Goal: Task Accomplishment & Management: Use online tool/utility

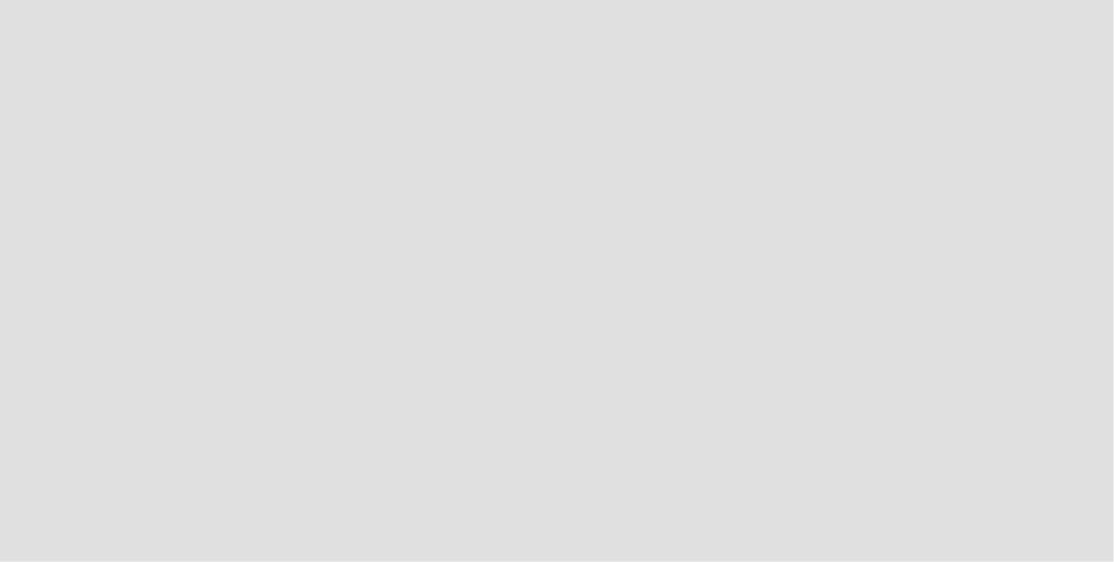
scroll to position [587, 1140]
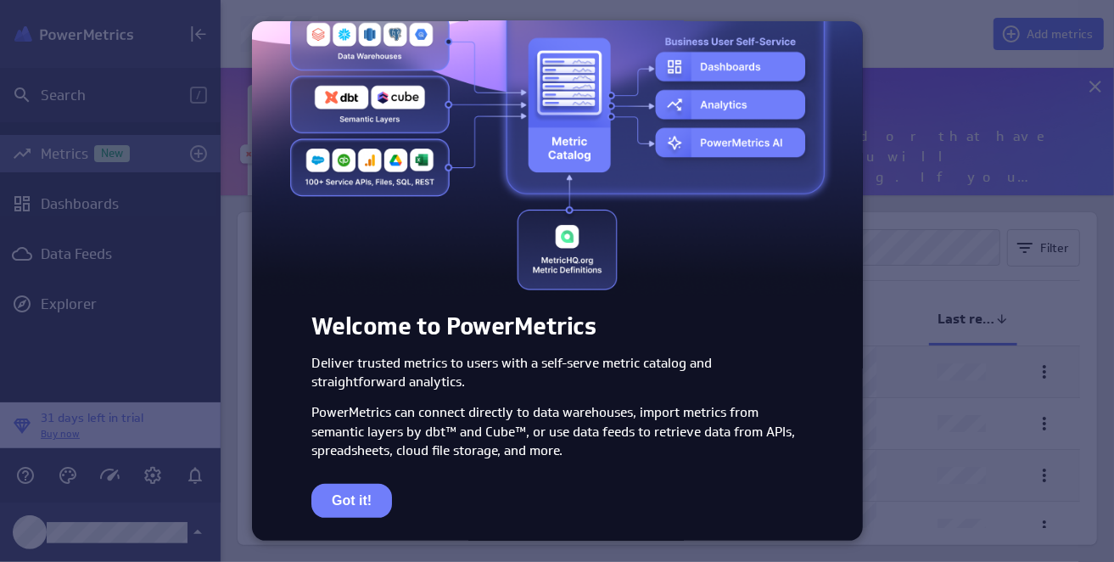
scroll to position [85, 0]
click at [356, 494] on button "Got it!" at bounding box center [351, 501] width 81 height 34
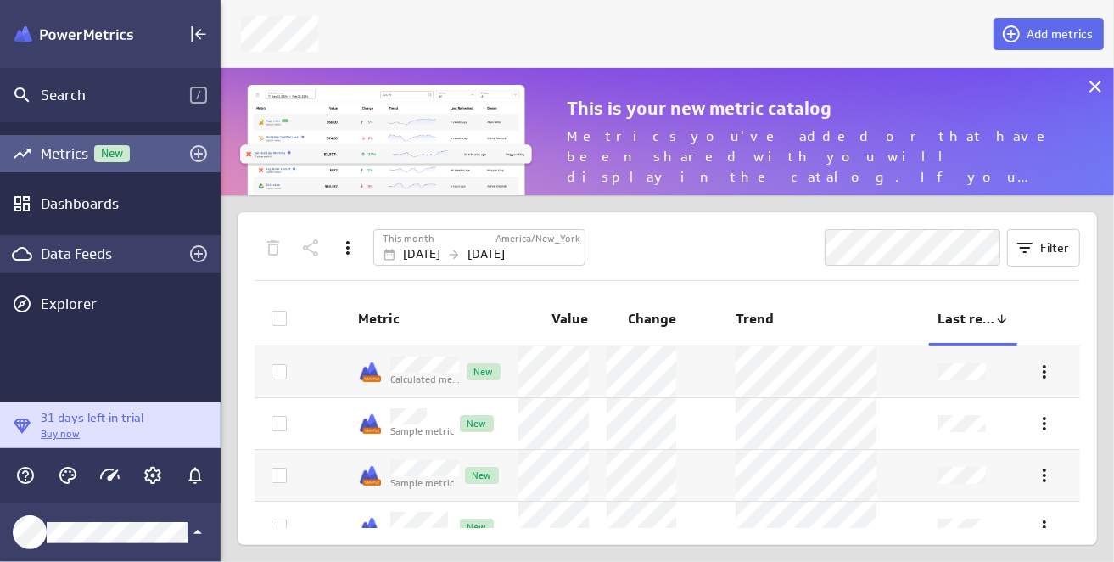
click at [42, 249] on div "Data Feeds" at bounding box center [110, 253] width 139 height 19
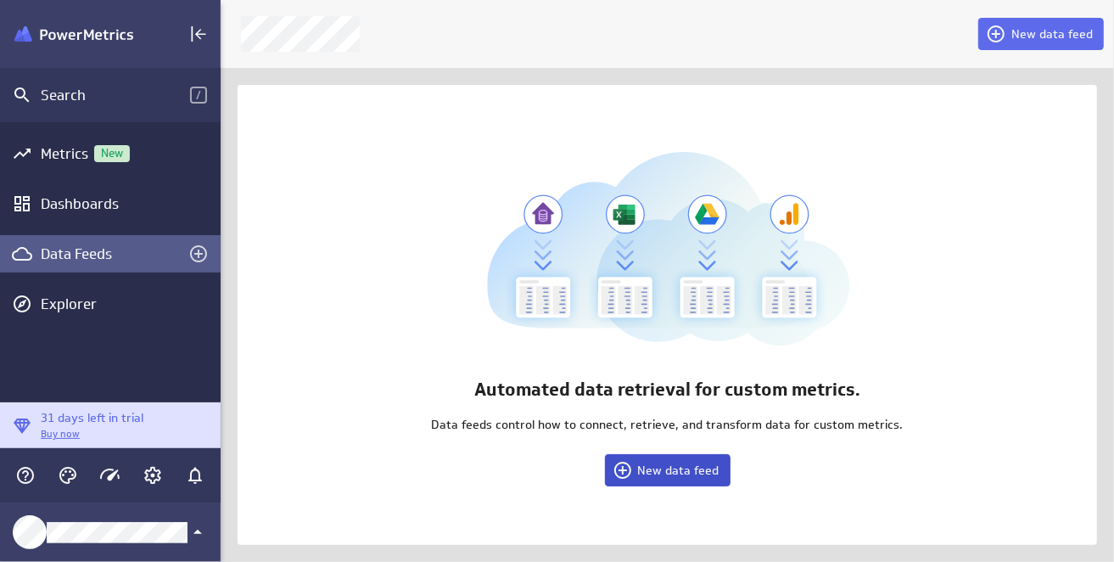
click at [698, 473] on span "New data feed" at bounding box center [678, 470] width 81 height 15
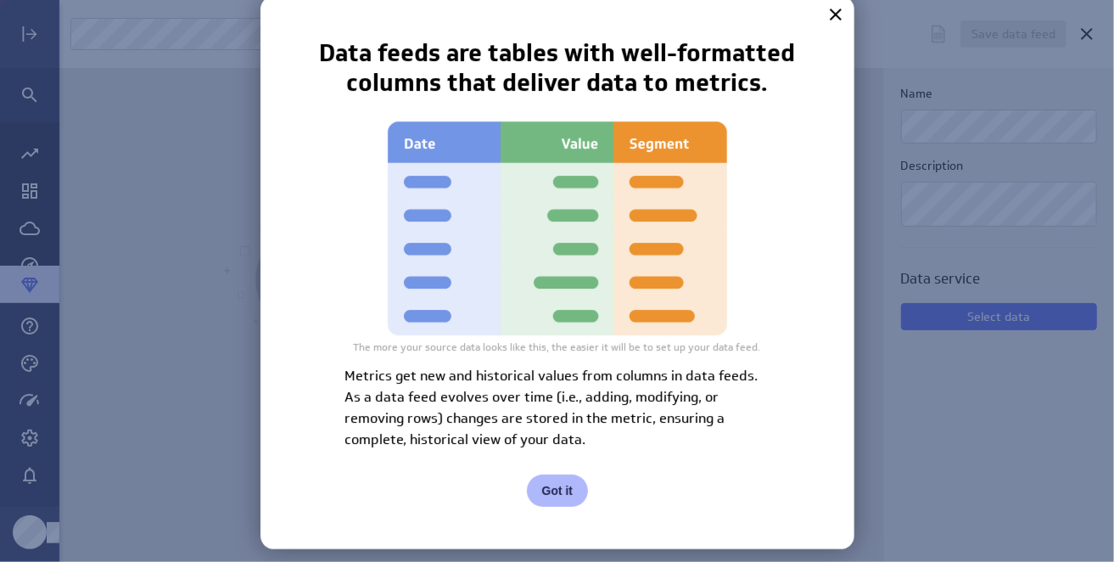
scroll to position [8, 8]
click at [555, 487] on button "Got it" at bounding box center [558, 490] width 62 height 32
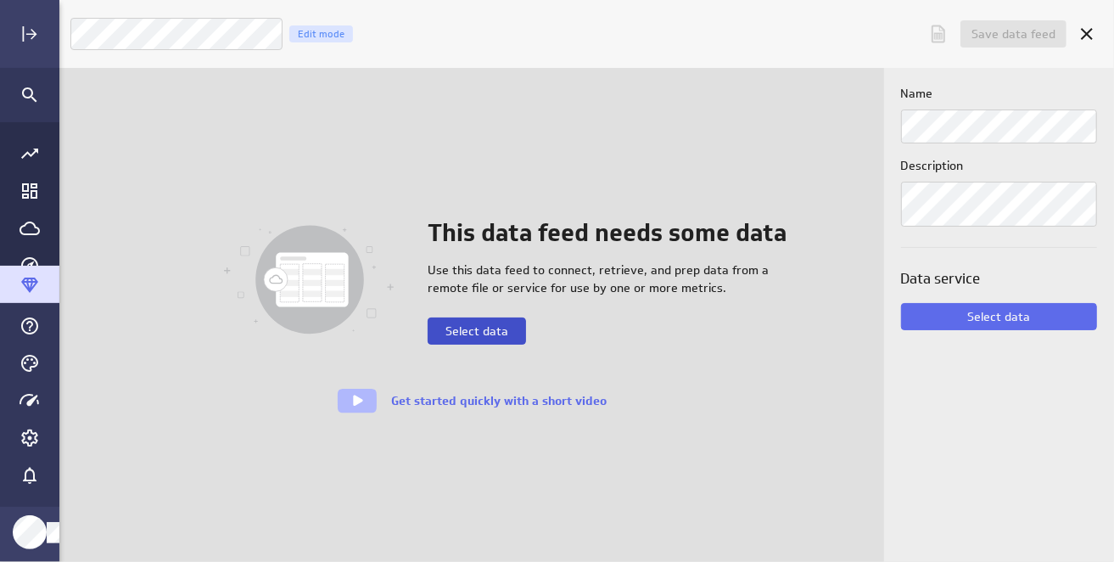
click at [463, 328] on span "Select data" at bounding box center [477, 330] width 63 height 15
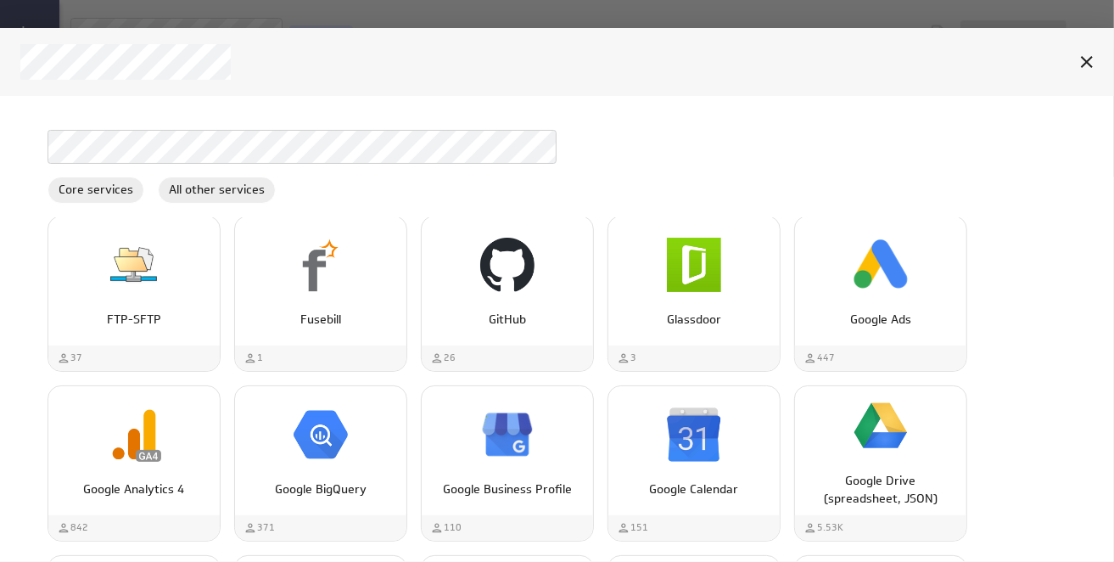
scroll to position [2716, 0]
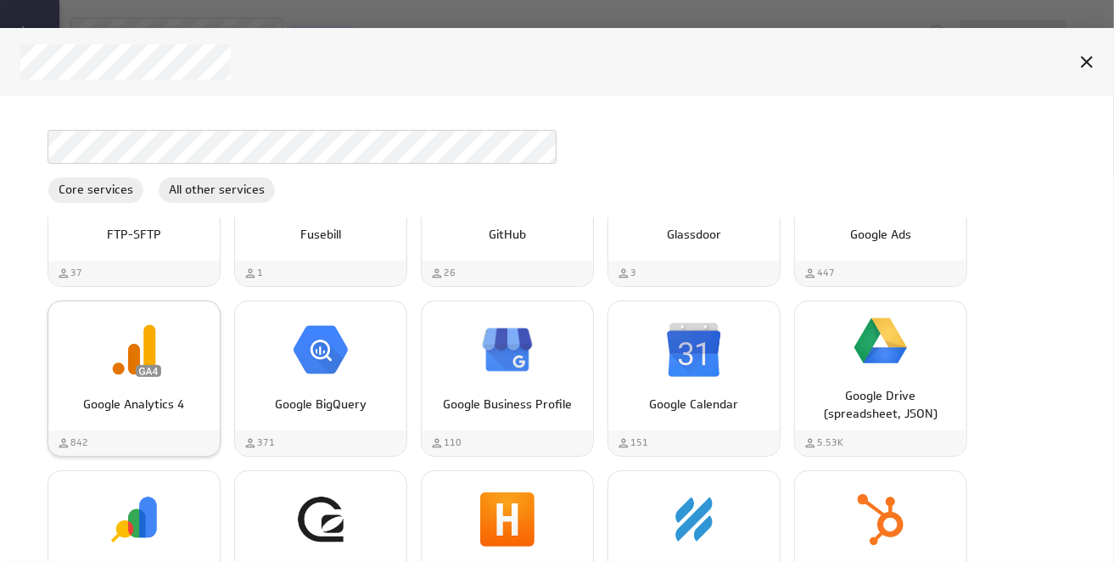
click at [67, 384] on div "Google Analytics 4" at bounding box center [133, 397] width 171 height 31
click at [150, 382] on div "Google Analytics 4" at bounding box center [133, 397] width 171 height 31
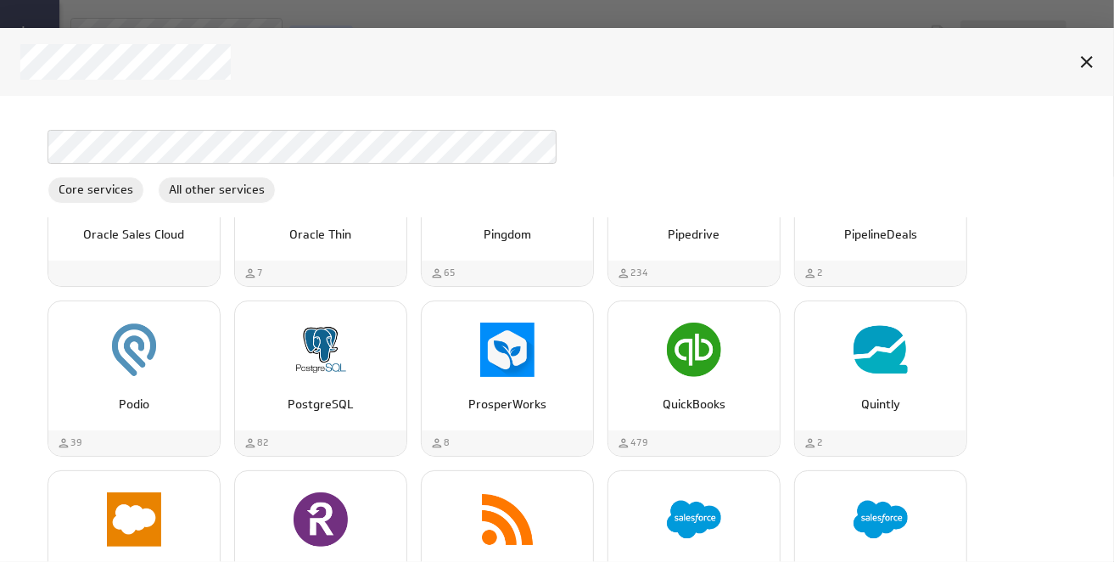
scroll to position [0, 0]
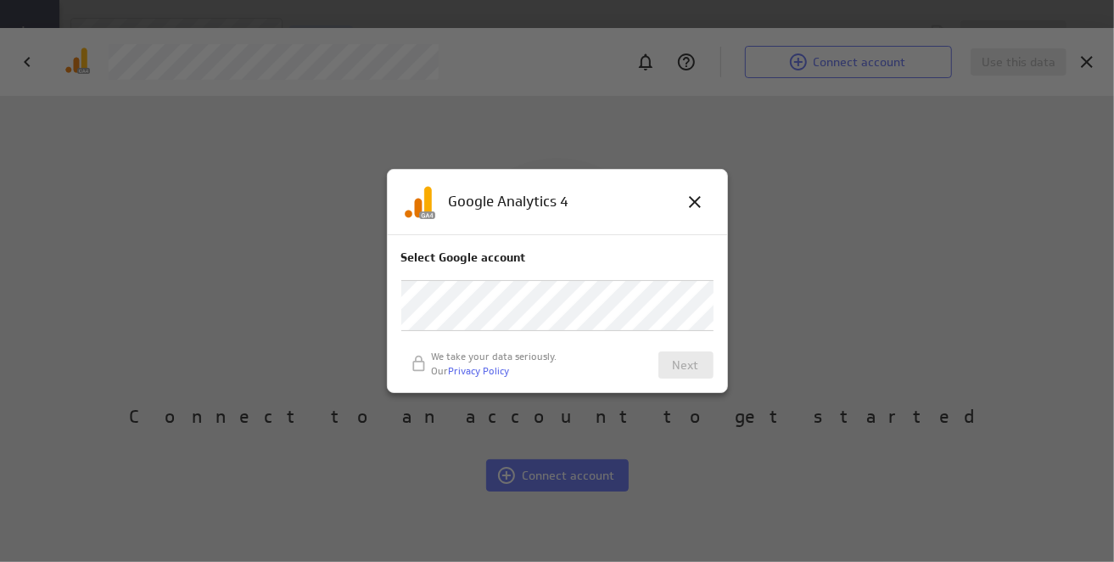
click at [442, 259] on p "Select Google account" at bounding box center [557, 258] width 312 height 18
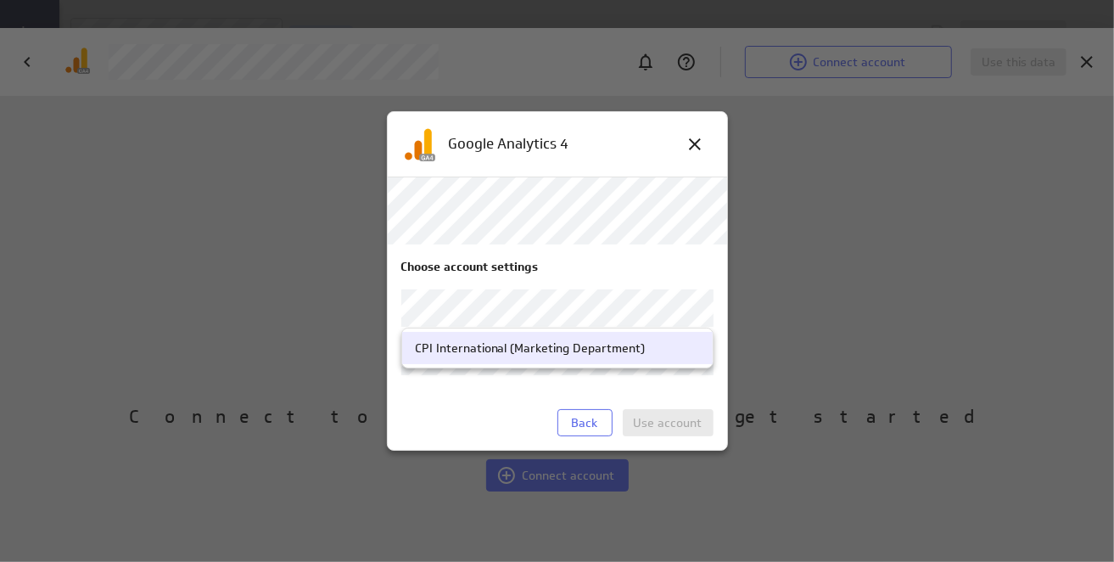
click at [687, 306] on body "Save data feed Untitled data feed Edit mode This data feed needs some data Use …" at bounding box center [557, 281] width 1114 height 562
click at [633, 347] on div "CPI International (Marketing Department)" at bounding box center [530, 347] width 231 height 15
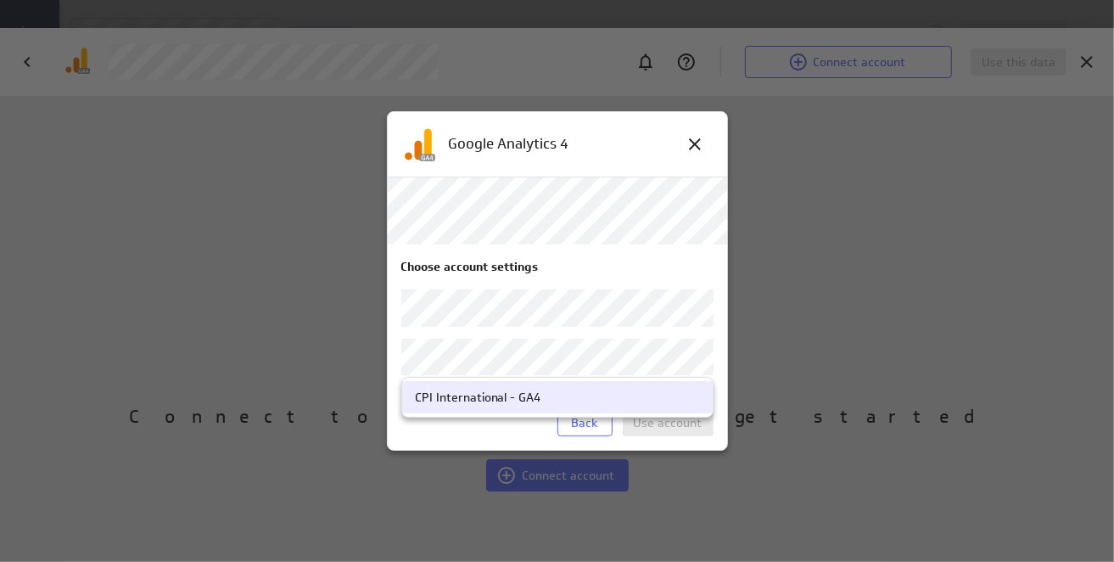
click at [697, 356] on body "Save data feed Untitled data feed Edit mode This data feed needs some data Use …" at bounding box center [557, 281] width 1114 height 562
click at [656, 399] on div "CPI International - GA4" at bounding box center [557, 397] width 285 height 15
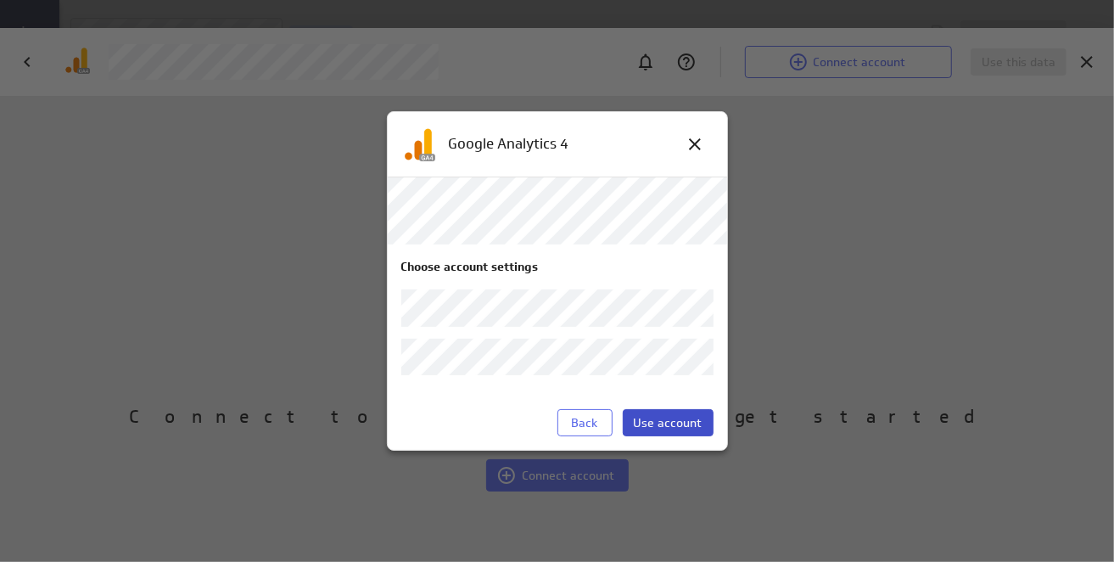
click at [661, 423] on span "Use account" at bounding box center [668, 422] width 69 height 15
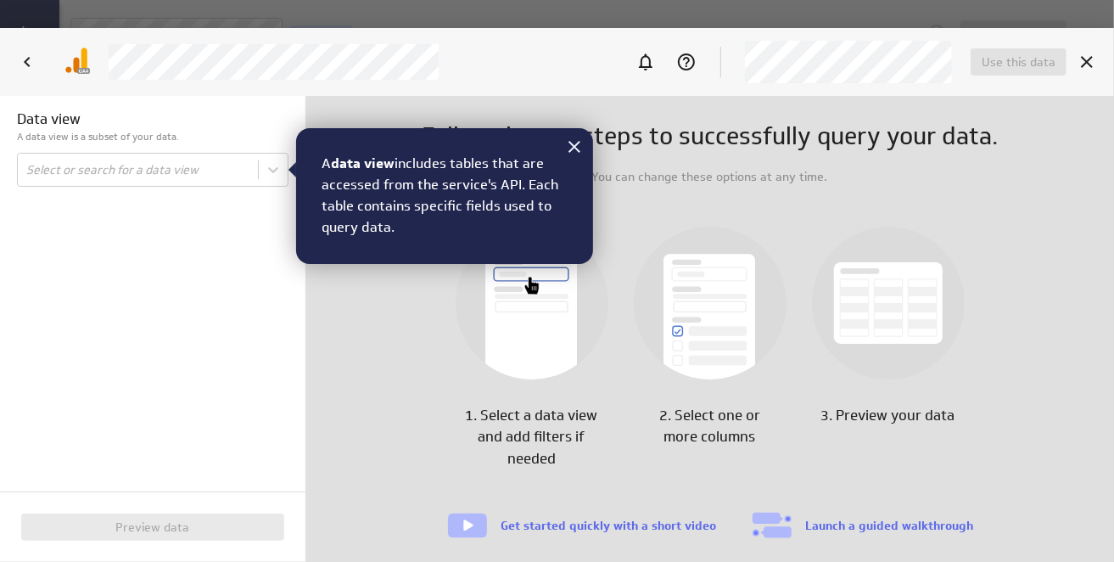
click at [553, 144] on div "A data view includes tables that are accessed from the service's API. Each tabl…" at bounding box center [444, 196] width 297 height 136
click at [566, 143] on icon at bounding box center [574, 147] width 20 height 20
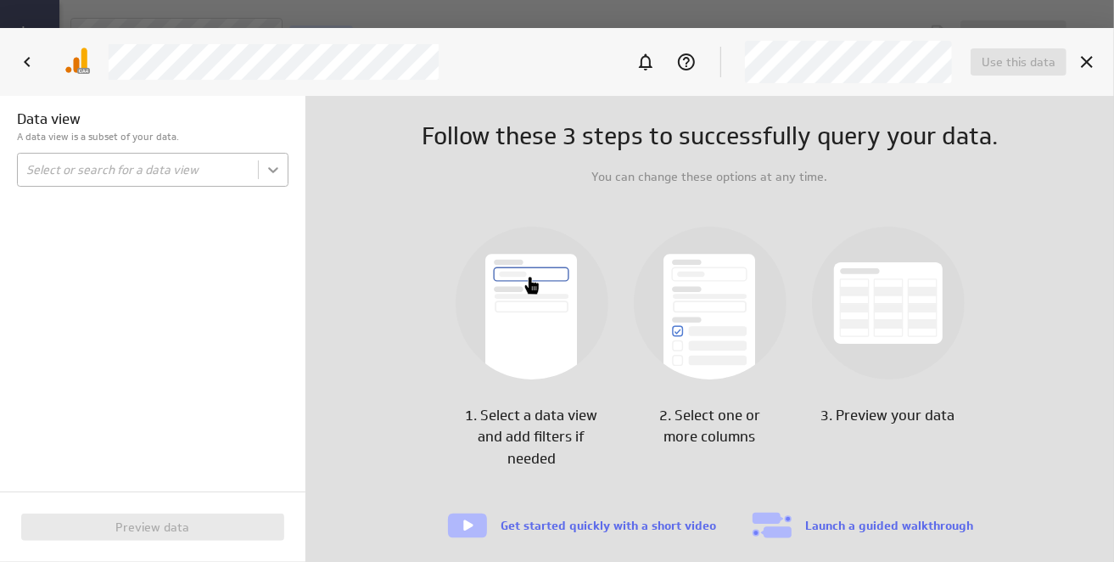
click at [267, 170] on body "Save data feed Untitled data feed Edit mode This data feed needs some data Use …" at bounding box center [557, 281] width 1114 height 562
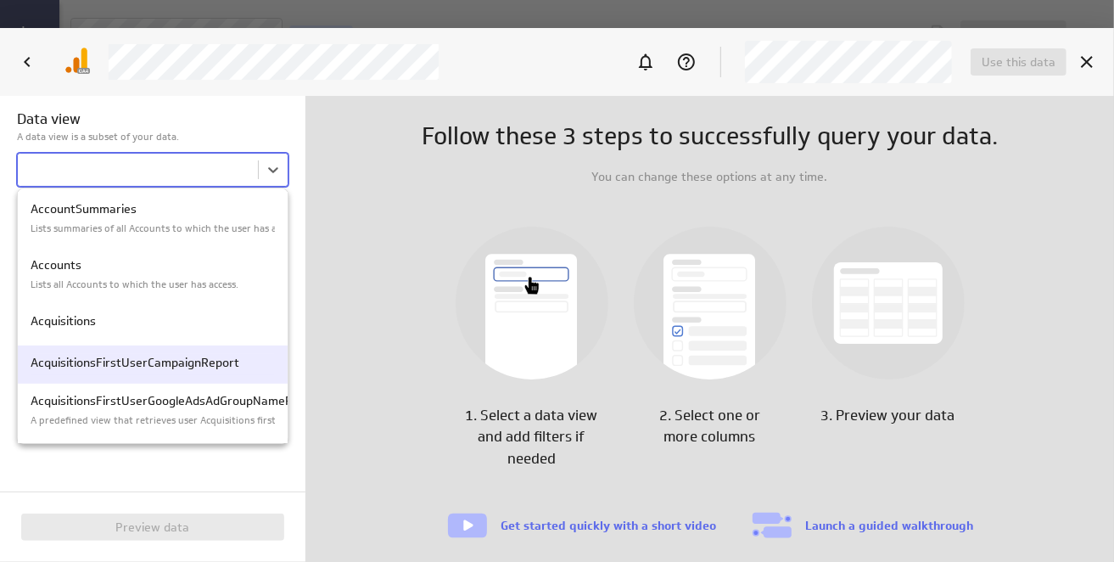
scroll to position [85, 0]
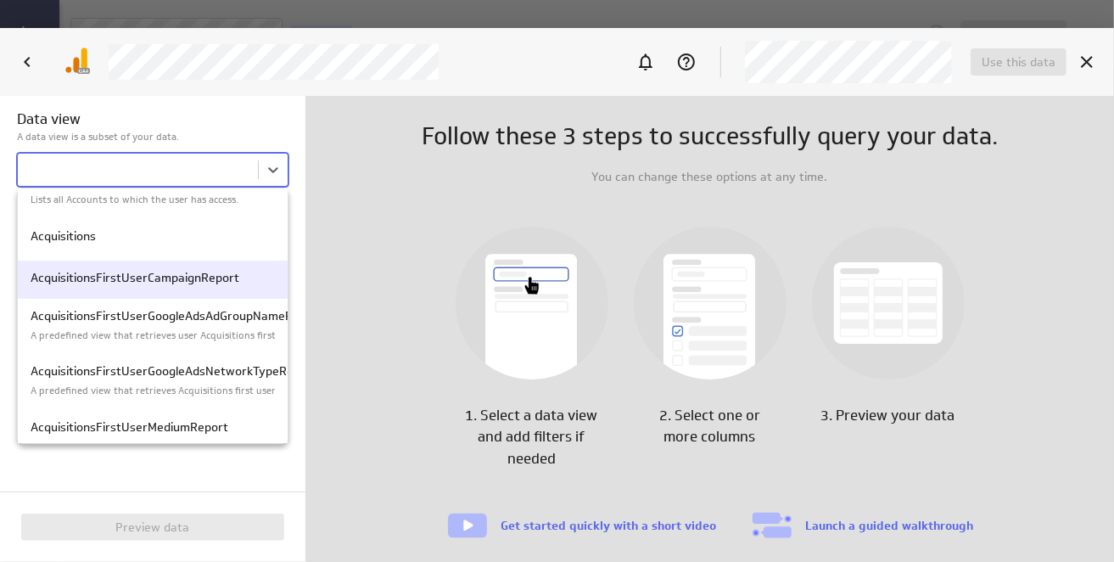
click at [115, 285] on p "AcquisitionsFirstUserCampaignReport" at bounding box center [153, 278] width 244 height 18
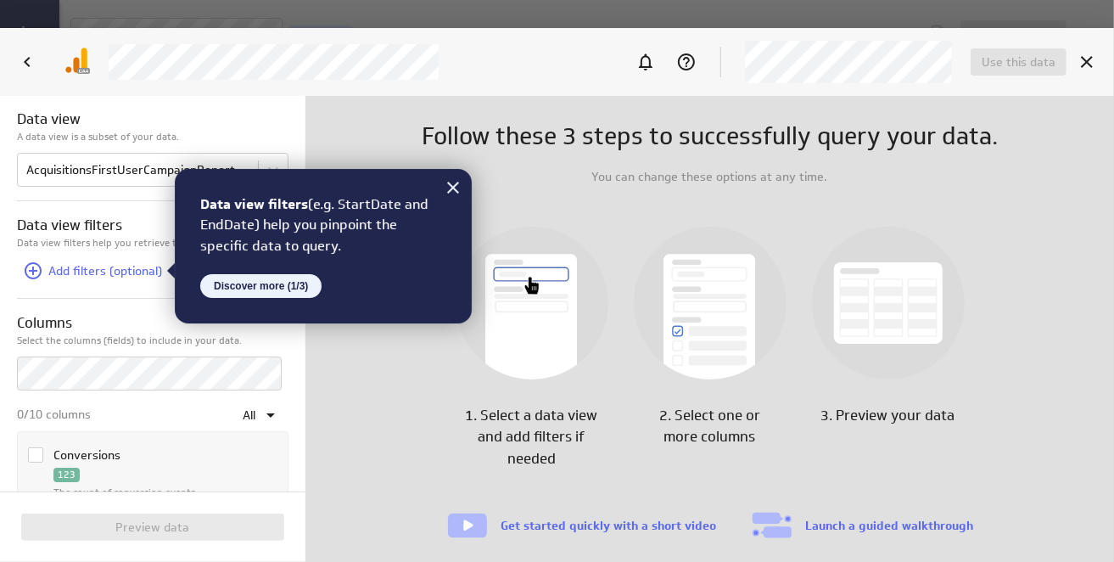
click at [272, 286] on button "Discover more (1/3)" at bounding box center [260, 286] width 121 height 24
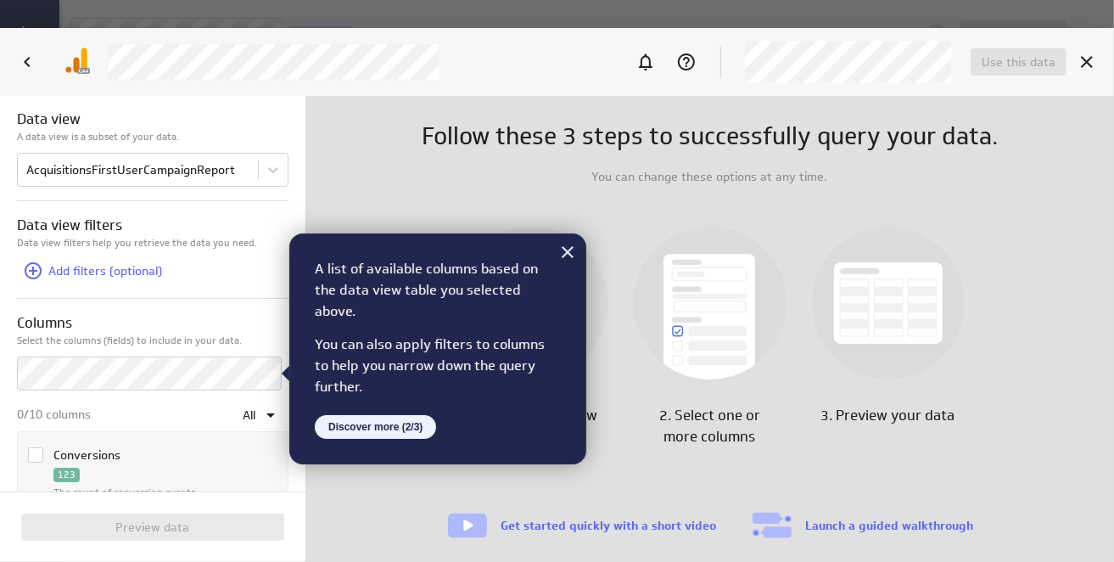
click at [384, 430] on button "Discover more (2/3)" at bounding box center [375, 427] width 121 height 24
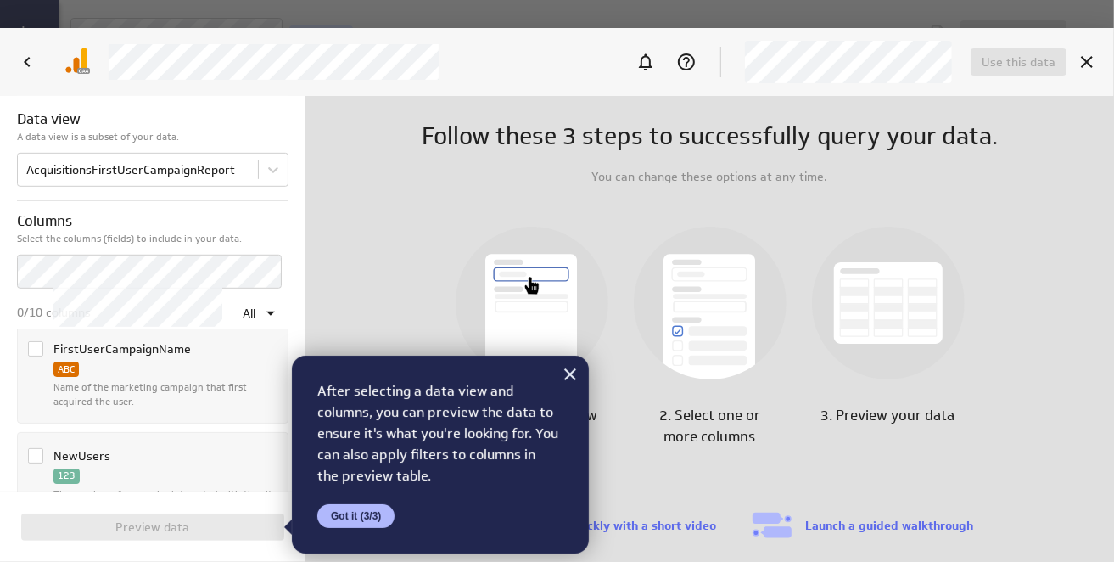
scroll to position [509, 0]
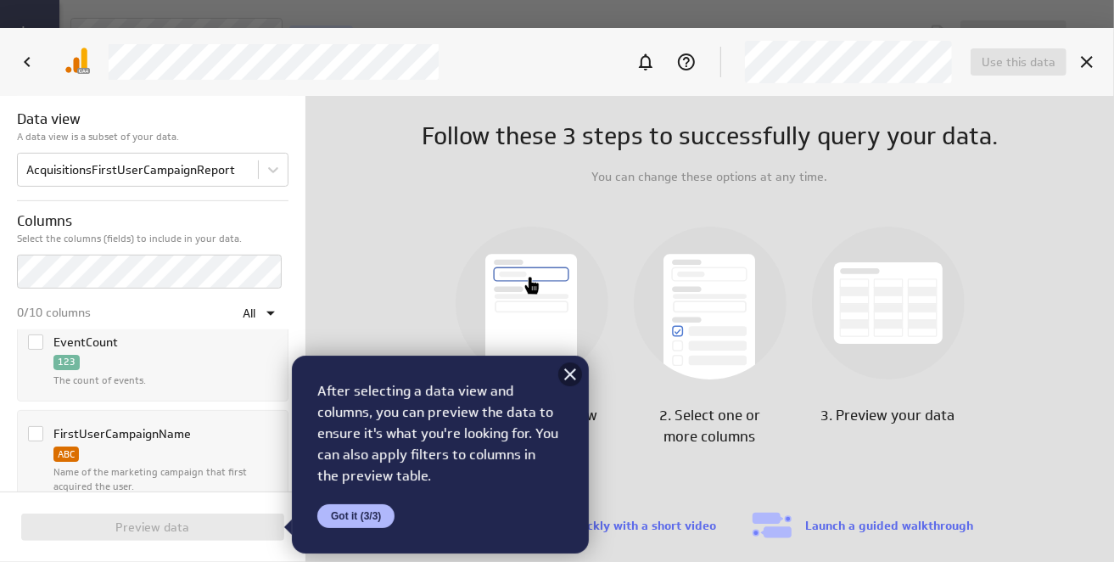
click at [566, 374] on icon at bounding box center [570, 374] width 20 height 20
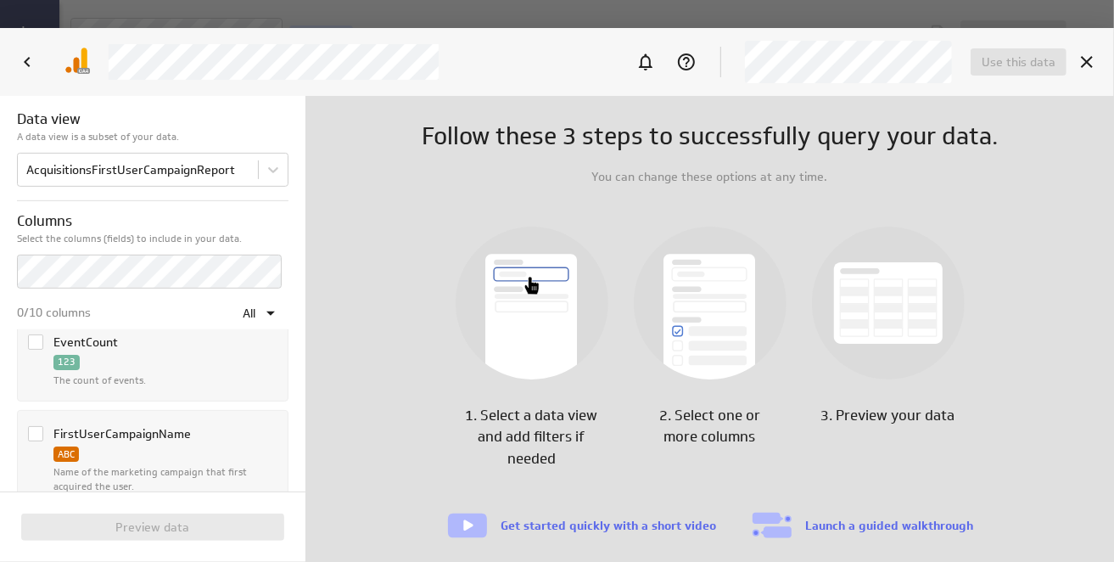
click at [31, 434] on icon "Column FirstUserCampaignName" at bounding box center [36, 434] width 14 height 14
click at [0, 0] on input "Column FirstUserCampaignName" at bounding box center [0, 0] width 0 height 0
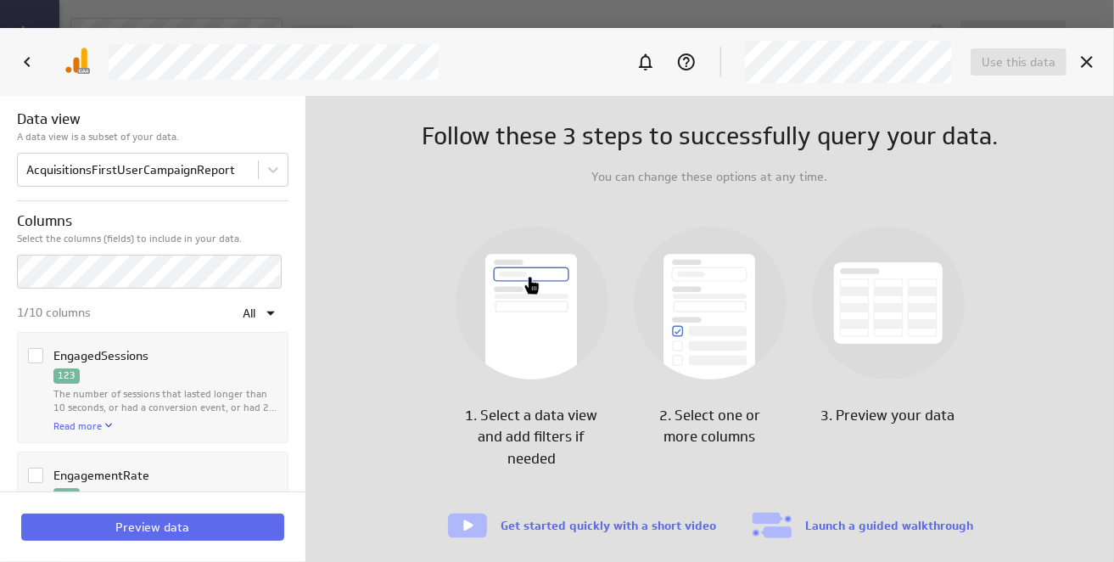
scroll to position [255, 0]
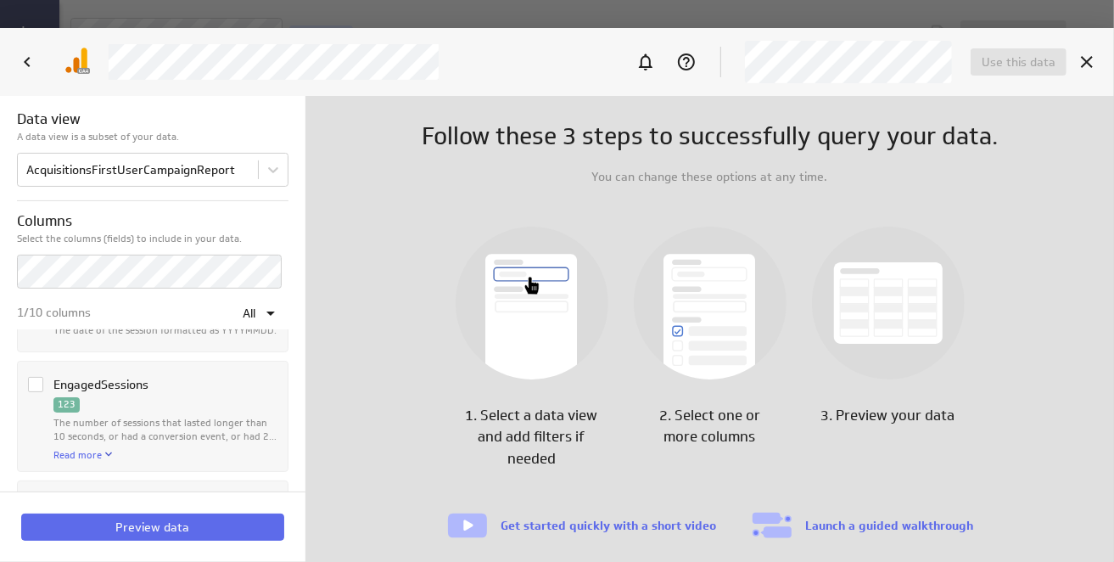
click at [33, 383] on icon "Column EngagedSessions" at bounding box center [36, 385] width 14 height 14
click at [0, 0] on input "Column EngagedSessions" at bounding box center [0, 0] width 0 height 0
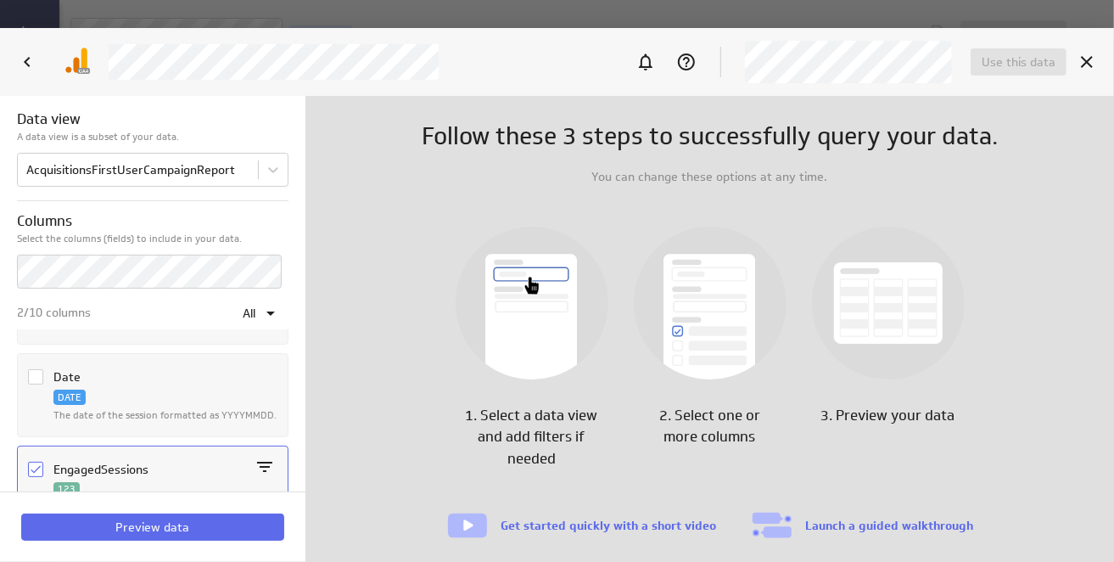
scroll to position [170, 0]
click at [39, 374] on icon "Column Date" at bounding box center [36, 377] width 14 height 14
click at [0, 0] on input "Column Date" at bounding box center [0, 0] width 0 height 0
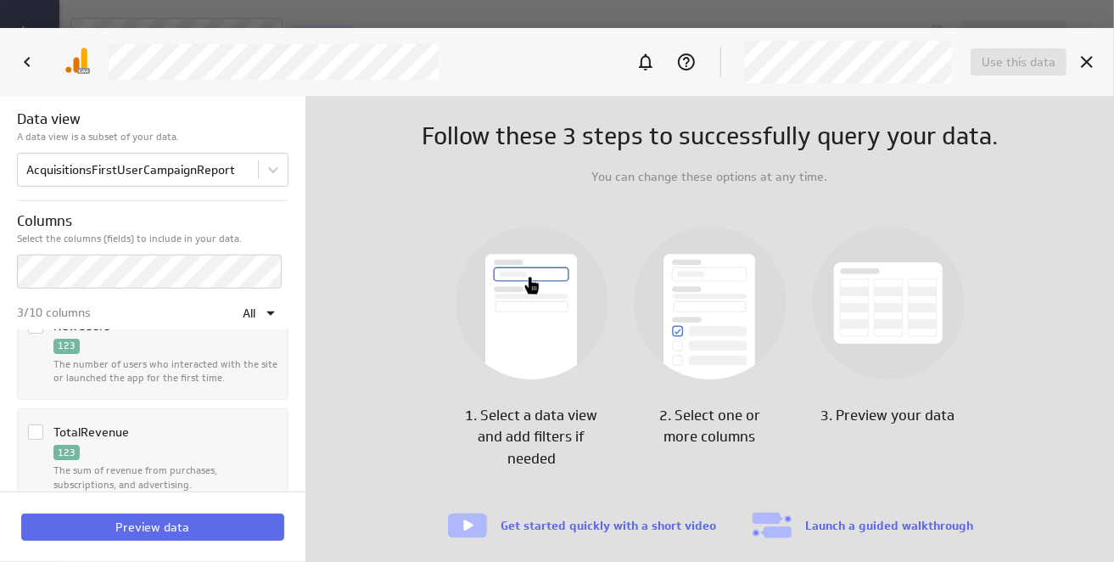
scroll to position [764, 0]
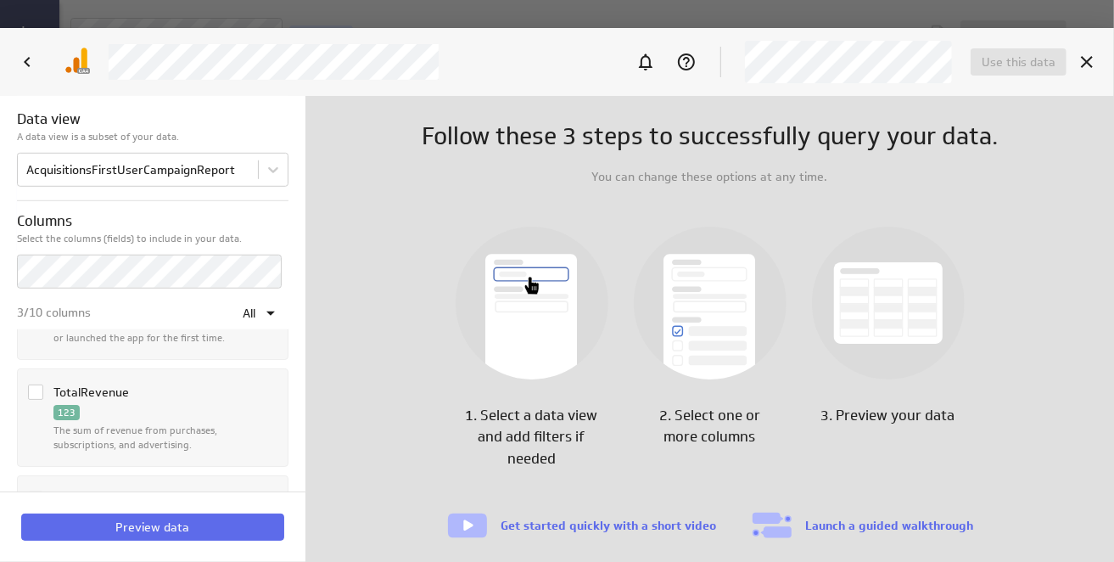
click at [32, 389] on icon "Column TotalRevenue" at bounding box center [36, 392] width 14 height 14
click at [0, 0] on input "Column TotalRevenue" at bounding box center [0, 0] width 0 height 0
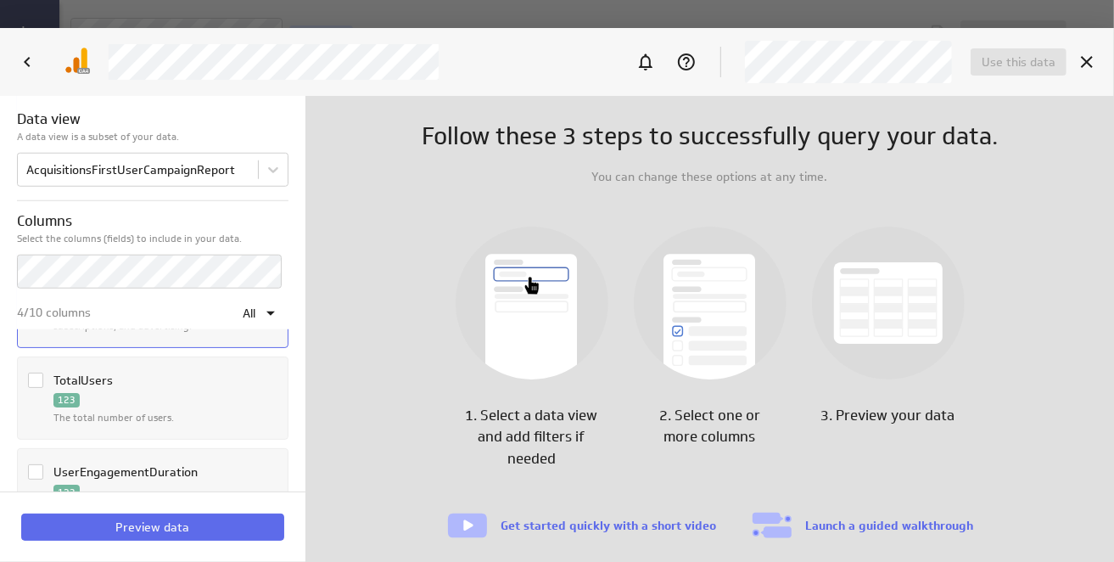
scroll to position [856, 0]
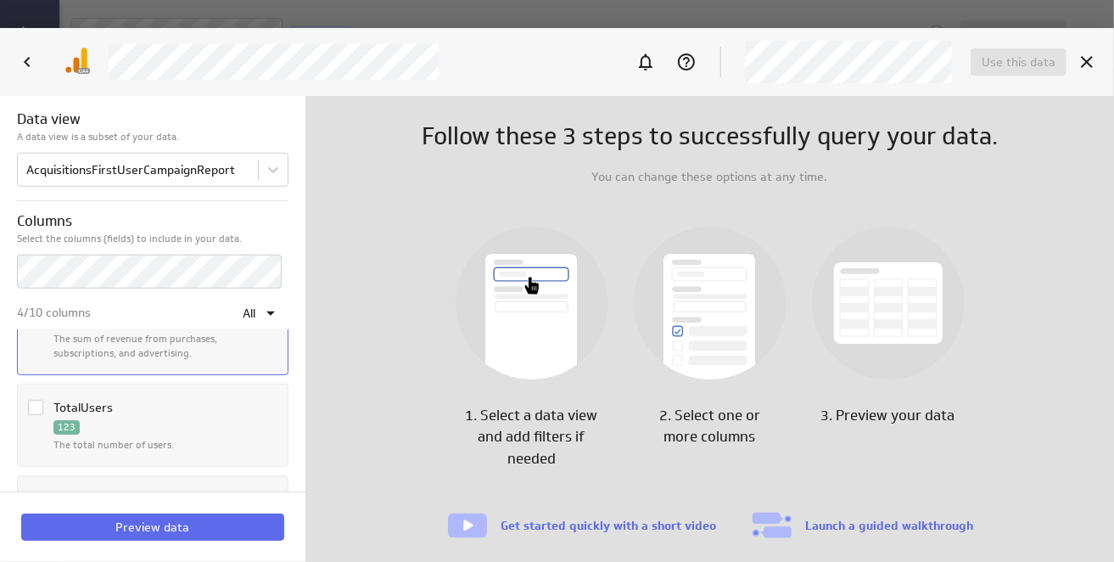
click at [36, 406] on icon "Column TotalUsers" at bounding box center [36, 408] width 14 height 14
click at [0, 0] on input "Column TotalUsers" at bounding box center [0, 0] width 0 height 0
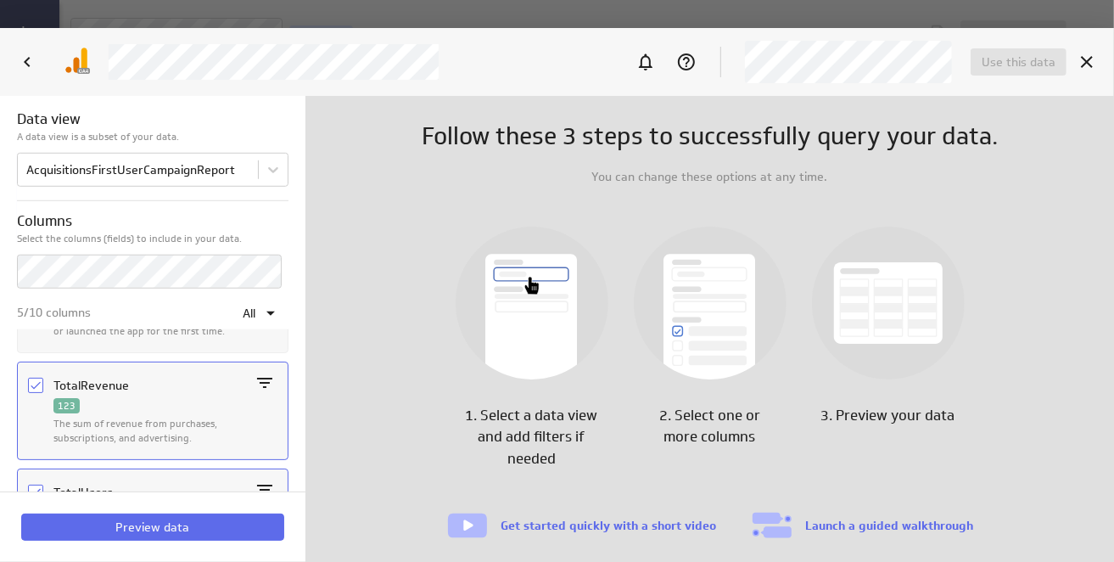
scroll to position [686, 0]
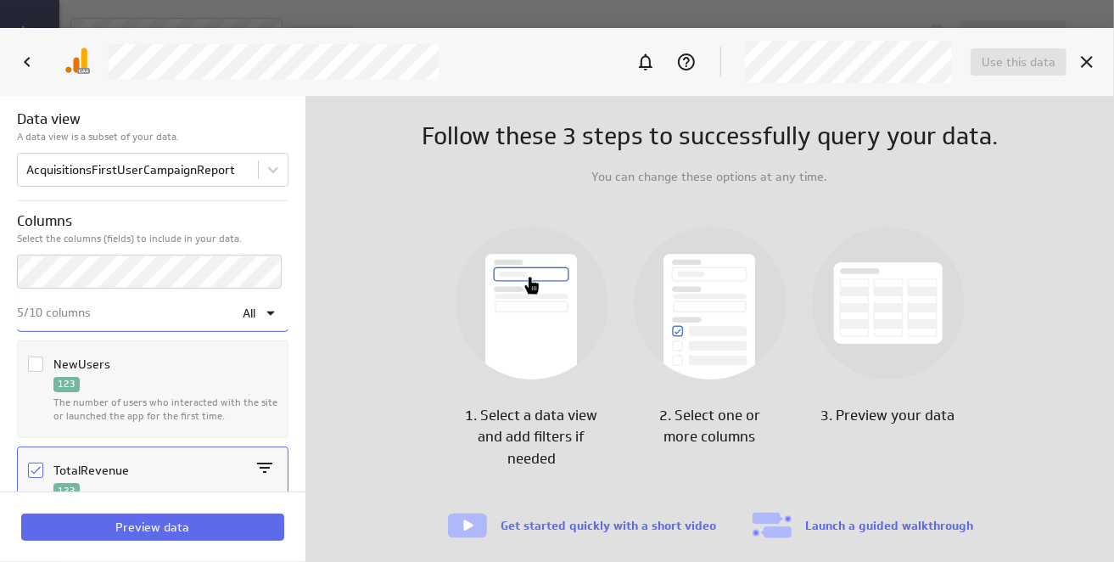
click at [34, 357] on icon "Column NewUsers" at bounding box center [36, 364] width 14 height 14
click at [0, 0] on input "Column NewUsers" at bounding box center [0, 0] width 0 height 0
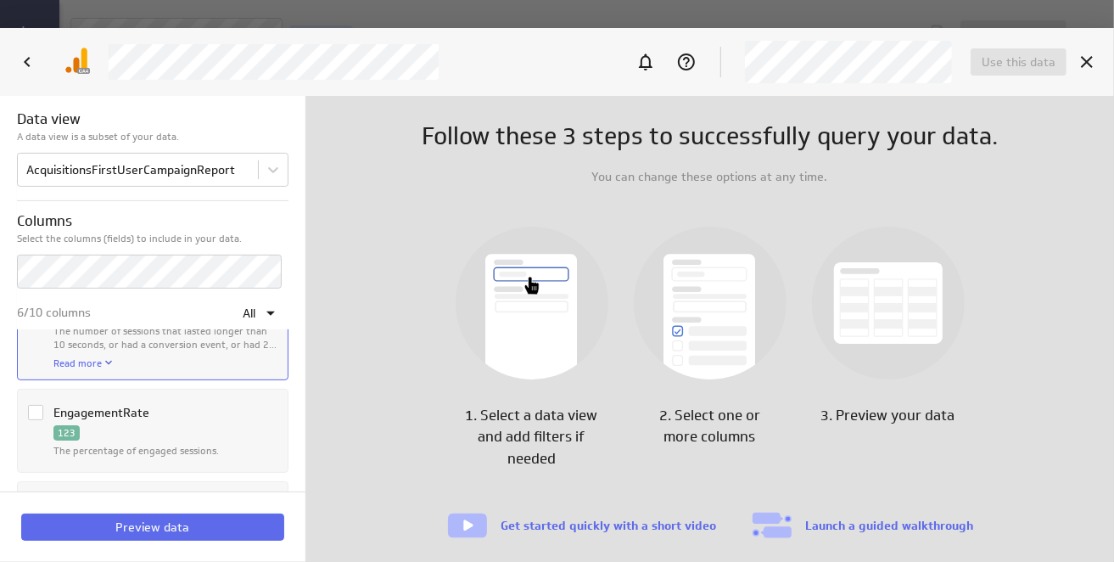
scroll to position [431, 0]
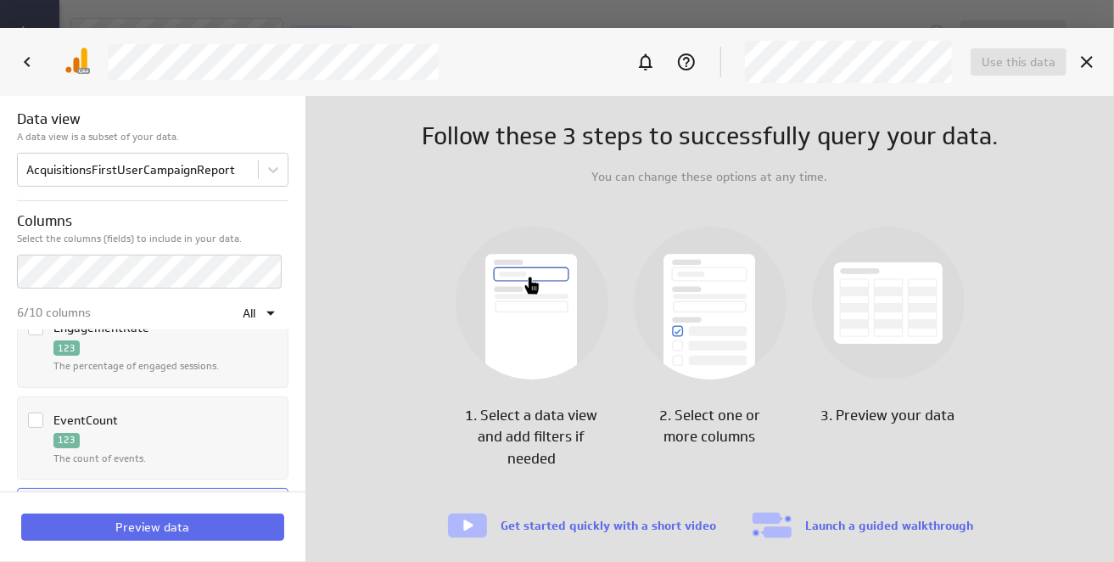
click at [36, 415] on icon "Column EventCount" at bounding box center [36, 420] width 14 height 14
click at [0, 0] on input "Column EventCount" at bounding box center [0, 0] width 0 height 0
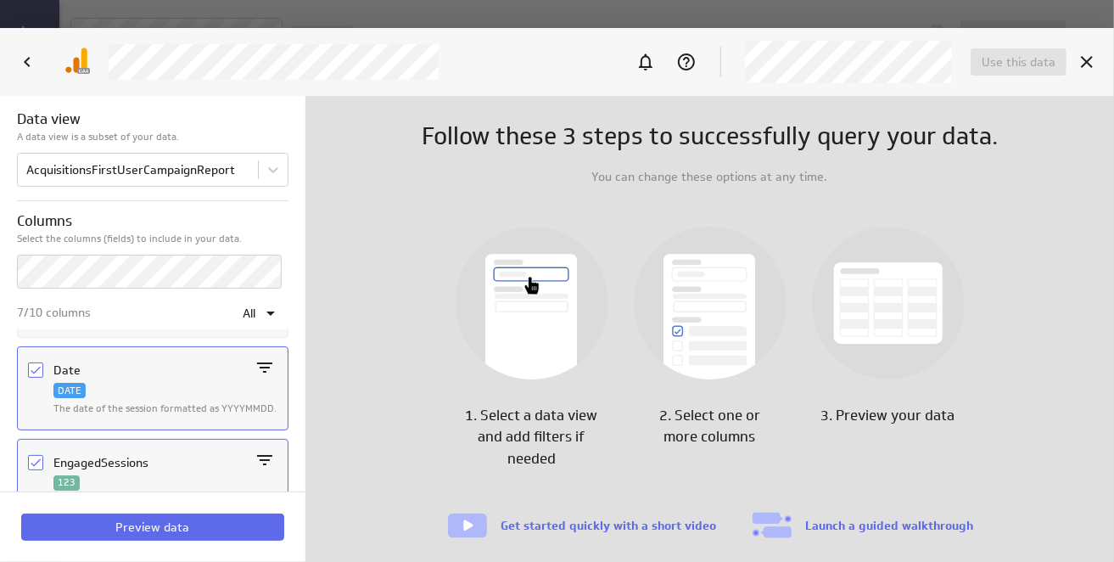
scroll to position [92, 0]
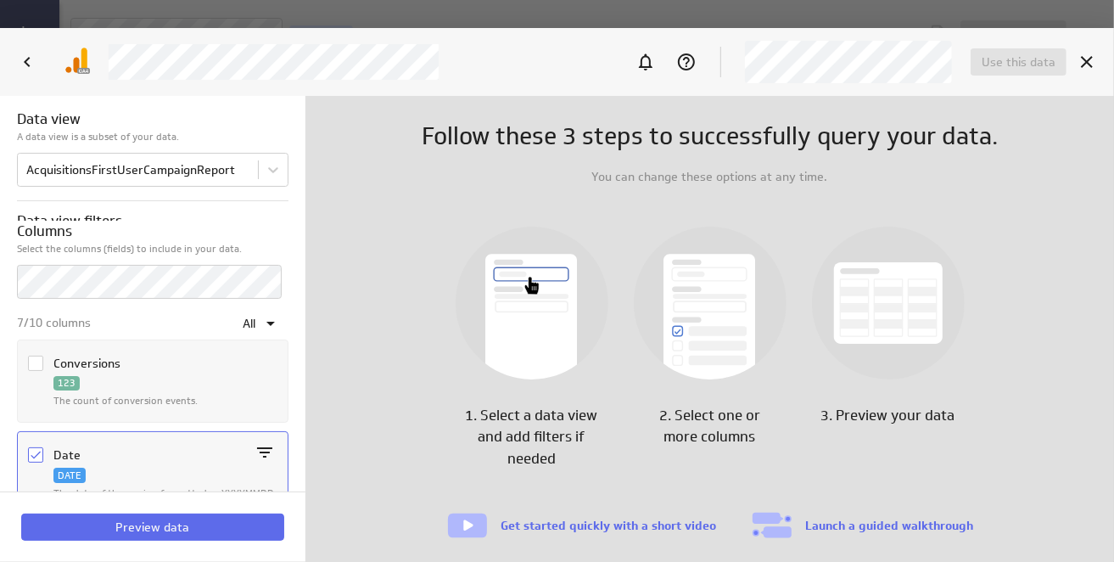
click at [36, 356] on icon "Column Conversions" at bounding box center [36, 363] width 14 height 14
click at [0, 0] on input "Column Conversions" at bounding box center [0, 0] width 0 height 0
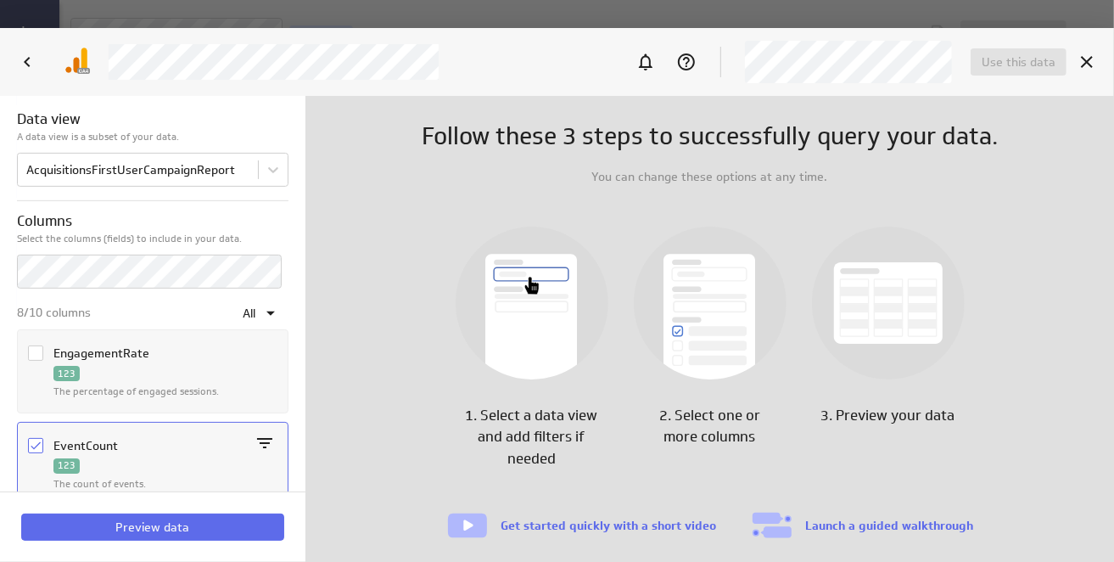
scroll to position [431, 0]
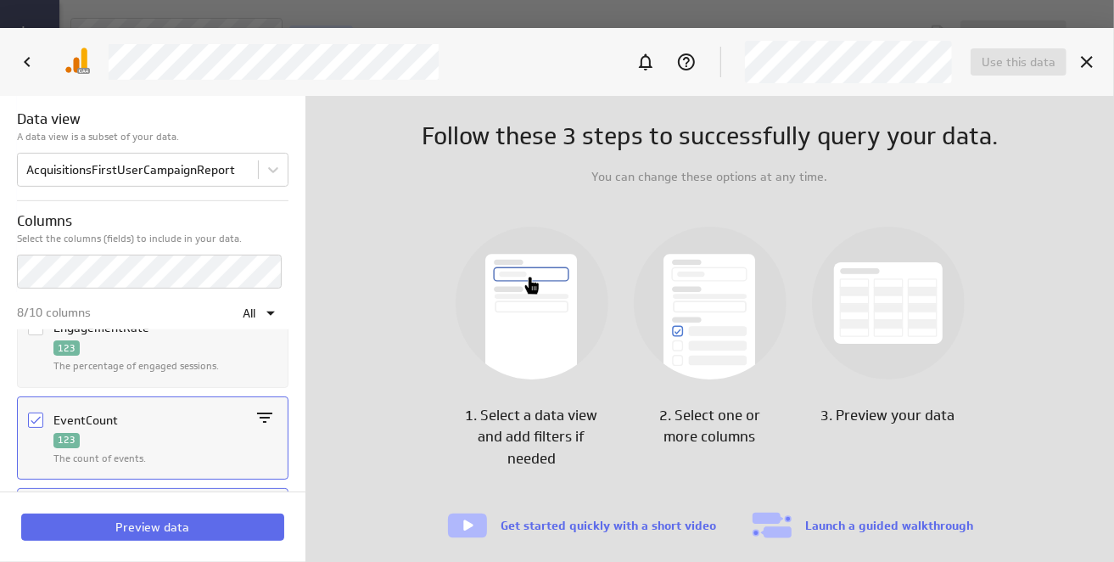
click at [35, 418] on icon "Column EventCount" at bounding box center [36, 420] width 14 height 14
click at [0, 0] on input "Column EventCount" at bounding box center [0, 0] width 0 height 0
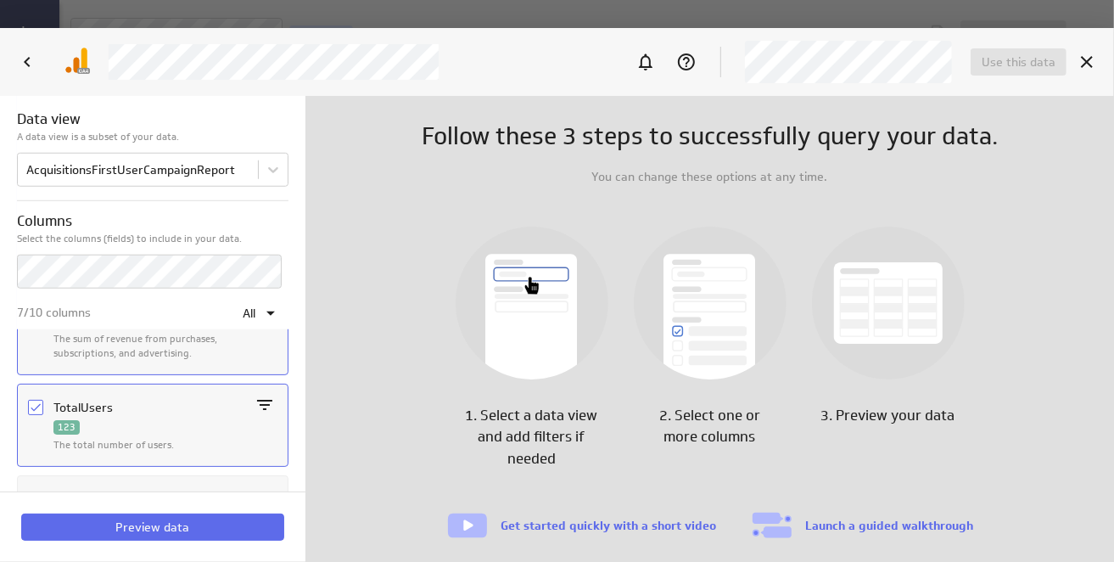
scroll to position [940, 0]
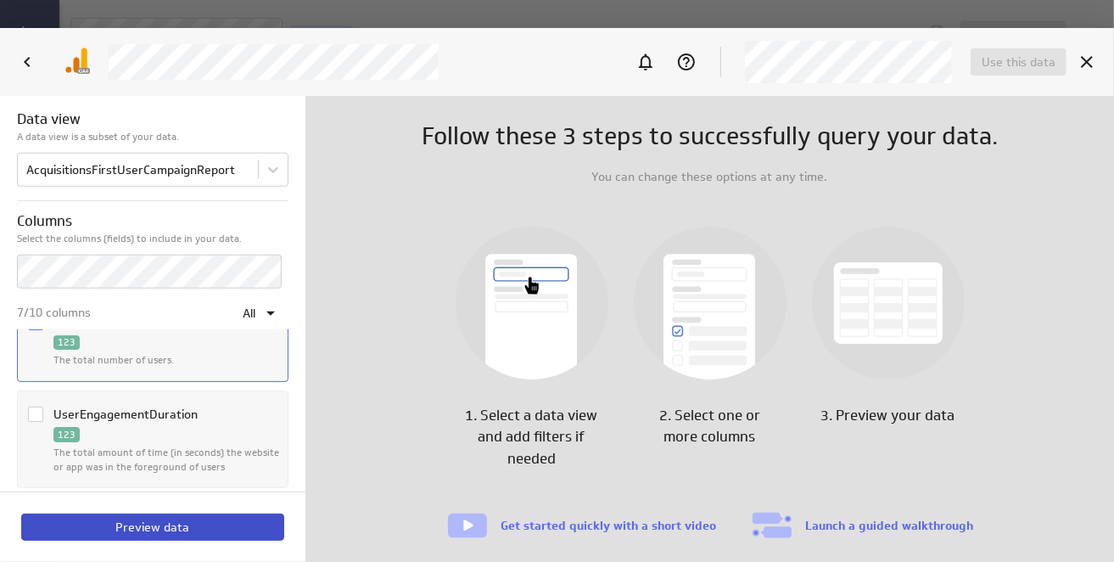
click at [153, 528] on span "Preview data" at bounding box center [153, 526] width 74 height 15
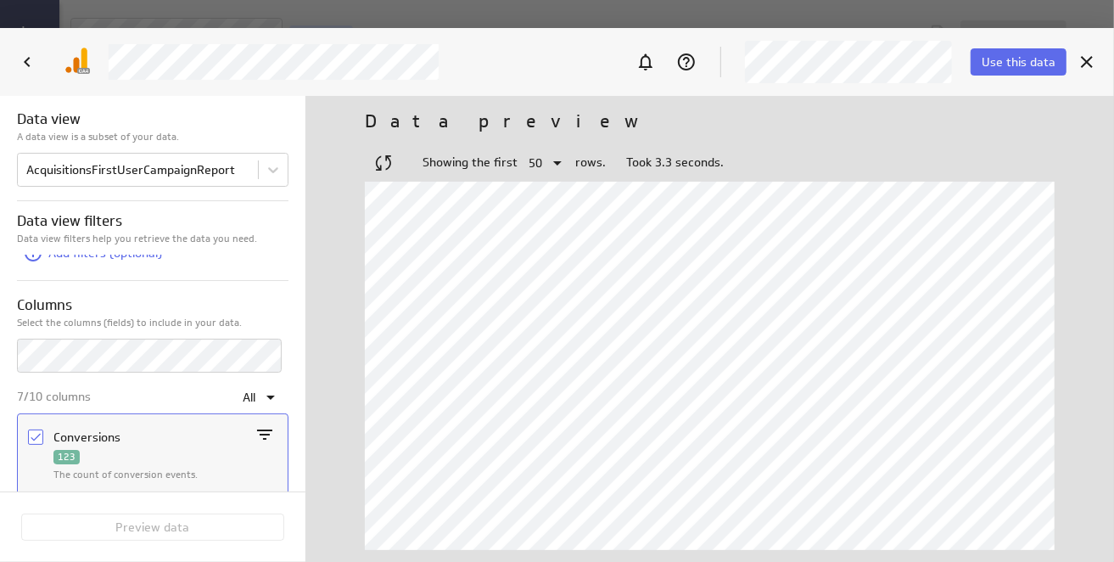
scroll to position [0, 0]
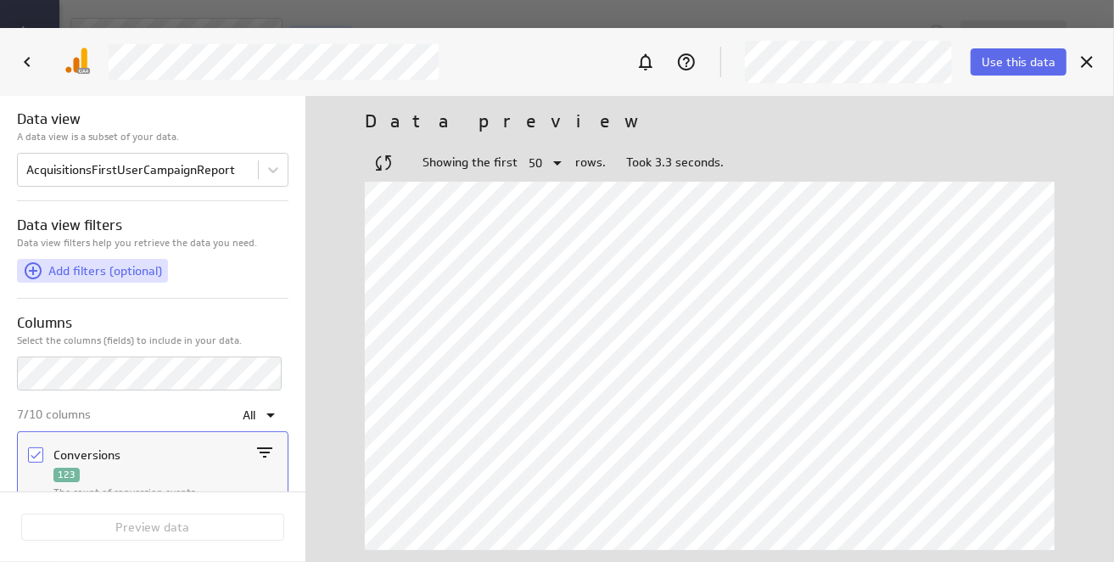
click at [34, 269] on icon at bounding box center [33, 271] width 20 height 20
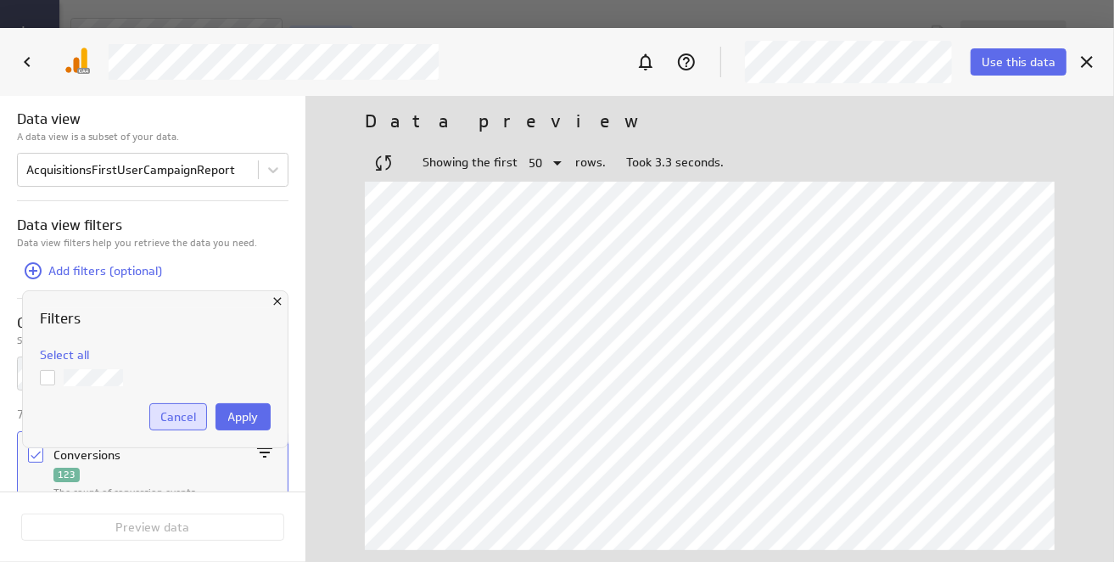
click at [170, 419] on span "Cancel" at bounding box center [178, 416] width 36 height 15
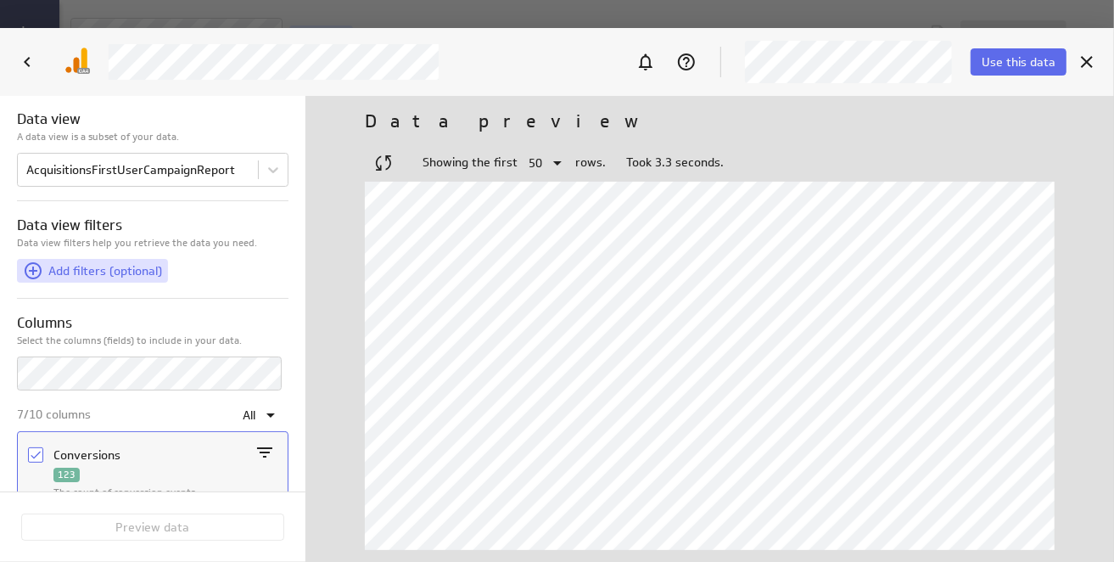
click at [36, 273] on icon at bounding box center [33, 271] width 20 height 20
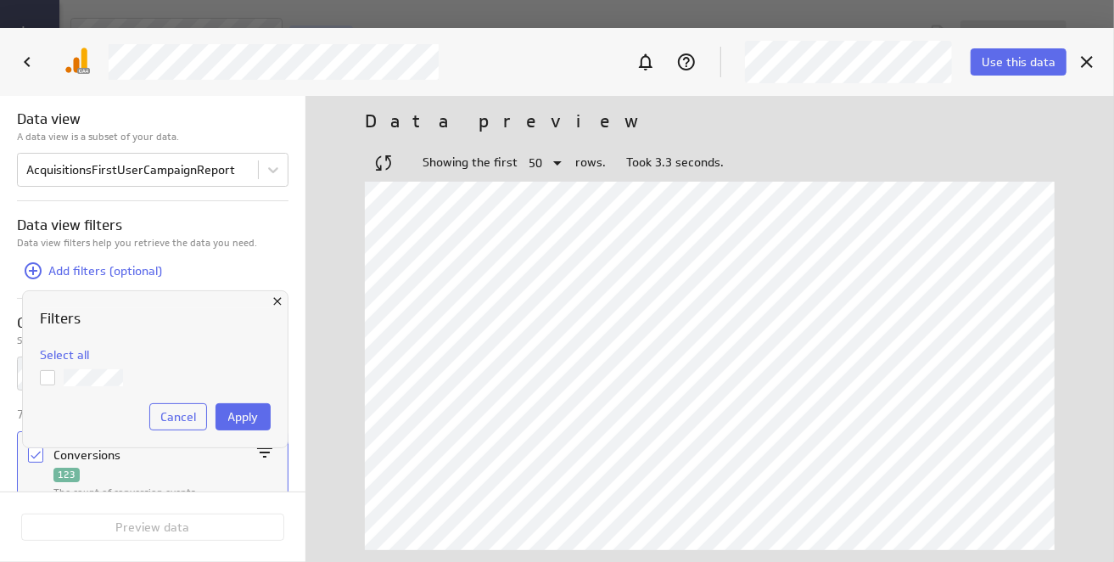
click at [0, 0] on input "checkbox" at bounding box center [0, 0] width 0 height 0
click at [168, 419] on span "Cancel" at bounding box center [178, 416] width 36 height 15
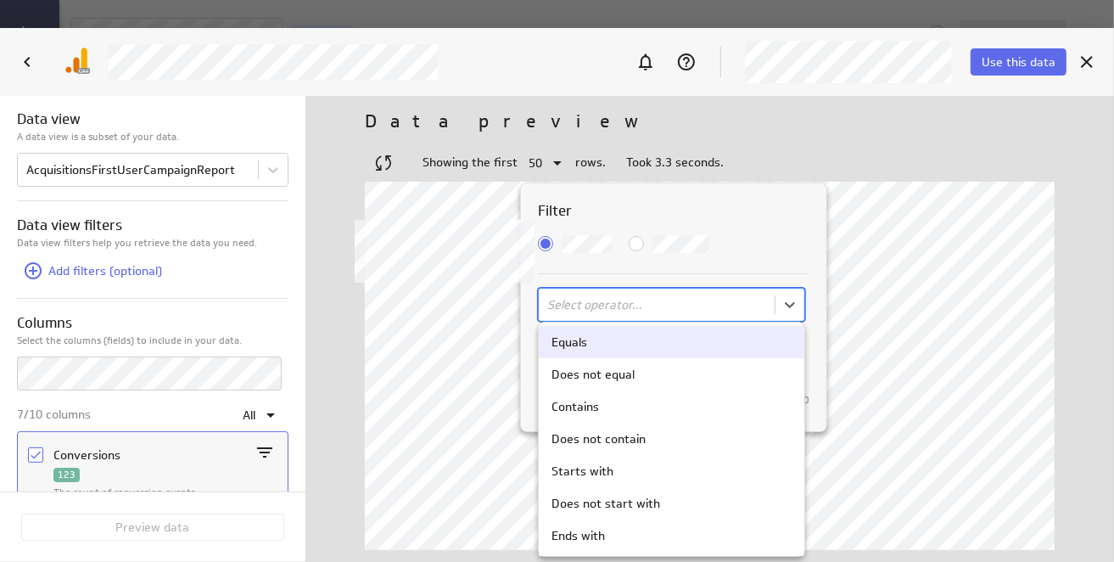
click at [586, 303] on body "Save data feed Untitled data feed Edit mode This data feed needs some data Use …" at bounding box center [557, 281] width 1114 height 562
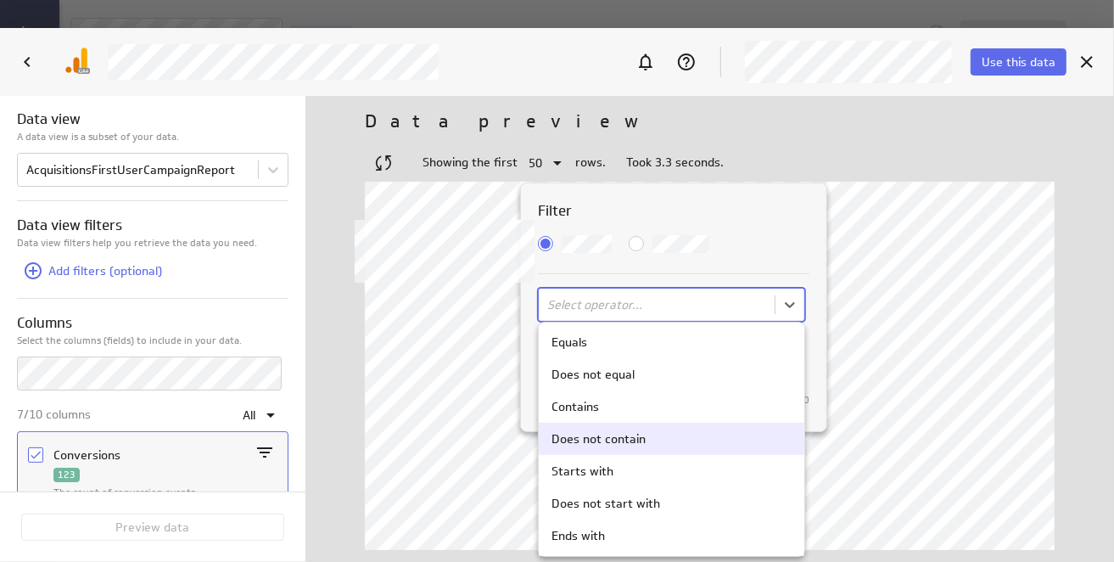
click at [601, 440] on div "Does not contain" at bounding box center [599, 438] width 94 height 15
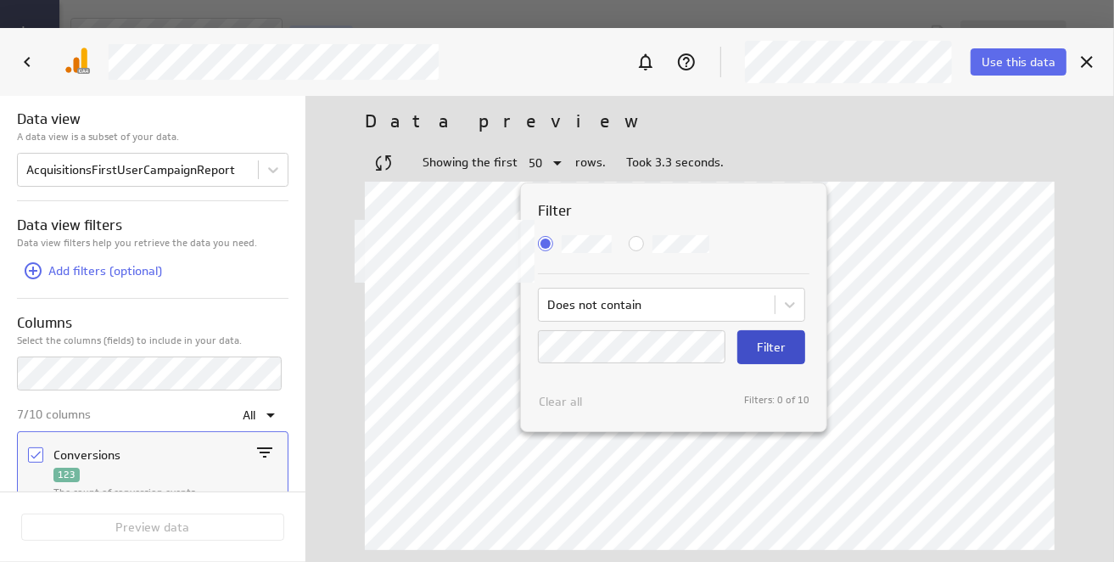
click at [771, 340] on span "Filter" at bounding box center [771, 347] width 29 height 15
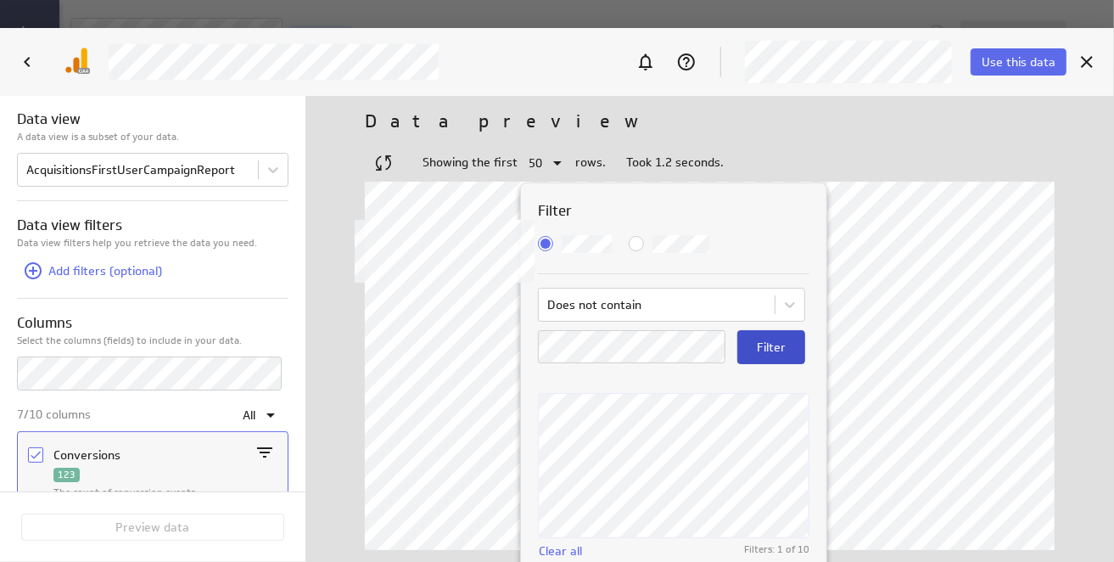
click at [757, 345] on span "Filter" at bounding box center [771, 347] width 29 height 15
click at [326, 432] on div at bounding box center [557, 281] width 1114 height 562
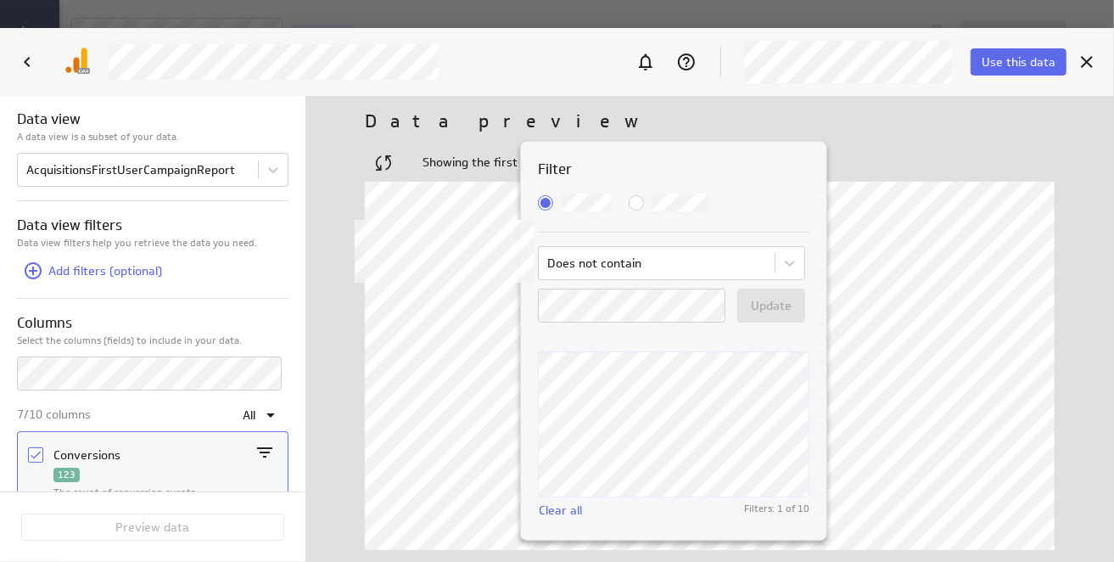
click at [648, 539] on div "Filter Does not contain Update Clear all Filters: 1 of 10" at bounding box center [673, 341] width 307 height 400
click at [725, 174] on h3 "Filter" at bounding box center [674, 169] width 272 height 21
click at [637, 200] on span "Match Any" at bounding box center [636, 202] width 15 height 15
click at [0, 0] on input "Match Any" at bounding box center [0, 0] width 0 height 0
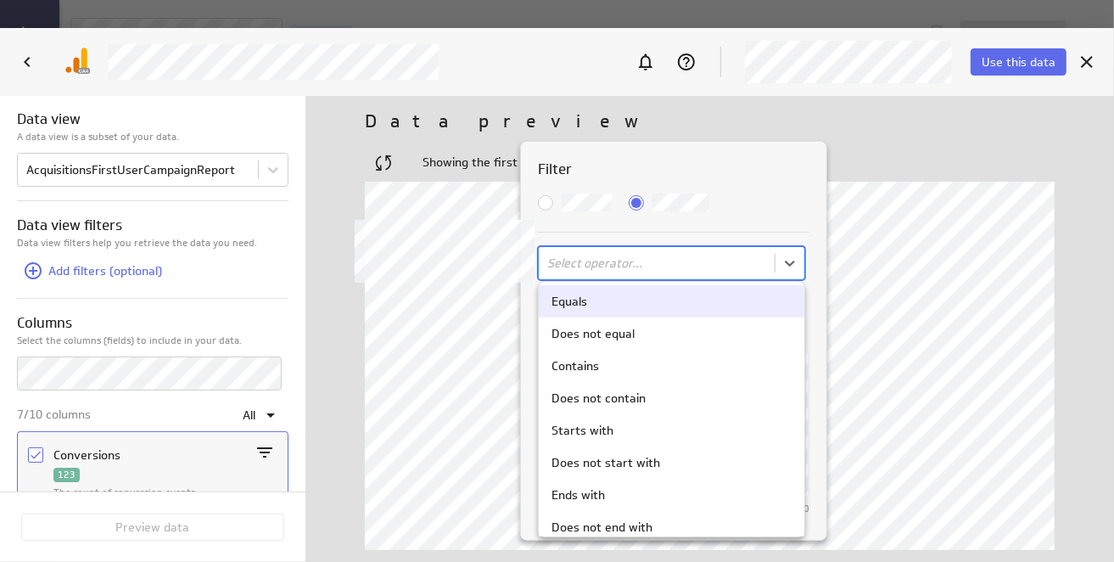
click at [613, 272] on body "Save data feed Untitled data feed Edit mode This data feed needs some data Use …" at bounding box center [557, 281] width 1114 height 562
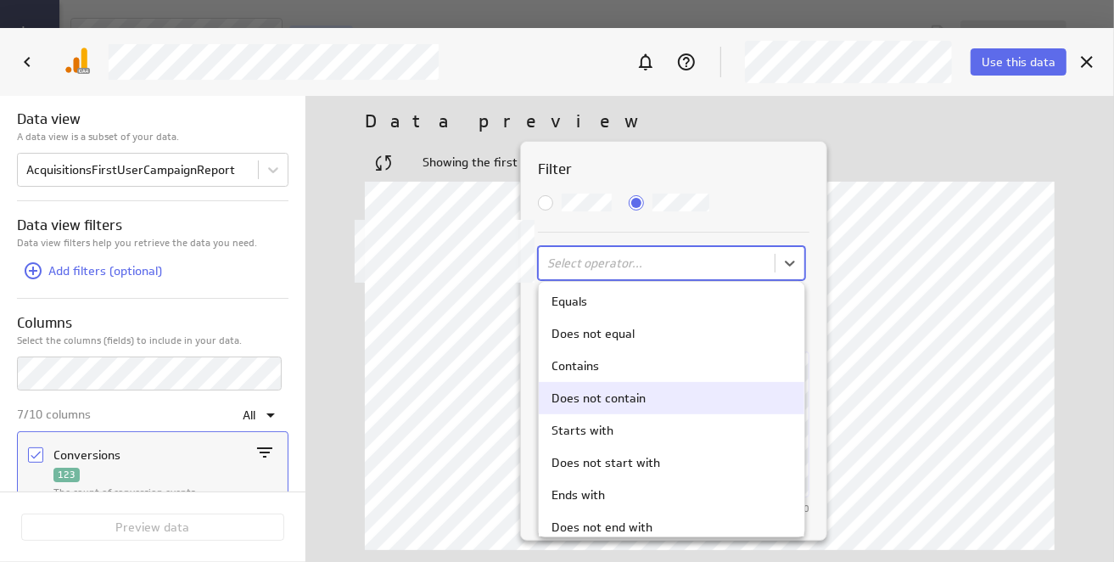
click at [617, 400] on div "Does not contain" at bounding box center [599, 397] width 94 height 15
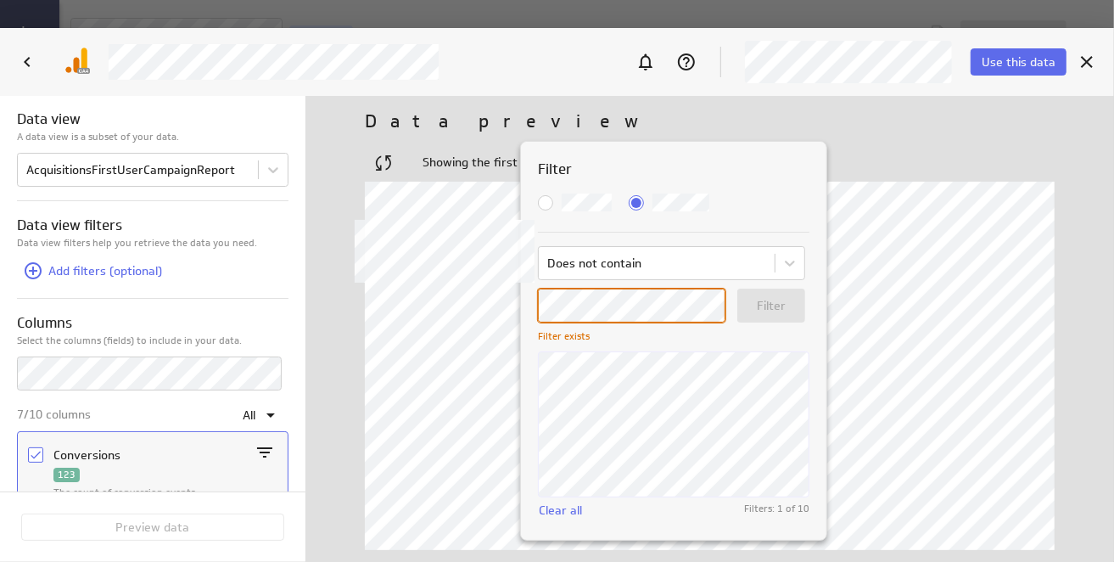
click at [597, 343] on div "Filter Does not contain Filter exists Filter Clear all Filters: 1 of 10" at bounding box center [674, 339] width 272 height 360
click at [347, 382] on div at bounding box center [557, 281] width 1114 height 562
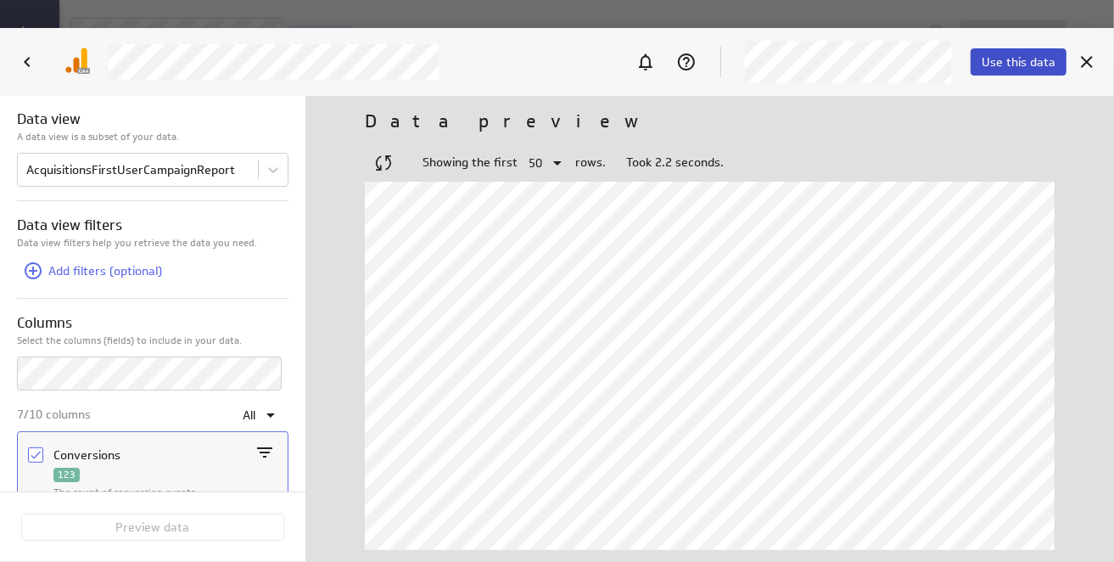
click at [1032, 70] on button "Use this data" at bounding box center [1019, 61] width 96 height 27
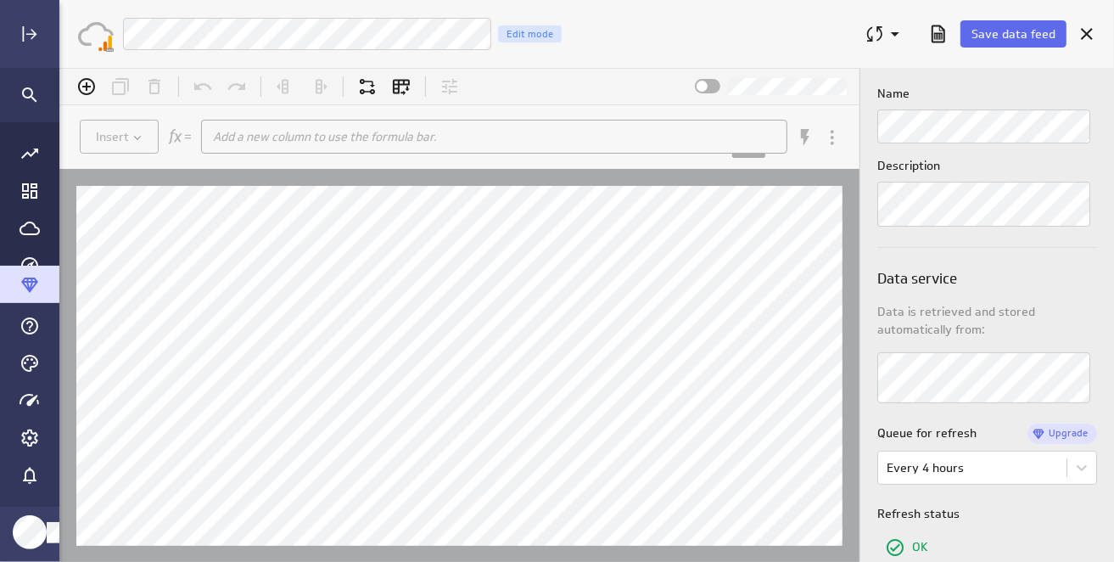
click at [666, 25] on div "GA4: First User Campaign Report Edit mode" at bounding box center [486, 34] width 728 height 34
click at [1029, 249] on div "Data service Data is retrieved and stored automatically from: Queue for refresh…" at bounding box center [987, 467] width 220 height 443
click at [1022, 33] on span "Save data feed" at bounding box center [1014, 33] width 84 height 15
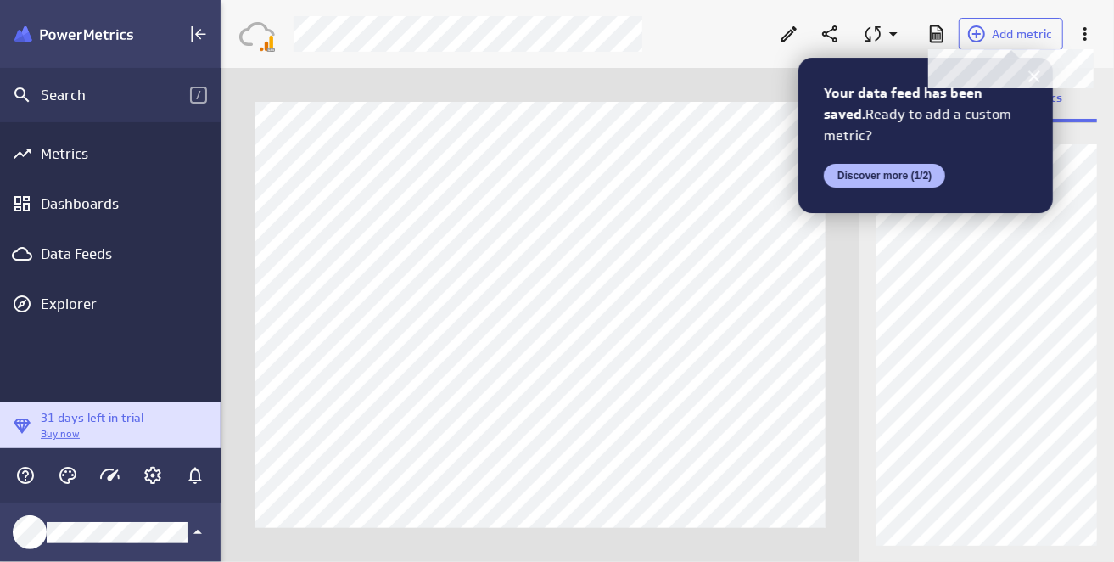
click at [1022, 33] on span "Add metric" at bounding box center [1022, 33] width 60 height 15
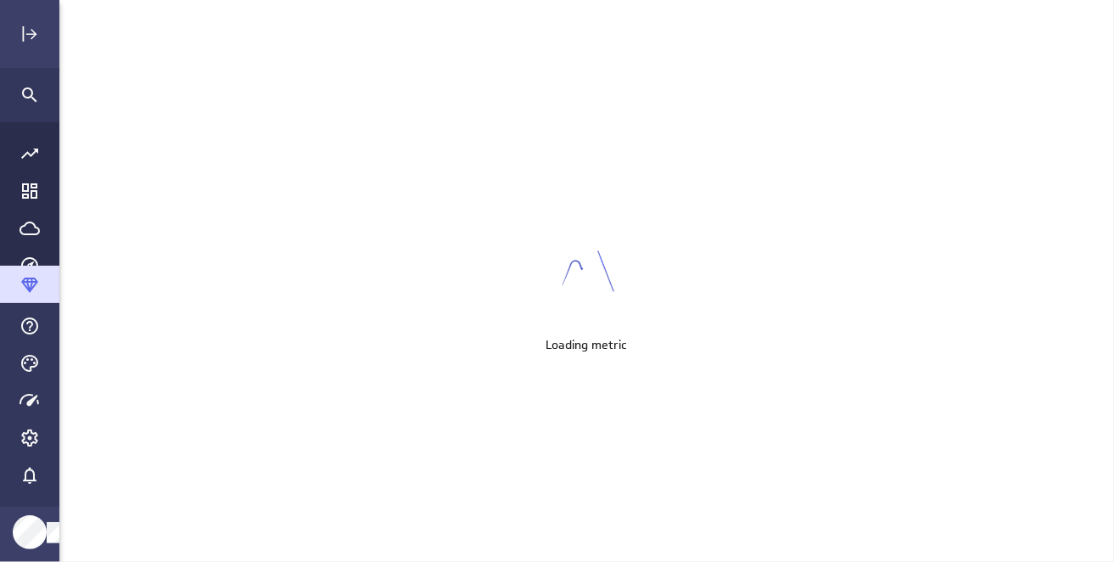
scroll to position [587, 1081]
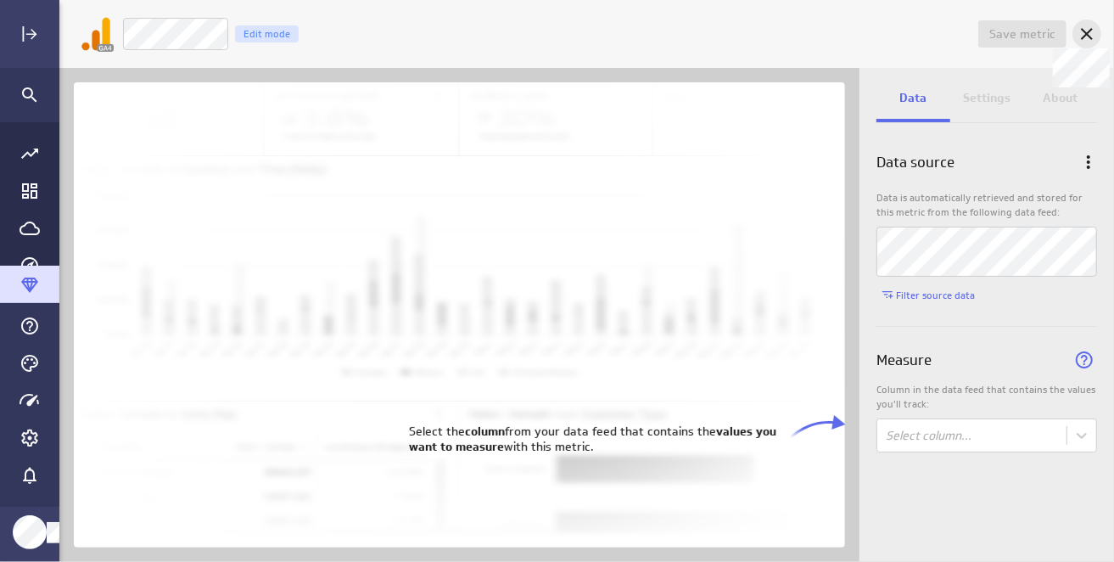
click at [1087, 33] on icon at bounding box center [1087, 34] width 12 height 12
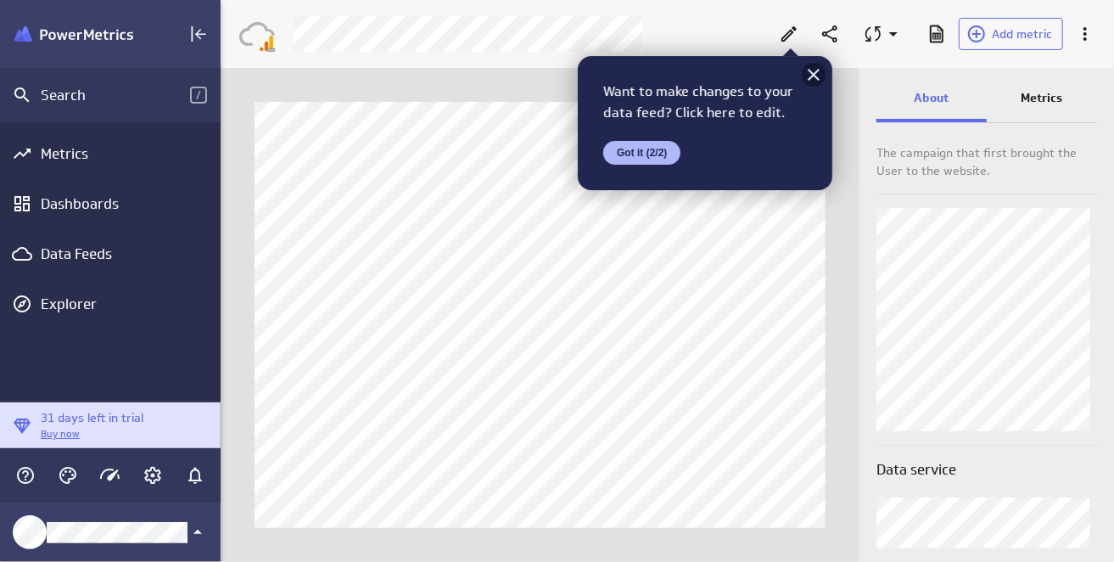
click at [816, 79] on icon at bounding box center [814, 75] width 20 height 20
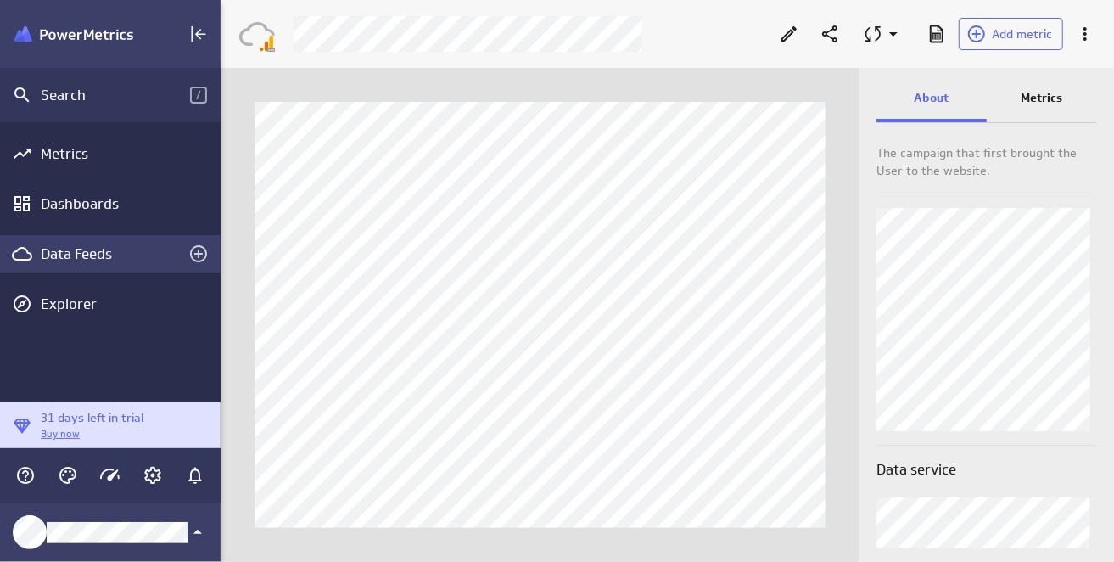
click at [69, 251] on div "Data Feeds" at bounding box center [110, 253] width 139 height 19
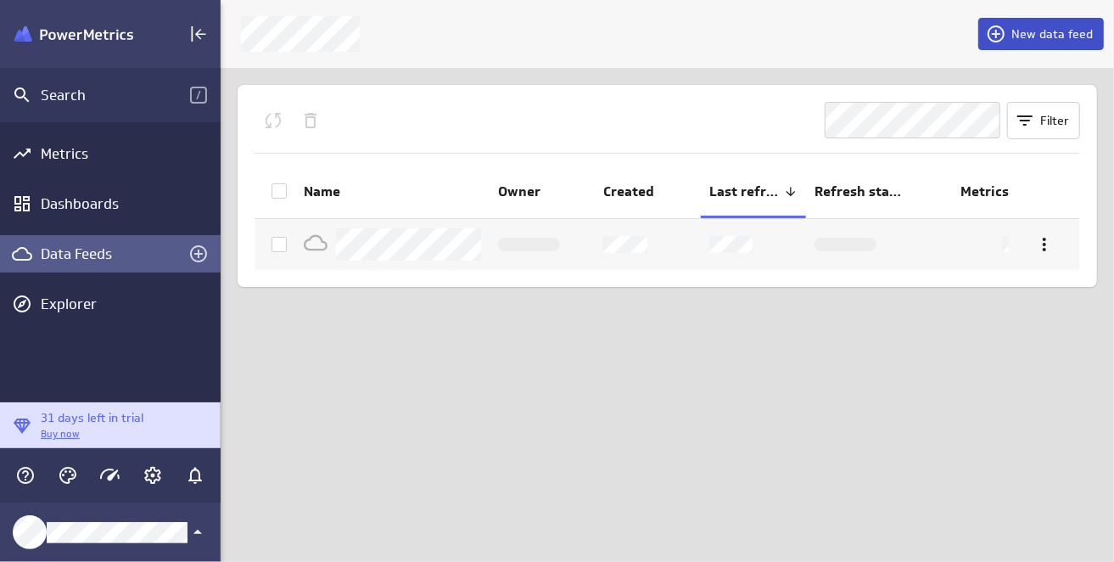
click at [1038, 31] on span "New data feed" at bounding box center [1052, 33] width 81 height 15
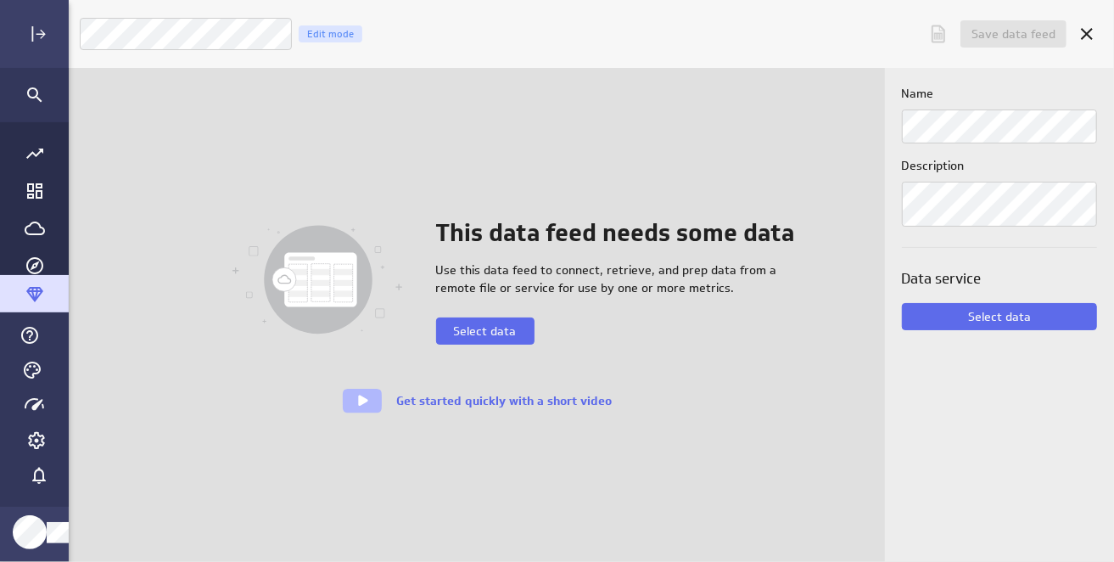
scroll to position [587, 1081]
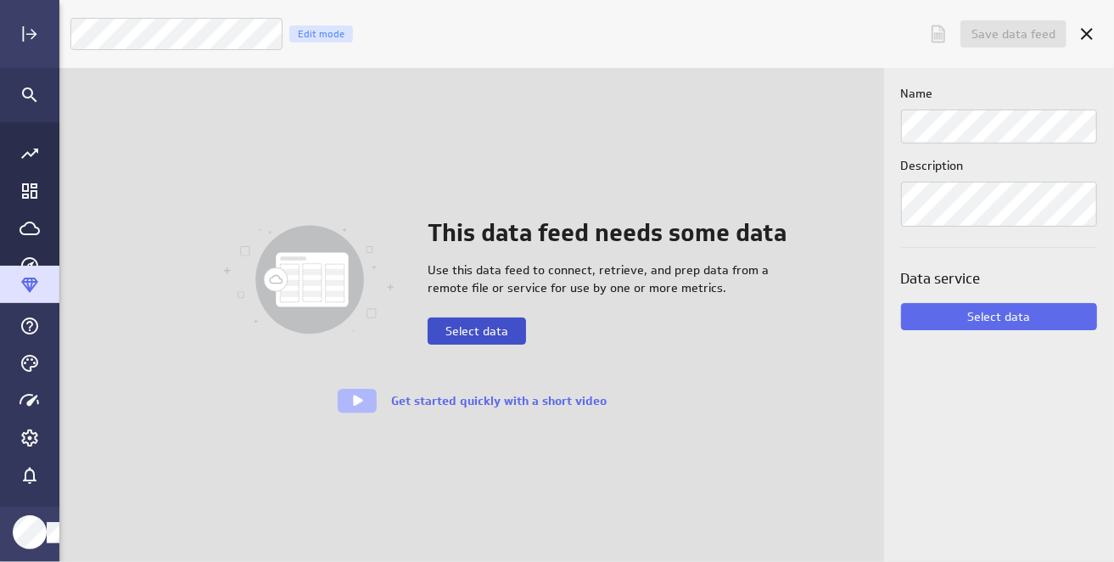
click at [491, 328] on span "Select data" at bounding box center [477, 330] width 63 height 15
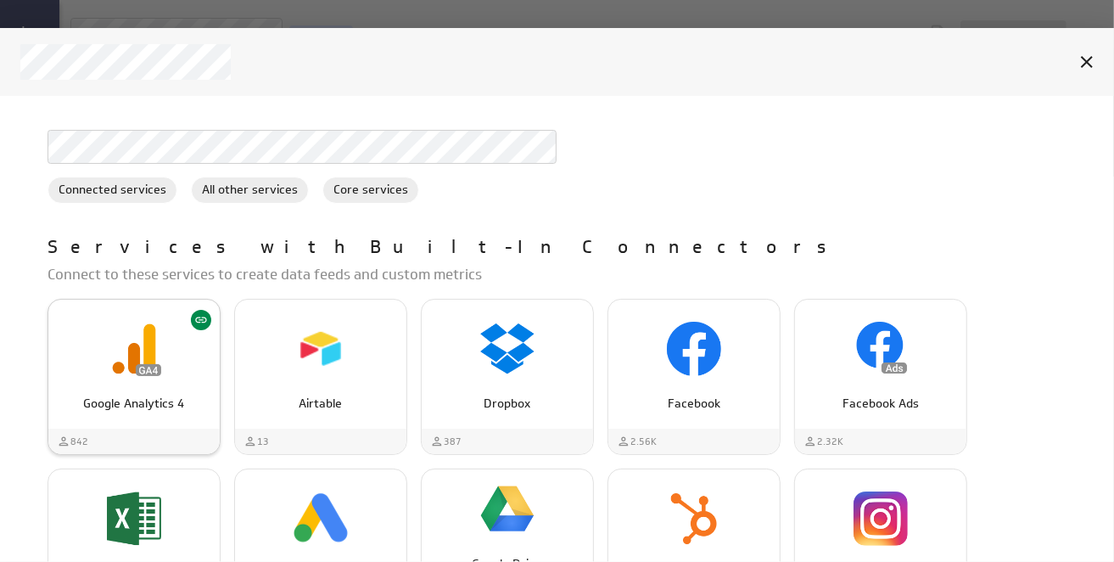
click at [121, 369] on img "Google Analytics 4" at bounding box center [134, 349] width 54 height 54
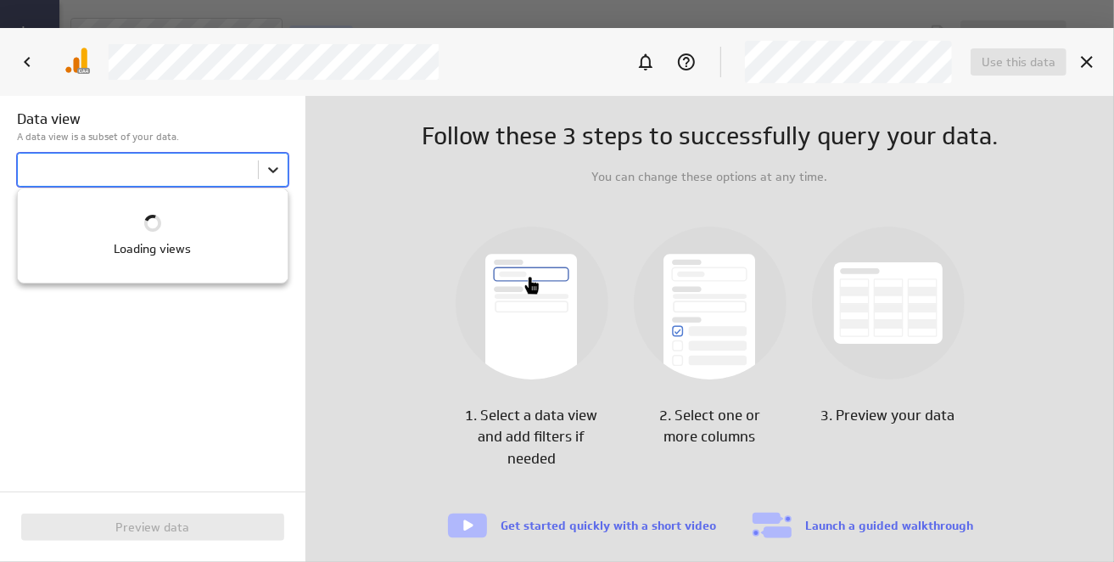
click at [278, 173] on body "Save data feed Untitled data feed Edit mode This data feed needs some data Use …" at bounding box center [557, 281] width 1114 height 562
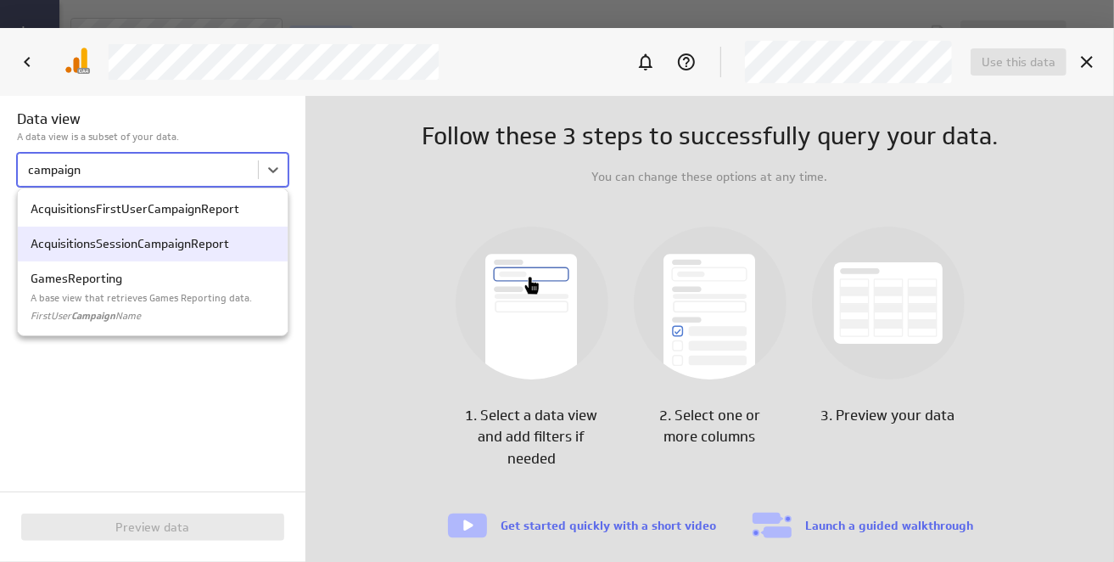
click at [68, 241] on p "AcquisitionsSessionCampaignReport" at bounding box center [153, 244] width 244 height 18
type input "campaign"
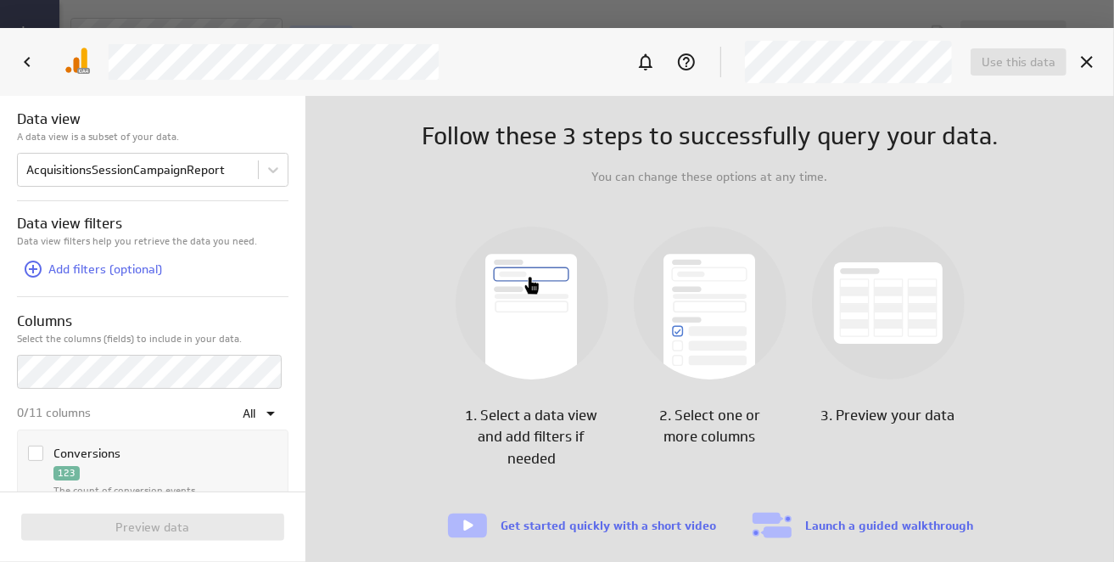
scroll to position [0, 0]
click at [33, 267] on icon at bounding box center [33, 270] width 17 height 17
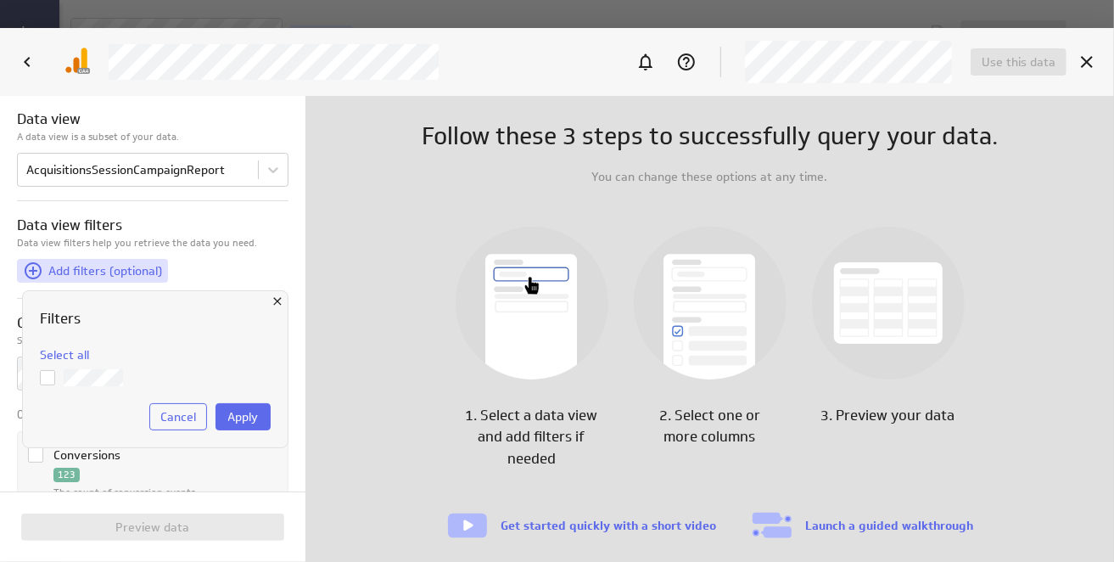
click at [33, 267] on div at bounding box center [557, 281] width 1114 height 562
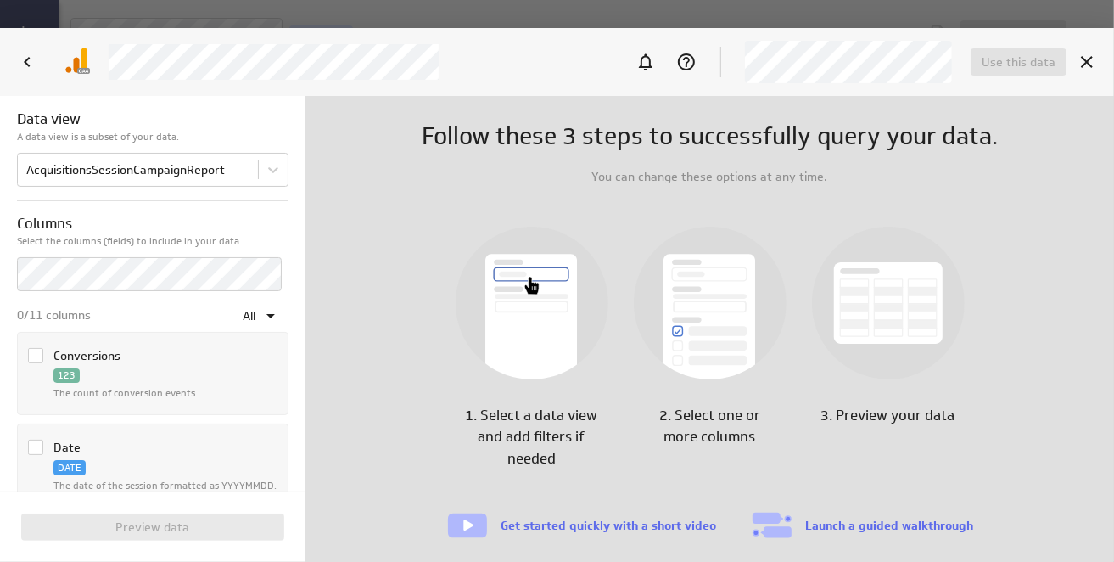
scroll to position [92, 0]
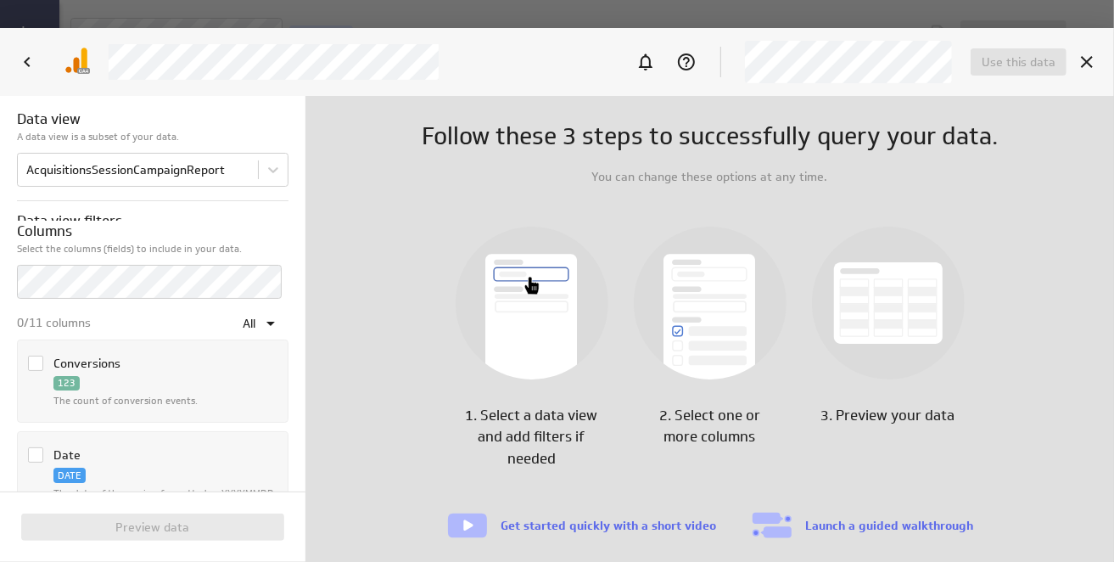
click at [35, 359] on icon "Column Conversions" at bounding box center [36, 363] width 14 height 14
click at [0, 0] on input "Column Conversions" at bounding box center [0, 0] width 0 height 0
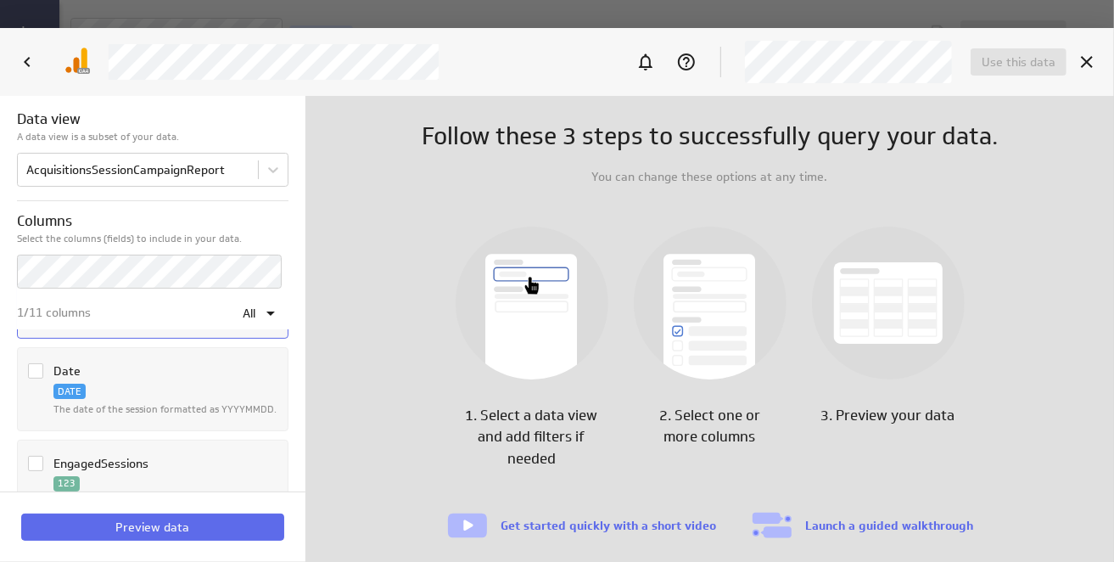
scroll to position [177, 0]
click at [36, 370] on icon "Column Date" at bounding box center [36, 370] width 14 height 14
click at [0, 0] on input "Column Date" at bounding box center [0, 0] width 0 height 0
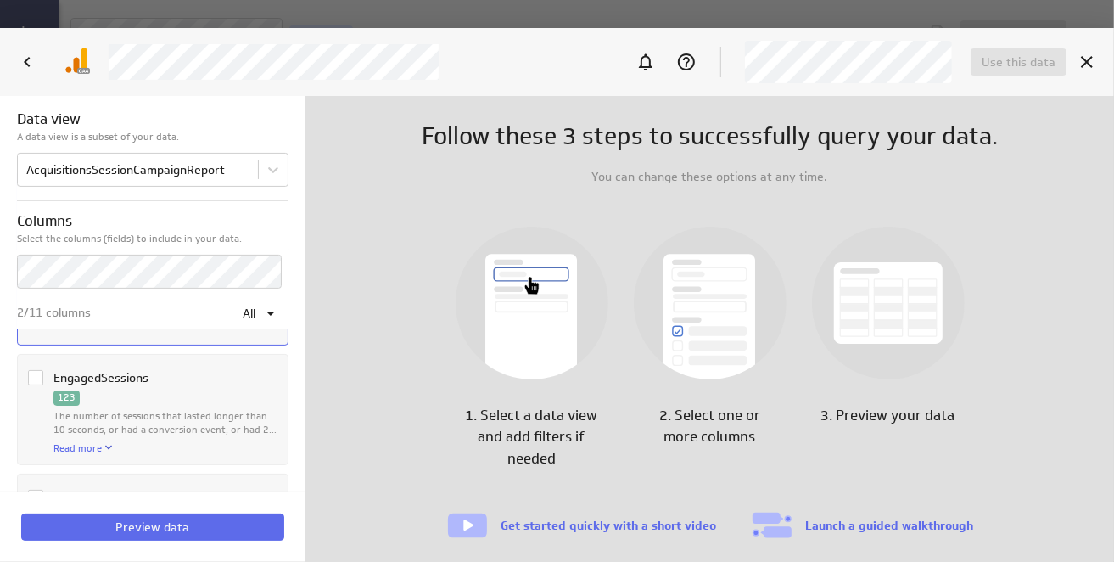
click at [36, 371] on icon "Column EngagedSessions" at bounding box center [36, 378] width 14 height 14
click at [0, 0] on input "Column EngagedSessions" at bounding box center [0, 0] width 0 height 0
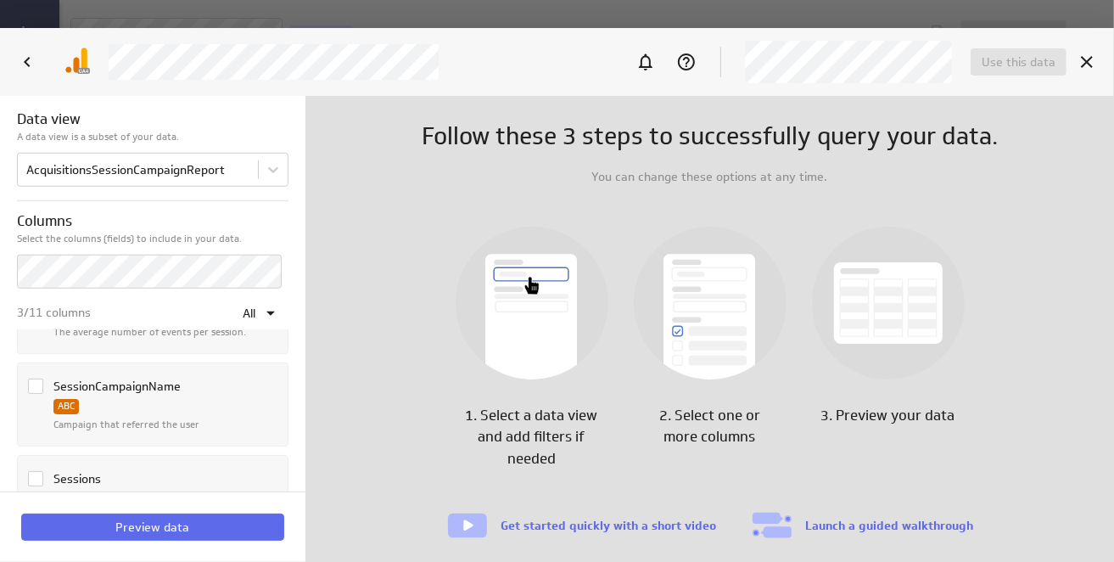
scroll to position [686, 0]
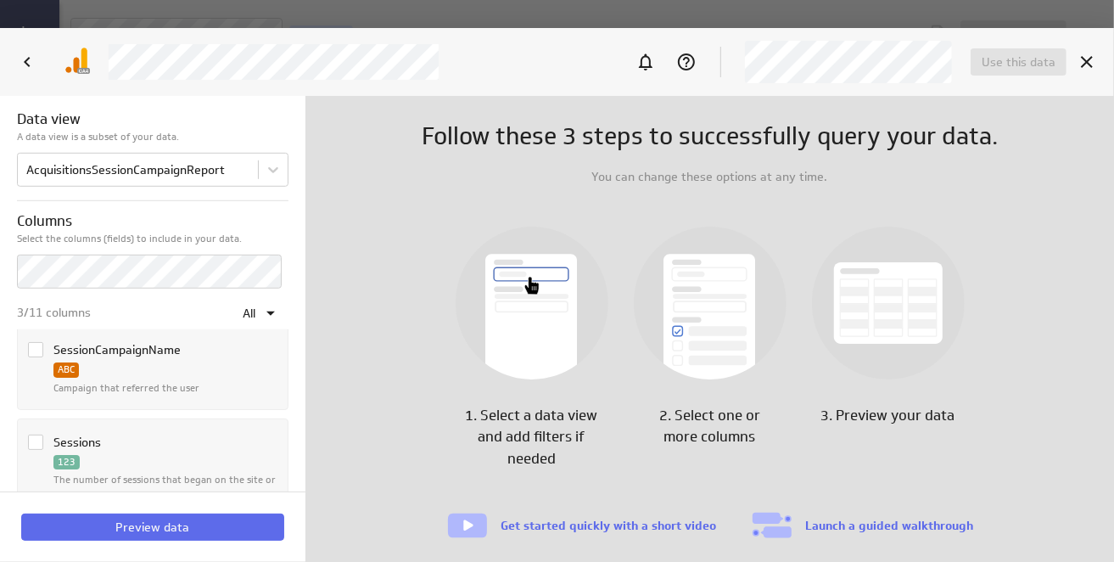
click at [36, 348] on icon "Column SessionCampaignName" at bounding box center [36, 350] width 14 height 14
click at [0, 0] on input "Column SessionCampaignName" at bounding box center [0, 0] width 0 height 0
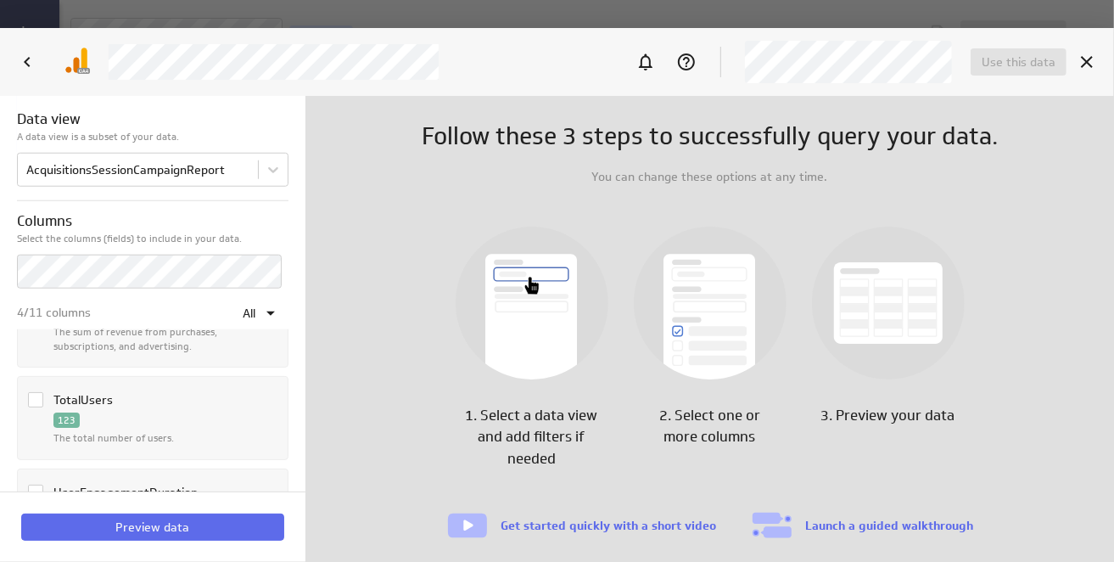
scroll to position [856, 0]
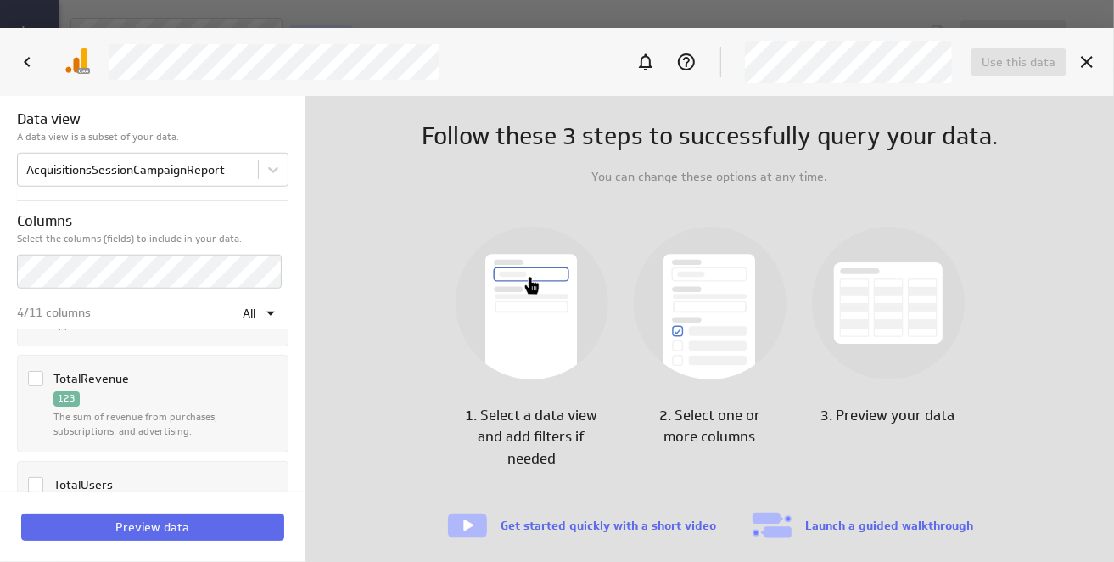
click at [34, 375] on icon "Column TotalRevenue" at bounding box center [36, 379] width 14 height 14
click at [0, 0] on input "Column TotalRevenue" at bounding box center [0, 0] width 0 height 0
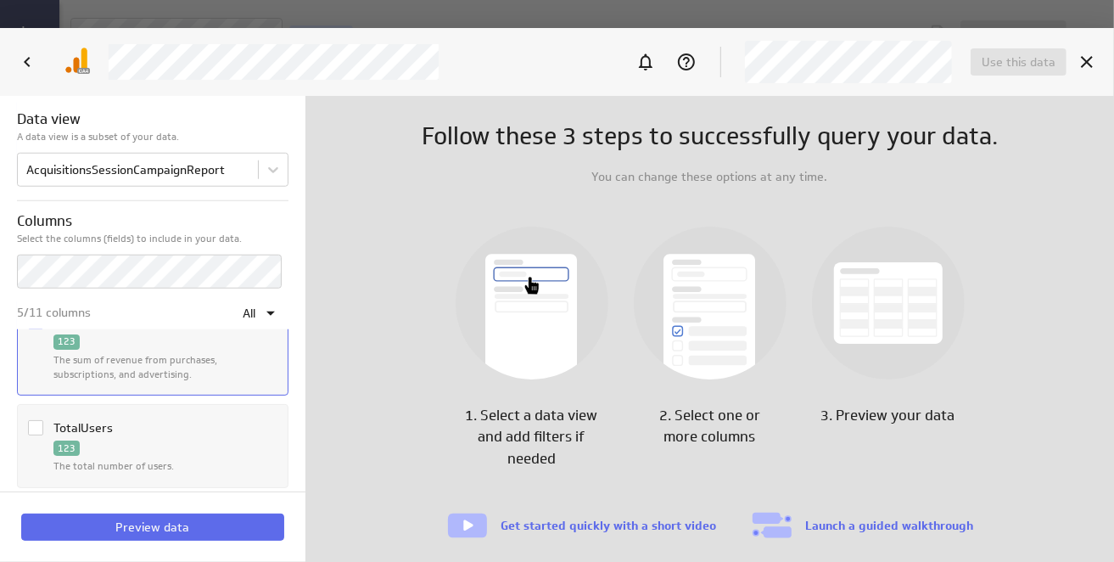
scroll to position [940, 0]
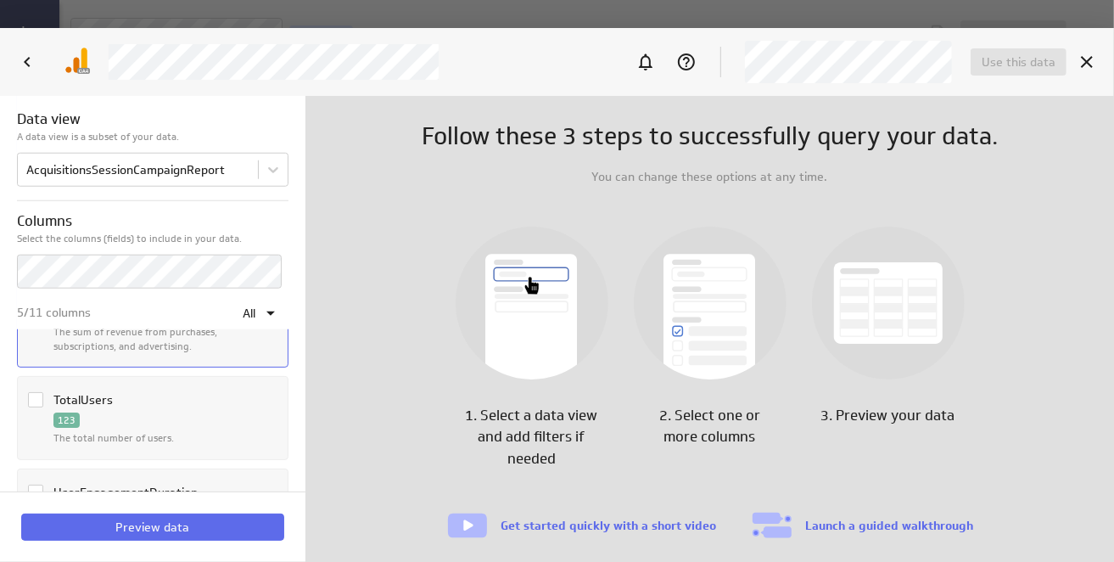
click at [34, 398] on icon "Column TotalUsers" at bounding box center [36, 400] width 14 height 14
click at [0, 0] on input "Column TotalUsers" at bounding box center [0, 0] width 0 height 0
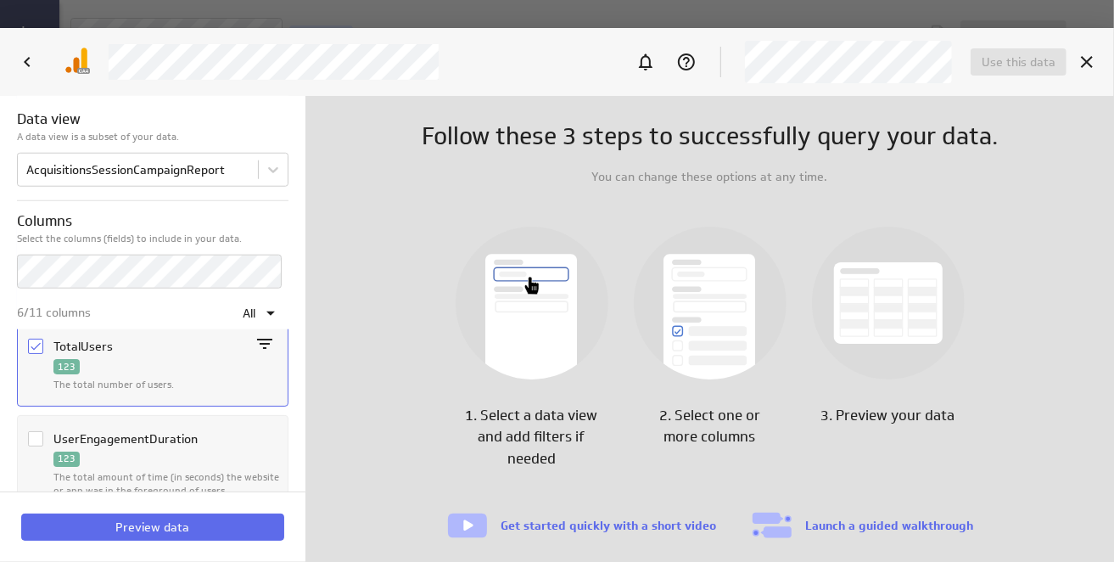
scroll to position [1019, 0]
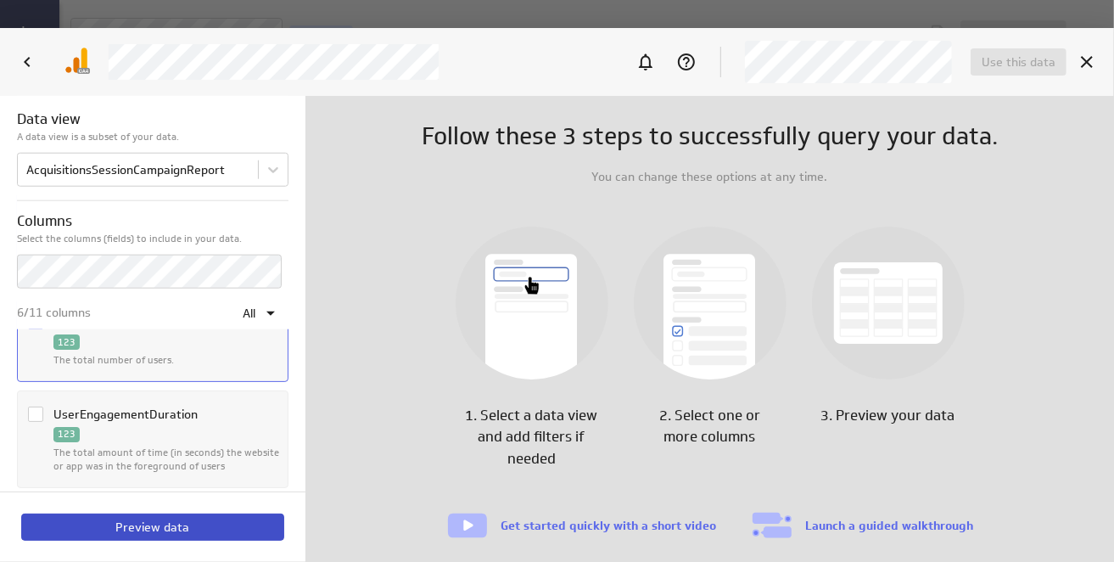
click at [146, 525] on span "Preview data" at bounding box center [153, 526] width 74 height 15
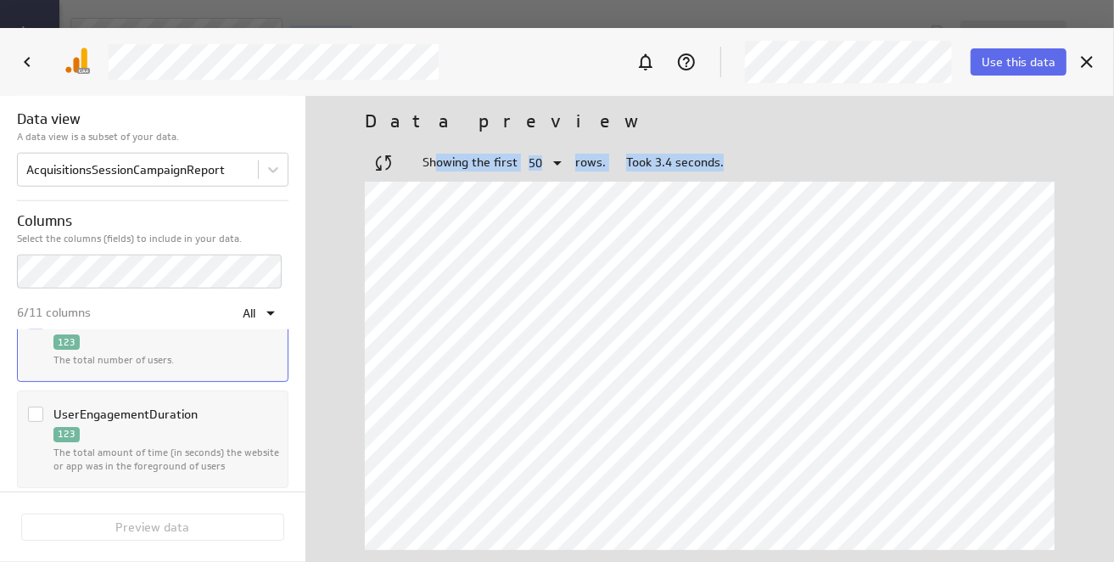
click at [436, 173] on div "Data preview Showing the first 50 rows. Took 3.4 seconds." at bounding box center [710, 329] width 809 height 466
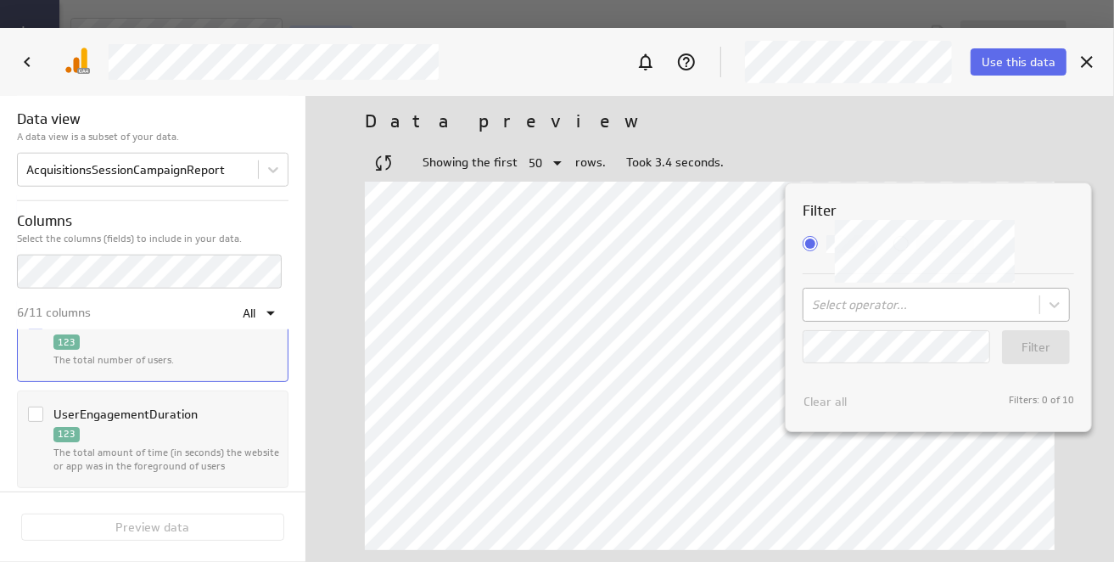
click at [888, 304] on body "Save data feed Untitled data feed Edit mode This data feed needs some data Use …" at bounding box center [557, 281] width 1114 height 562
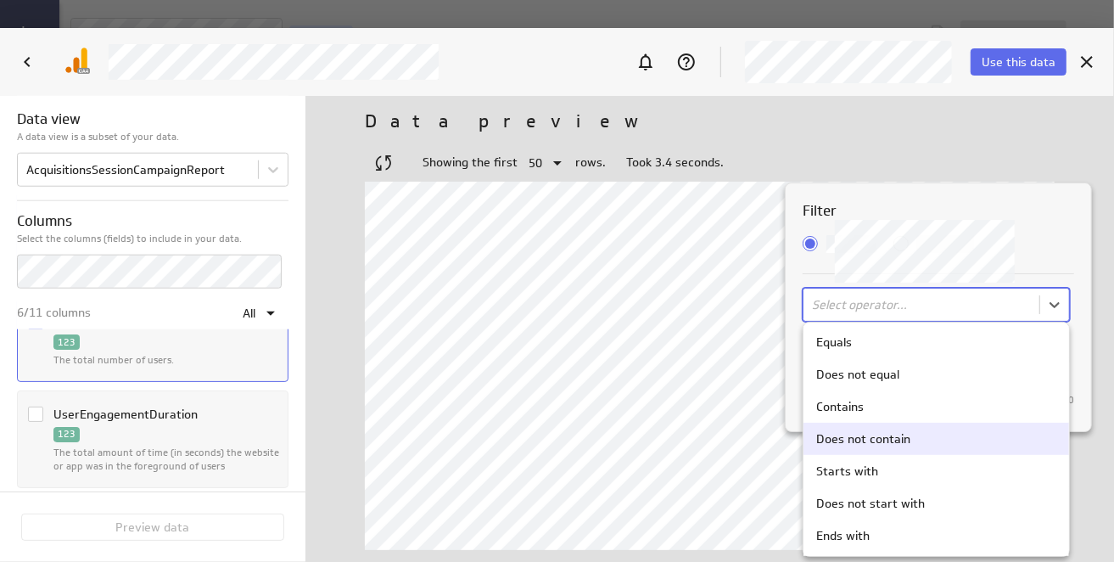
click at [876, 445] on div "Does not contain" at bounding box center [863, 438] width 94 height 15
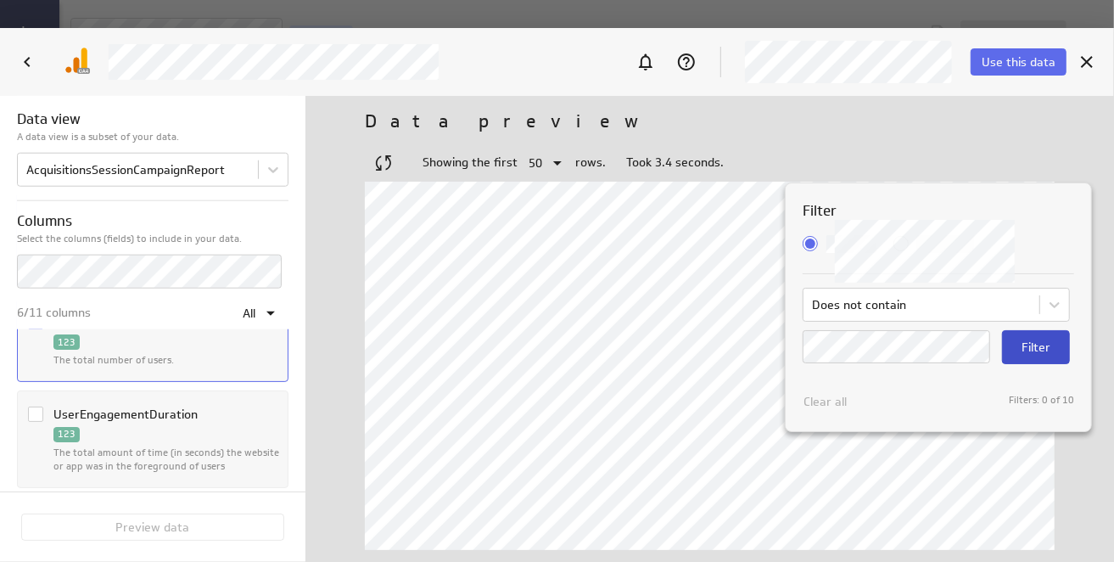
click at [1026, 351] on span "Filter" at bounding box center [1036, 347] width 29 height 15
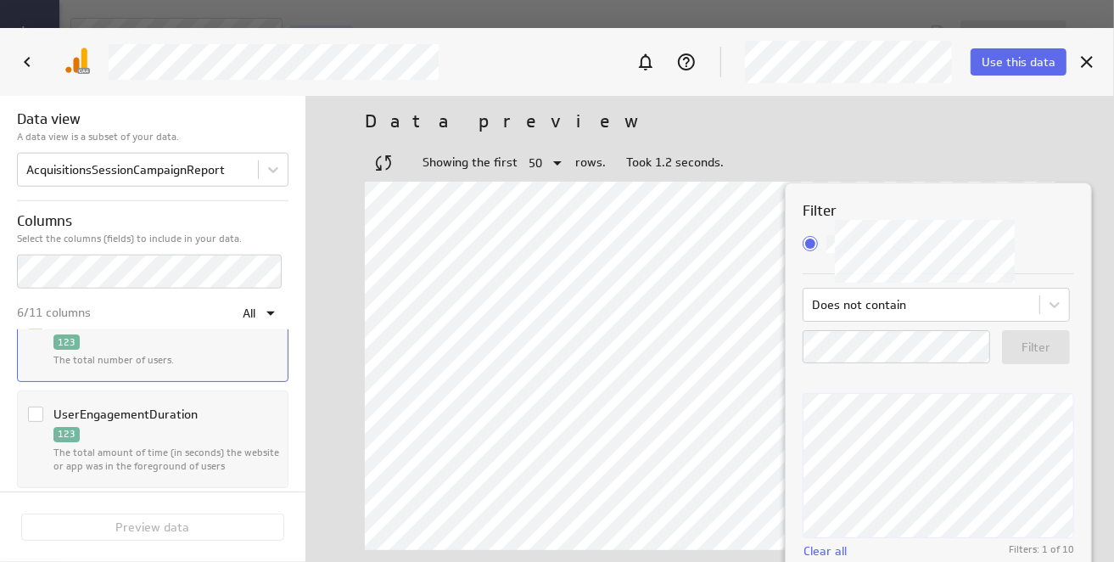
click at [929, 151] on div at bounding box center [557, 281] width 1114 height 562
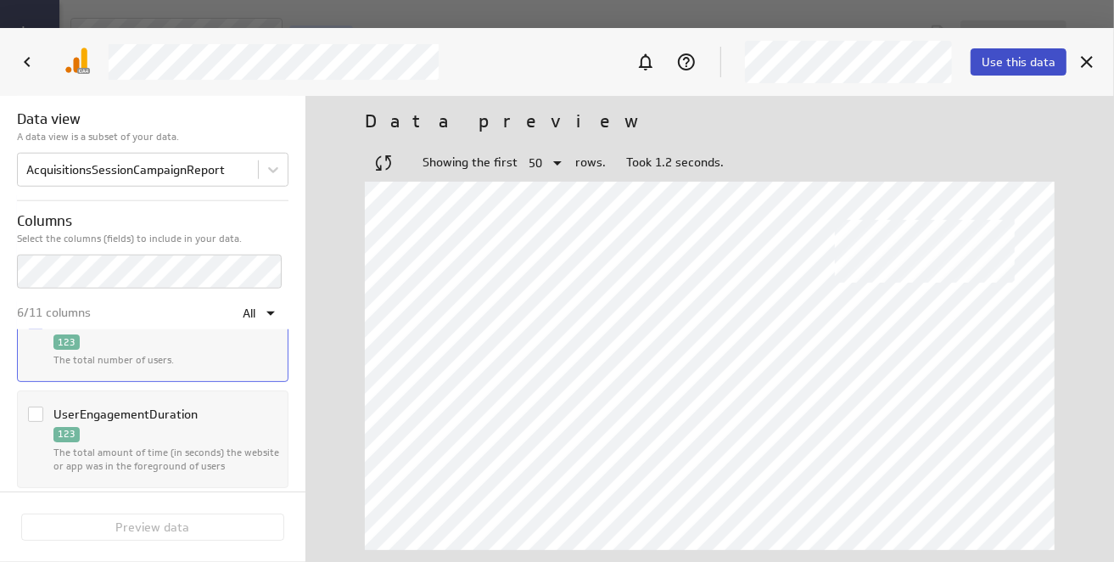
click at [1023, 67] on span "Use this data" at bounding box center [1019, 61] width 74 height 15
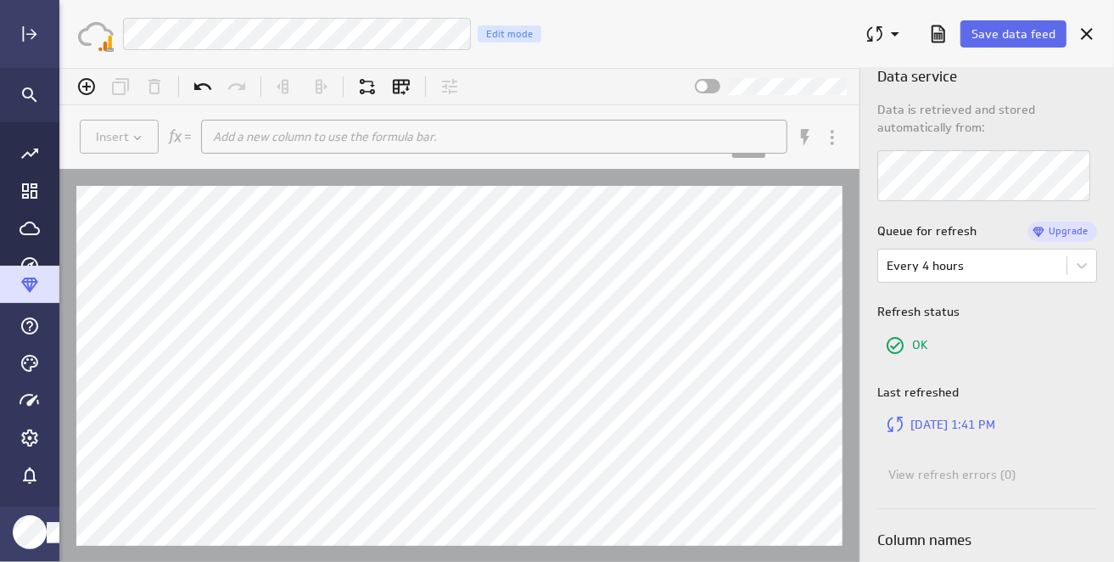
scroll to position [0, 0]
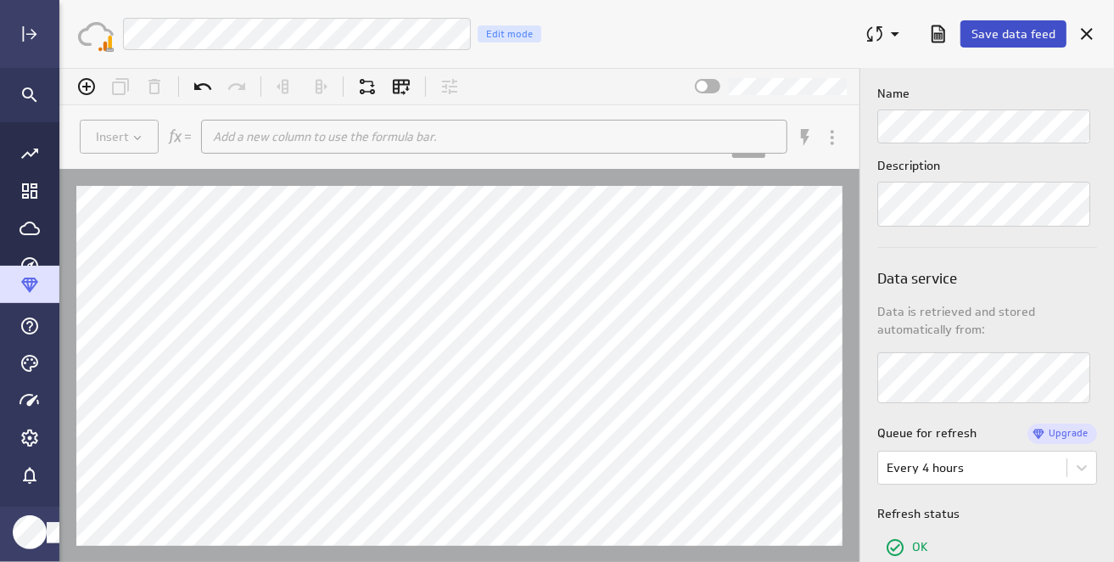
click at [1012, 34] on span "Save data feed" at bounding box center [1014, 33] width 84 height 15
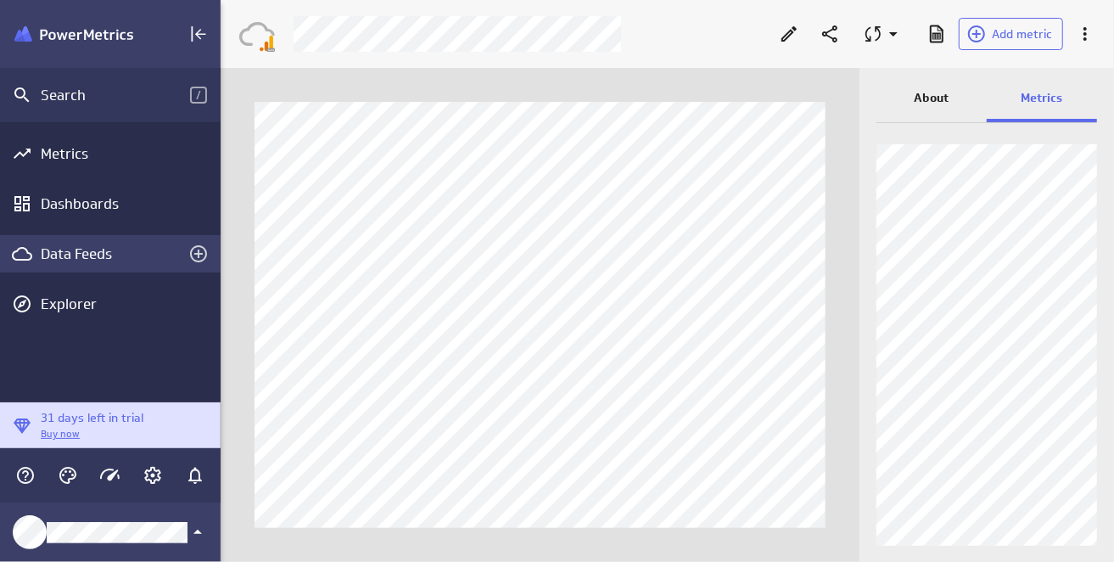
click at [53, 250] on div "Data Feeds" at bounding box center [110, 253] width 139 height 19
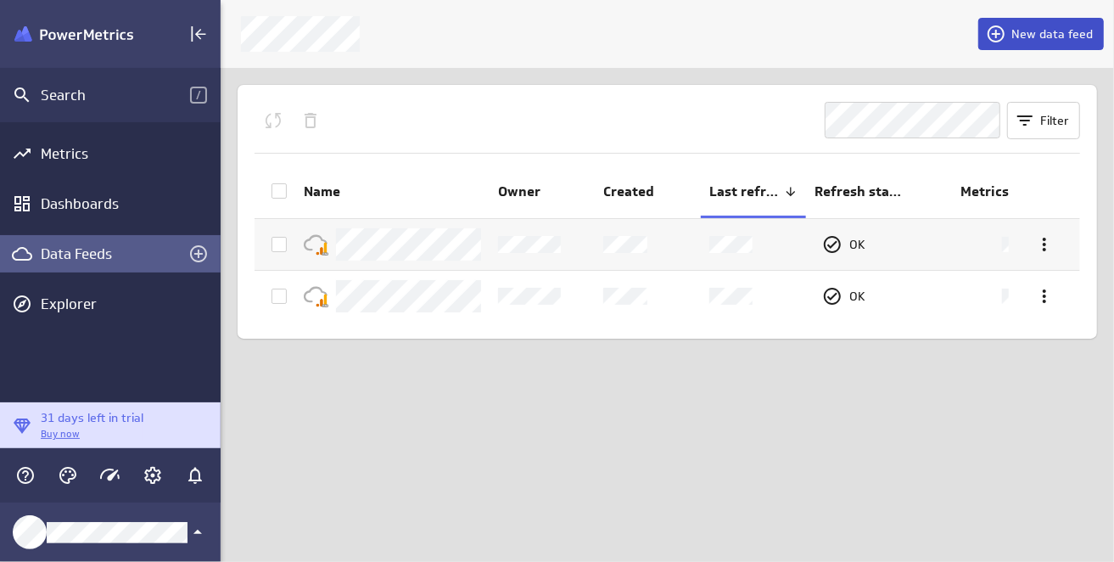
click at [1041, 37] on span "New data feed" at bounding box center [1052, 33] width 81 height 15
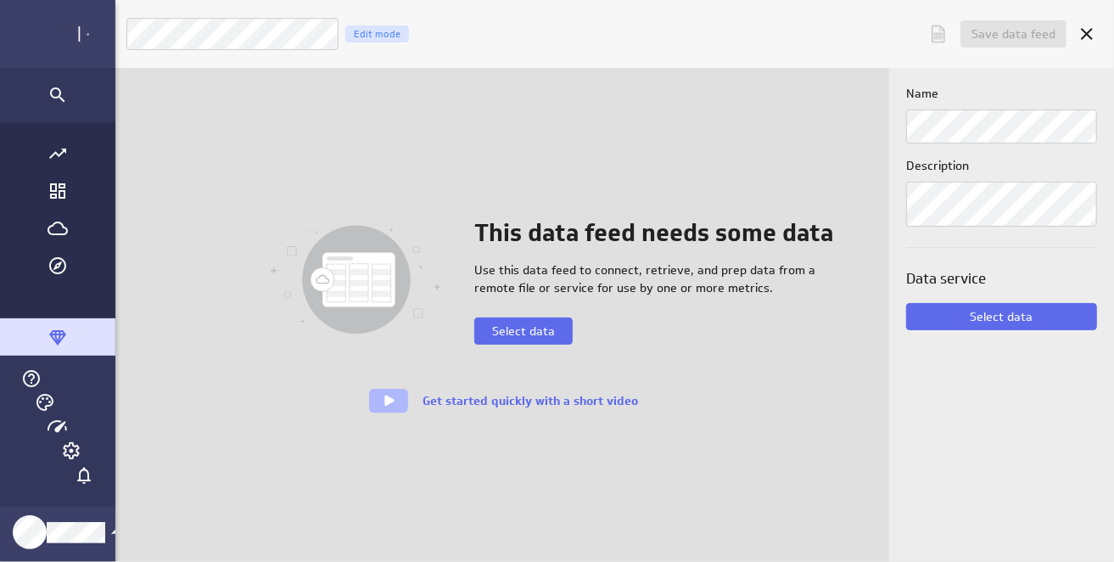
scroll to position [587, 1081]
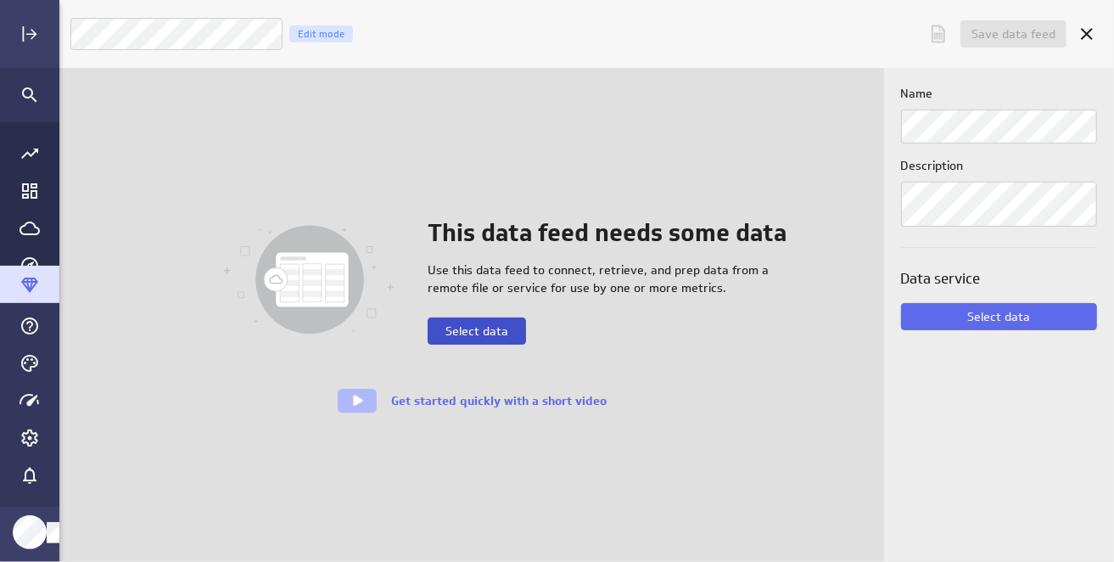
click at [489, 328] on span "Select data" at bounding box center [477, 330] width 63 height 15
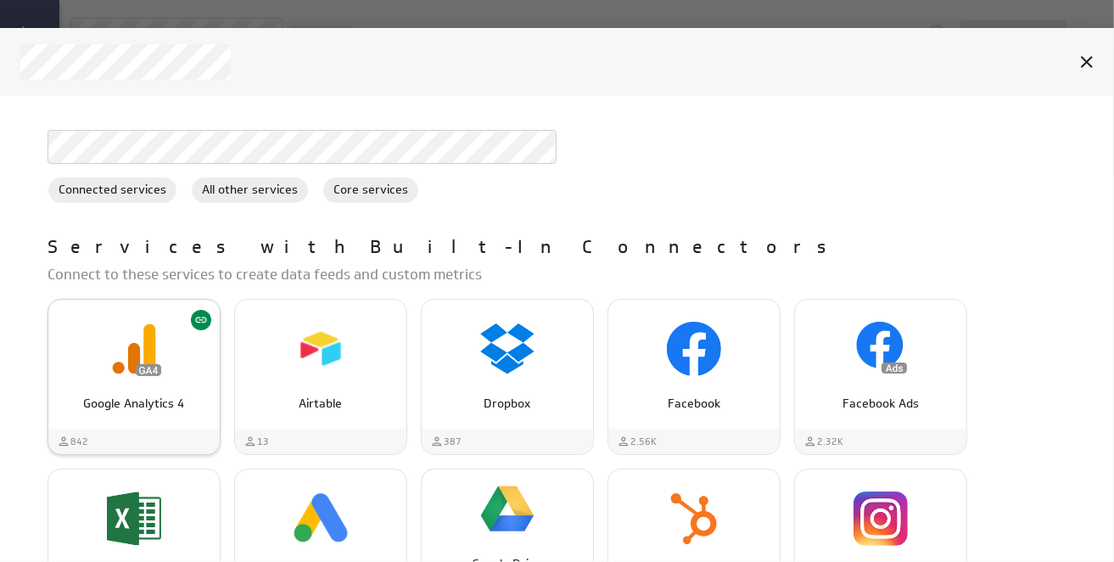
click at [130, 385] on div "Google Analytics 4" at bounding box center [133, 396] width 171 height 31
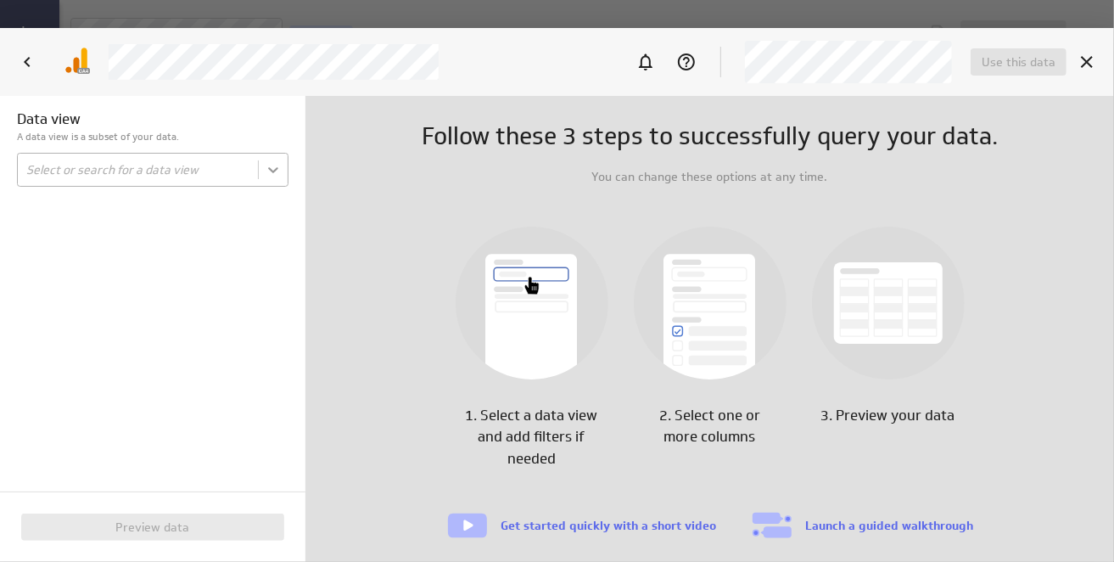
click at [275, 177] on body "Save data feed Untitled data feed Edit mode This data feed needs some data Use …" at bounding box center [557, 281] width 1114 height 562
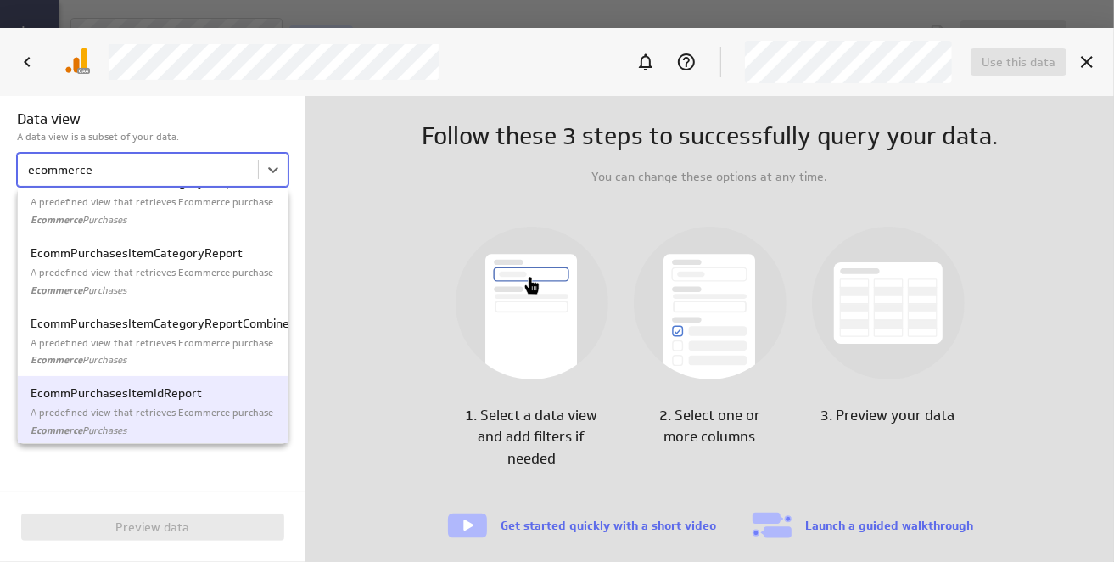
scroll to position [283, 0]
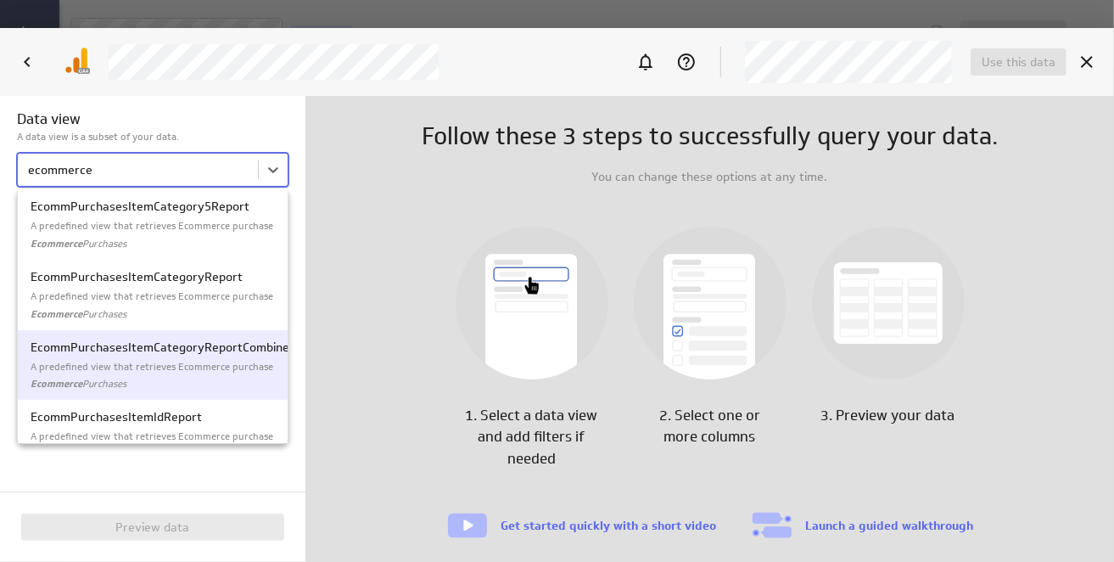
click at [131, 360] on p "A predefined view that retrieves Ecommerce purchase item category data." at bounding box center [153, 367] width 244 height 14
type input "ecommerce"
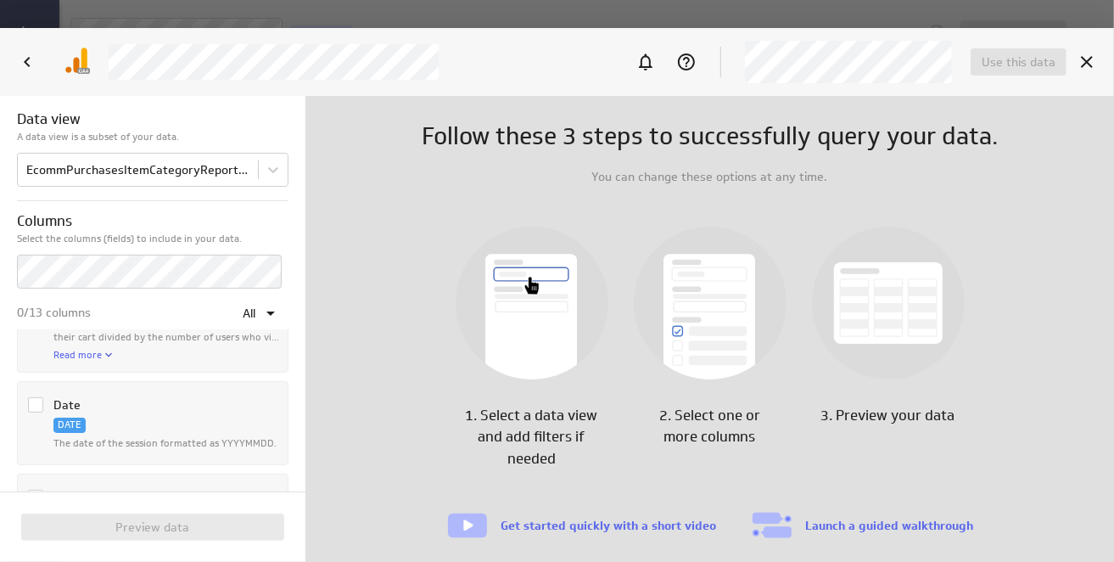
scroll to position [85, 0]
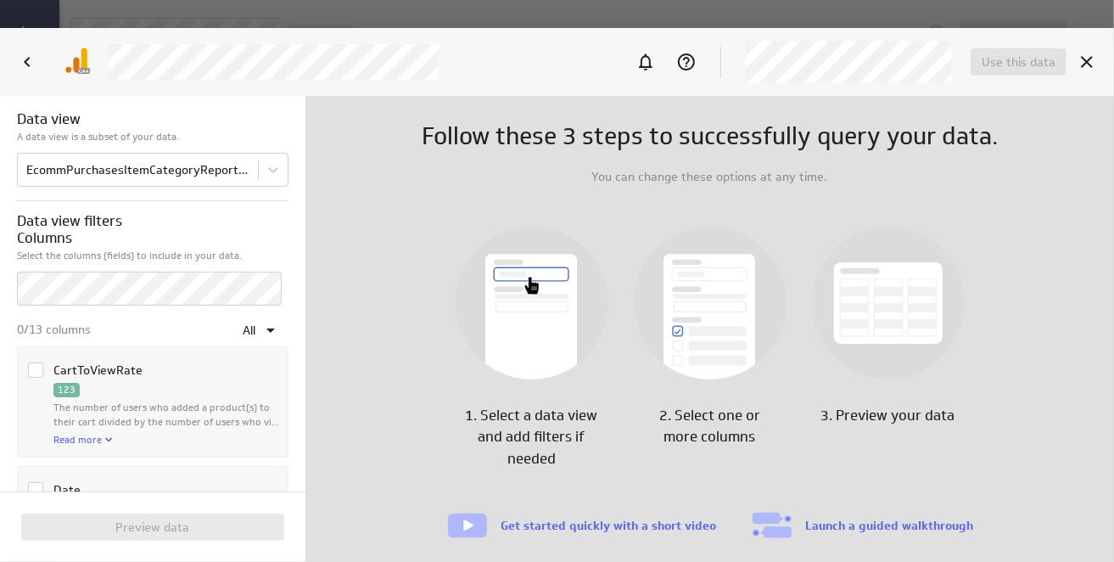
click at [31, 366] on icon "Column CartToViewRate" at bounding box center [36, 370] width 14 height 14
click at [0, 0] on input "Column CartToViewRate" at bounding box center [0, 0] width 0 height 0
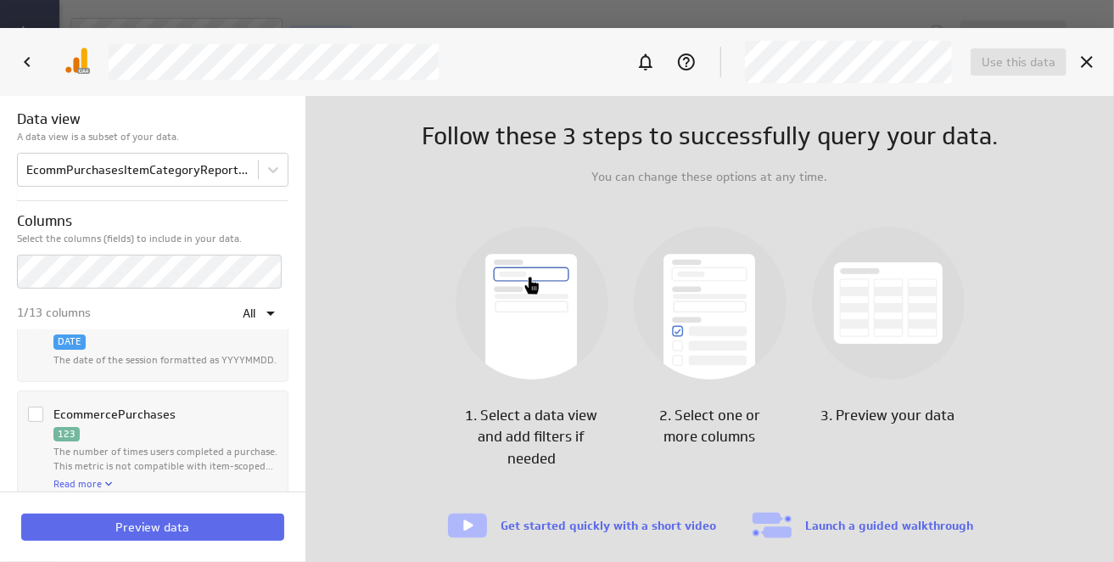
scroll to position [255, 0]
click at [31, 406] on icon "Column EcommercePurchases" at bounding box center [36, 413] width 14 height 14
click at [0, 0] on input "Column EcommercePurchases" at bounding box center [0, 0] width 0 height 0
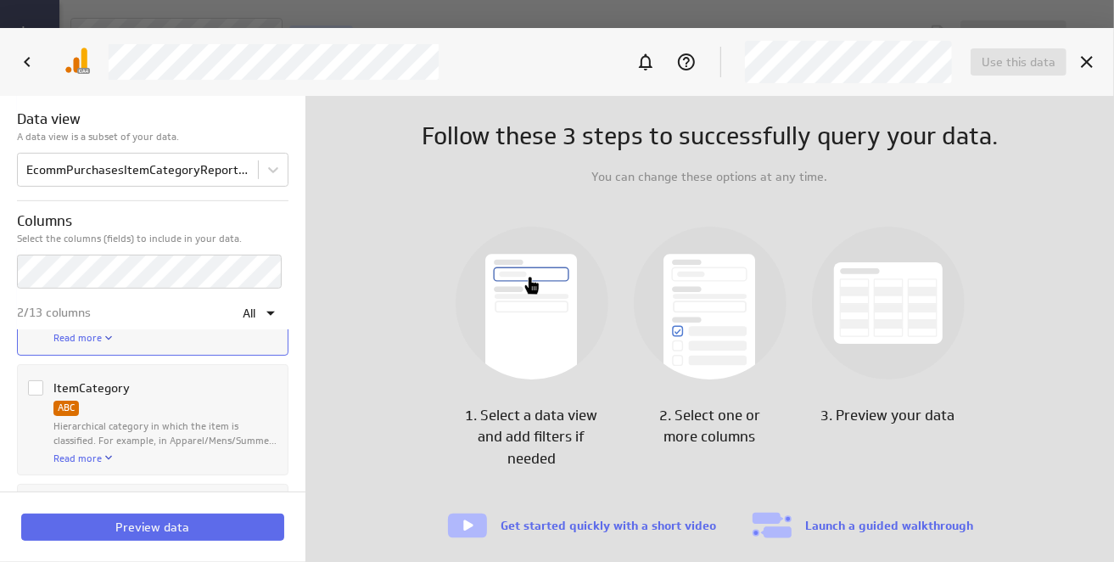
scroll to position [424, 0]
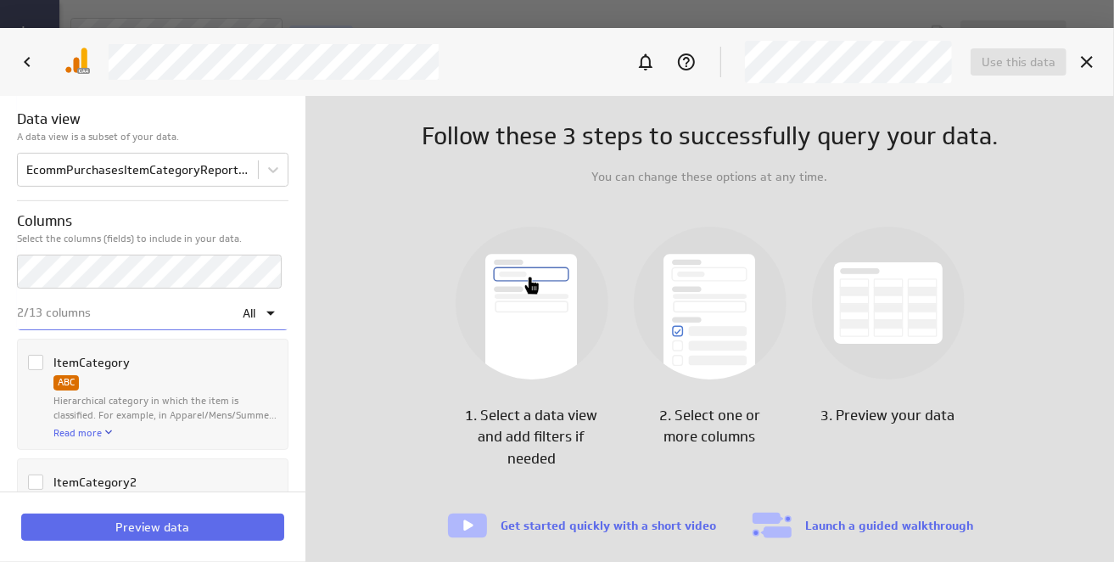
click at [36, 359] on icon "Column ItemCategory" at bounding box center [36, 363] width 14 height 14
click at [0, 0] on input "Column ItemCategory" at bounding box center [0, 0] width 0 height 0
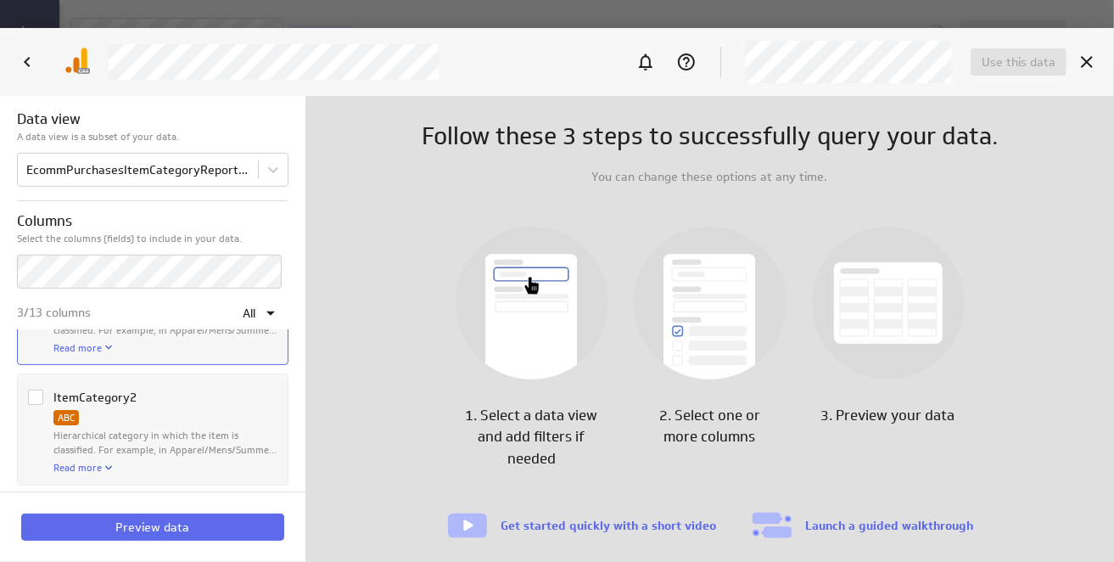
click at [36, 396] on icon "Column ItemCategory2" at bounding box center [36, 397] width 14 height 14
click at [0, 0] on input "Column ItemCategory2" at bounding box center [0, 0] width 0 height 0
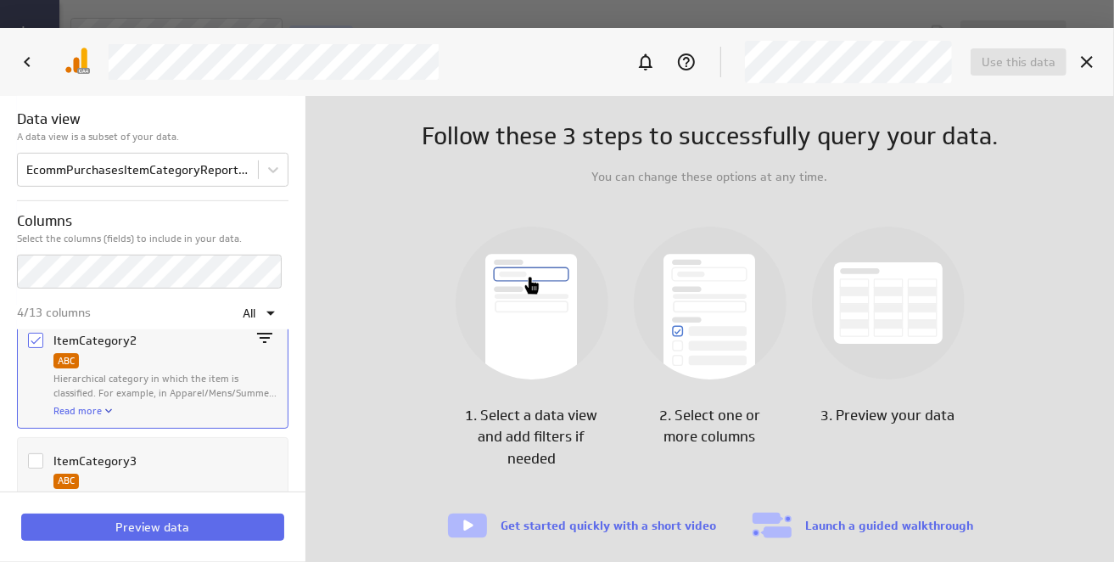
scroll to position [594, 0]
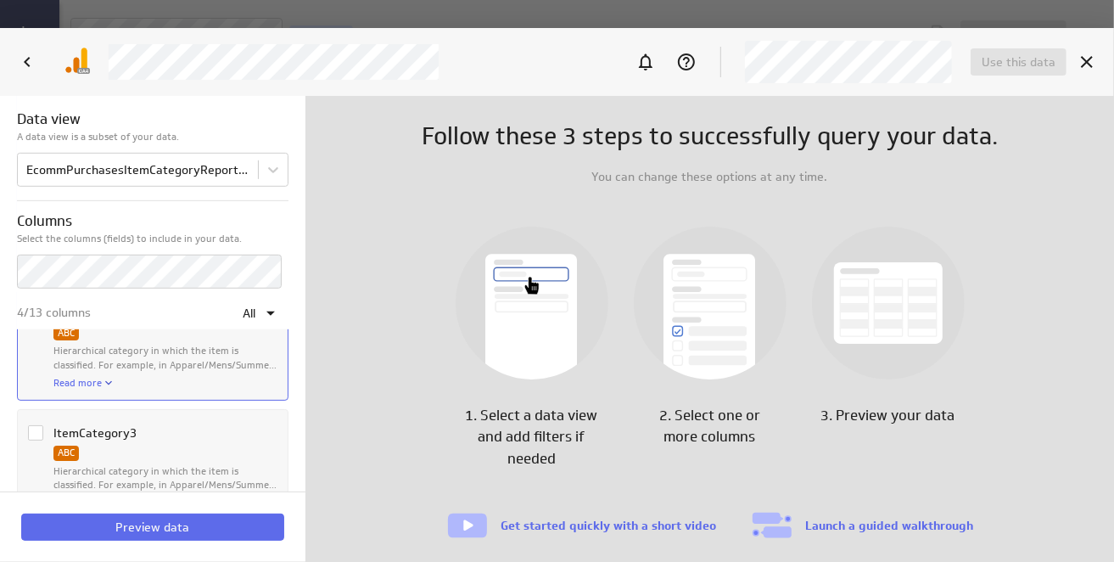
click at [37, 429] on icon "Column ItemCategory3" at bounding box center [36, 433] width 10 height 8
click at [0, 0] on input "Column ItemCategory3" at bounding box center [0, 0] width 0 height 0
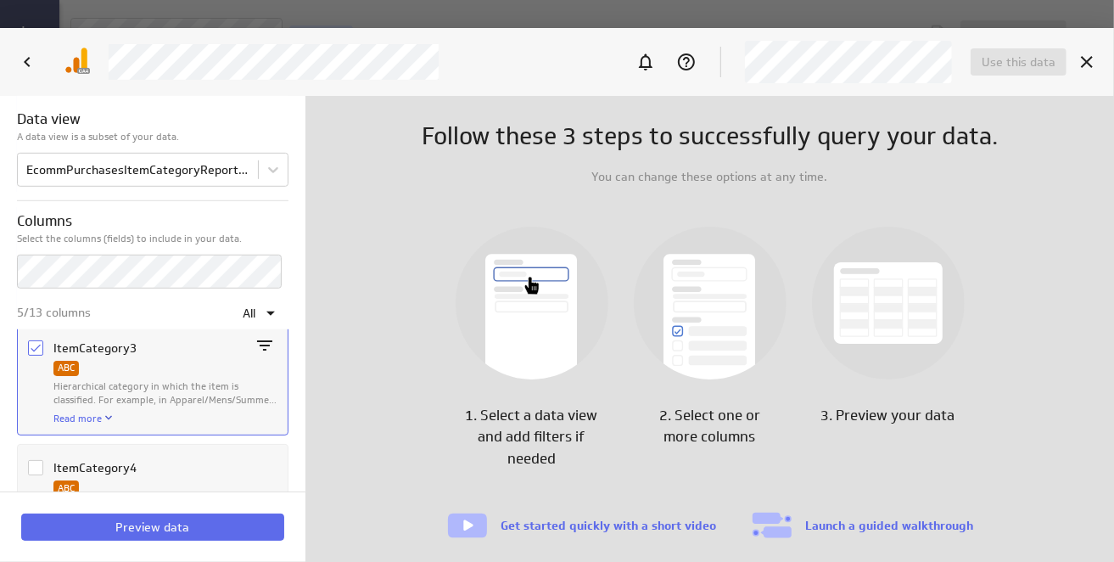
scroll to position [764, 0]
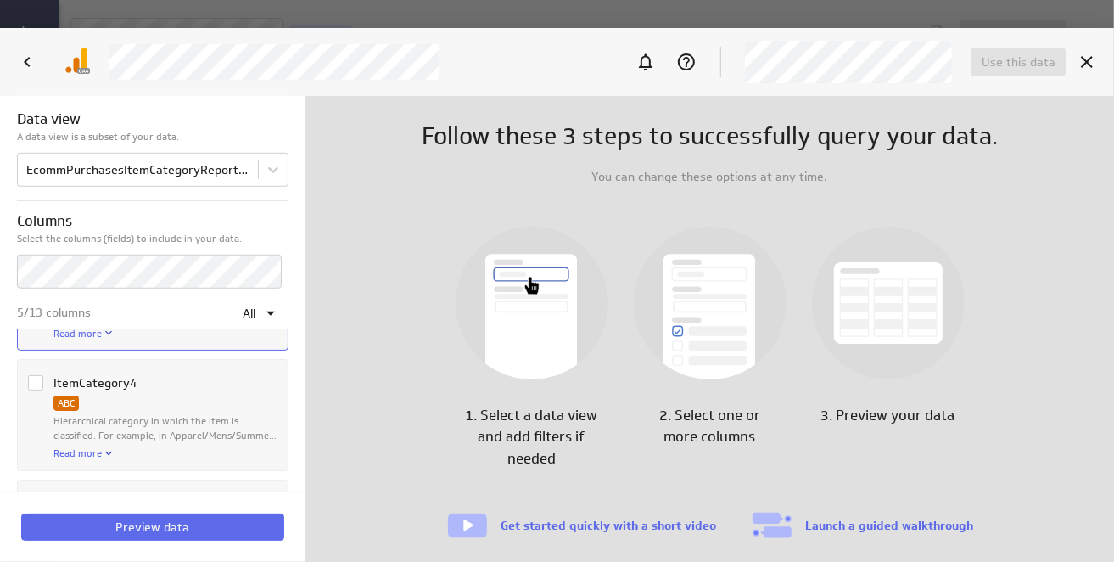
click at [36, 385] on icon "Column ItemCategory4" at bounding box center [36, 383] width 14 height 14
click at [0, 0] on input "Column ItemCategory4" at bounding box center [0, 0] width 0 height 0
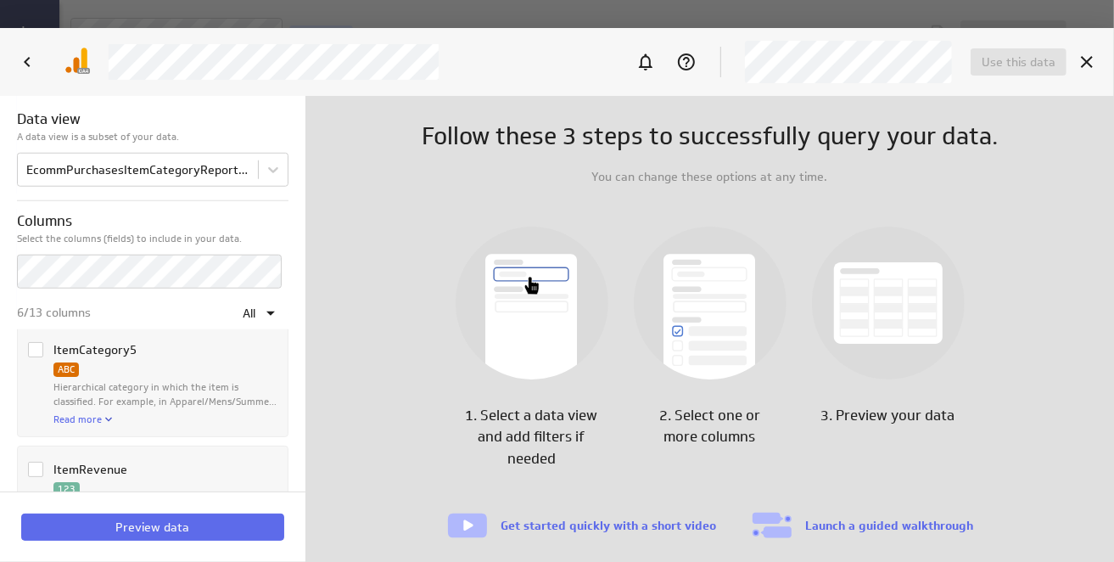
scroll to position [934, 0]
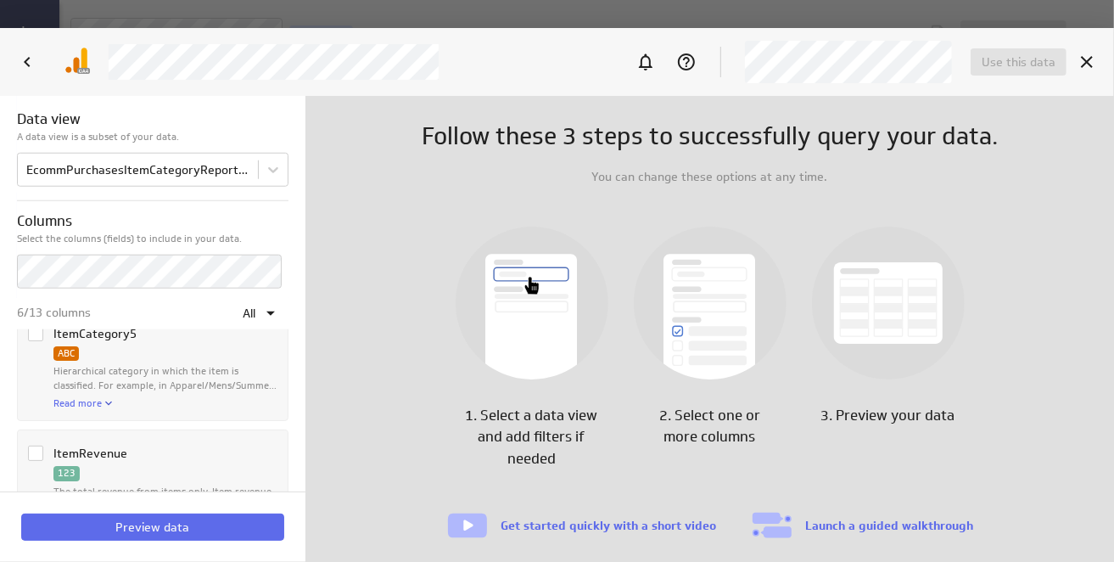
click at [34, 337] on div "Column ItemCategory5" at bounding box center [35, 368] width 15 height 84
click at [42, 452] on span "Column ItemRevenue" at bounding box center [35, 453] width 15 height 15
click at [0, 0] on input "Column ItemRevenue" at bounding box center [0, 0] width 0 height 0
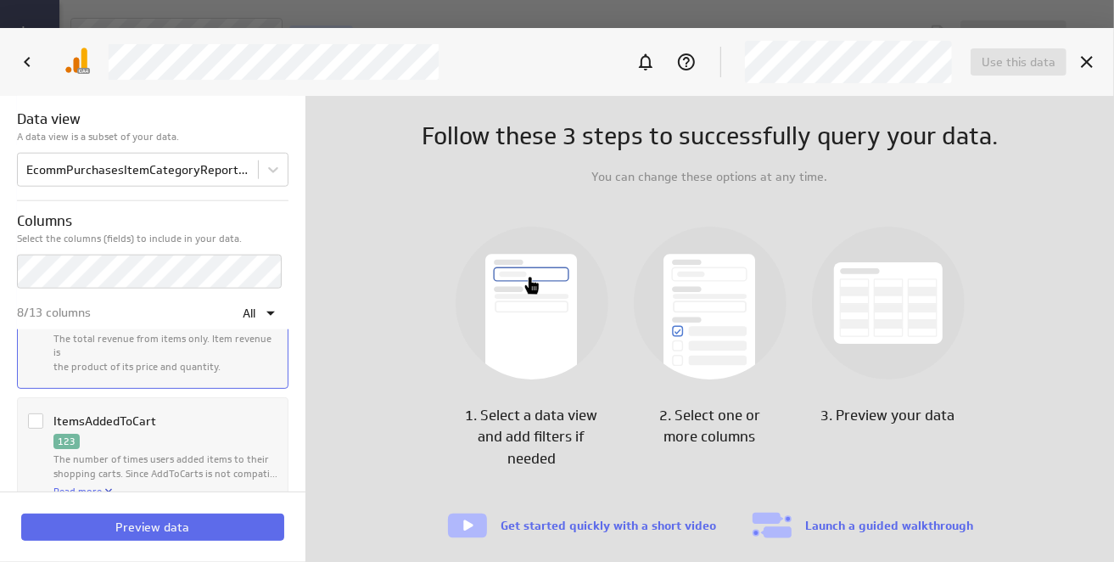
scroll to position [1103, 0]
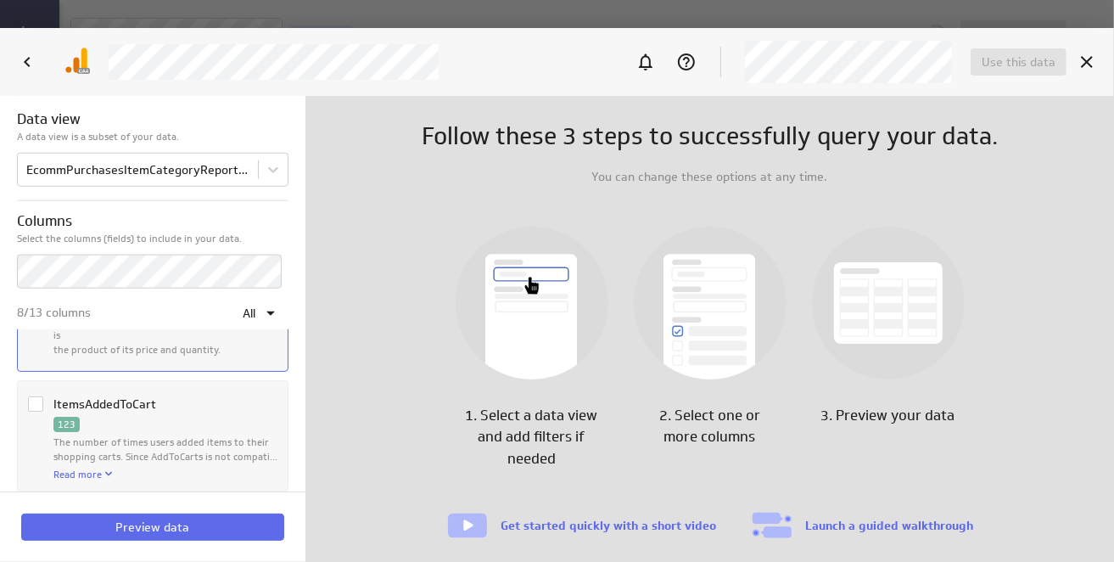
click at [33, 397] on icon "Column ItemsAddedToCart" at bounding box center [36, 404] width 14 height 14
click at [0, 0] on input "Column ItemsAddedToCart" at bounding box center [0, 0] width 0 height 0
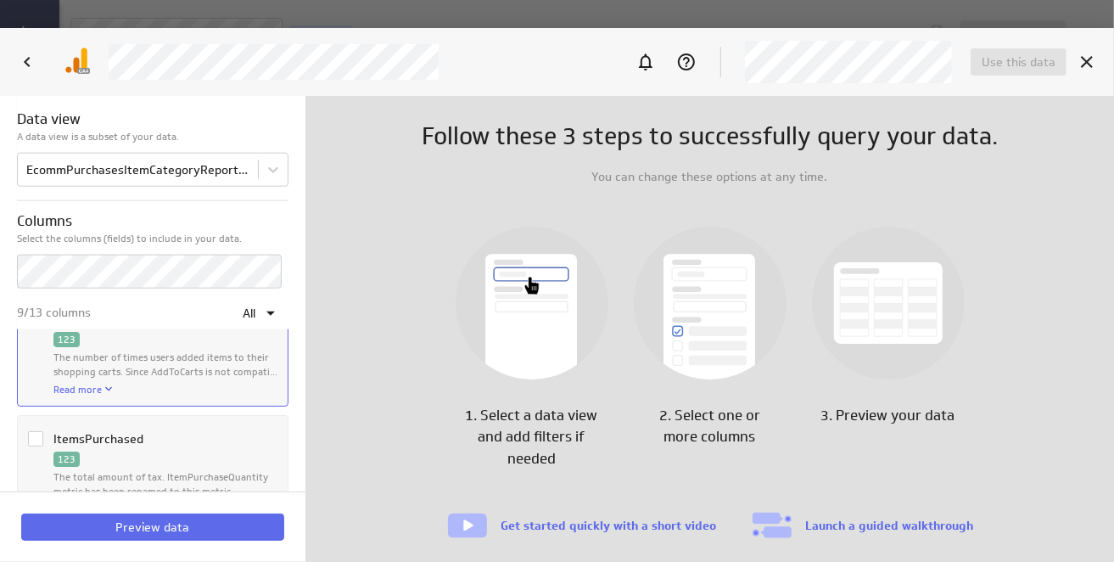
click at [31, 432] on icon "Column ItemsPurchased" at bounding box center [36, 439] width 14 height 14
click at [0, 0] on input "Column ItemsPurchased" at bounding box center [0, 0] width 0 height 0
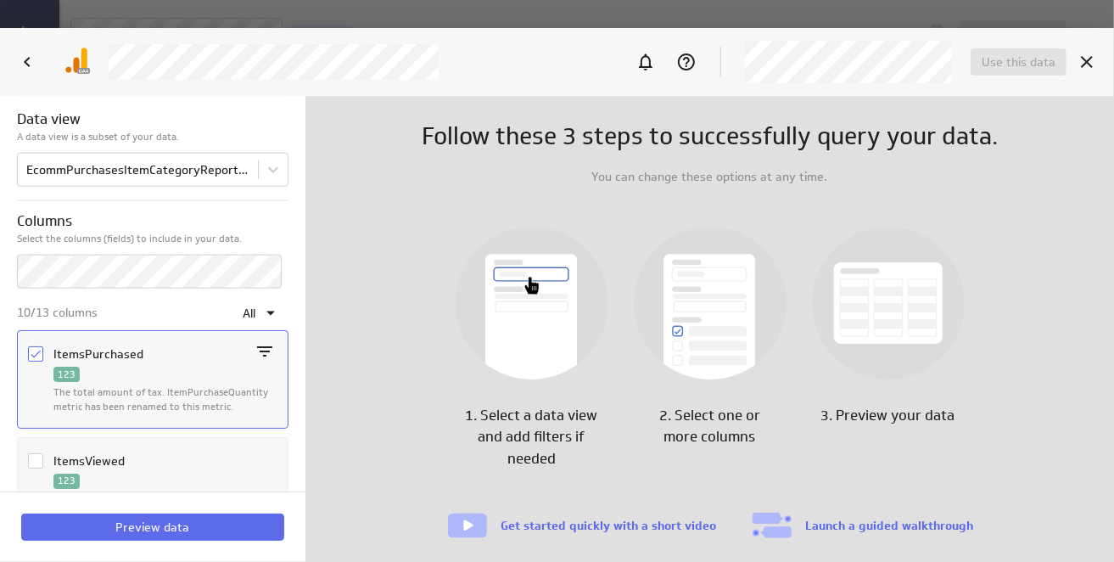
click at [33, 454] on icon "Column ItemsViewed" at bounding box center [36, 461] width 14 height 14
click at [0, 0] on input "Column ItemsViewed" at bounding box center [0, 0] width 0 height 0
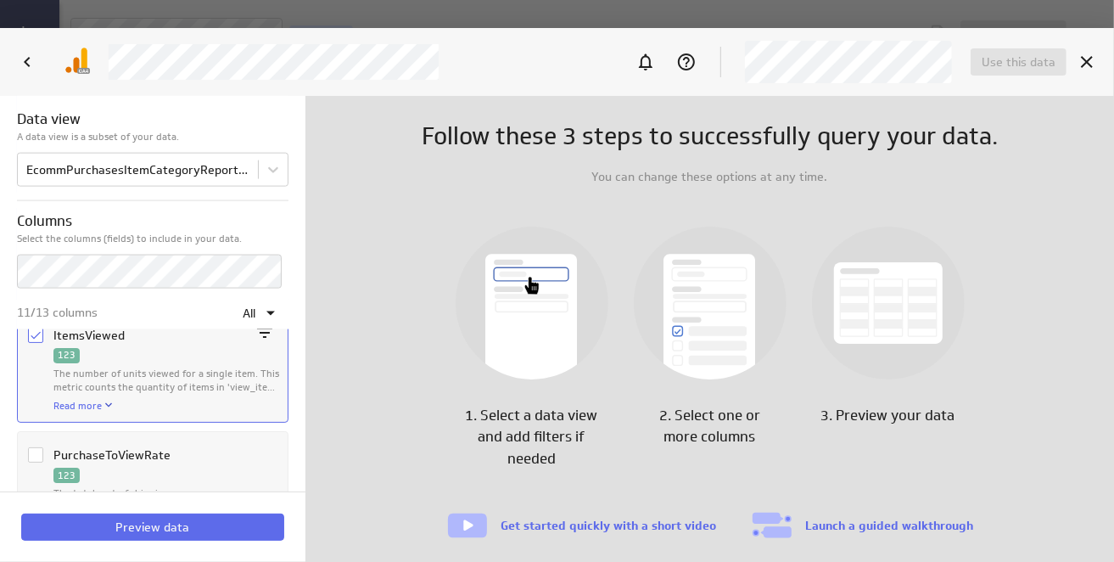
scroll to position [1410, 0]
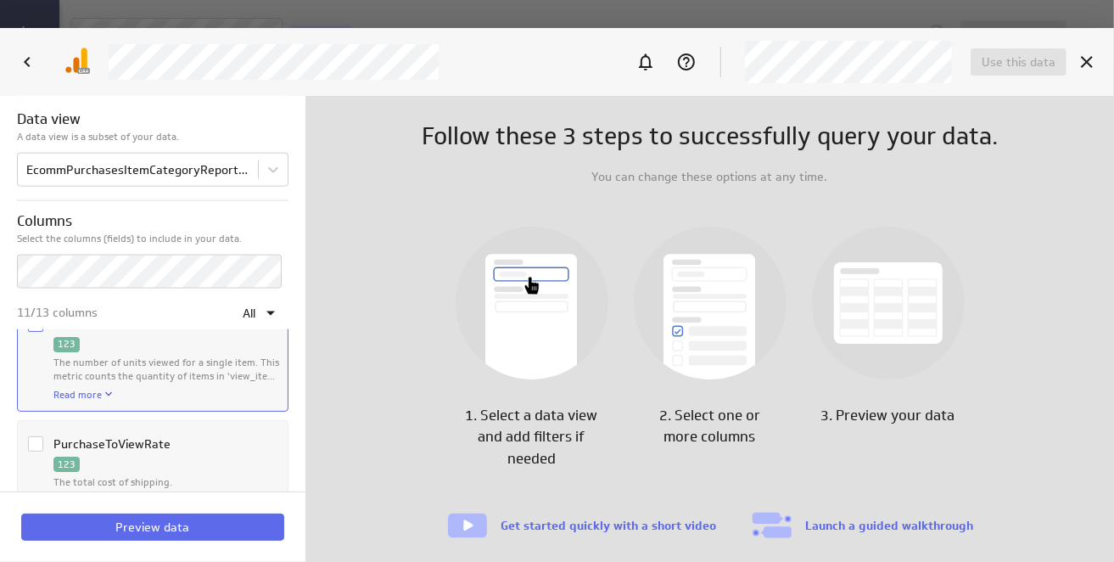
click at [33, 437] on icon "Column PurchaseToViewRate" at bounding box center [36, 444] width 14 height 14
click at [0, 0] on input "Column PurchaseToViewRate" at bounding box center [0, 0] width 0 height 0
click at [157, 520] on span "Preview data" at bounding box center [153, 526] width 74 height 15
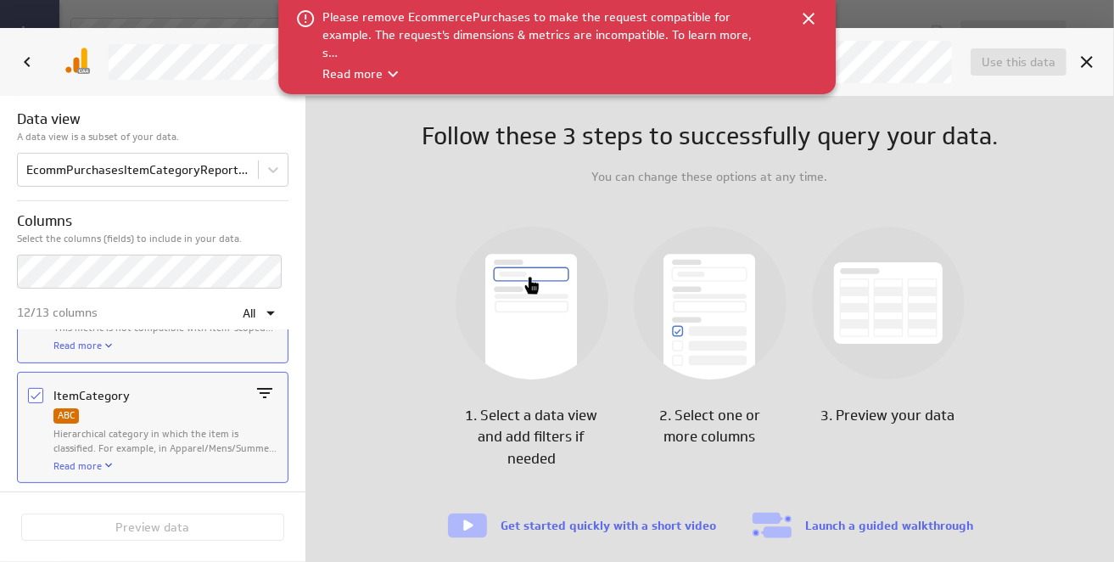
scroll to position [306, 0]
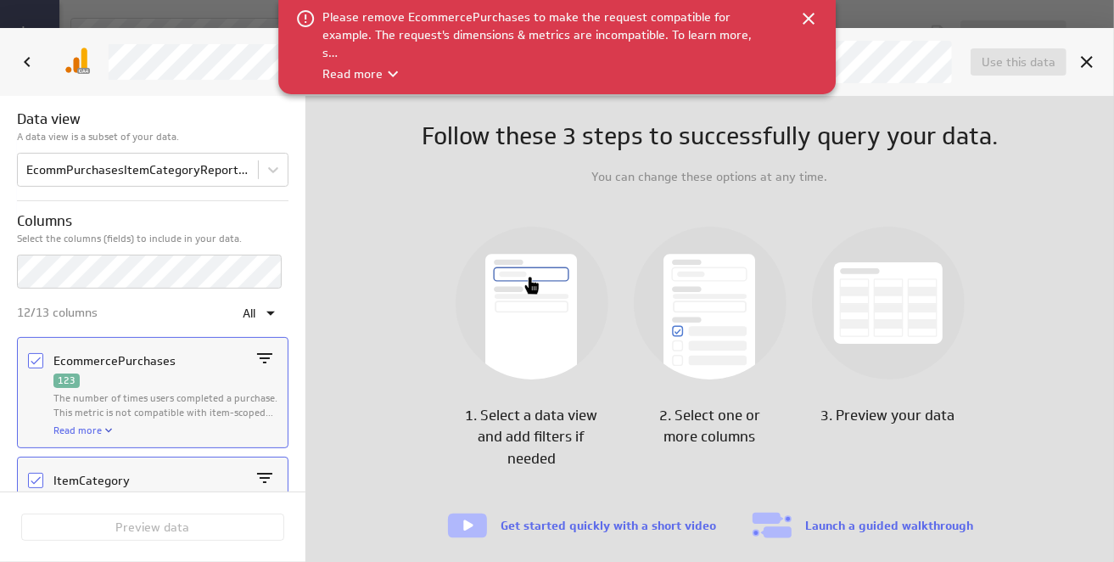
click at [36, 356] on icon "Column EcommercePurchases" at bounding box center [36, 361] width 14 height 14
click at [0, 0] on input "Column EcommercePurchases" at bounding box center [0, 0] width 0 height 0
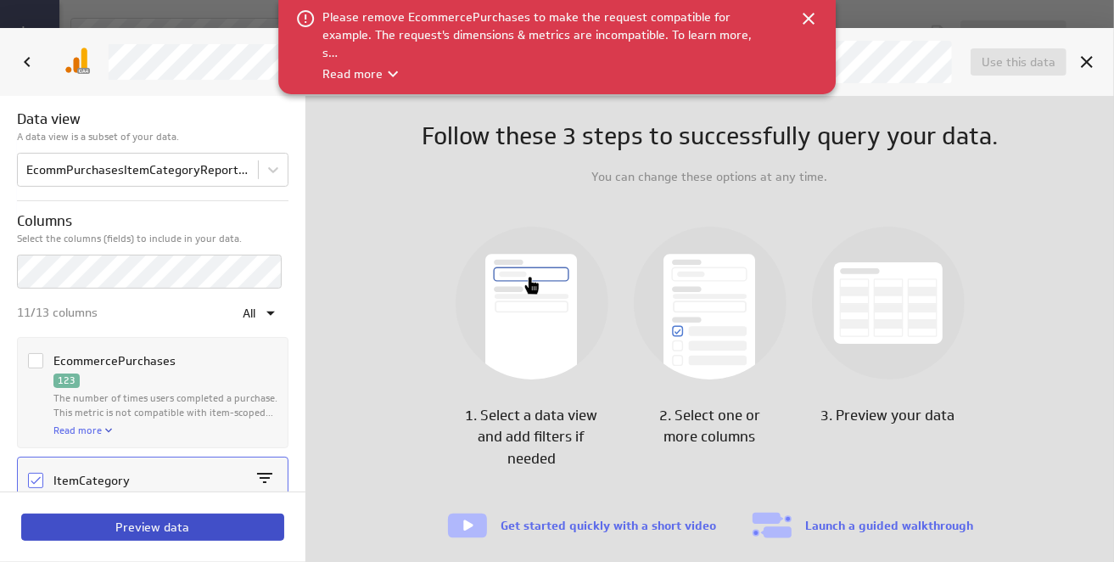
click at [138, 521] on span "Preview data" at bounding box center [153, 526] width 74 height 15
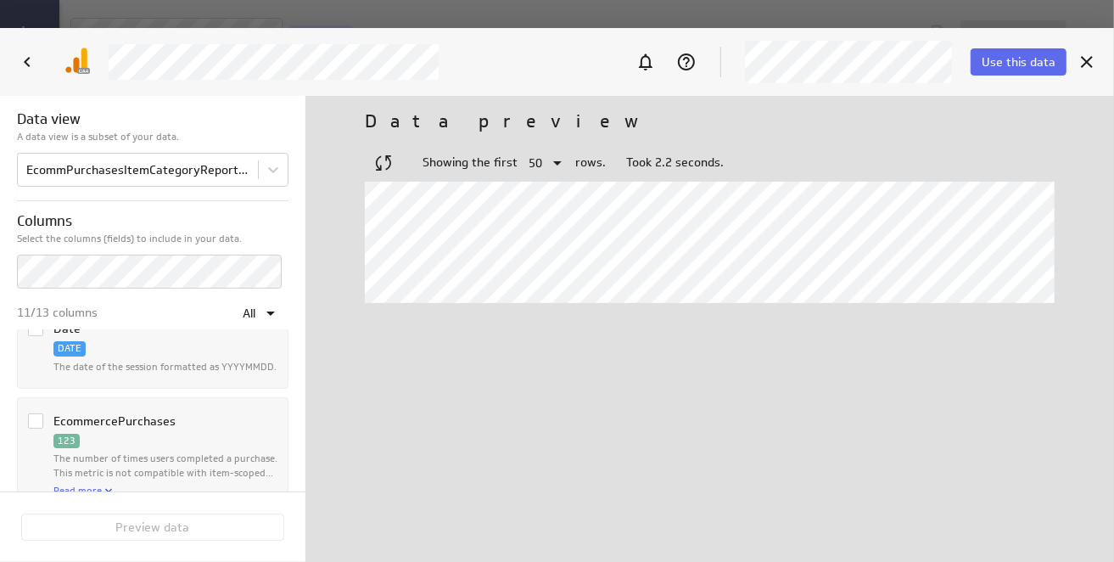
scroll to position [222, 0]
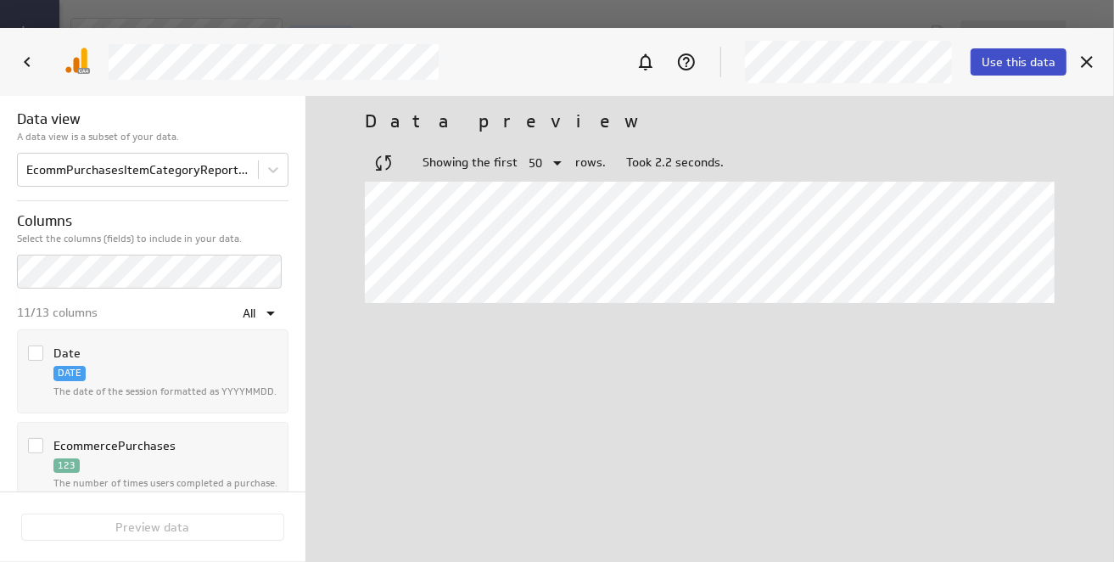
click at [1003, 59] on span "Use this data" at bounding box center [1019, 61] width 74 height 15
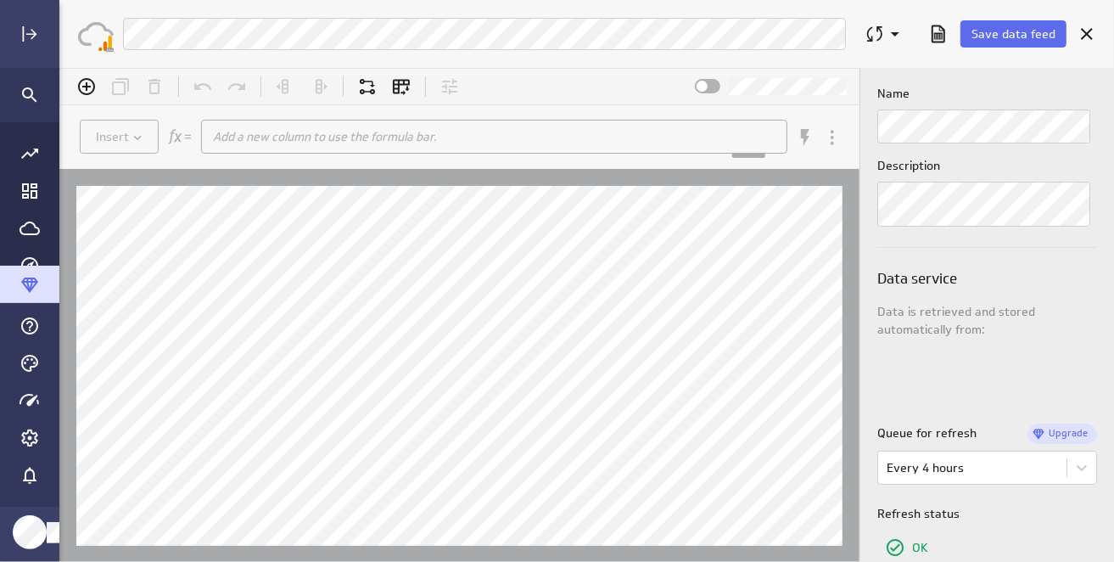
scroll to position [0, 0]
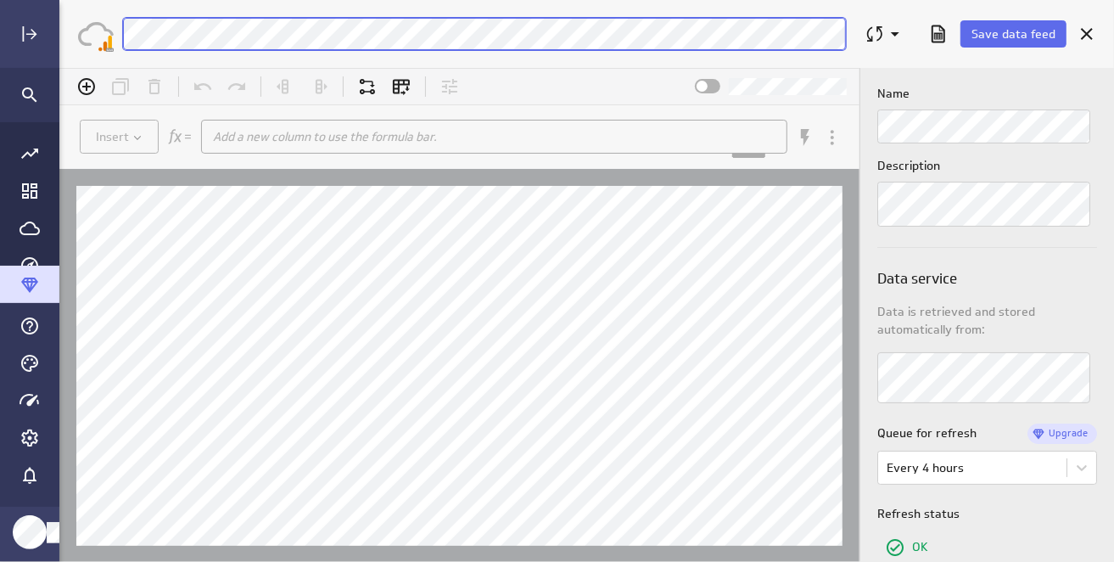
click at [51, 37] on div "Save data feed GoogleAnalytics4 EcommPurchasesItemCategoryReportCombined Edit m…" at bounding box center [557, 281] width 1114 height 562
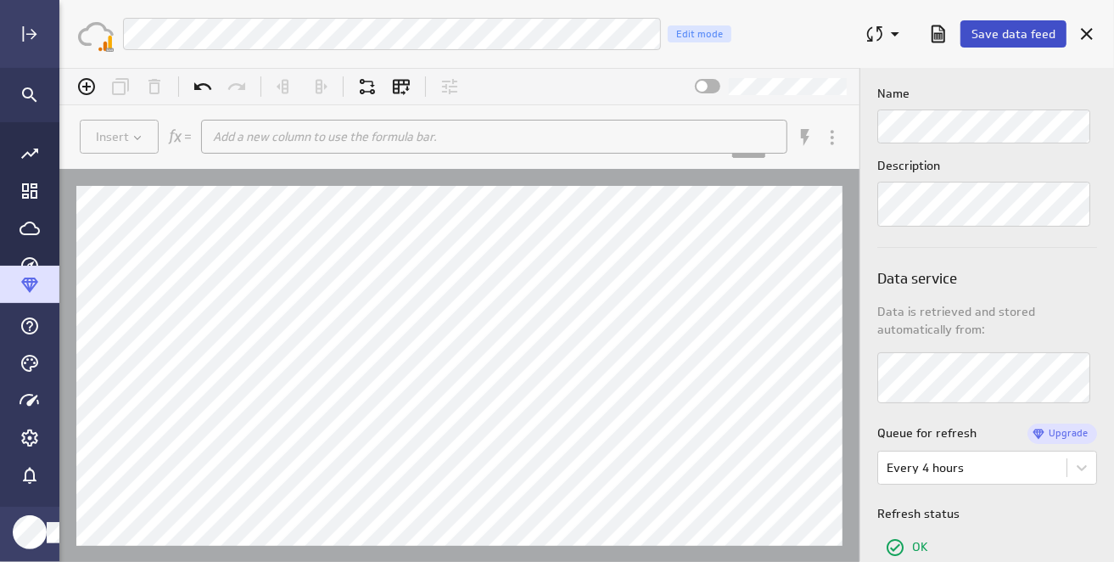
click at [1017, 32] on span "Save data feed" at bounding box center [1014, 33] width 84 height 15
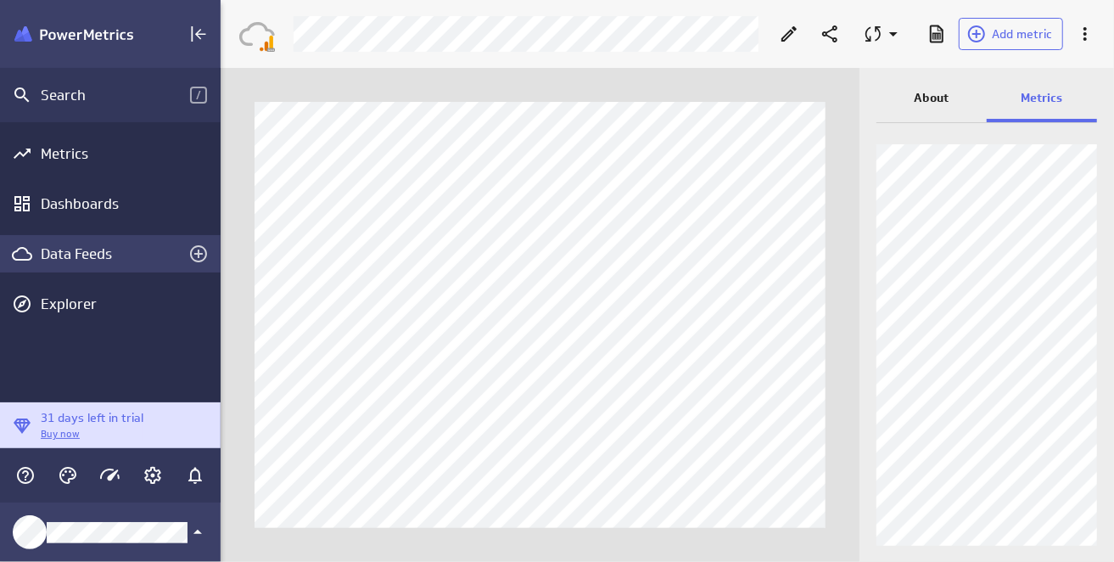
click at [44, 244] on div "Data Feeds" at bounding box center [110, 253] width 139 height 19
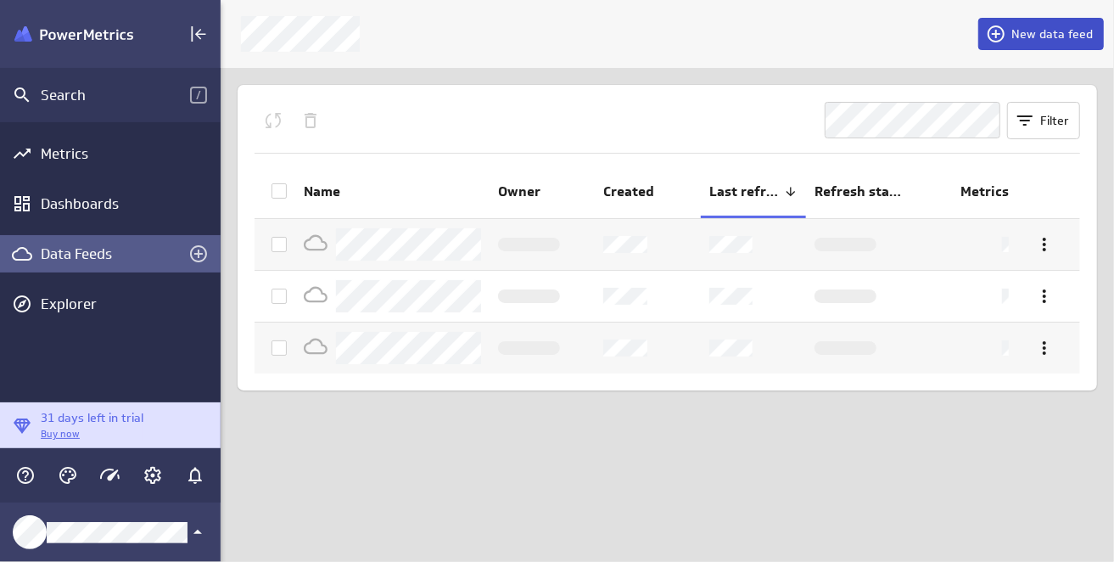
click at [1021, 31] on span "New data feed" at bounding box center [1052, 33] width 81 height 15
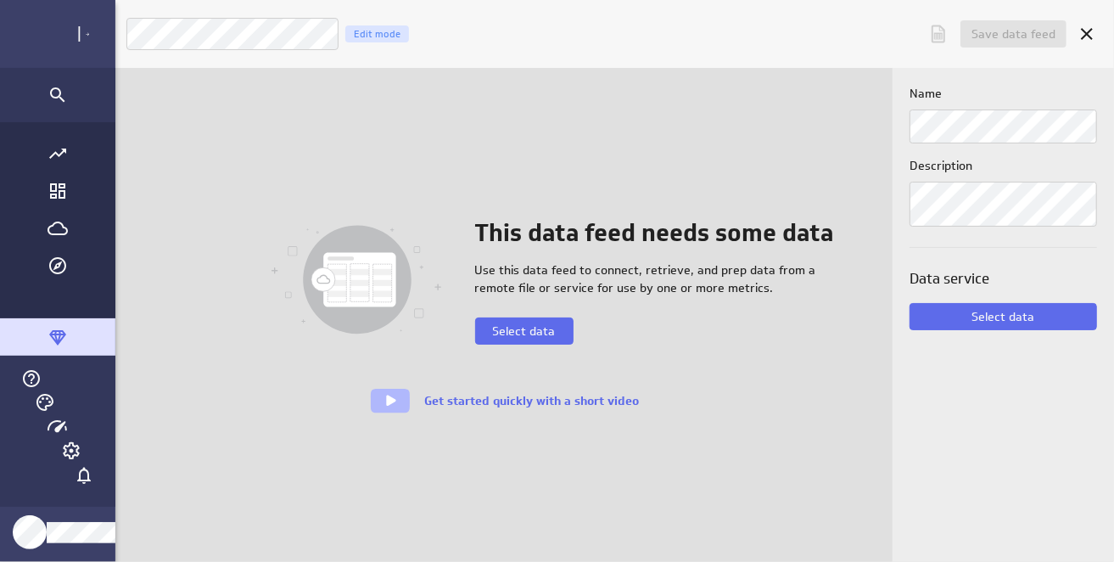
scroll to position [587, 1081]
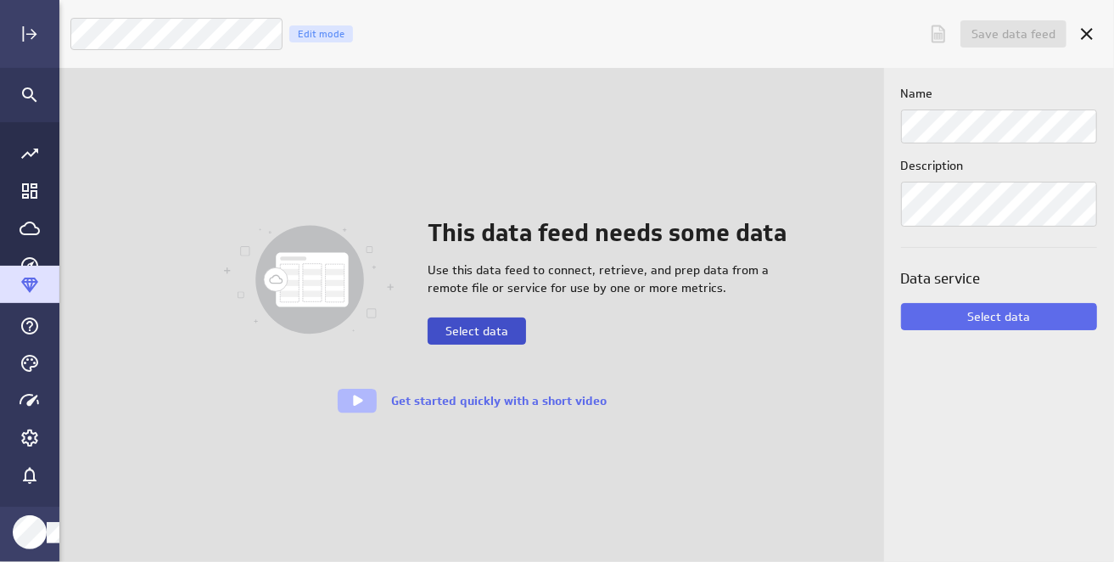
click at [485, 326] on span "Select data" at bounding box center [477, 330] width 63 height 15
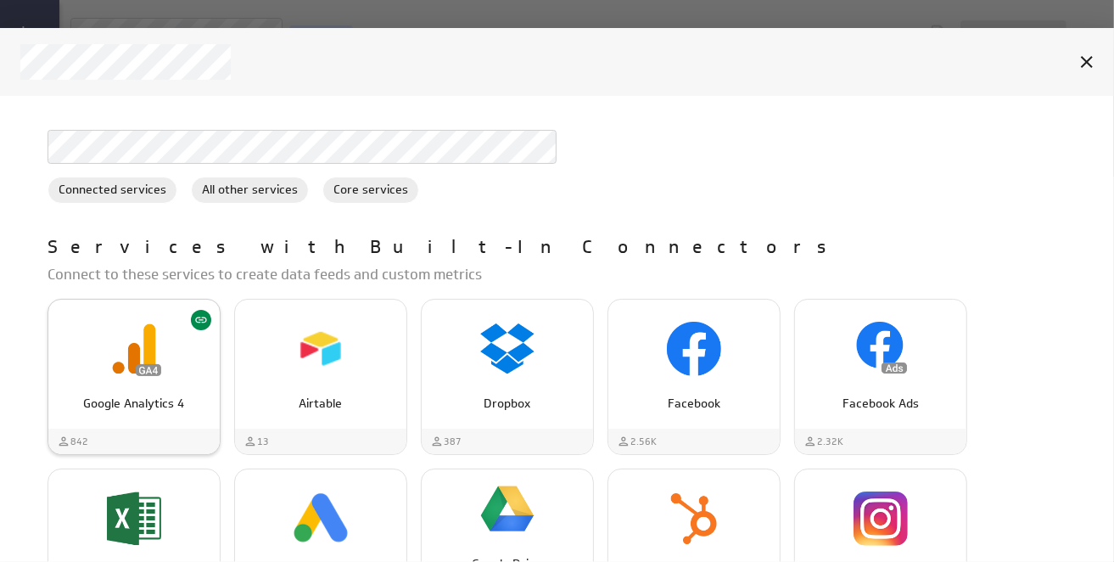
click at [123, 382] on div "Google Analytics 4" at bounding box center [133, 396] width 171 height 31
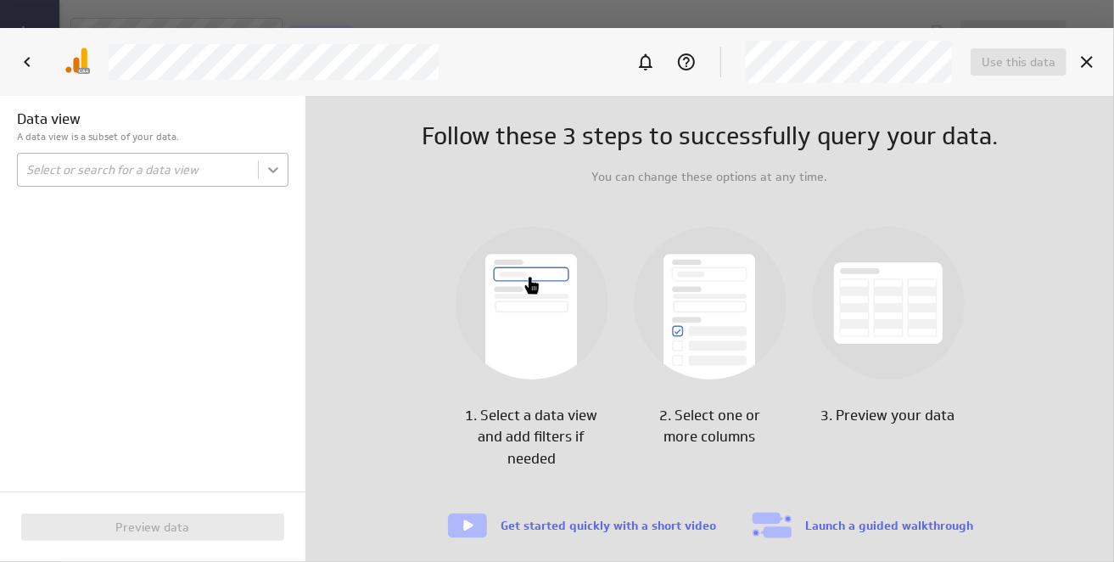
click at [272, 177] on body "Save data feed Untitled data feed Edit mode This data feed needs some data Use …" at bounding box center [557, 281] width 1114 height 562
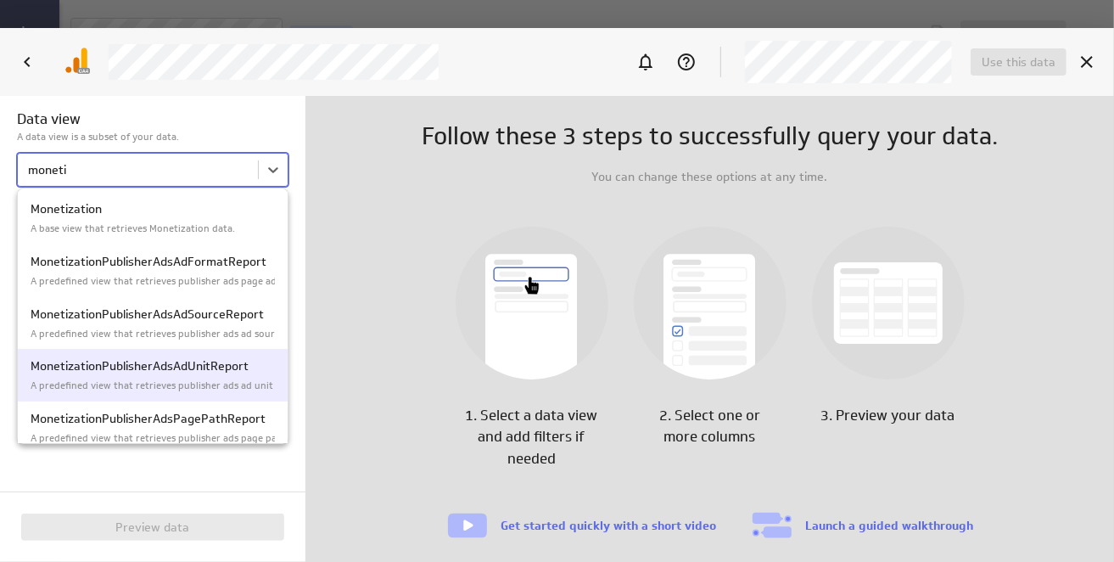
scroll to position [14, 0]
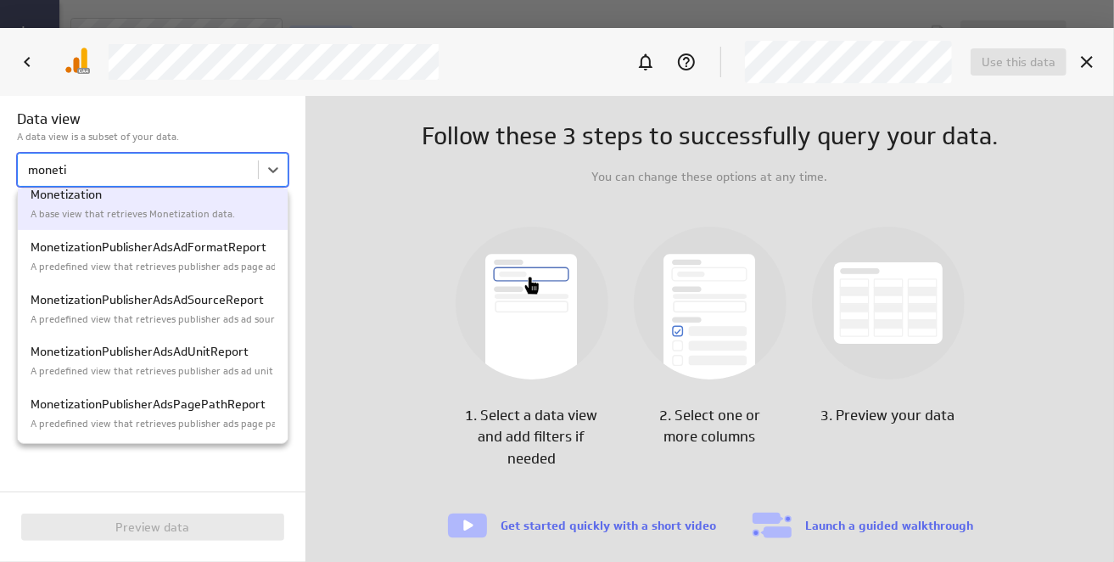
drag, startPoint x: 78, startPoint y: 170, endPoint x: 60, endPoint y: 169, distance: 17.8
click at [60, 169] on div at bounding box center [557, 281] width 1114 height 562
type input "moneti"
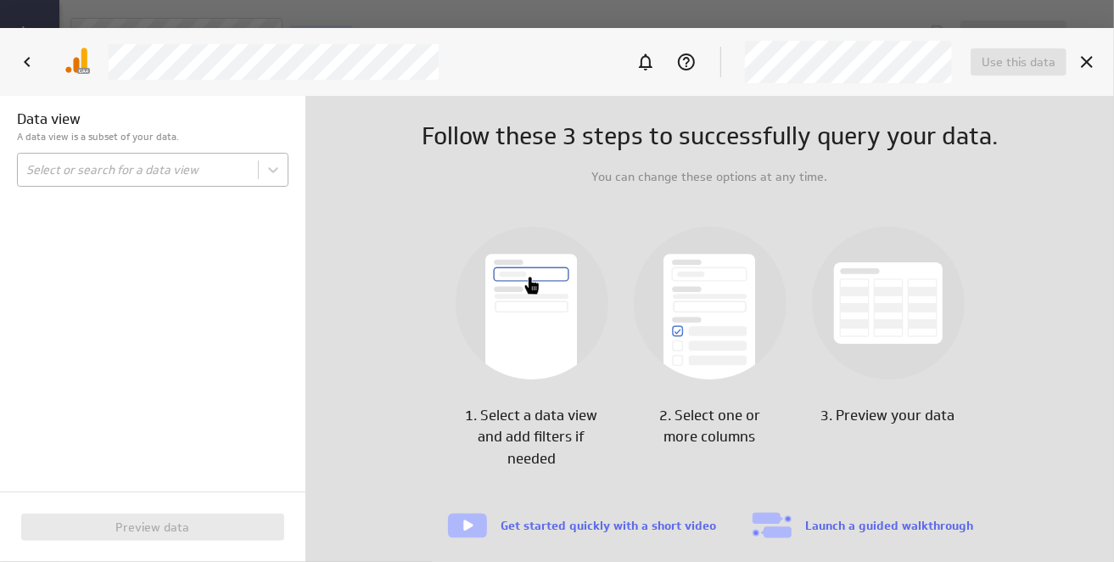
click at [60, 169] on body "Save data feed Untitled data feed Edit mode This data feed needs some data Use …" at bounding box center [557, 281] width 1114 height 562
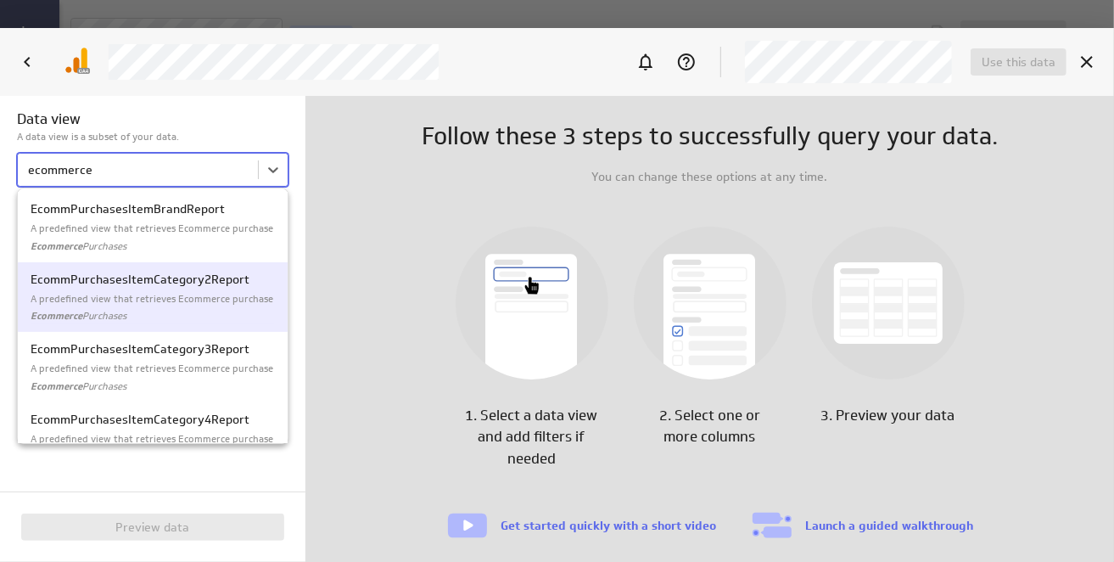
type input "ecommerce"
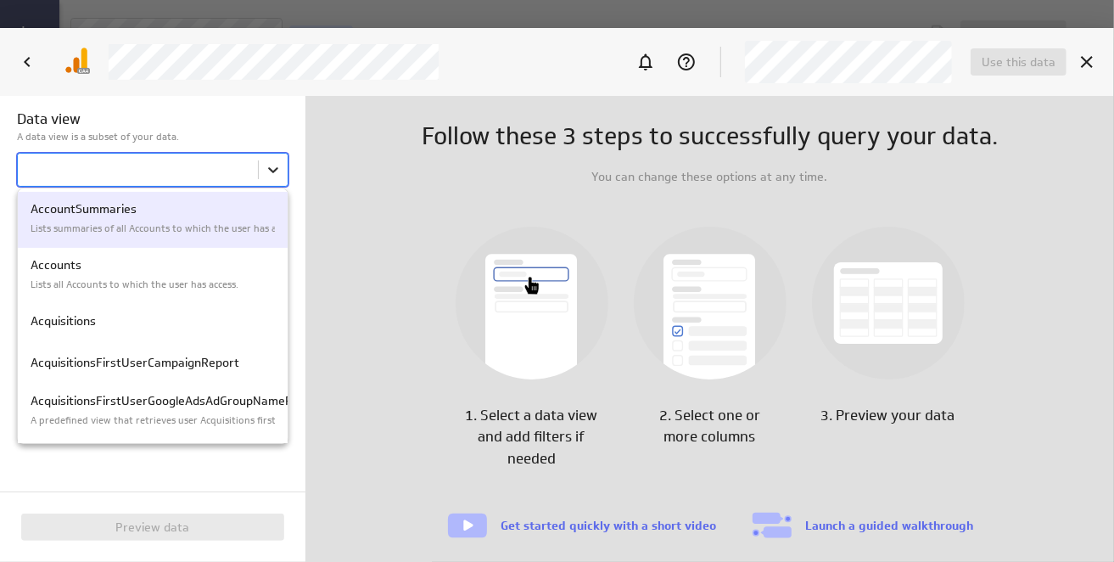
click at [275, 169] on body "Save data feed Untitled data feed Edit mode This data feed needs some data Use …" at bounding box center [557, 281] width 1114 height 562
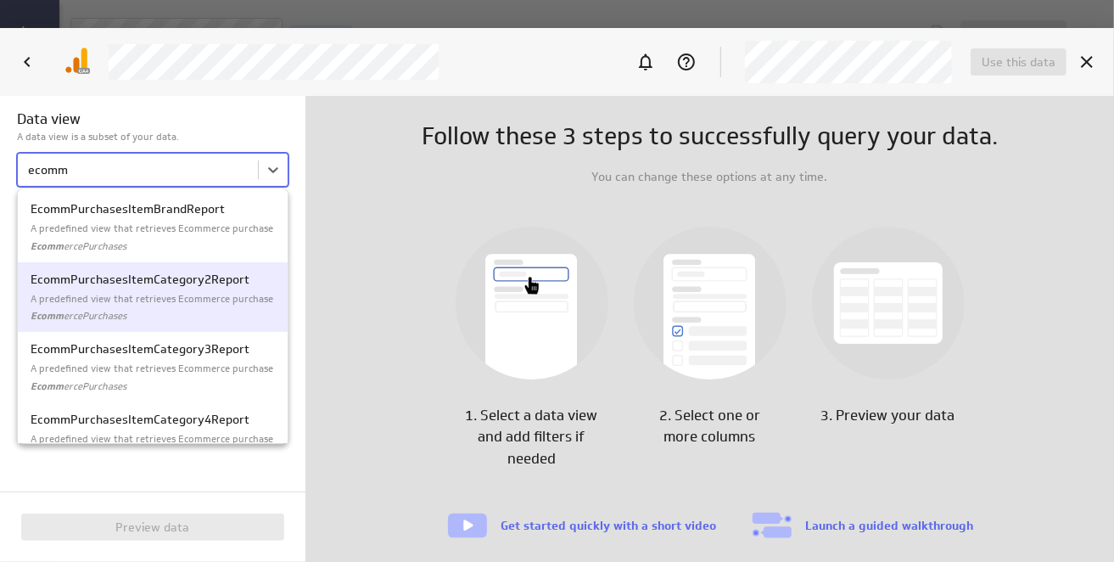
type input "ecomm"
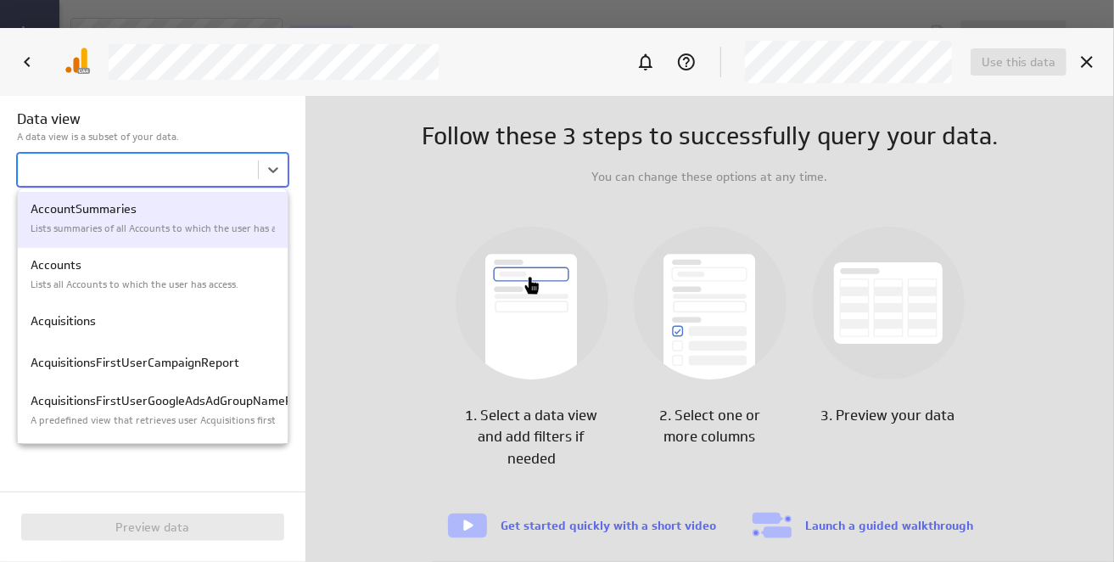
click at [62, 164] on body "Save data feed Untitled data feed Edit mode This data feed needs some data Use …" at bounding box center [557, 281] width 1114 height 562
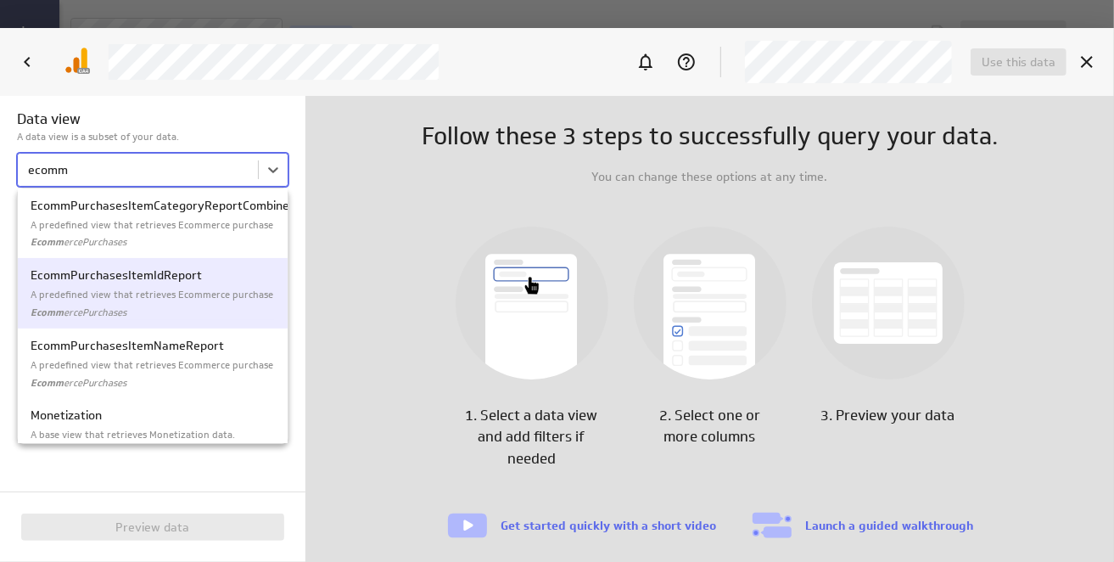
scroll to position [452, 0]
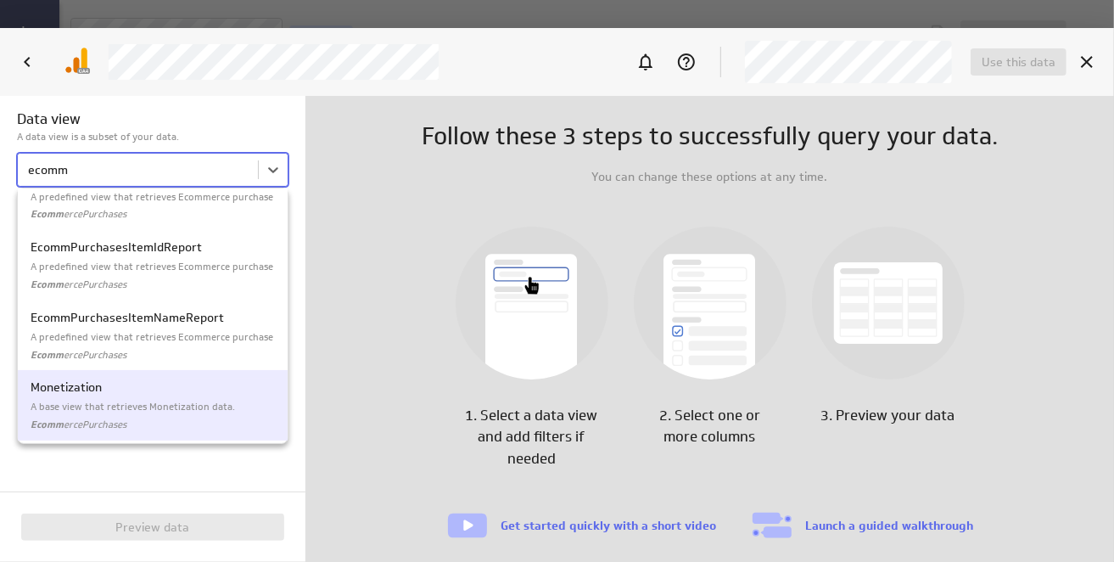
click at [169, 408] on p "A base view that retrieves Monetization data." at bounding box center [153, 407] width 244 height 14
type input "ecomm"
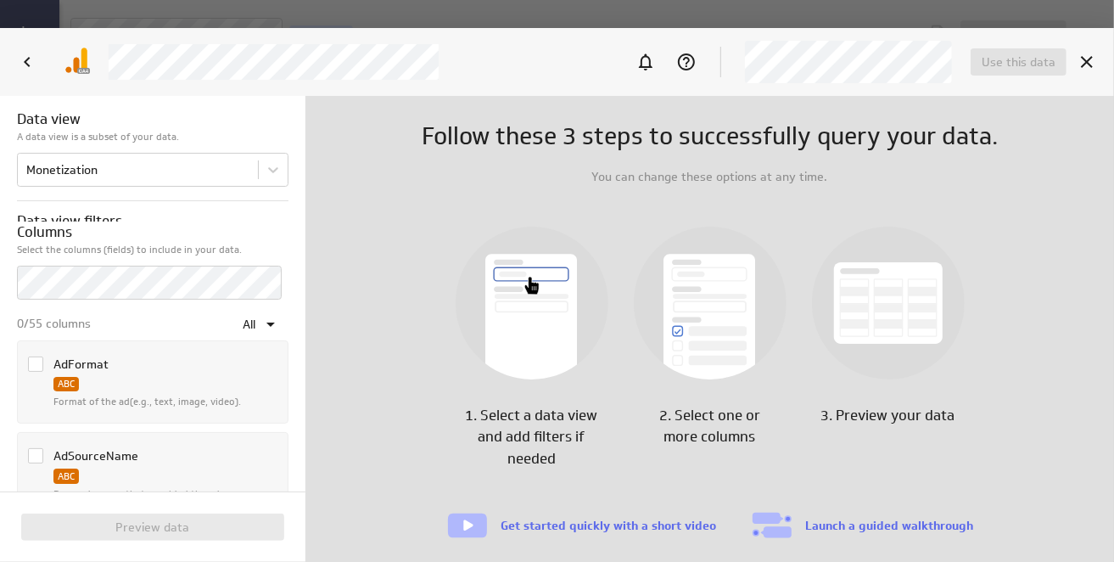
scroll to position [0, 0]
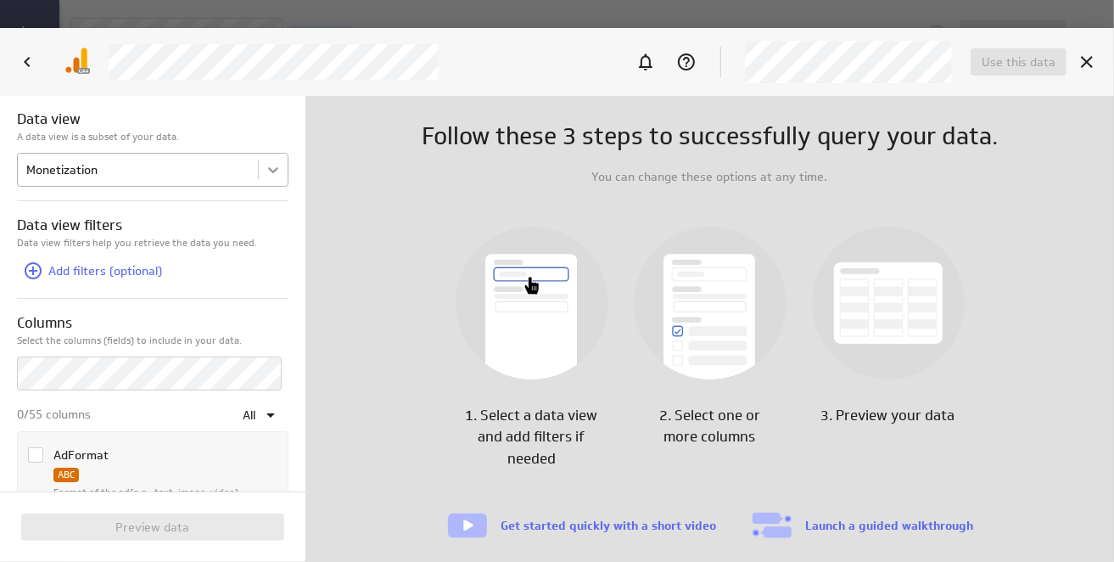
click at [270, 162] on body "Save data feed Untitled data feed Edit mode This data feed needs some data Use …" at bounding box center [557, 281] width 1114 height 562
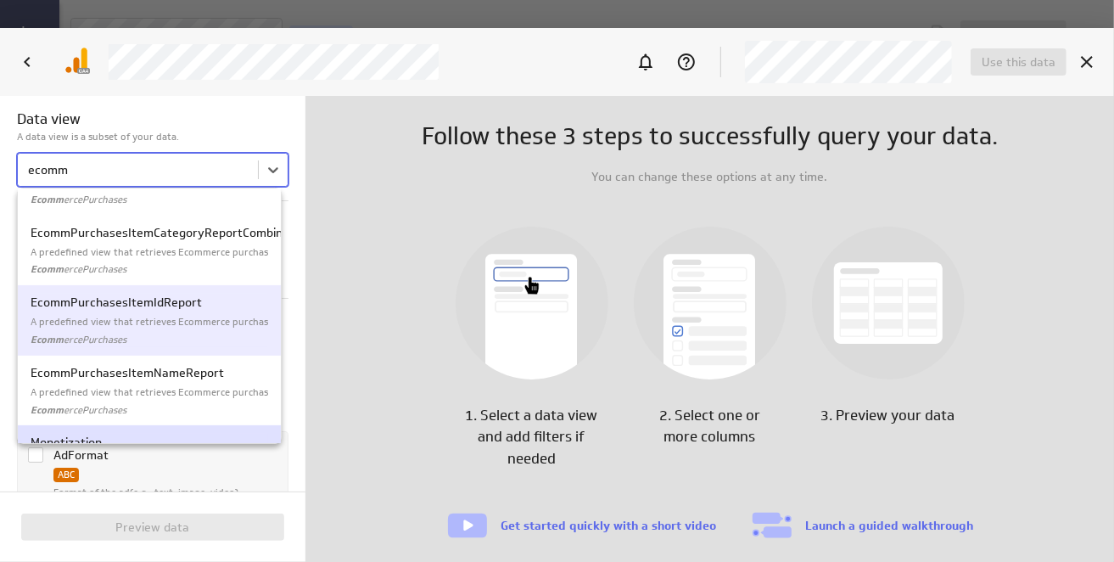
scroll to position [424, 0]
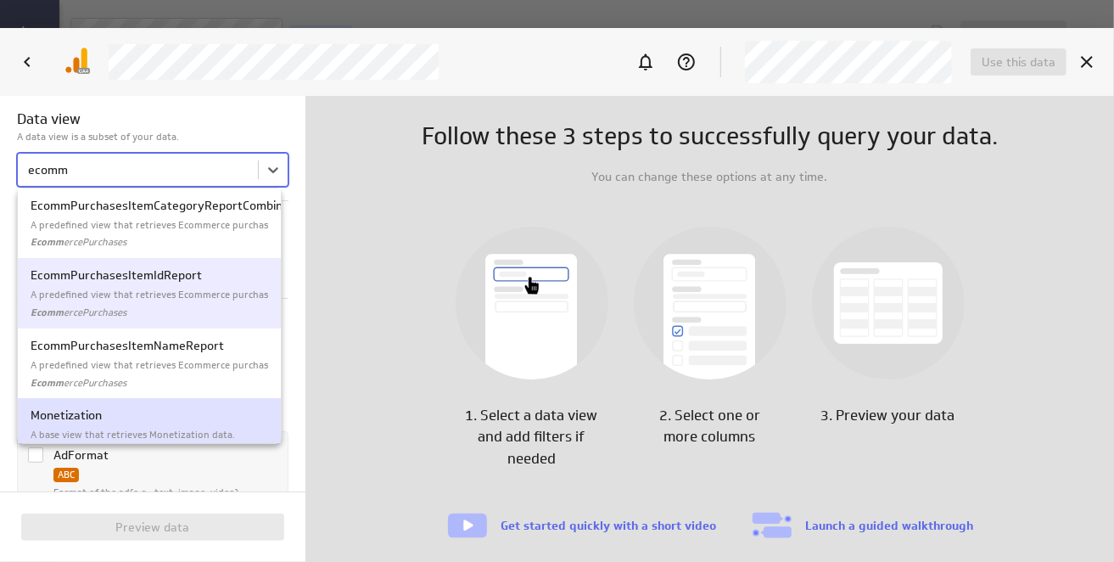
click at [194, 293] on p "A predefined view that retrieves Ecommerce purchase item data." at bounding box center [150, 295] width 238 height 14
type input "ecomm"
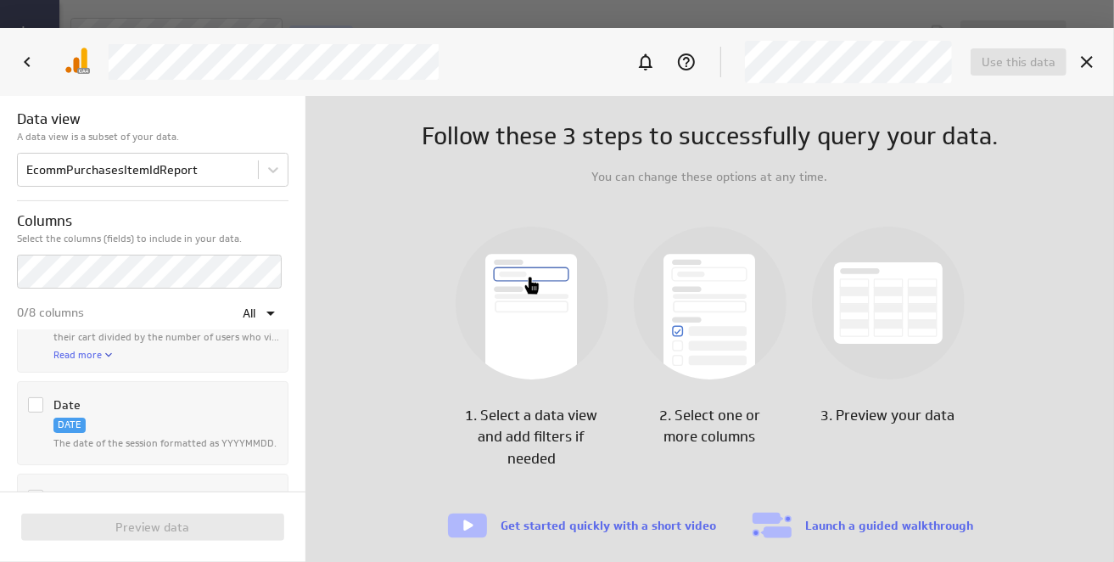
scroll to position [85, 0]
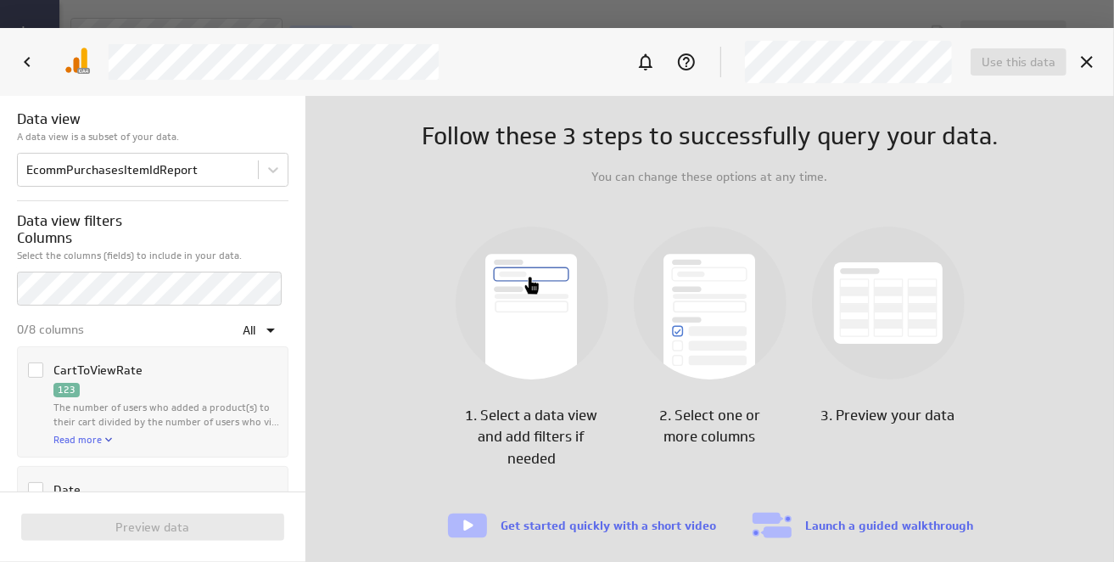
click at [34, 370] on icon "Column CartToViewRate" at bounding box center [36, 370] width 14 height 14
click at [0, 0] on input "Column CartToViewRate" at bounding box center [0, 0] width 0 height 0
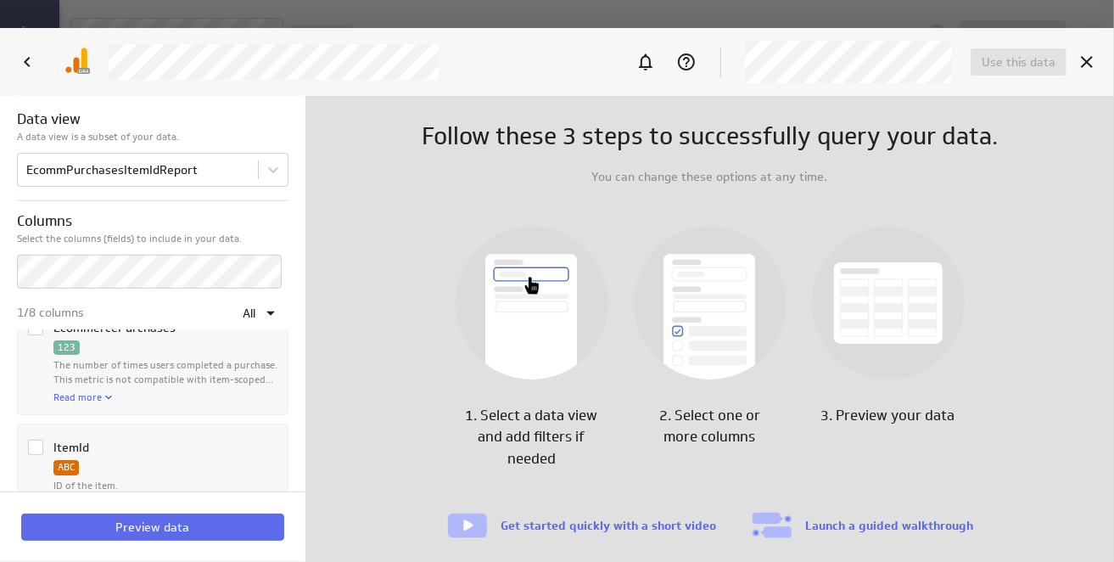
scroll to position [424, 0]
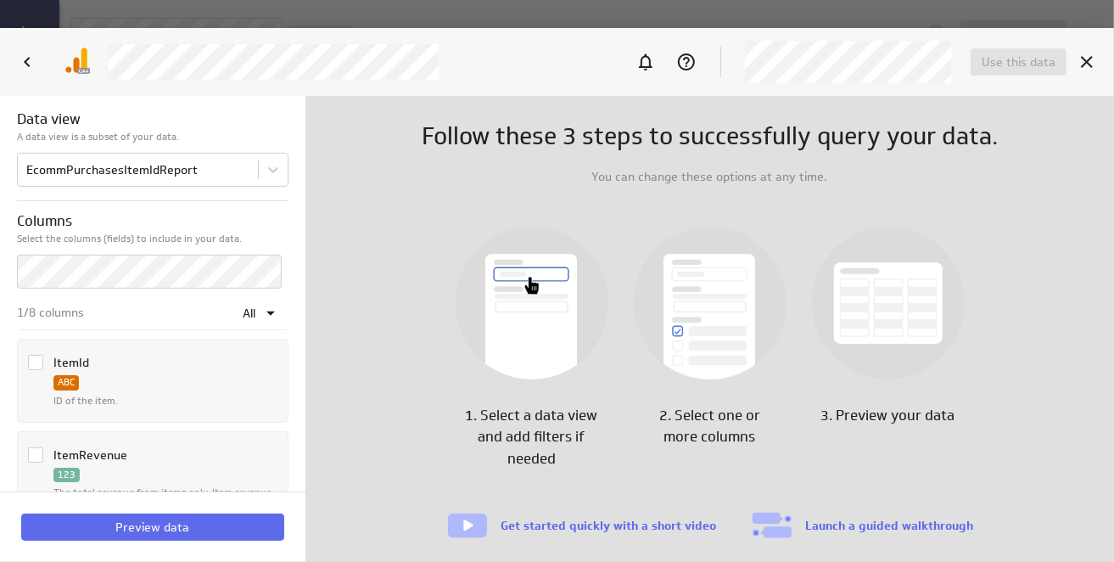
click at [32, 356] on icon "Column ItemId" at bounding box center [36, 363] width 14 height 14
click at [0, 0] on input "Column ItemId" at bounding box center [0, 0] width 0 height 0
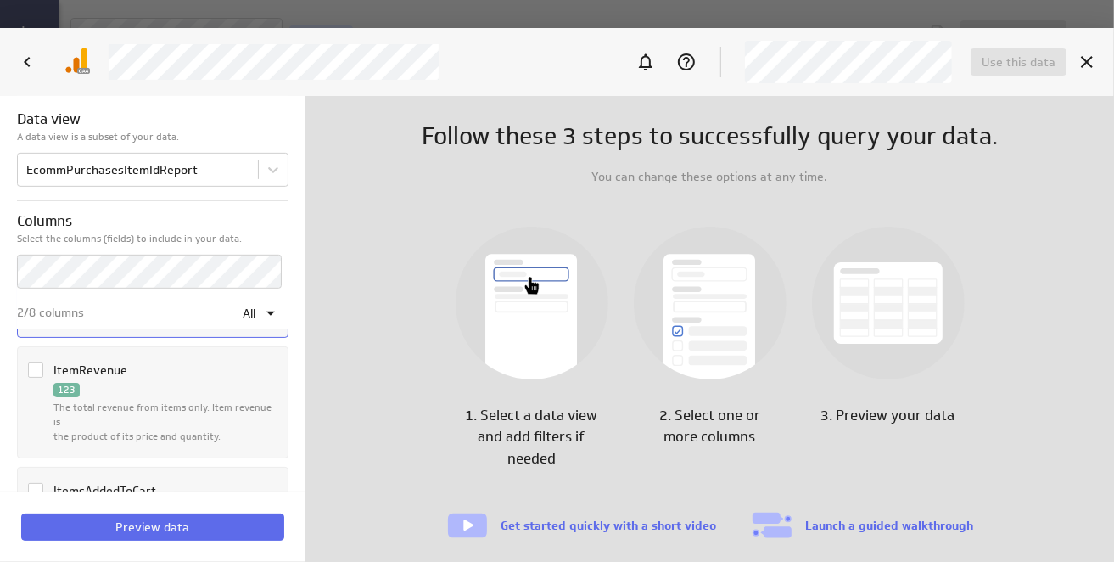
click at [35, 367] on icon "Column ItemRevenue" at bounding box center [36, 370] width 14 height 14
click at [0, 0] on input "Column ItemRevenue" at bounding box center [0, 0] width 0 height 0
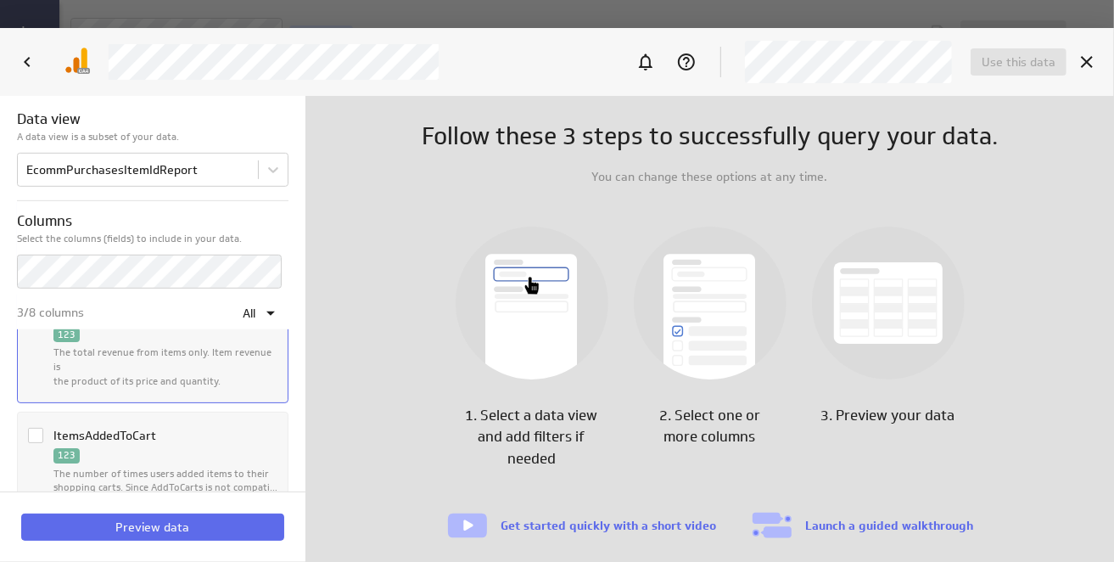
scroll to position [594, 0]
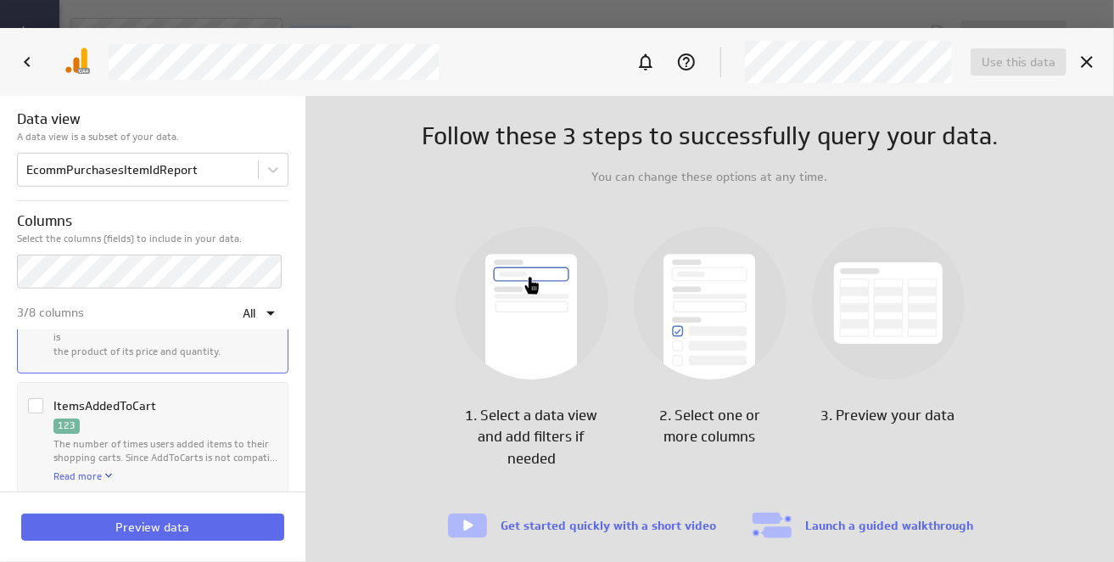
click at [33, 399] on icon "Column ItemsAddedToCart" at bounding box center [36, 406] width 14 height 14
click at [0, 0] on input "Column ItemsAddedToCart" at bounding box center [0, 0] width 0 height 0
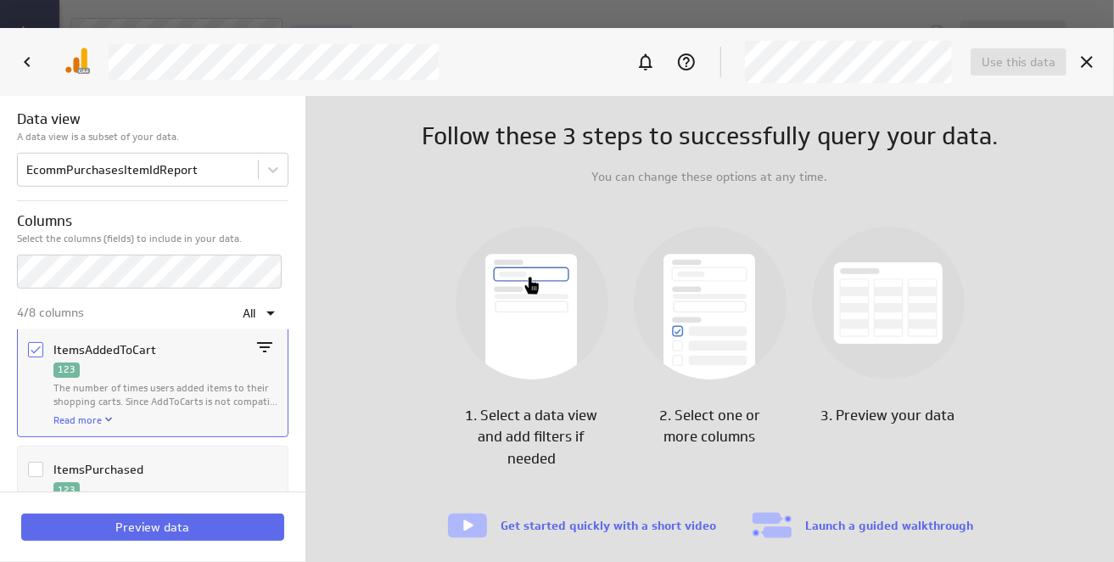
scroll to position [679, 0]
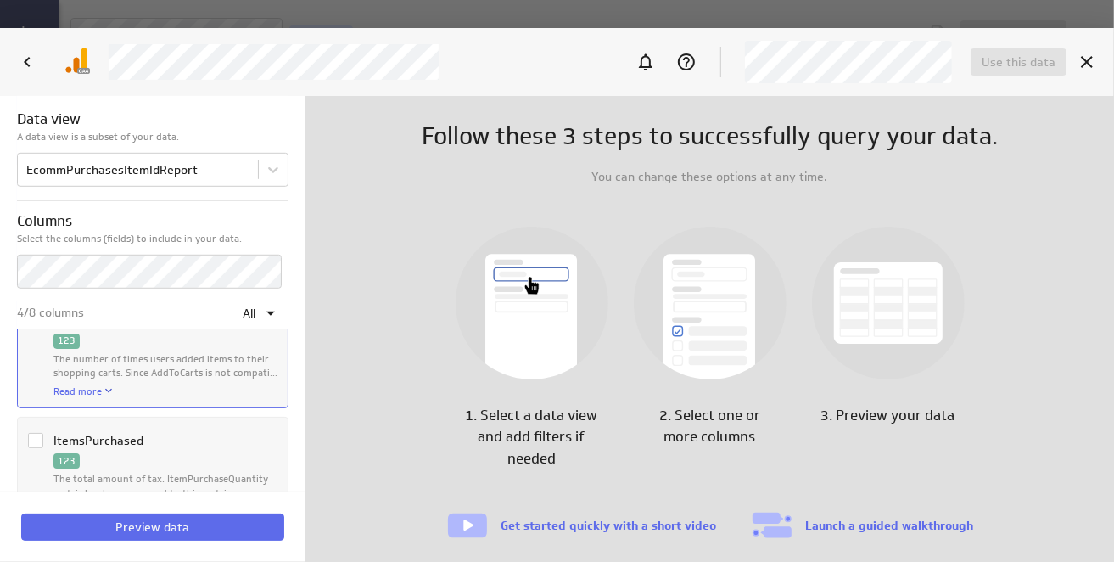
click at [32, 434] on icon "Column ItemsPurchased" at bounding box center [36, 441] width 14 height 14
click at [0, 0] on input "Column ItemsPurchased" at bounding box center [0, 0] width 0 height 0
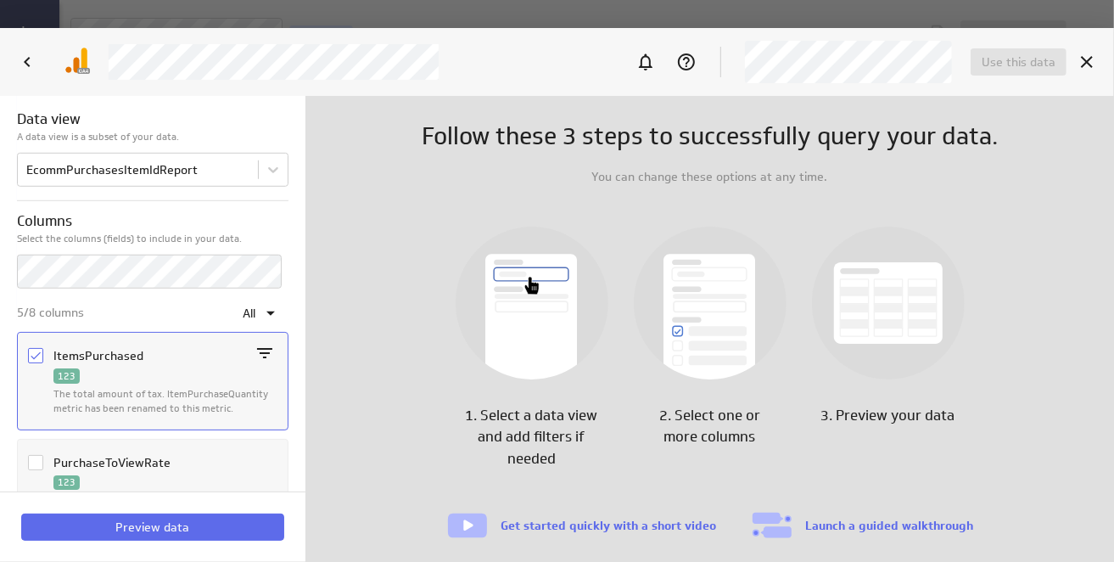
scroll to position [784, 0]
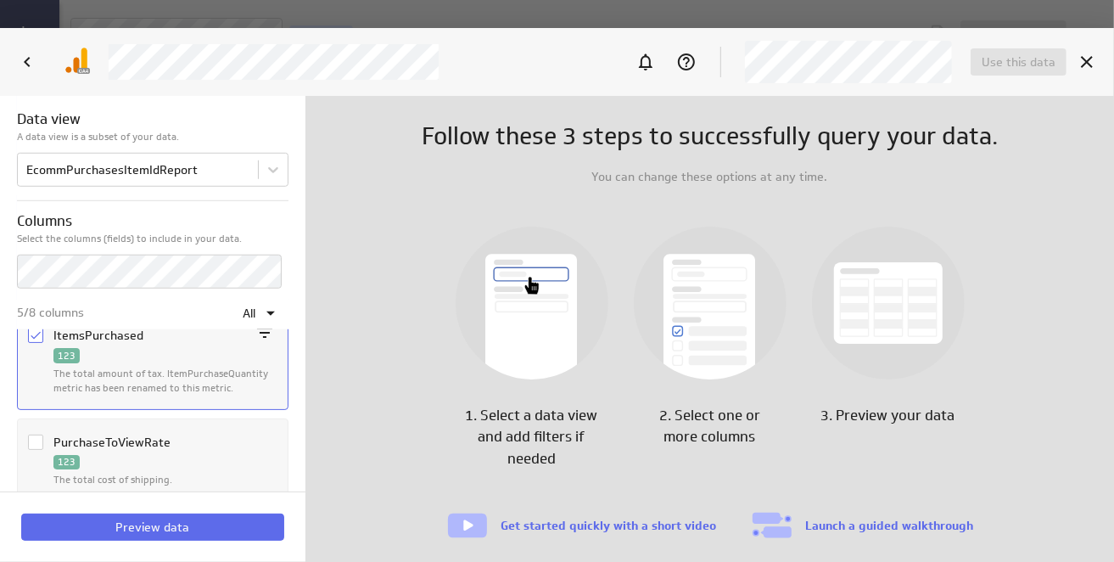
click at [32, 435] on icon "Column PurchaseToViewRate" at bounding box center [36, 442] width 14 height 14
click at [0, 0] on input "Column PurchaseToViewRate" at bounding box center [0, 0] width 0 height 0
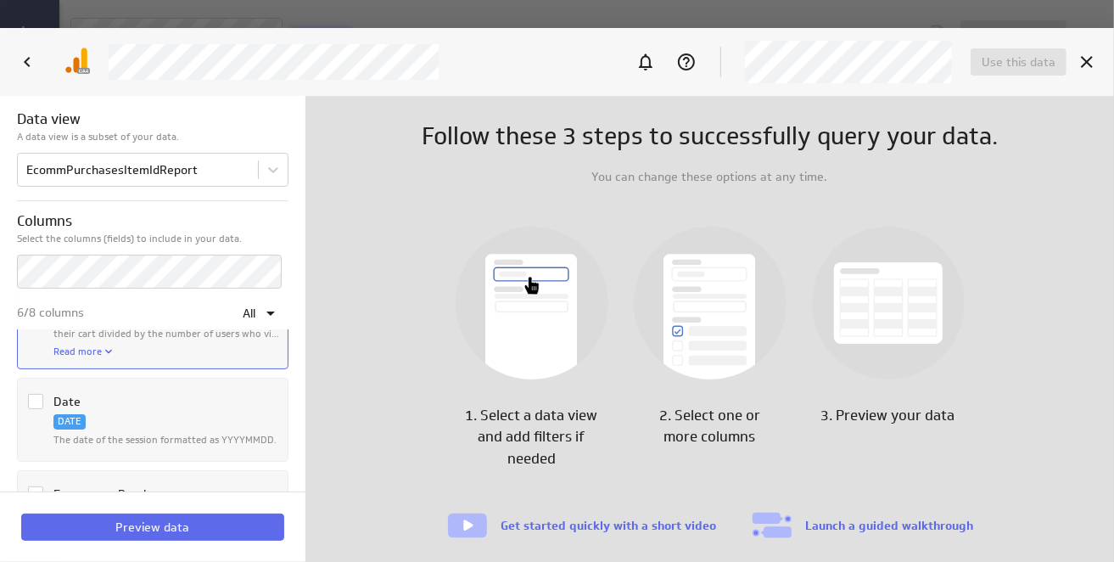
scroll to position [190, 0]
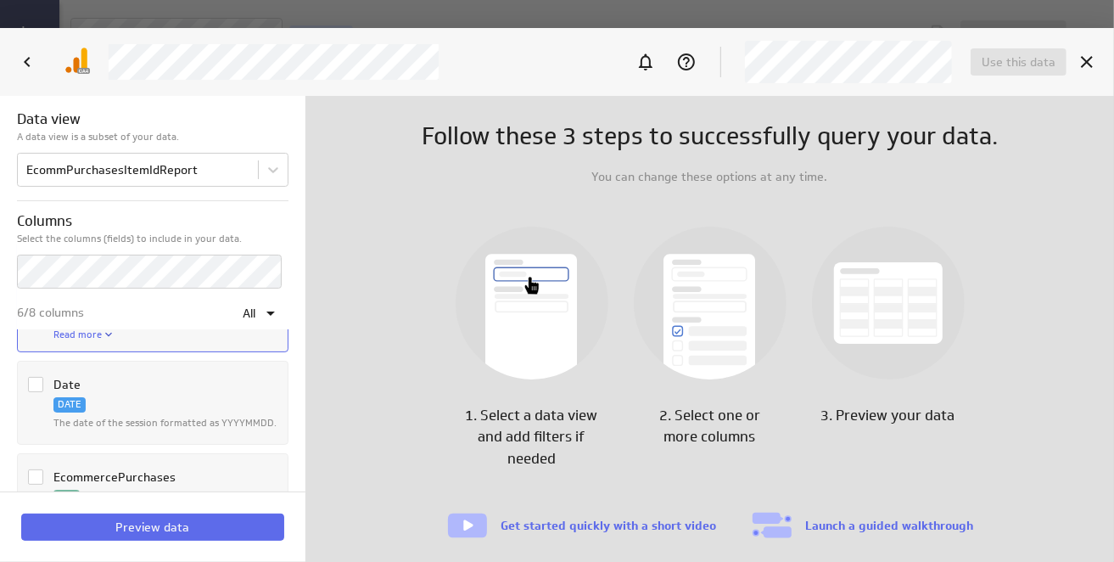
click at [33, 384] on icon "Column Date" at bounding box center [36, 385] width 14 height 14
click at [0, 0] on input "Column Date" at bounding box center [0, 0] width 0 height 0
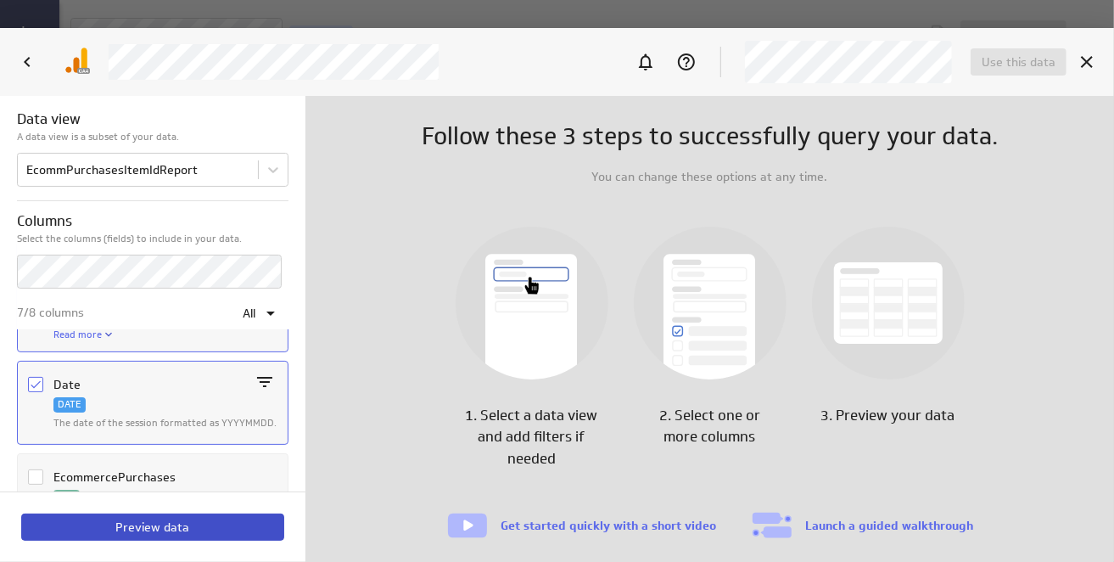
click at [163, 527] on span "Preview data" at bounding box center [153, 526] width 74 height 15
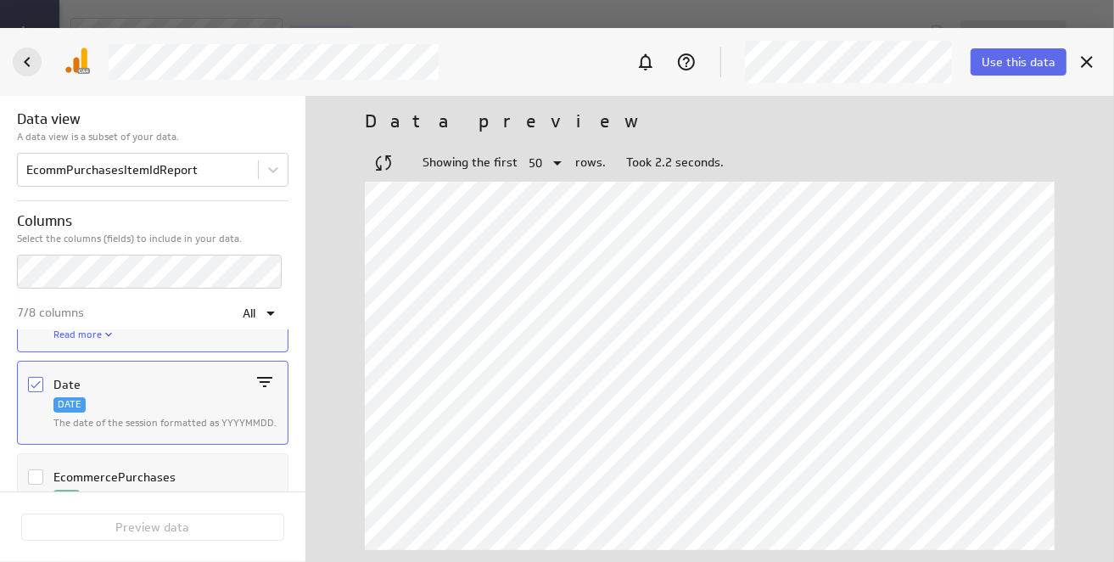
click at [29, 55] on icon at bounding box center [27, 62] width 20 height 20
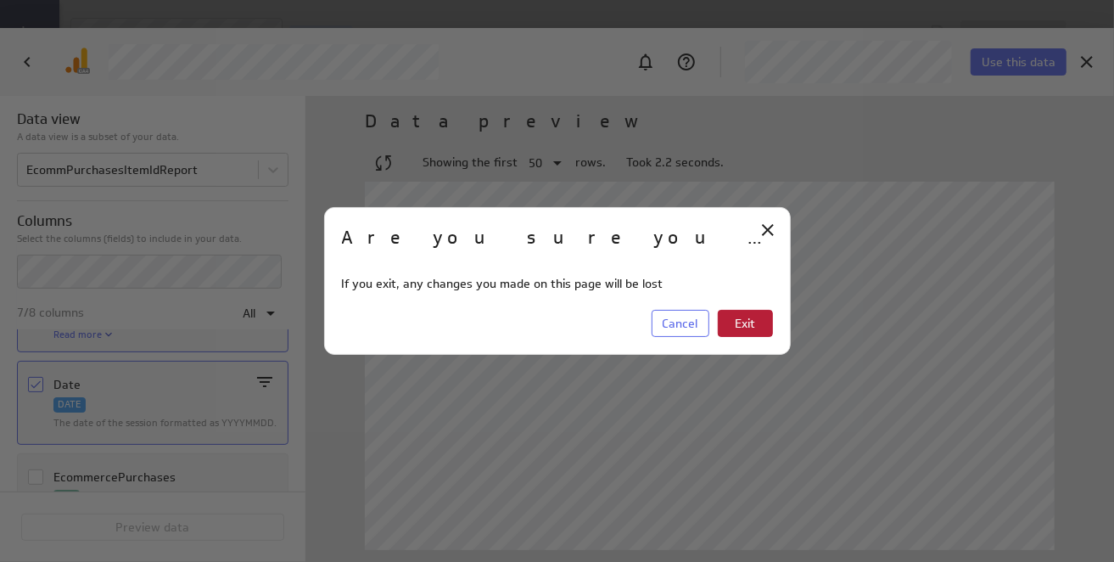
click at [750, 318] on span "Exit" at bounding box center [745, 323] width 20 height 15
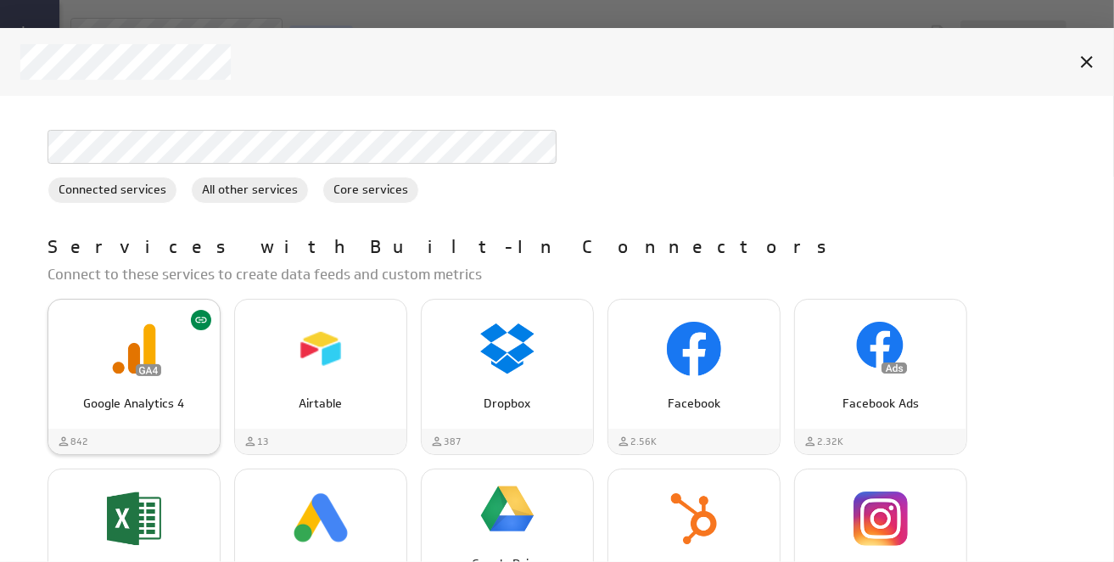
click at [123, 365] on img "Google Analytics 4" at bounding box center [134, 349] width 54 height 54
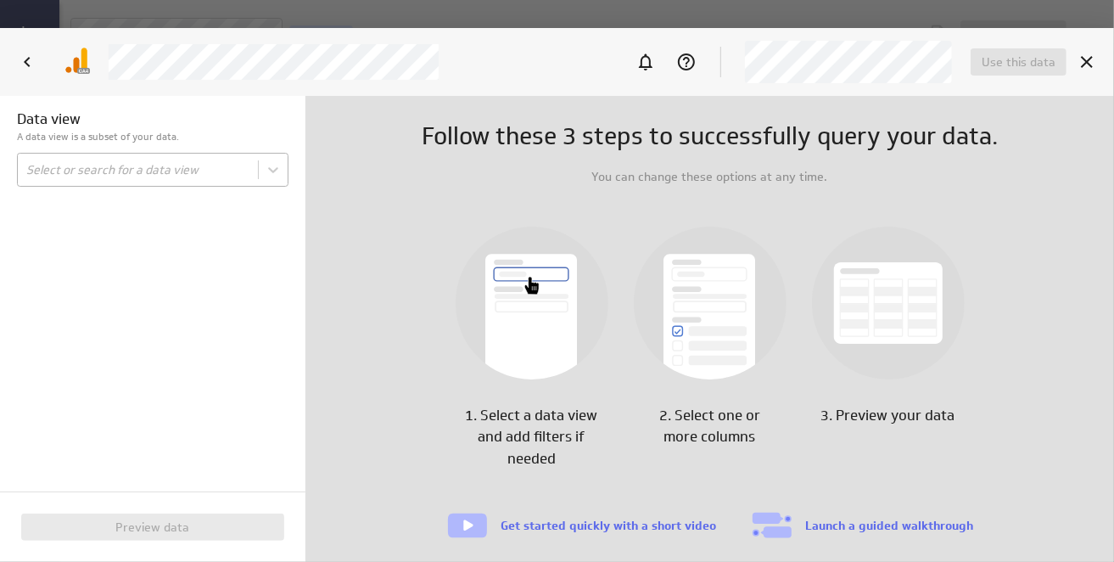
click at [119, 172] on body "Save data feed Untitled data feed Edit mode This data feed needs some data Use …" at bounding box center [557, 281] width 1114 height 562
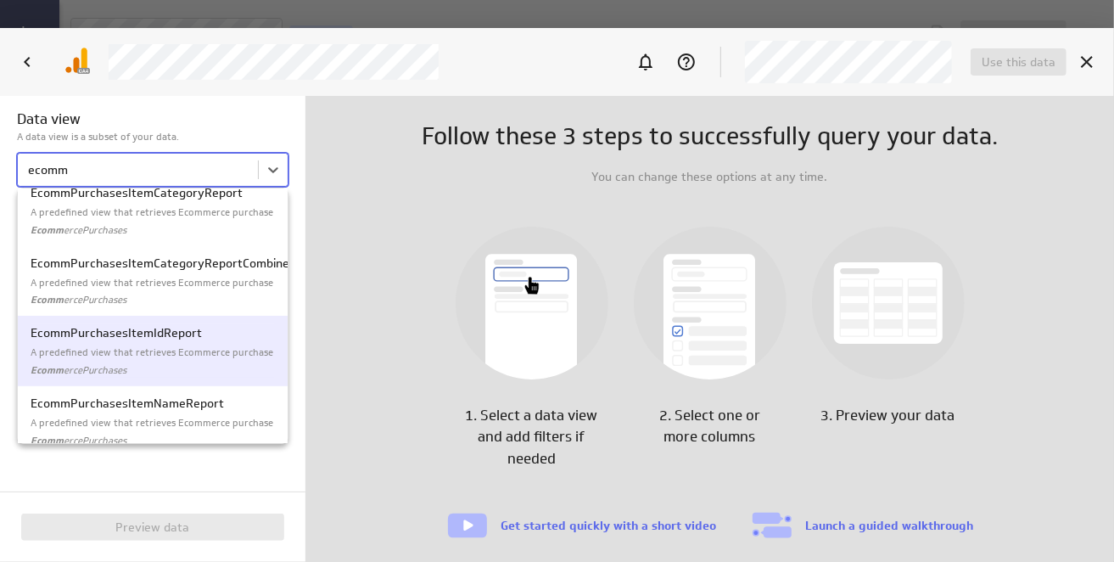
scroll to position [452, 0]
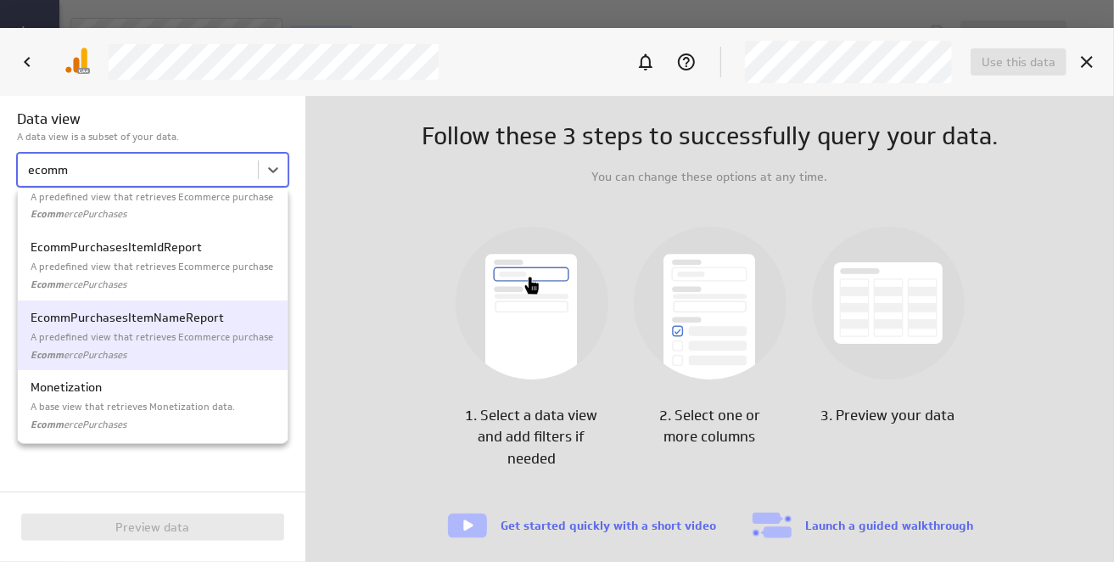
click at [130, 330] on p "A predefined view that retrieves Ecommerce purchase item data." at bounding box center [153, 337] width 244 height 14
type input "ecomm"
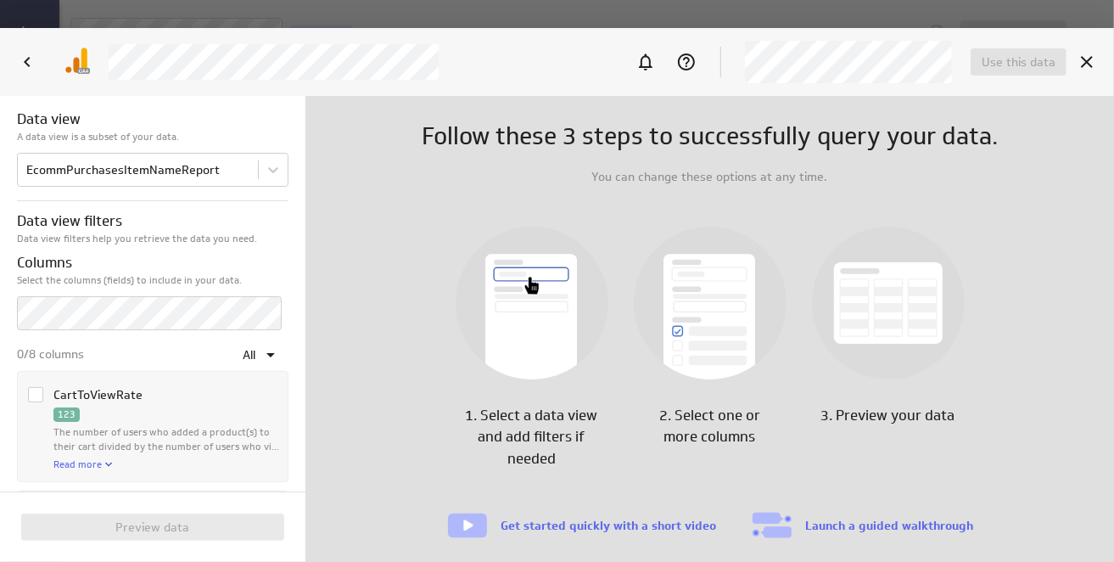
scroll to position [85, 0]
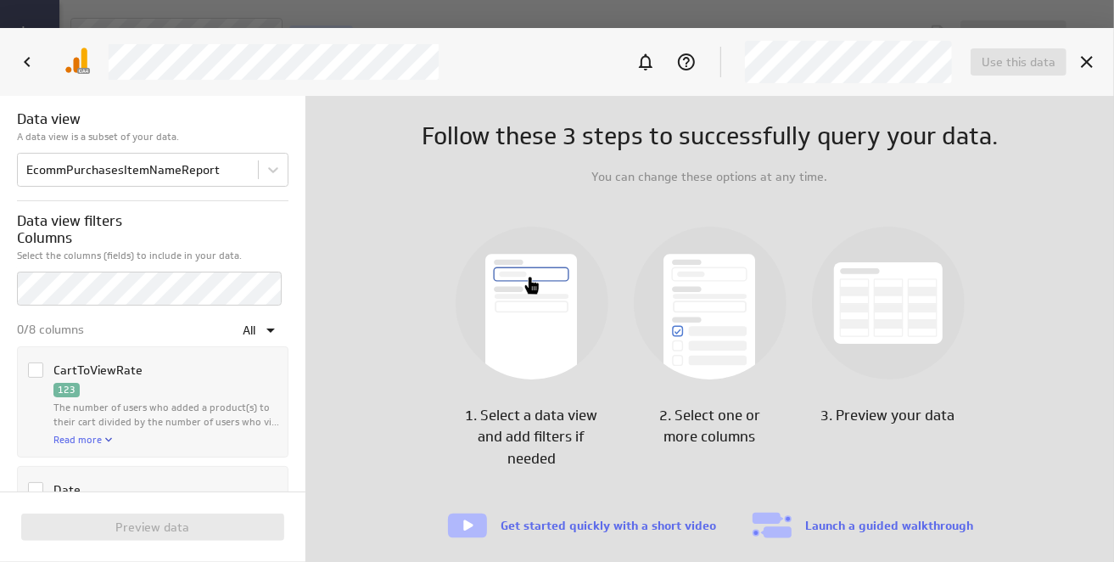
click at [33, 370] on icon "Column CartToViewRate" at bounding box center [36, 370] width 14 height 14
click at [0, 0] on input "Column CartToViewRate" at bounding box center [0, 0] width 0 height 0
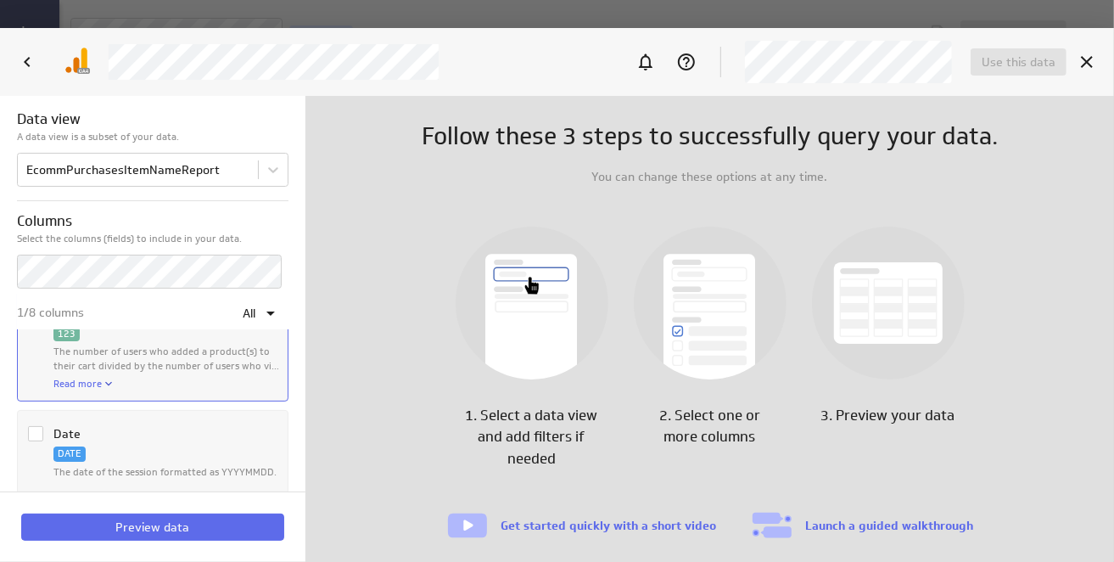
scroll to position [170, 0]
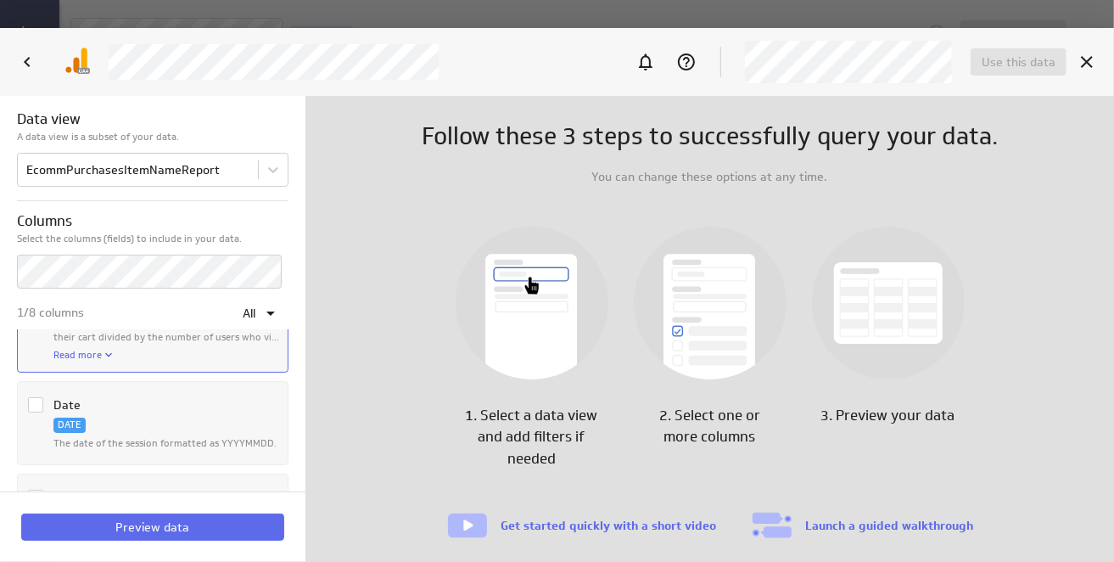
click at [36, 401] on icon "Column Date" at bounding box center [36, 405] width 14 height 14
click at [0, 0] on input "Column Date" at bounding box center [0, 0] width 0 height 0
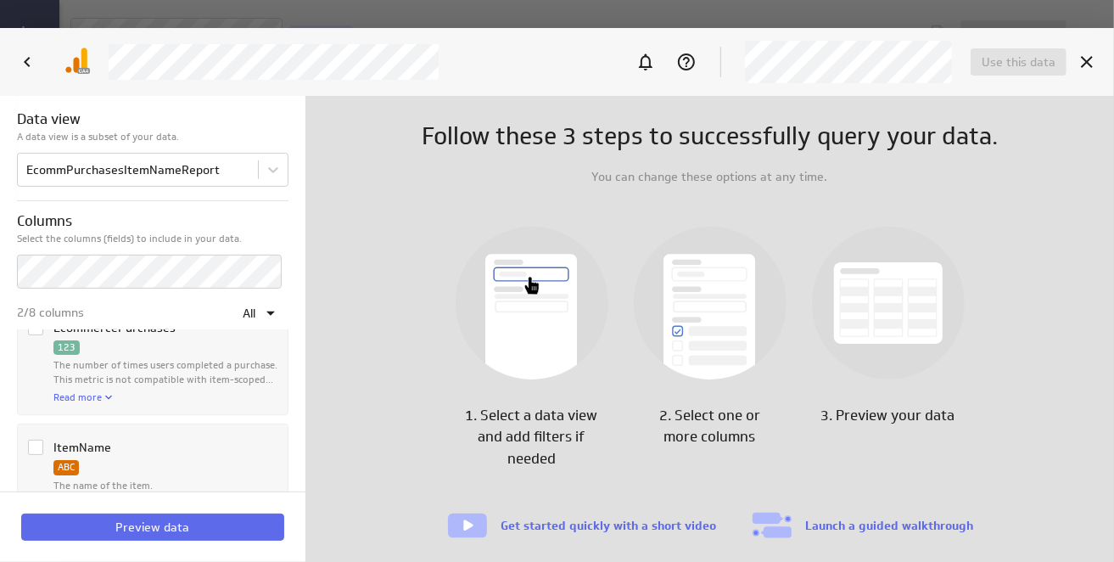
scroll to position [424, 0]
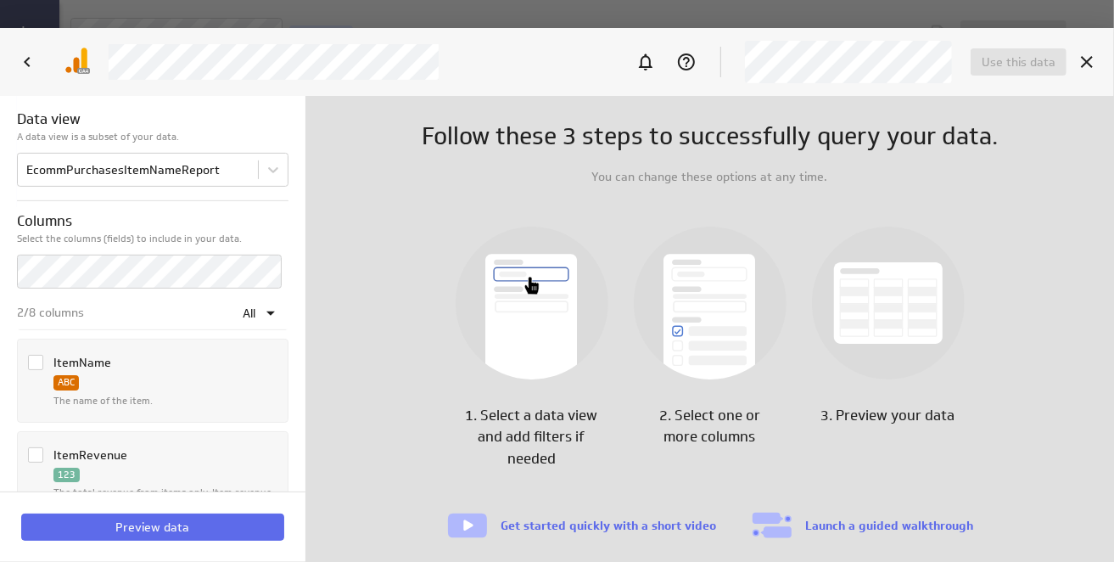
click at [36, 361] on icon "Column ItemName" at bounding box center [36, 363] width 10 height 8
click at [0, 0] on input "Column ItemName" at bounding box center [0, 0] width 0 height 0
click at [34, 452] on icon "Column ItemRevenue" at bounding box center [36, 455] width 14 height 14
click at [0, 0] on input "Column ItemRevenue" at bounding box center [0, 0] width 0 height 0
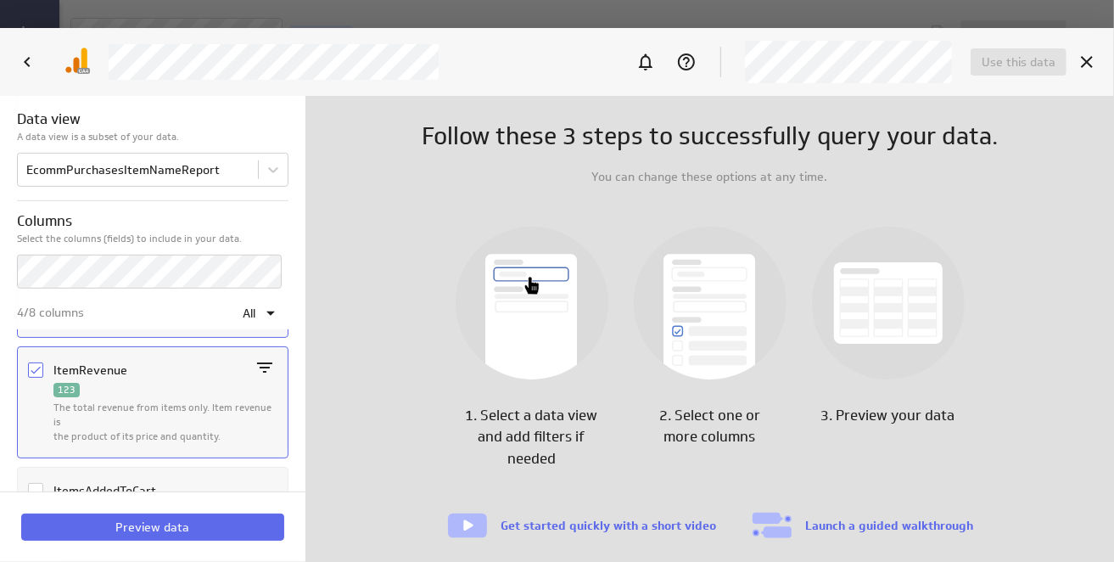
scroll to position [594, 0]
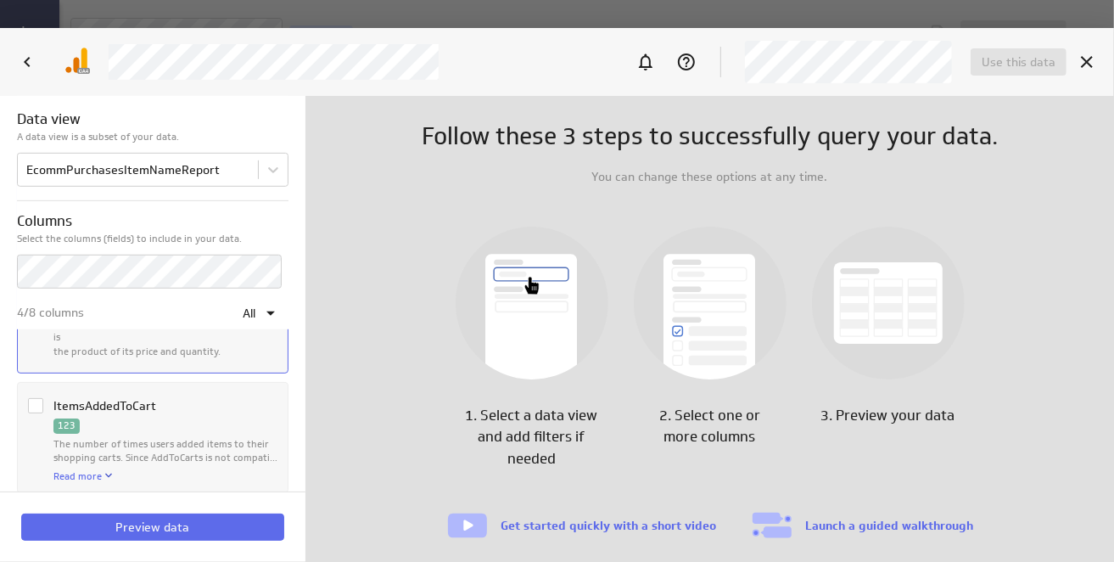
click at [35, 401] on icon "Column ItemsAddedToCart" at bounding box center [36, 405] width 10 height 8
click at [0, 0] on input "Column ItemsAddedToCart" at bounding box center [0, 0] width 0 height 0
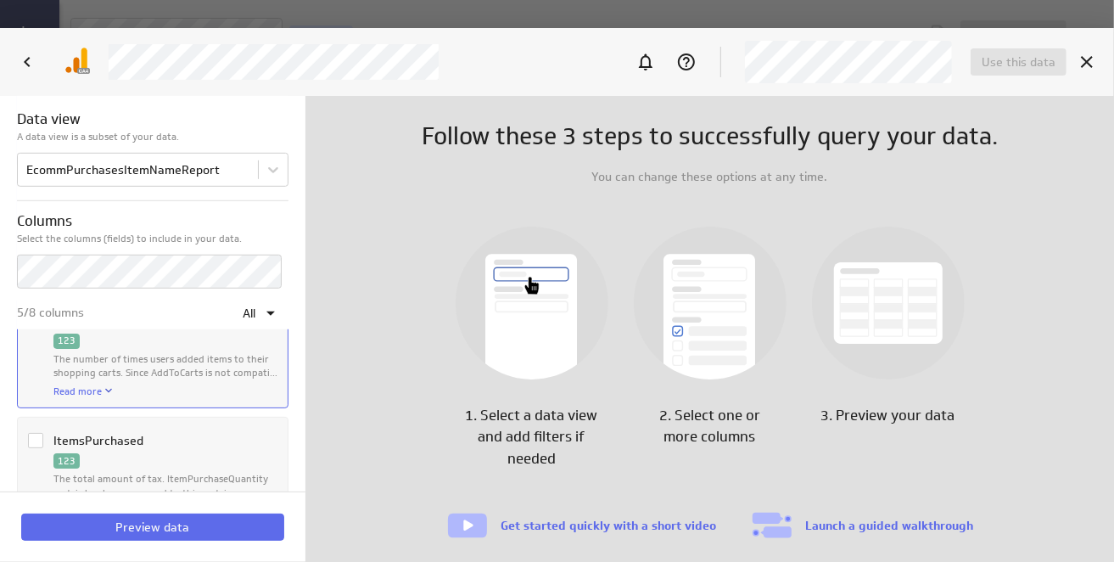
click at [33, 434] on icon "Column ItemsPurchased" at bounding box center [36, 441] width 14 height 14
click at [0, 0] on input "Column ItemsPurchased" at bounding box center [0, 0] width 0 height 0
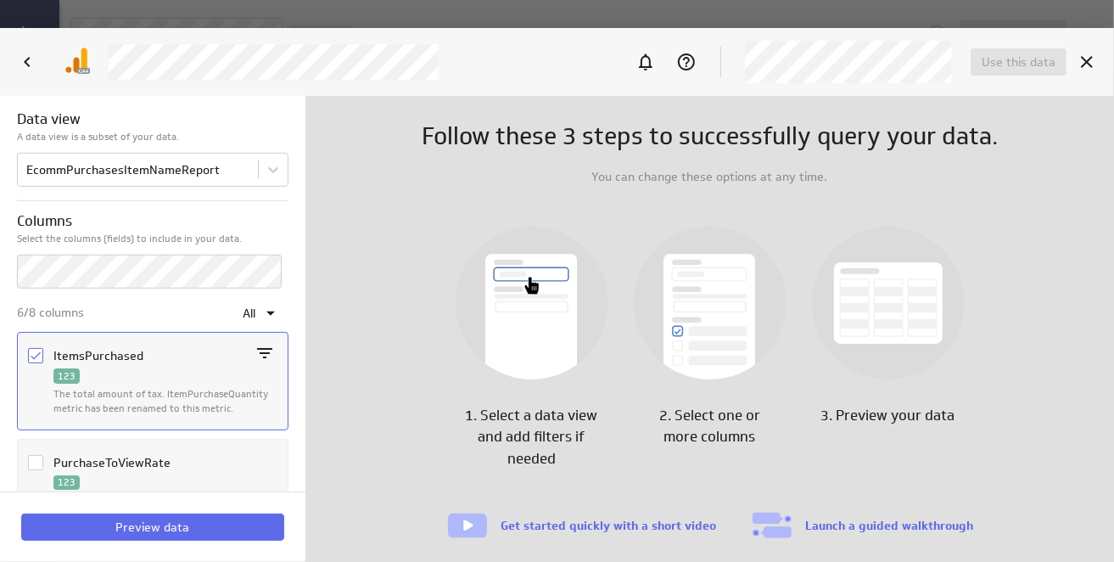
scroll to position [784, 0]
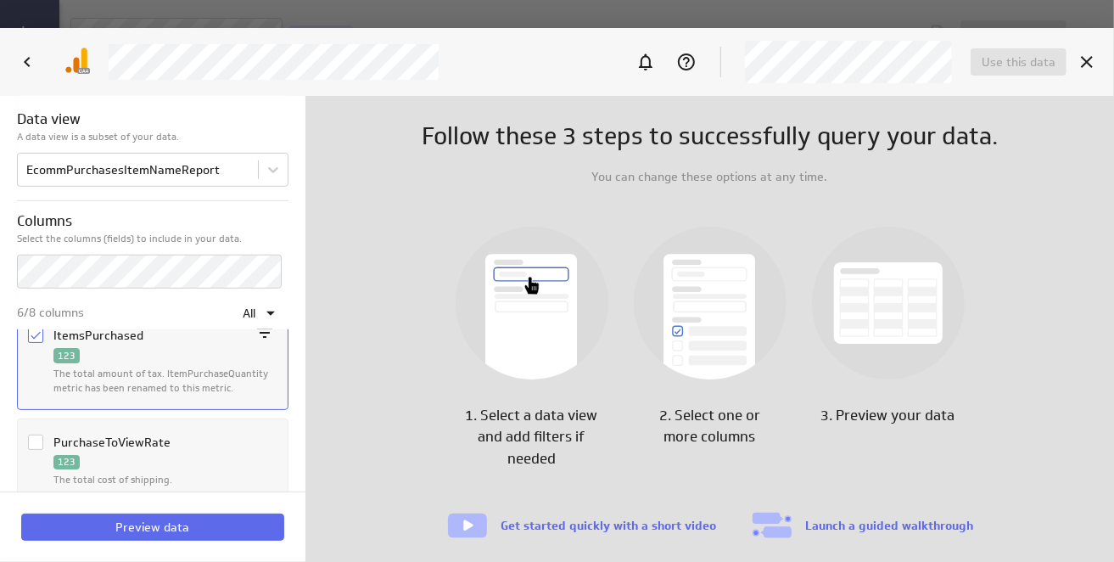
click at [33, 435] on icon "Column PurchaseToViewRate" at bounding box center [36, 442] width 14 height 14
click at [0, 0] on input "Column PurchaseToViewRate" at bounding box center [0, 0] width 0 height 0
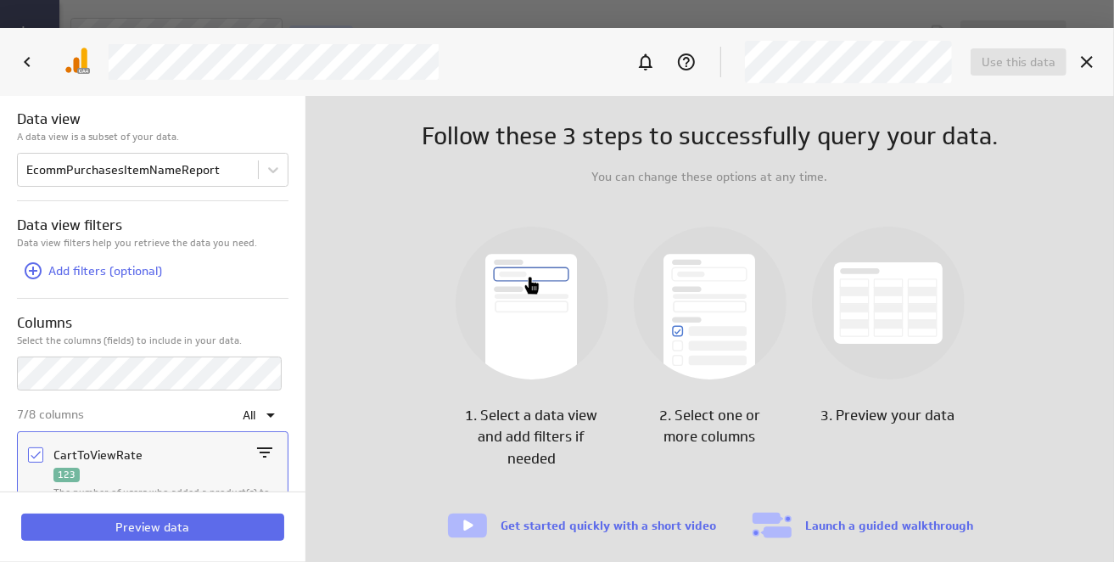
scroll to position [0, 0]
click at [157, 518] on button "Preview data" at bounding box center [152, 526] width 263 height 27
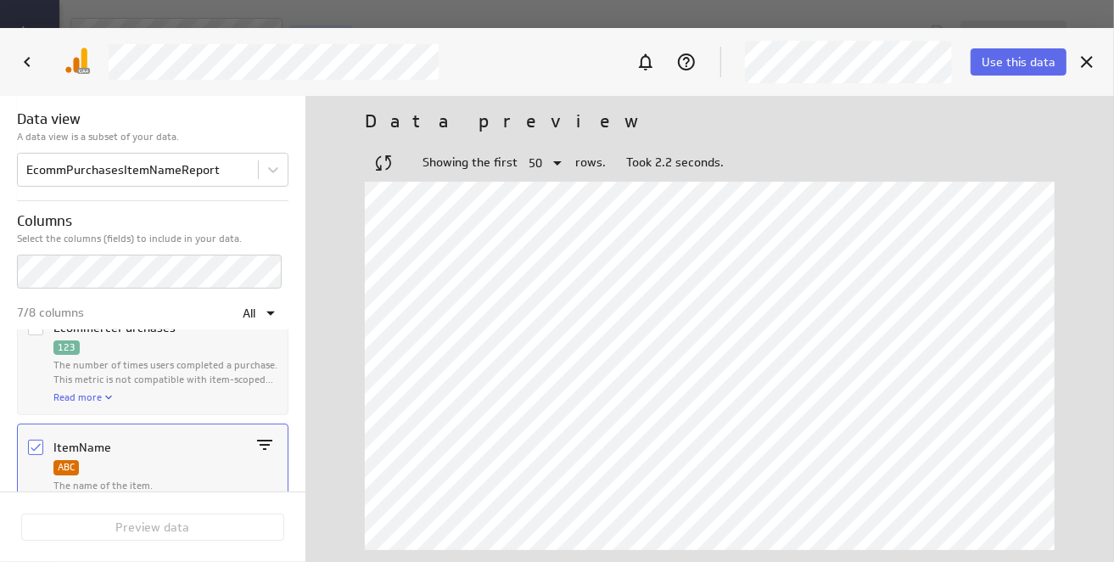
scroll to position [255, 0]
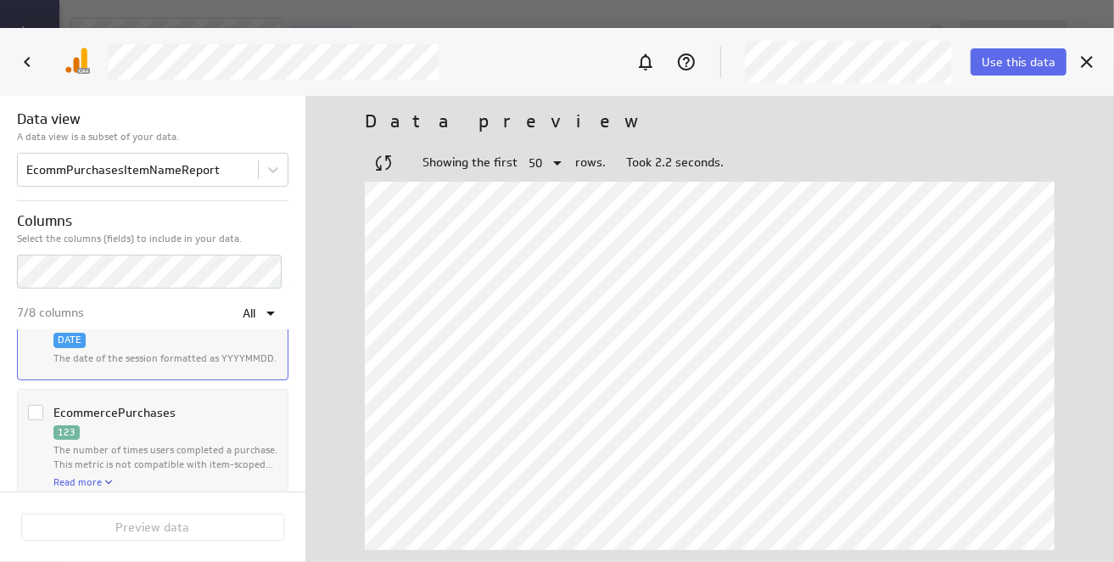
click at [30, 413] on icon "Column EcommercePurchases" at bounding box center [36, 413] width 14 height 14
click at [0, 0] on input "Column EcommercePurchases" at bounding box center [0, 0] width 0 height 0
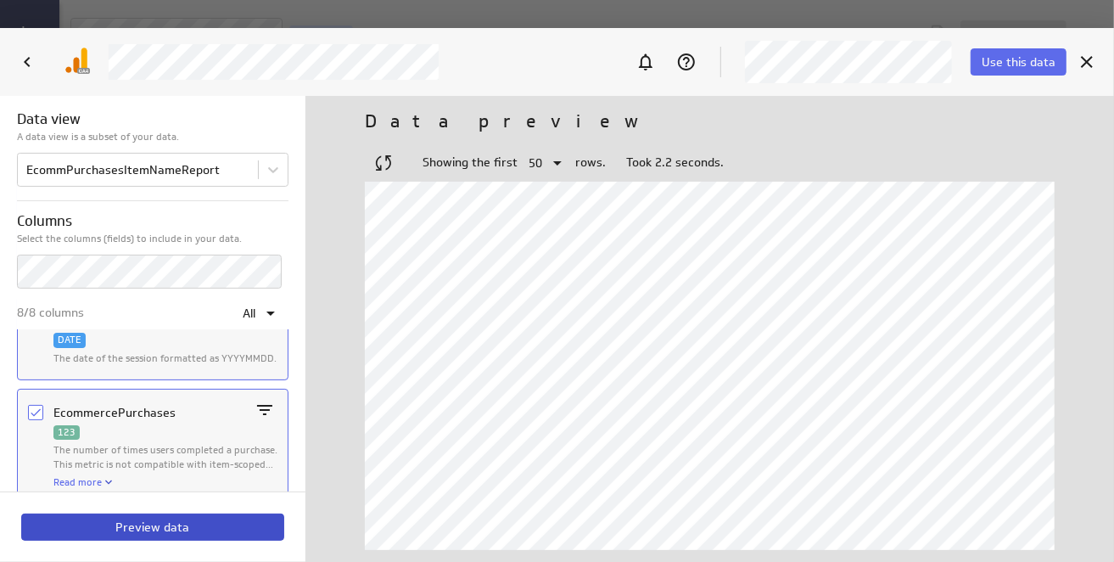
click at [143, 526] on span "Preview data" at bounding box center [153, 526] width 74 height 15
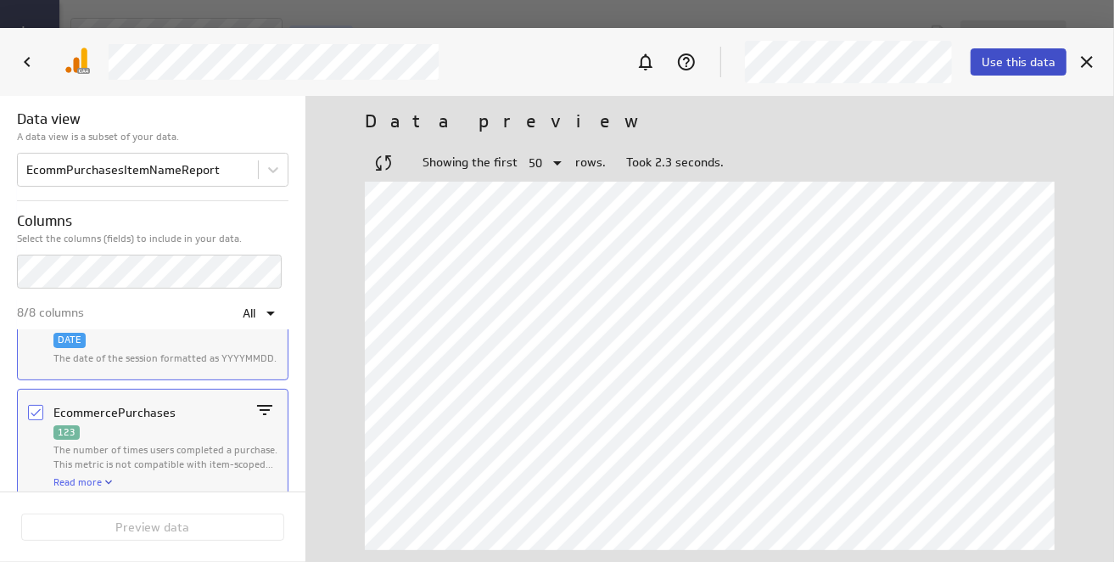
click at [1039, 63] on span "Use this data" at bounding box center [1019, 61] width 74 height 15
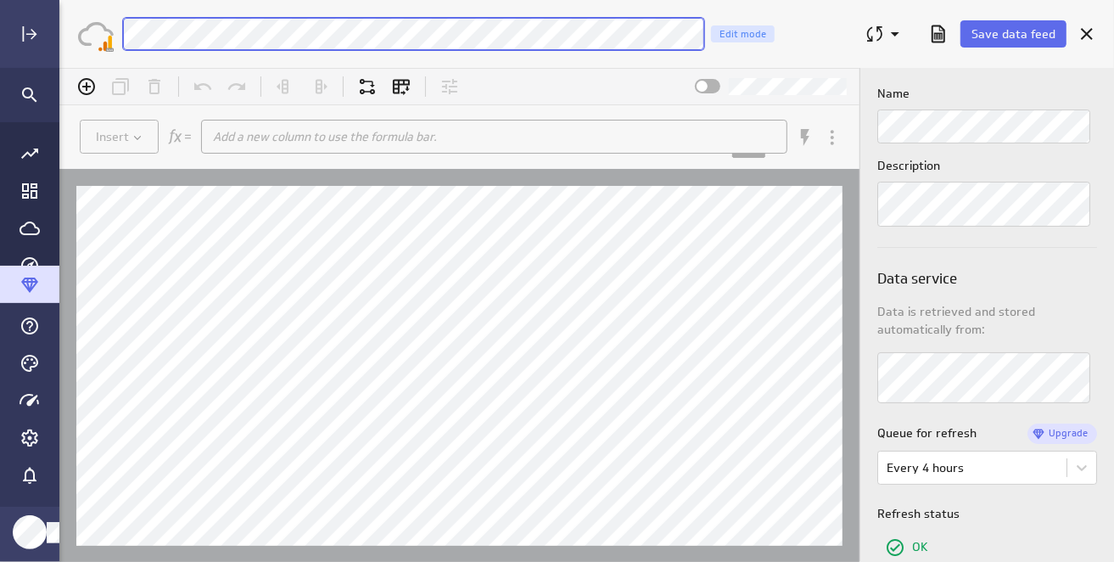
scroll to position [0, 0]
click at [81, 46] on div "Save data feed GoogleAnalytics4 EcommPurchasesItemNameReport Edit mode" at bounding box center [586, 34] width 1055 height 68
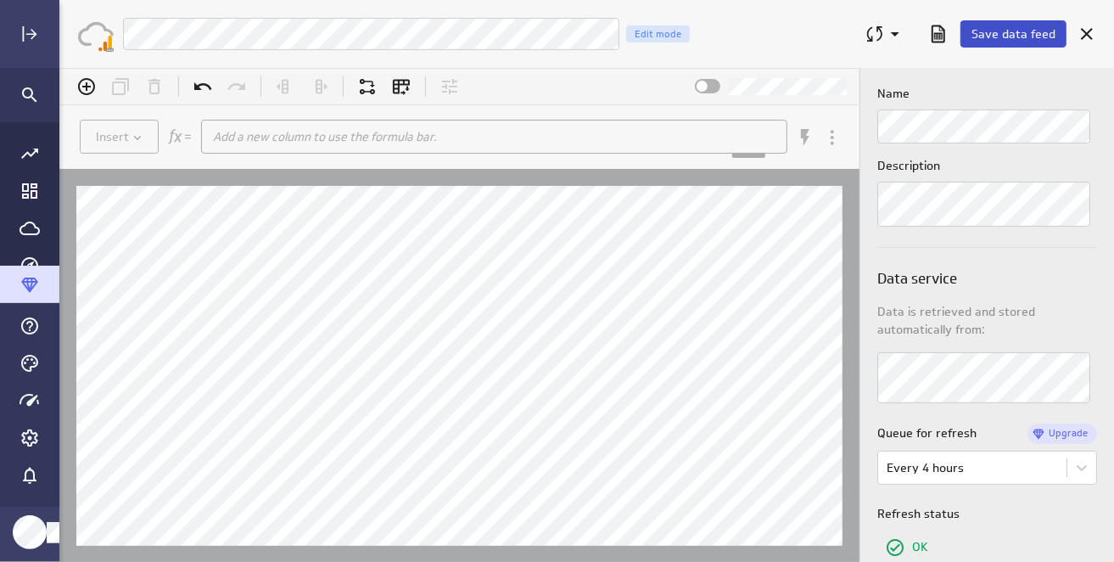
click at [1015, 34] on span "Save data feed" at bounding box center [1014, 33] width 84 height 15
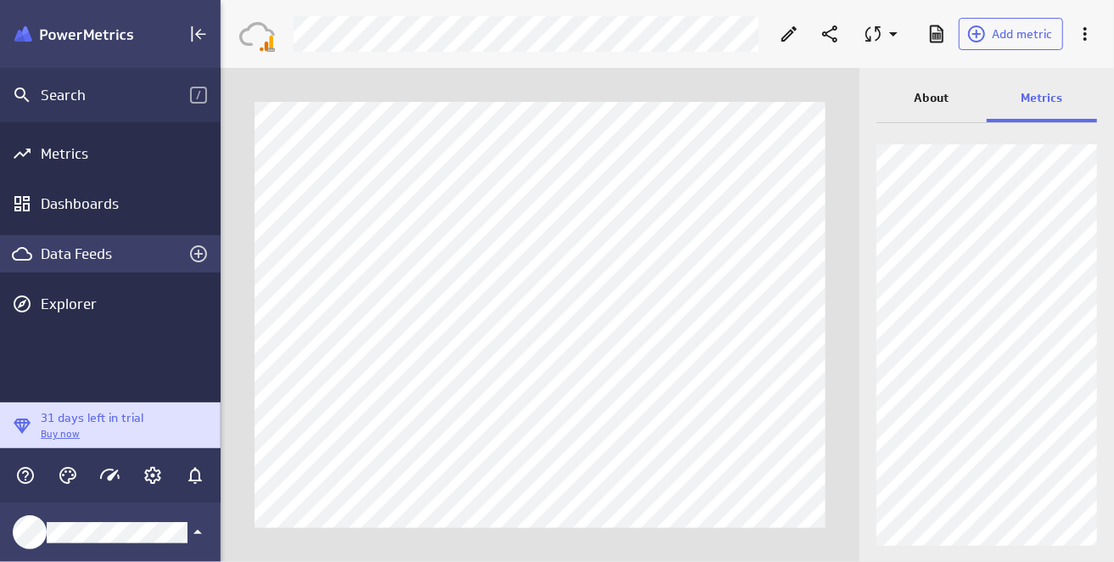
click at [98, 250] on div "Data Feeds" at bounding box center [110, 253] width 139 height 19
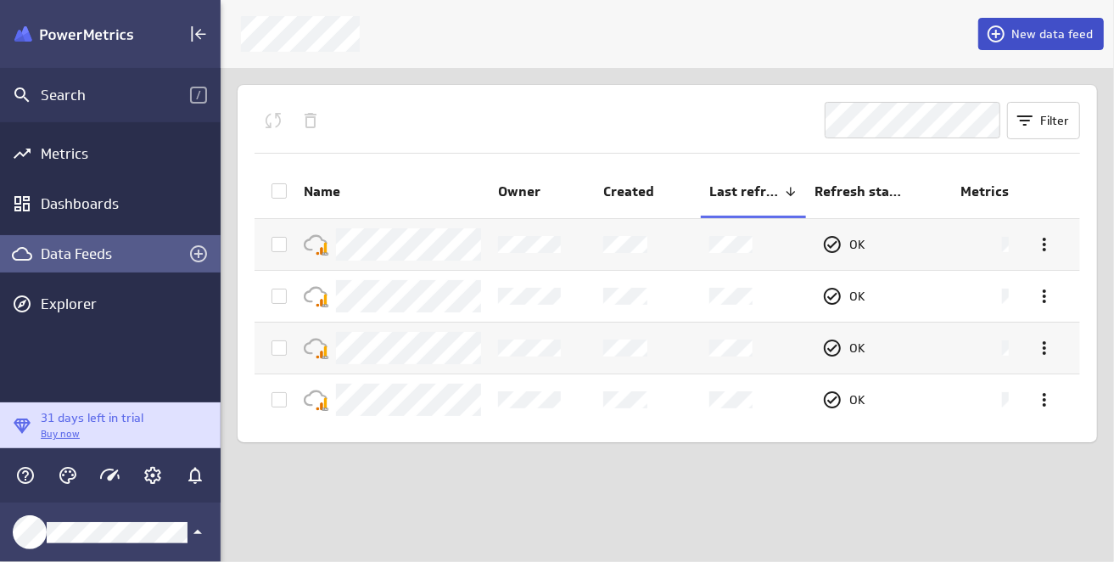
click at [1049, 36] on span "New data feed" at bounding box center [1052, 33] width 81 height 15
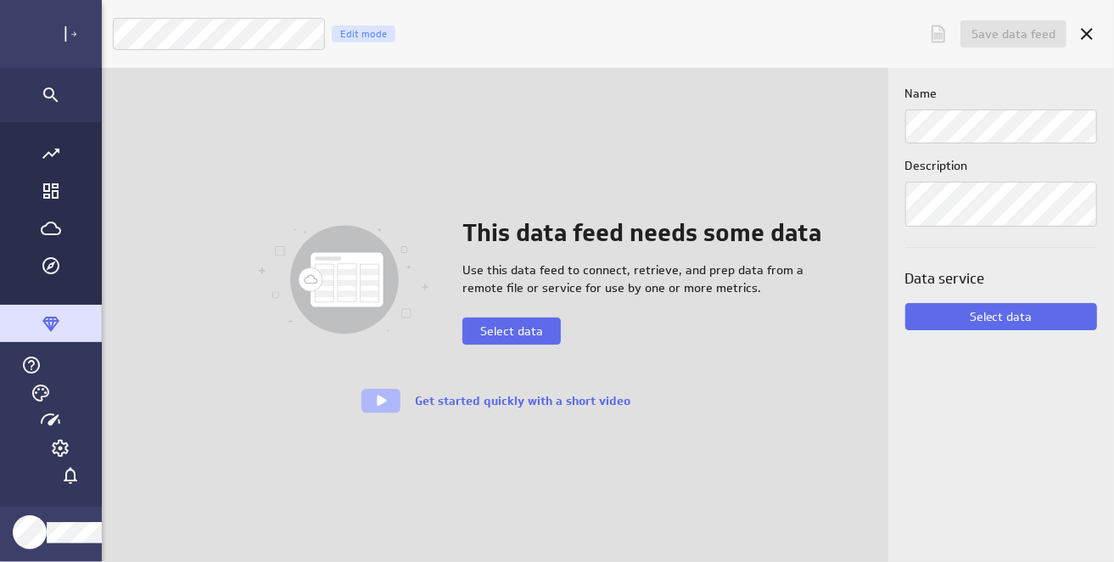
scroll to position [587, 1081]
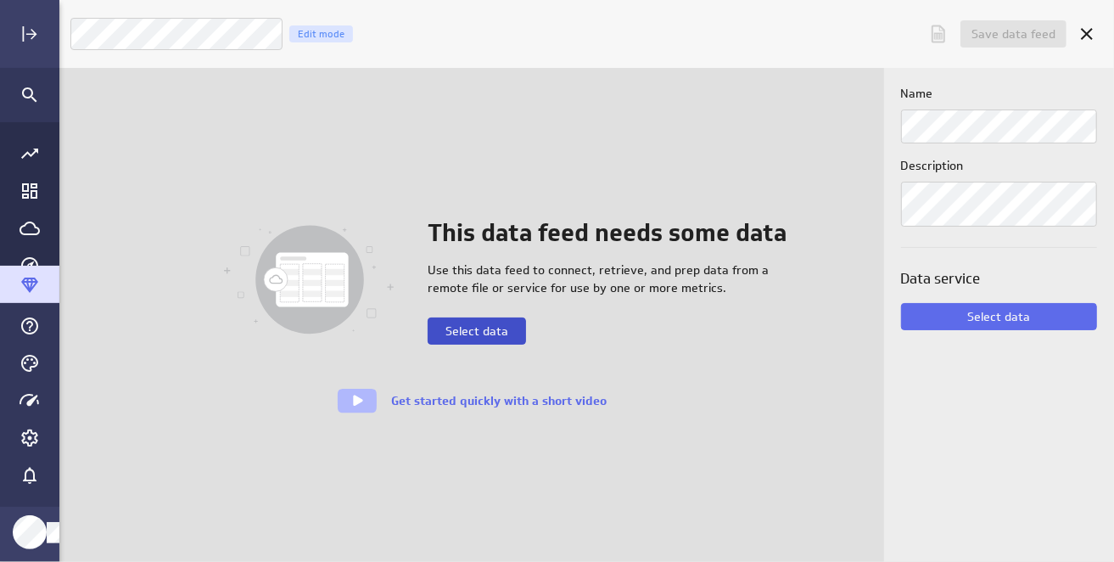
click at [480, 329] on span "Select data" at bounding box center [477, 330] width 63 height 15
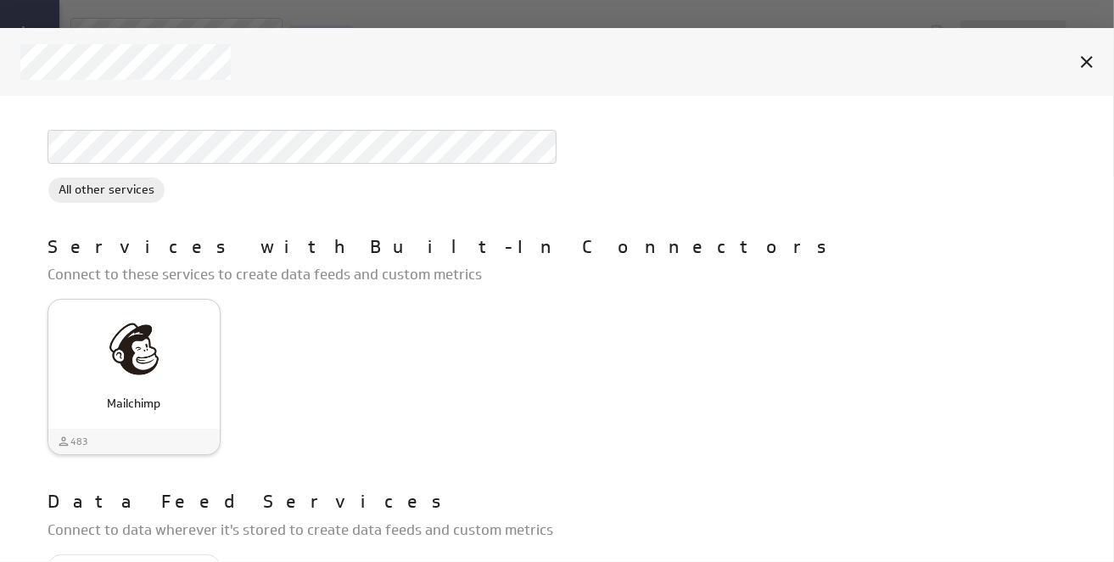
click at [129, 357] on img "Mailchimp" at bounding box center [134, 349] width 54 height 54
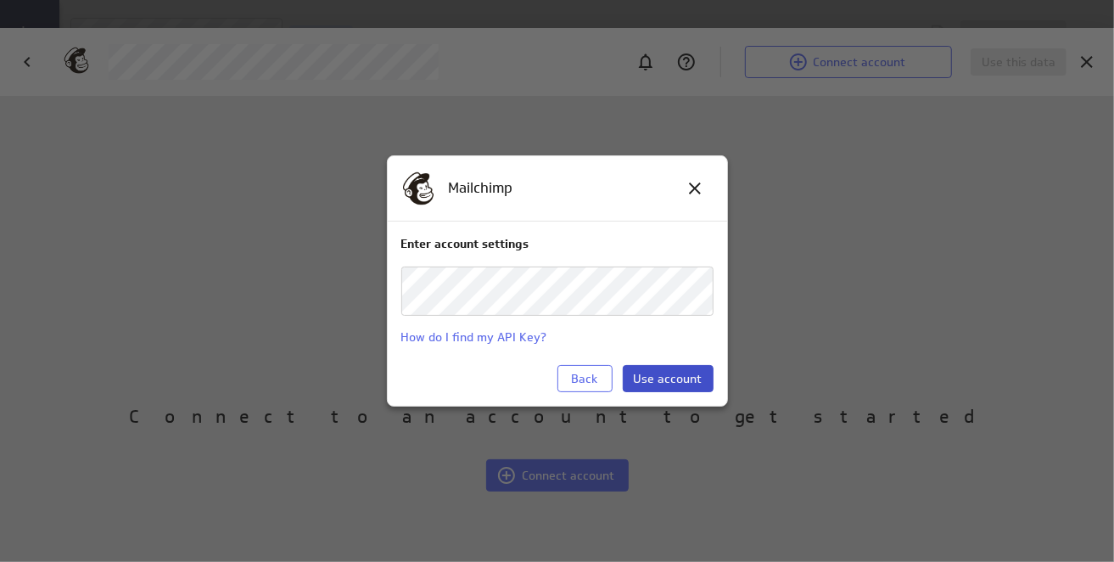
click at [657, 371] on span "Use account" at bounding box center [668, 378] width 69 height 15
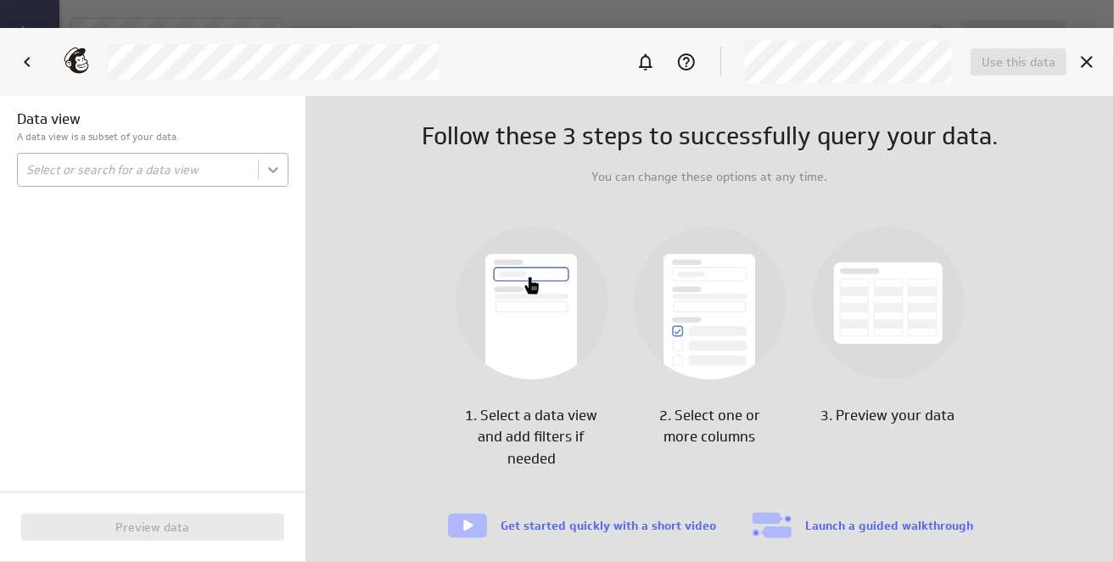
click at [261, 173] on body "Save data feed Untitled data feed Edit mode This data feed needs some data Use …" at bounding box center [557, 281] width 1114 height 562
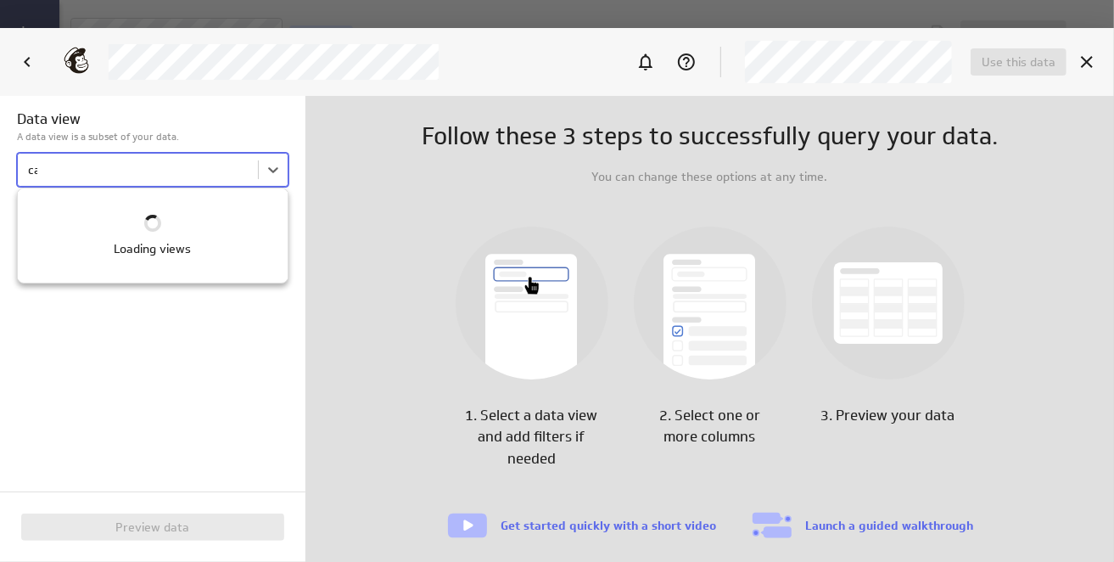
type input "camp"
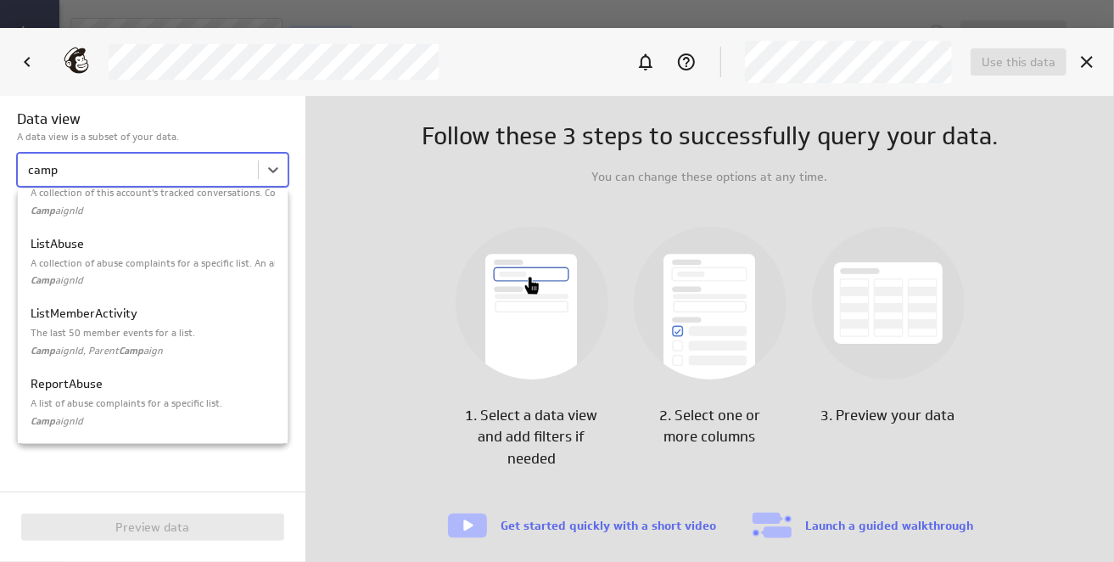
scroll to position [442, 0]
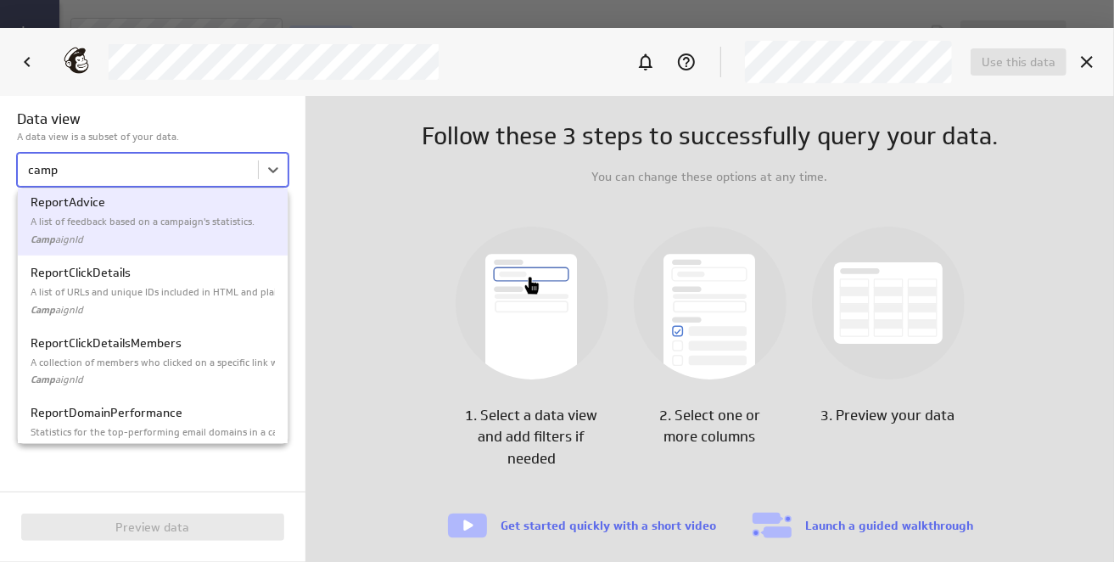
scroll to position [867, 0]
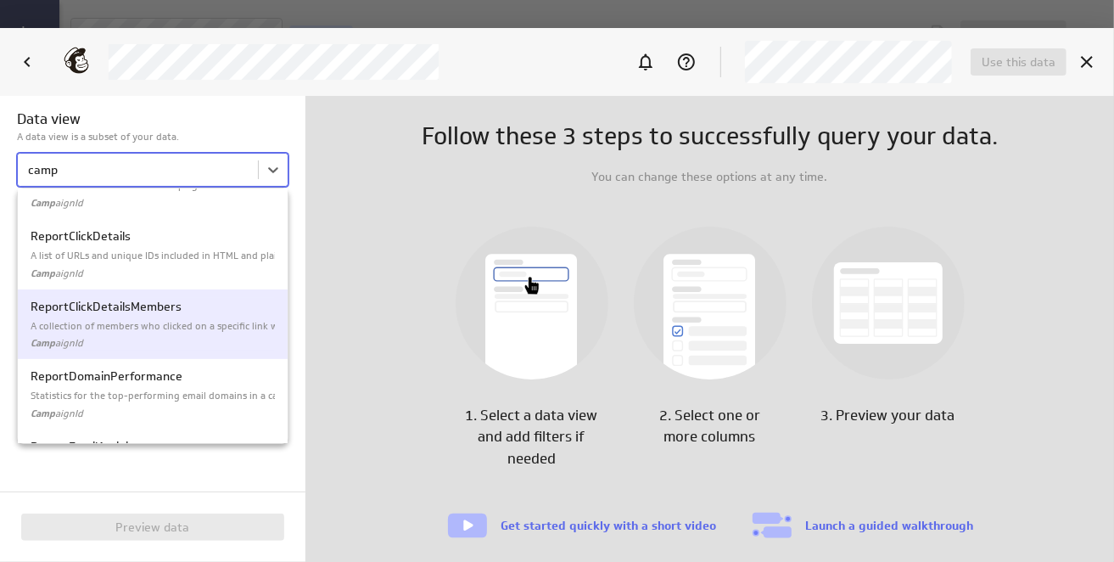
click at [172, 329] on p "A collection of members who clicked on a specific link within a campaign." at bounding box center [153, 326] width 244 height 14
type input "camp"
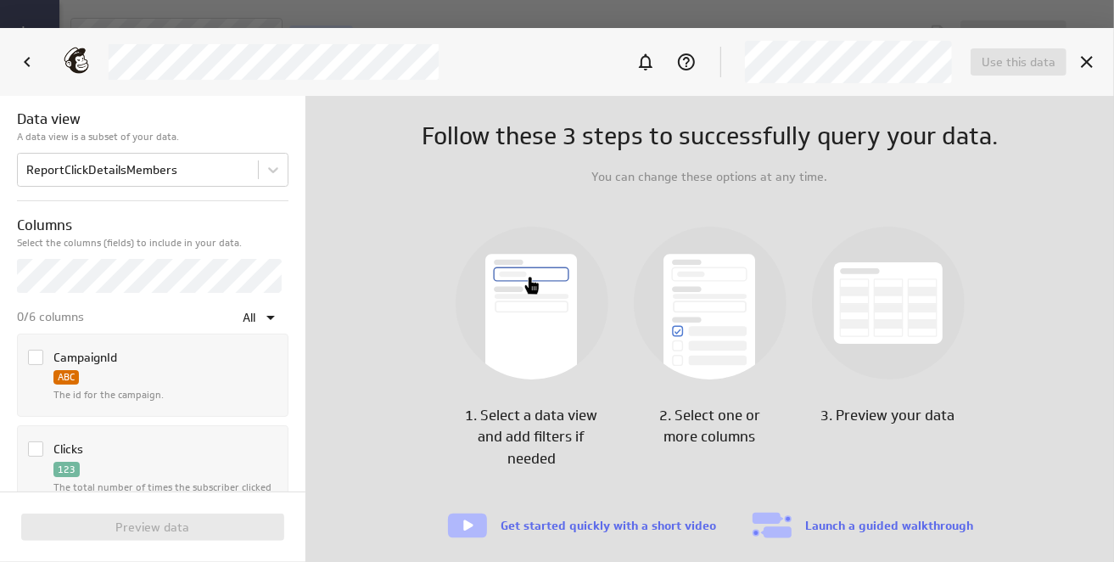
scroll to position [85, 0]
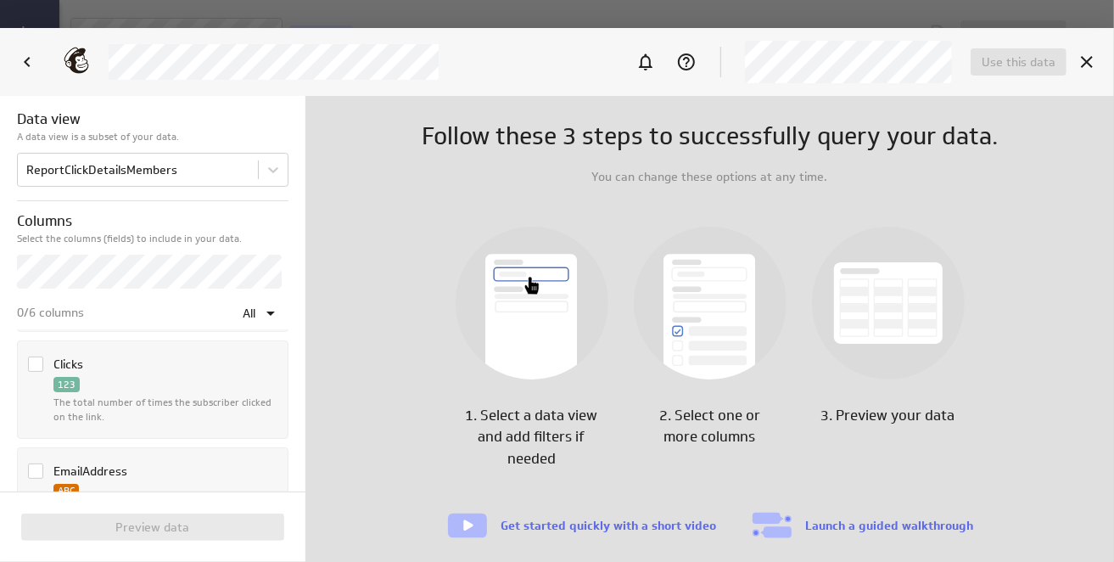
click at [36, 362] on icon "Column Clicks" at bounding box center [36, 365] width 10 height 8
click at [0, 0] on input "Column Clicks" at bounding box center [0, 0] width 0 height 0
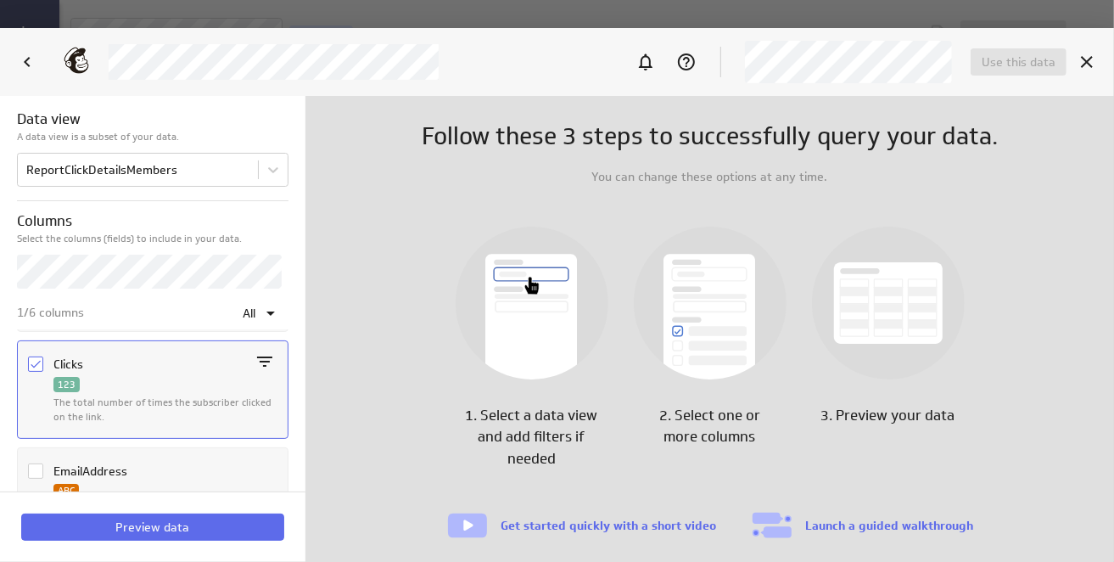
scroll to position [170, 0]
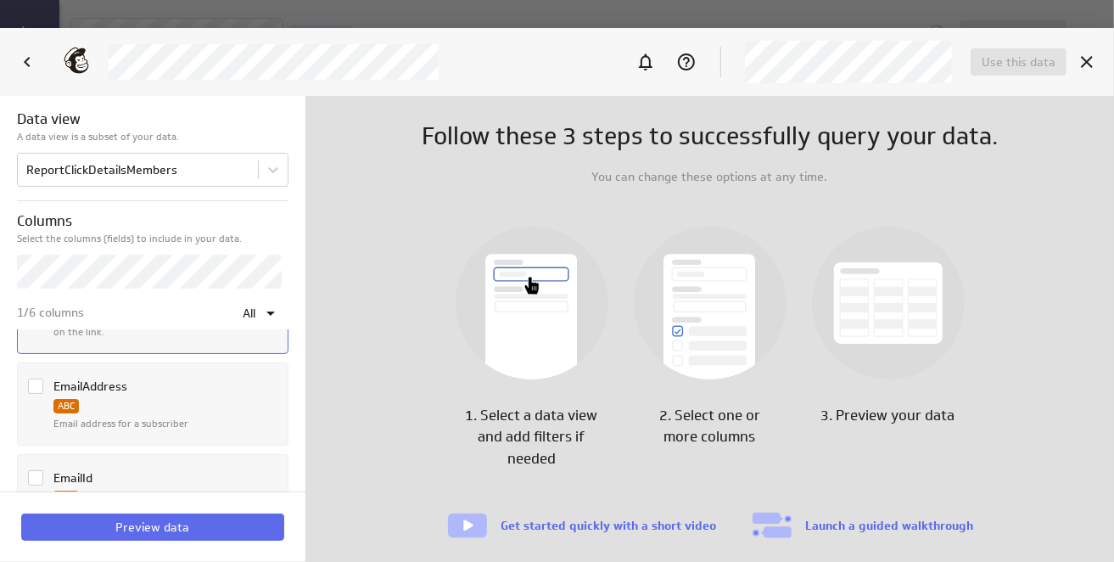
click at [34, 383] on icon "Column EmailAddress" at bounding box center [36, 386] width 14 height 14
click at [0, 0] on input "Column EmailAddress" at bounding box center [0, 0] width 0 height 0
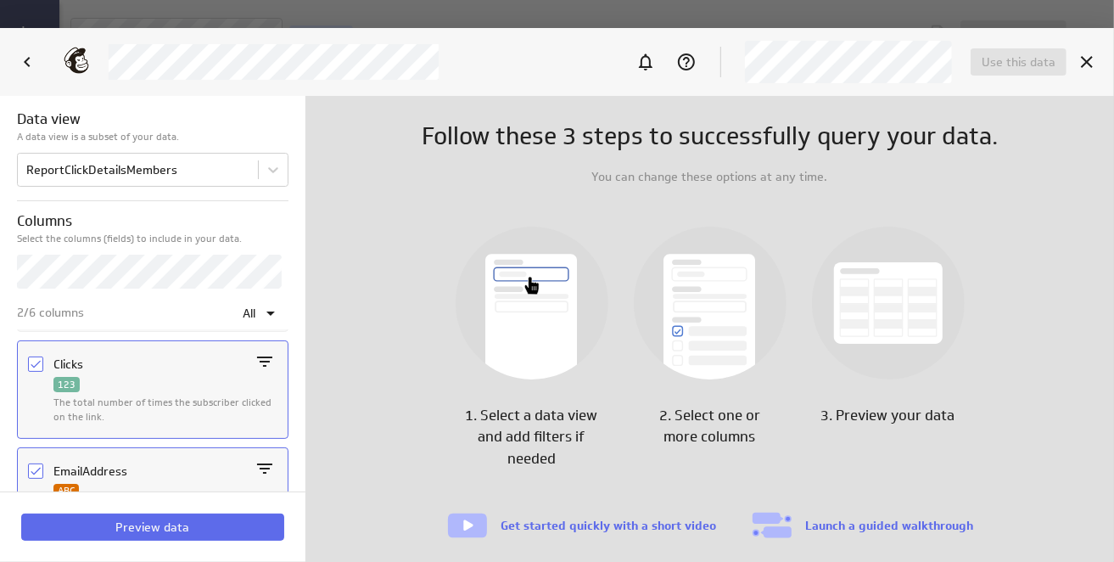
scroll to position [0, 0]
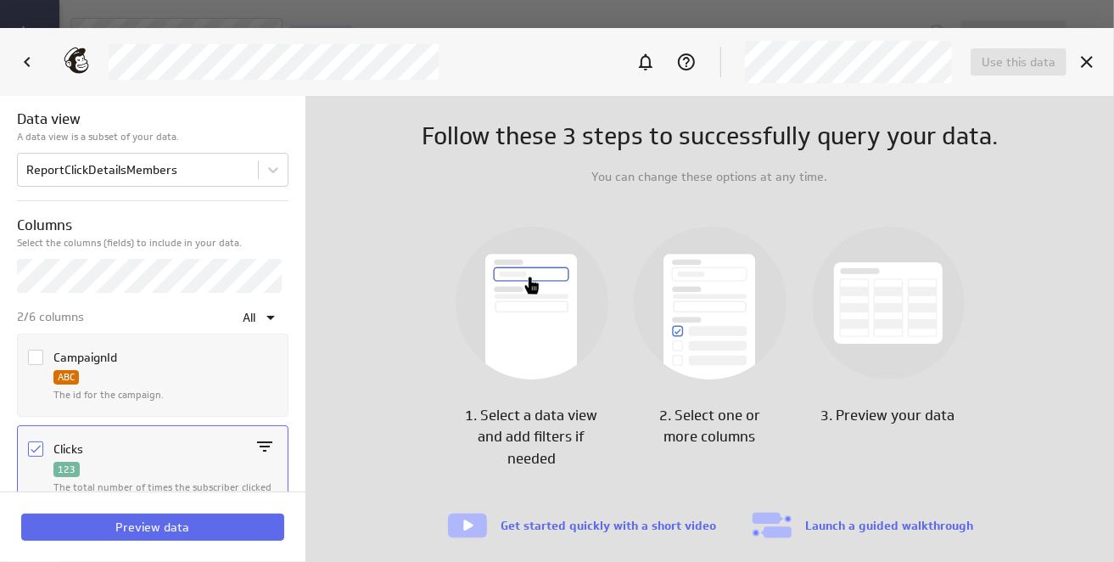
click at [34, 354] on icon "Column CampaignId" at bounding box center [36, 358] width 14 height 14
click at [0, 0] on input "Column CampaignId" at bounding box center [0, 0] width 0 height 0
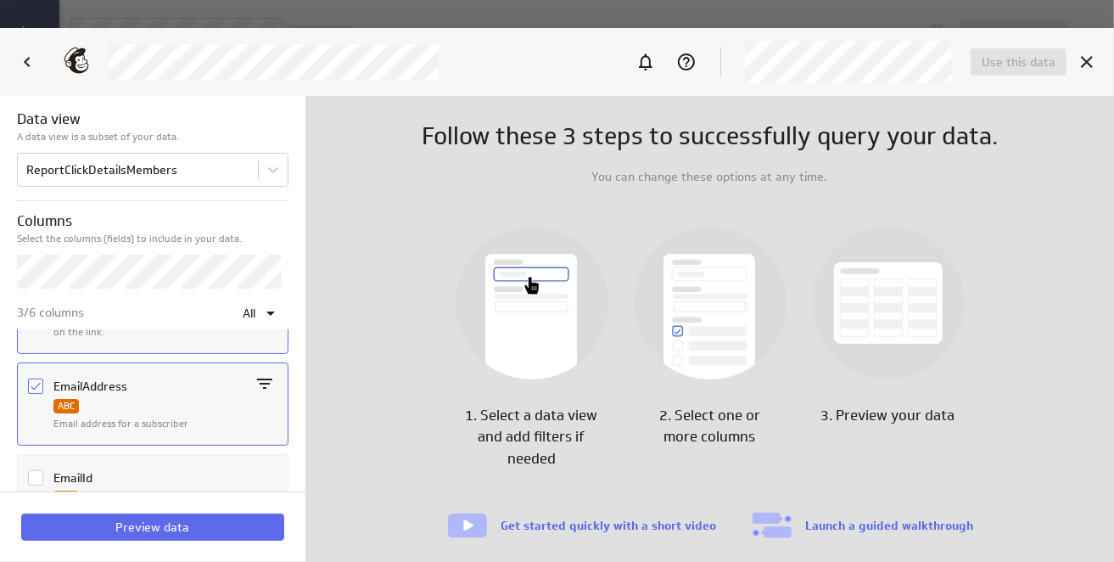
scroll to position [255, 0]
click at [34, 391] on icon "Column EmailId" at bounding box center [36, 393] width 14 height 14
click at [0, 0] on input "Column EmailId" at bounding box center [0, 0] width 0 height 0
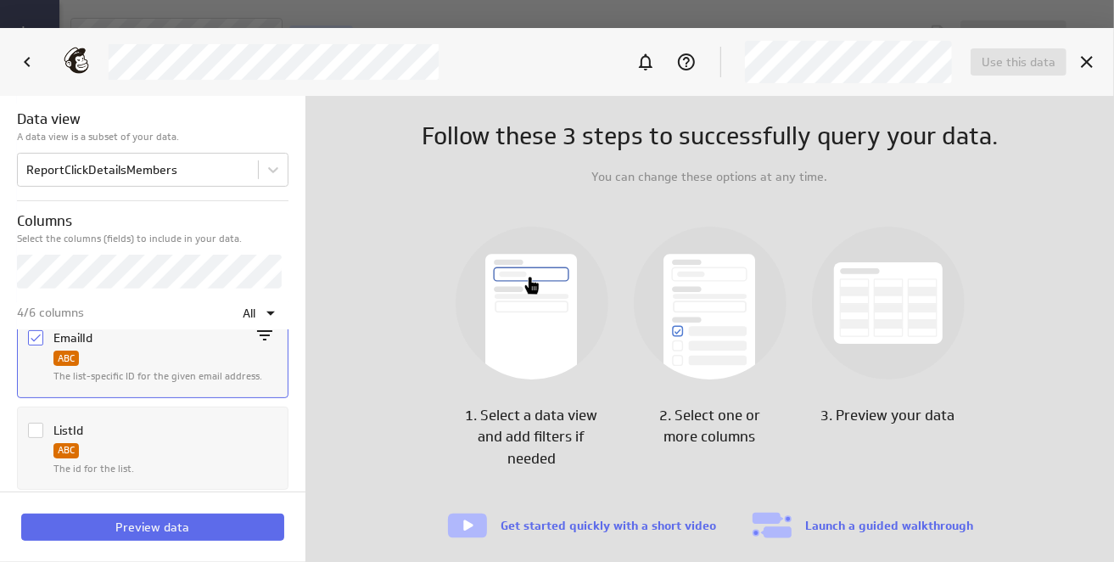
scroll to position [340, 0]
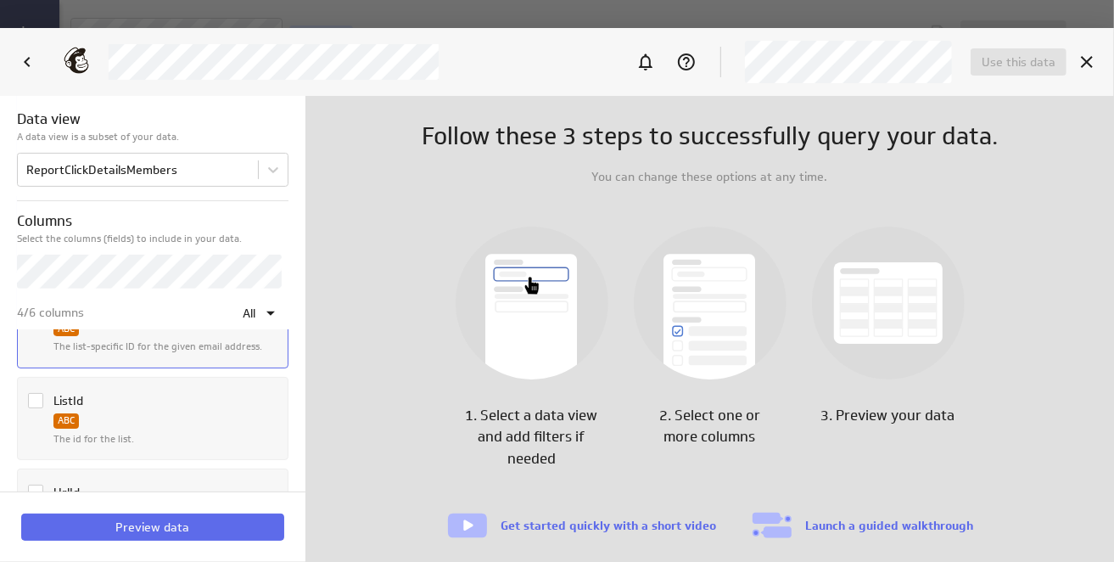
click at [34, 400] on icon "Column ListId" at bounding box center [36, 400] width 10 height 8
click at [0, 0] on input "Column ListId" at bounding box center [0, 0] width 0 height 0
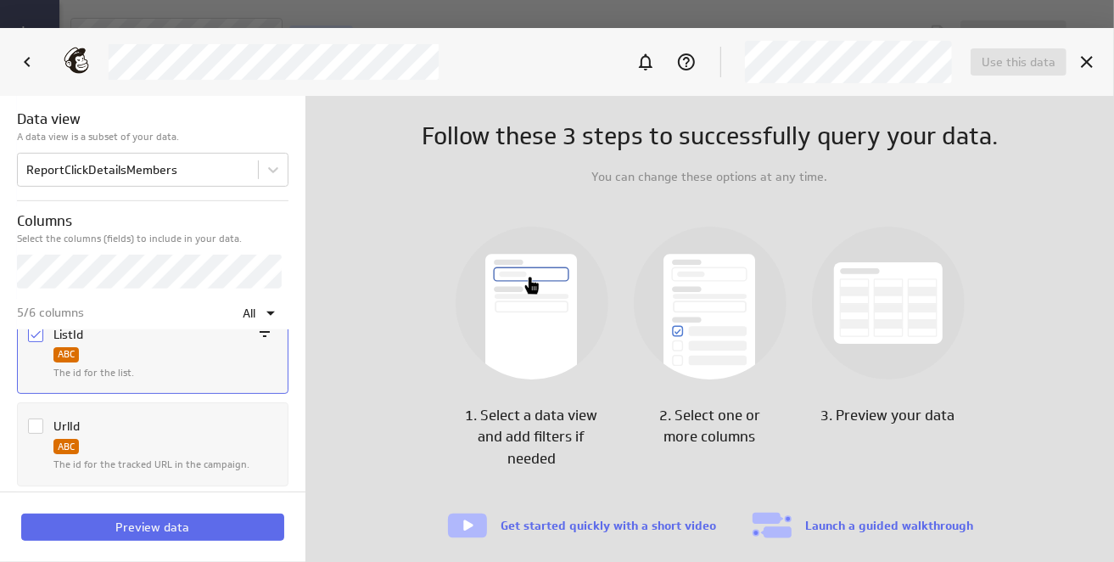
click at [36, 419] on icon "Column UrlId" at bounding box center [36, 426] width 14 height 14
click at [0, 0] on input "Column UrlId" at bounding box center [0, 0] width 0 height 0
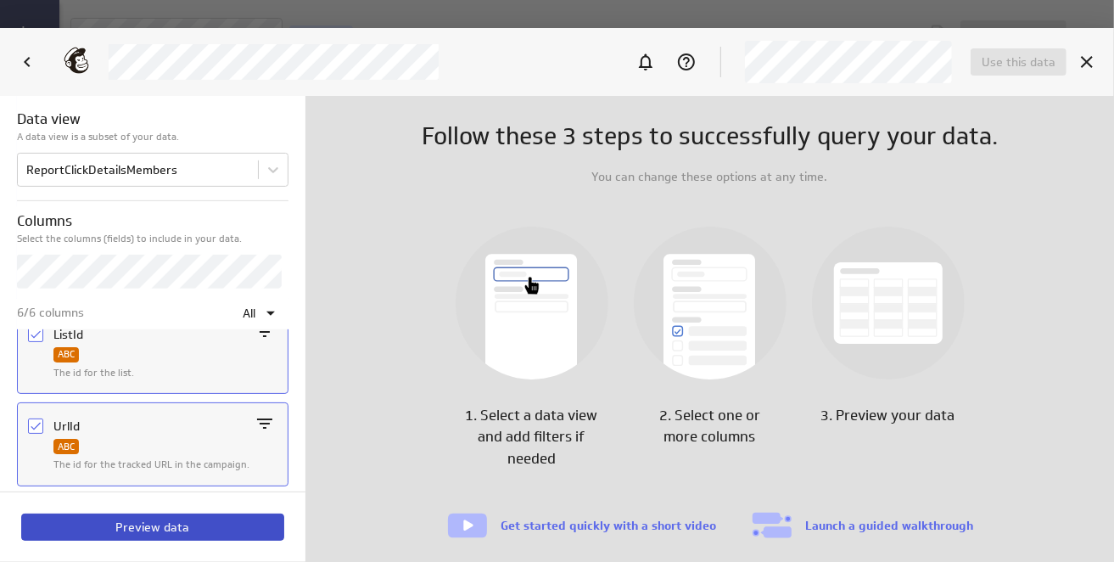
click at [142, 530] on span "Preview data" at bounding box center [153, 526] width 74 height 15
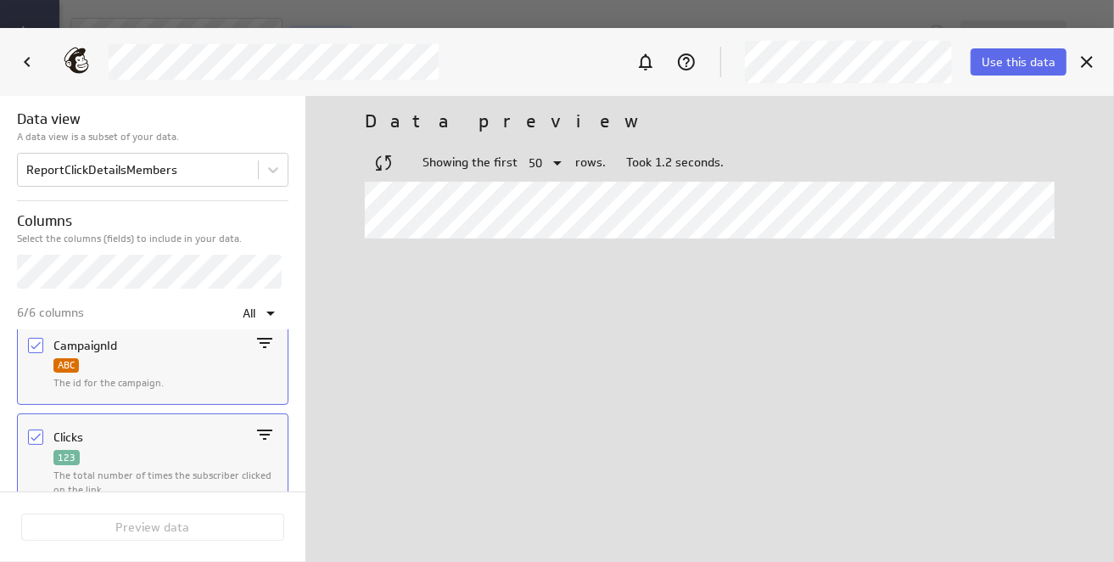
scroll to position [0, 0]
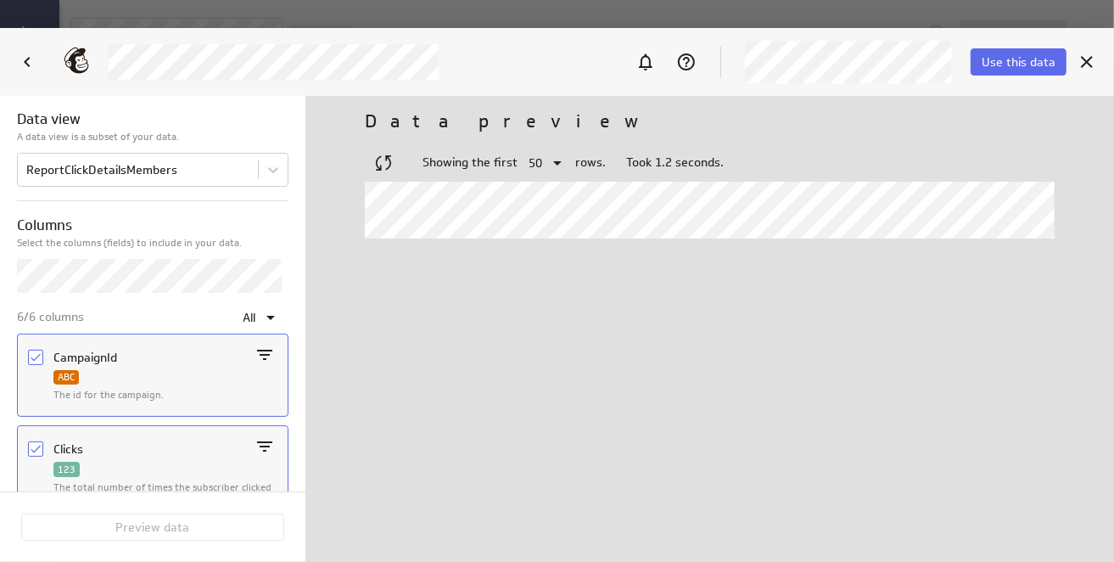
click at [33, 355] on icon "Column CampaignId" at bounding box center [36, 358] width 14 height 14
click at [0, 0] on input "Column CampaignId" at bounding box center [0, 0] width 0 height 0
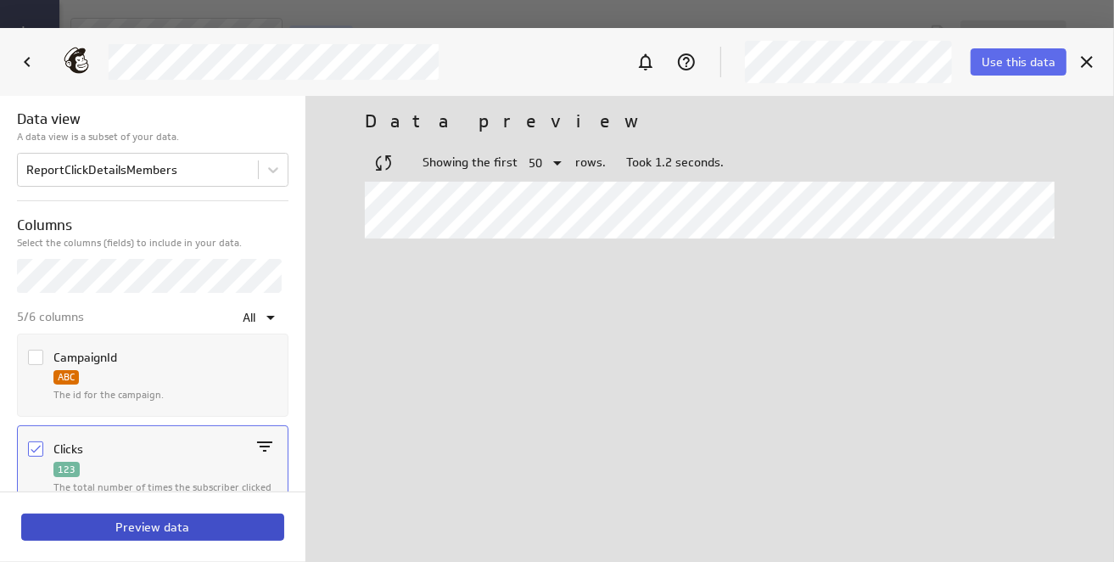
click at [139, 528] on span "Preview data" at bounding box center [153, 526] width 74 height 15
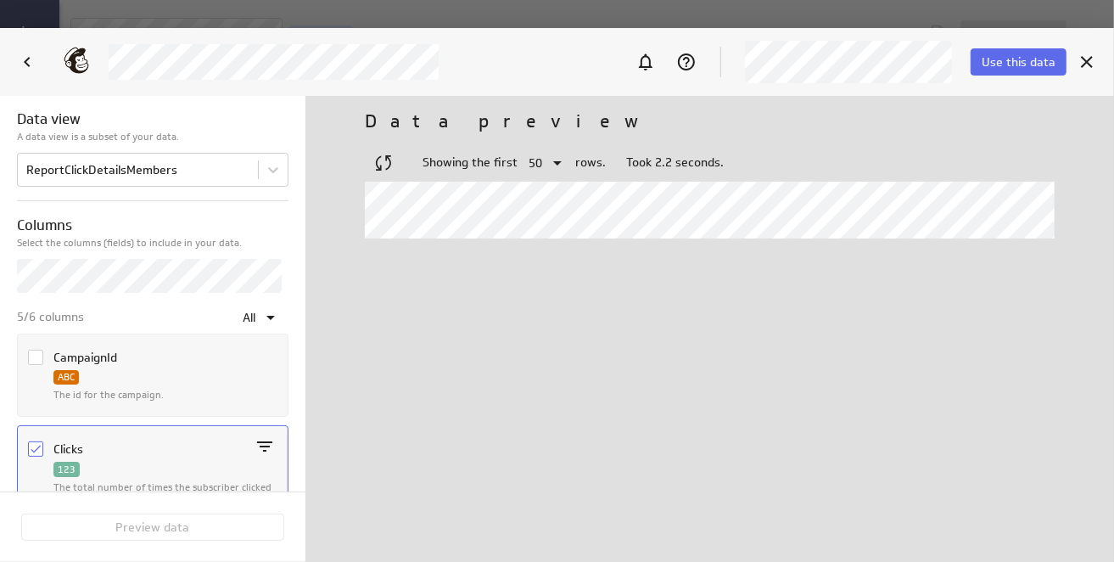
click at [31, 355] on icon "Column CampaignId" at bounding box center [36, 358] width 14 height 14
click at [0, 0] on input "Column CampaignId" at bounding box center [0, 0] width 0 height 0
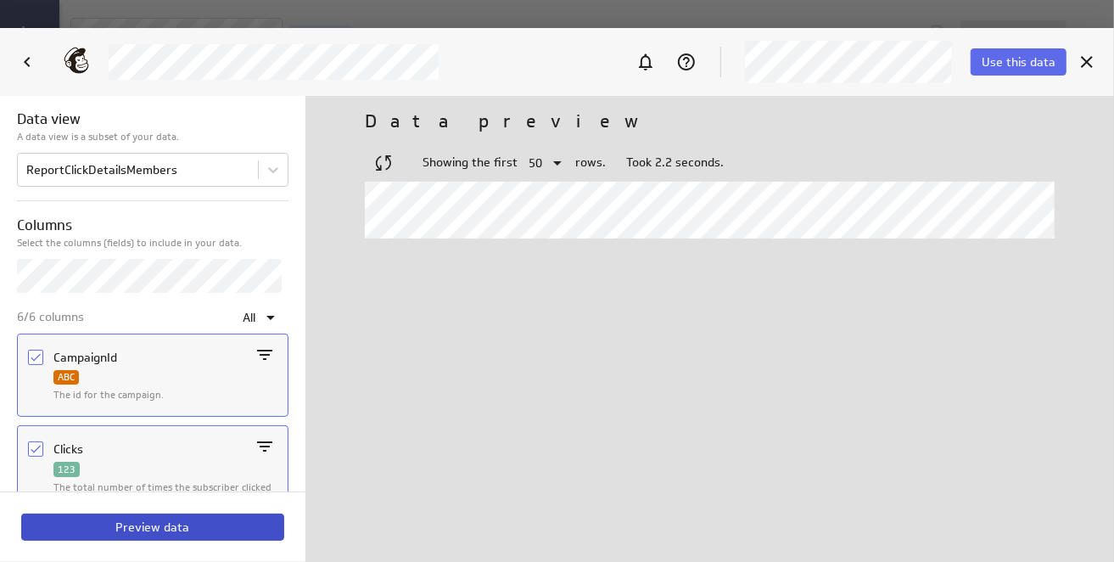
click at [132, 525] on span "Preview data" at bounding box center [153, 526] width 74 height 15
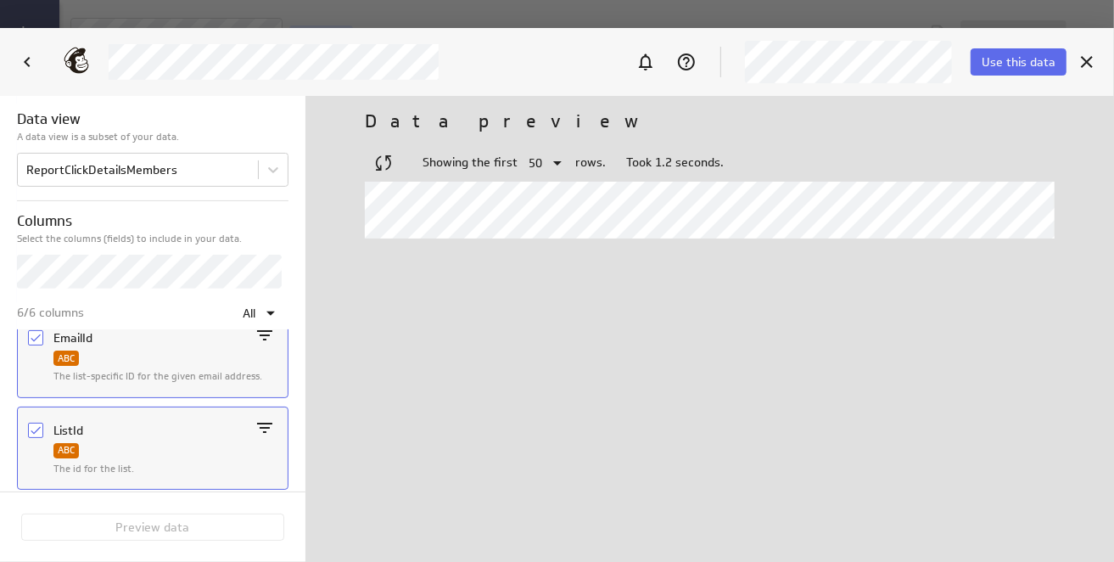
scroll to position [340, 0]
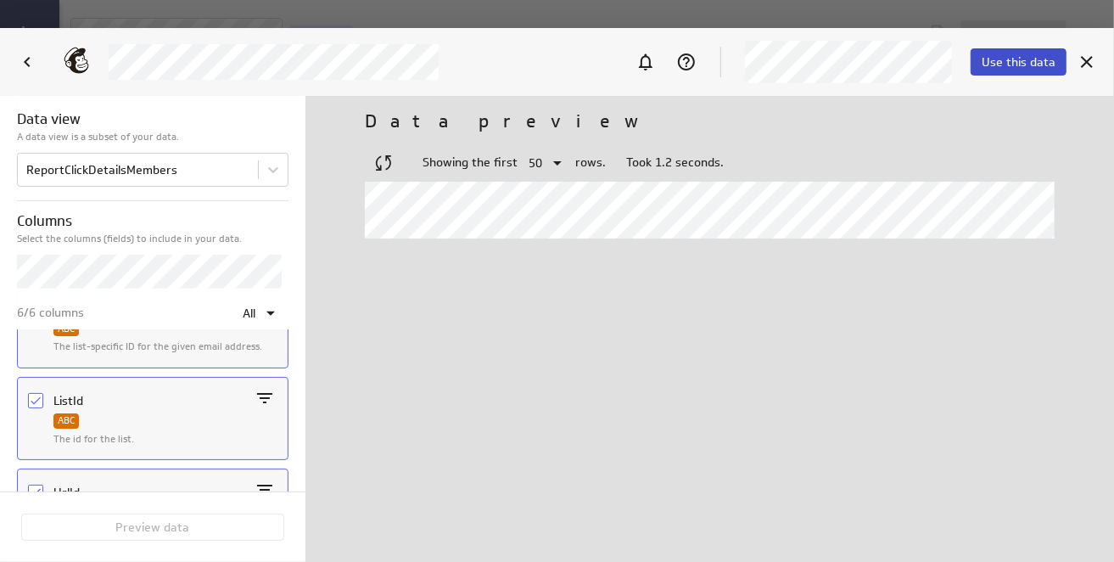
click at [1024, 65] on span "Use this data" at bounding box center [1019, 61] width 74 height 15
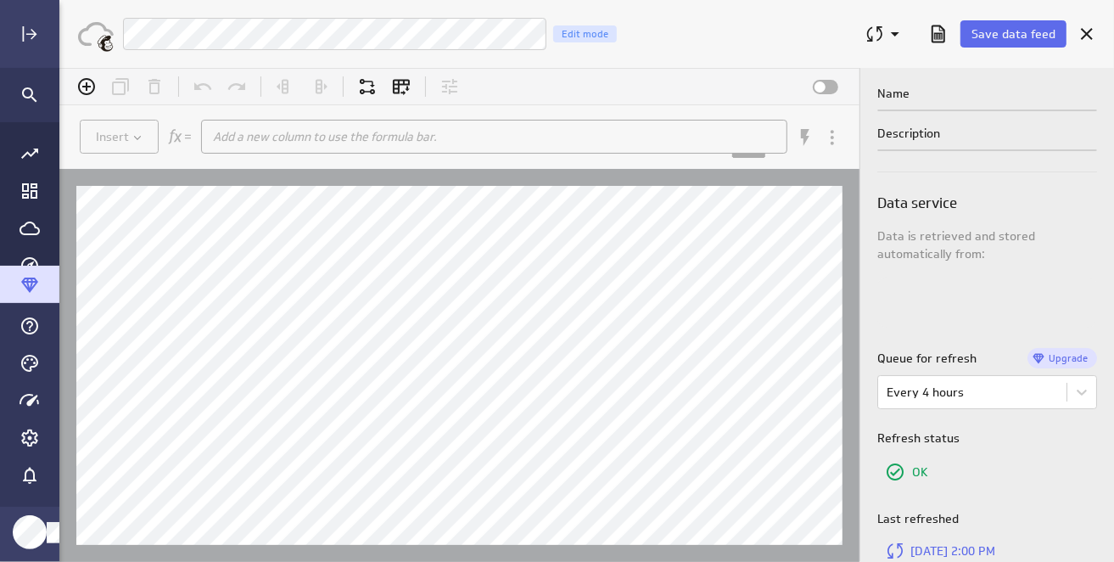
scroll to position [0, 0]
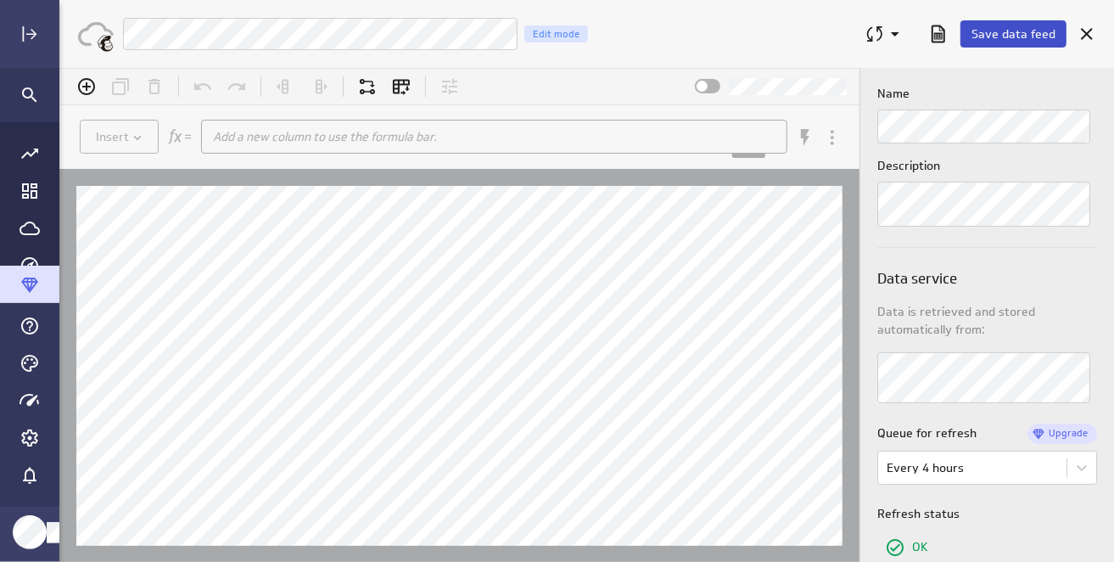
click at [1015, 36] on span "Save data feed" at bounding box center [1014, 33] width 84 height 15
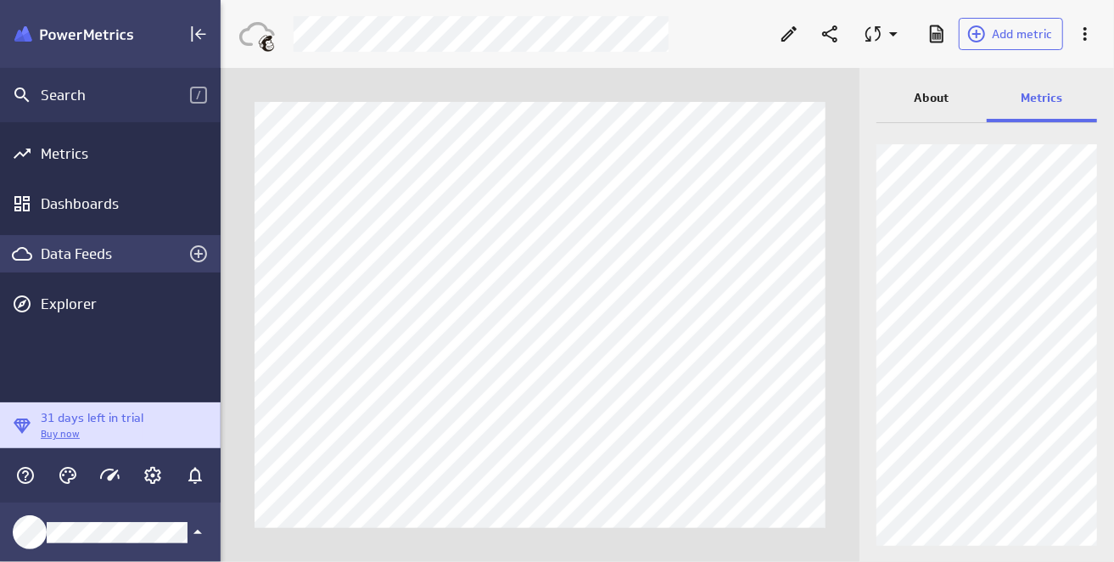
click at [85, 249] on div "Data Feeds" at bounding box center [110, 253] width 139 height 19
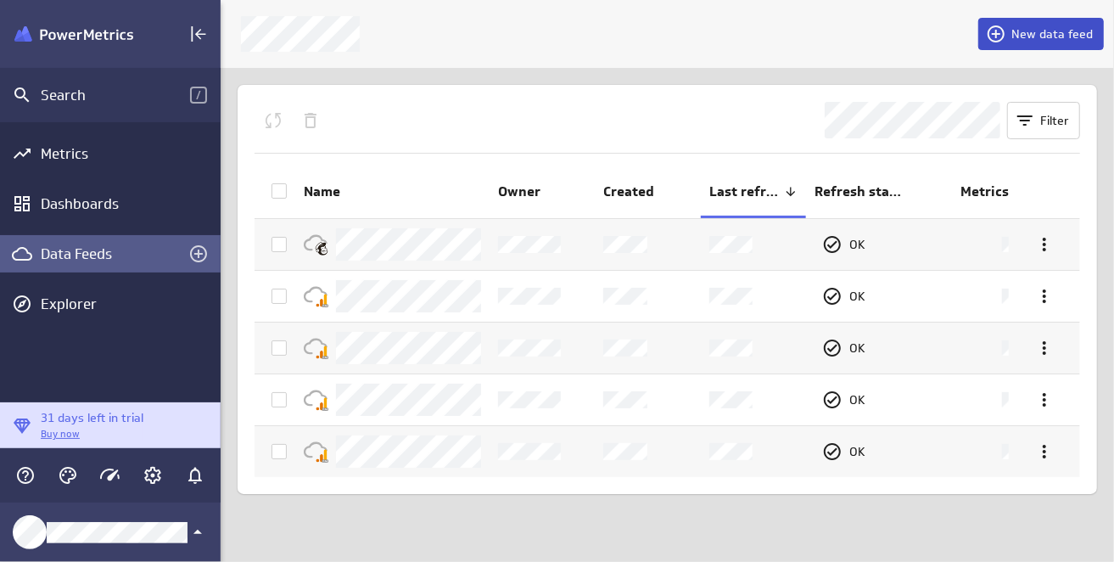
click at [1058, 35] on span "New data feed" at bounding box center [1052, 33] width 81 height 15
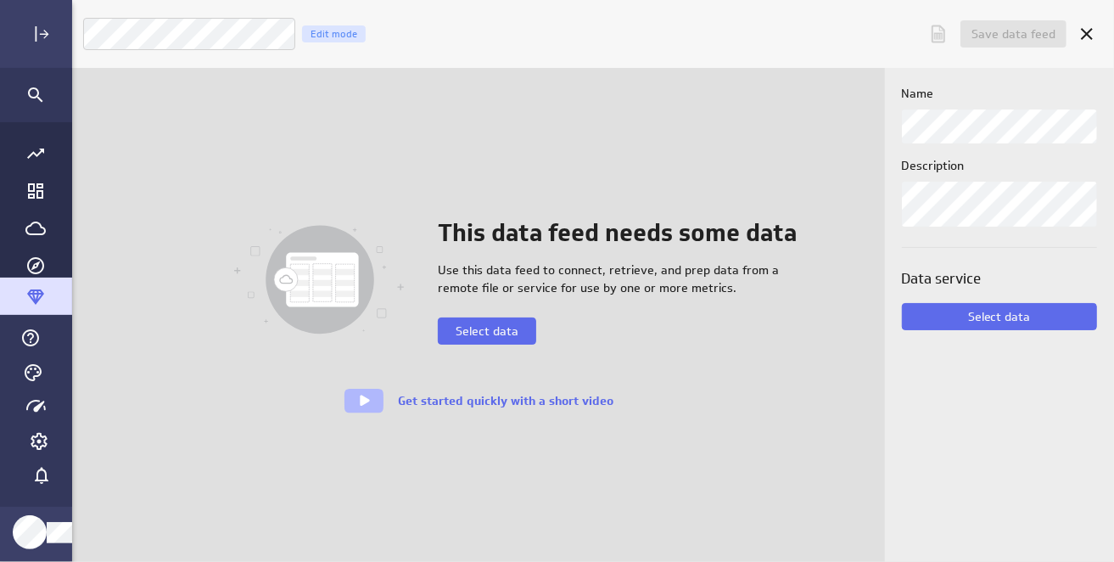
scroll to position [587, 1081]
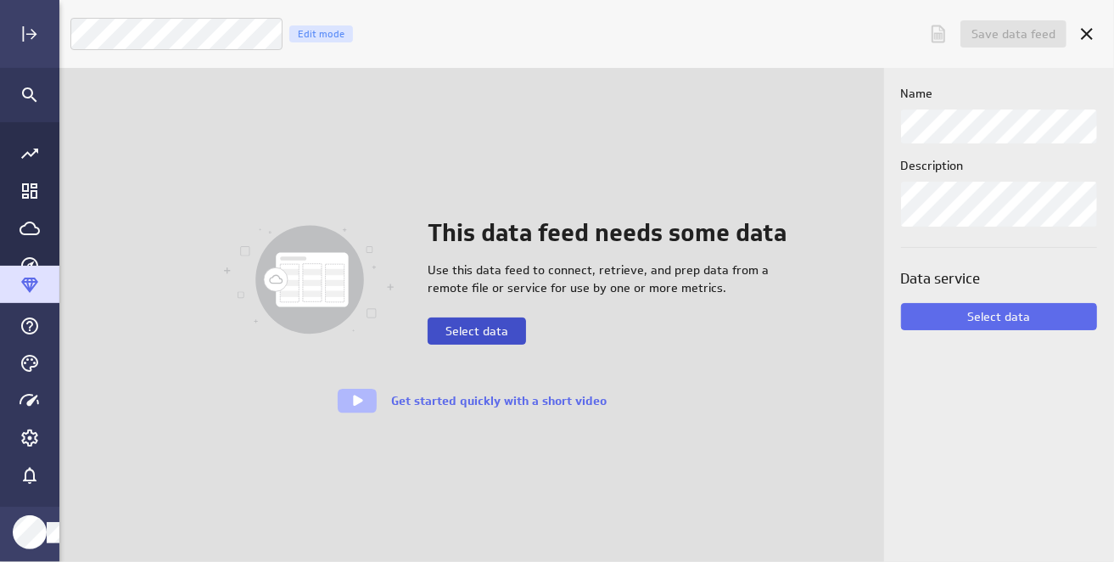
click at [475, 339] on span "Select data" at bounding box center [477, 330] width 63 height 15
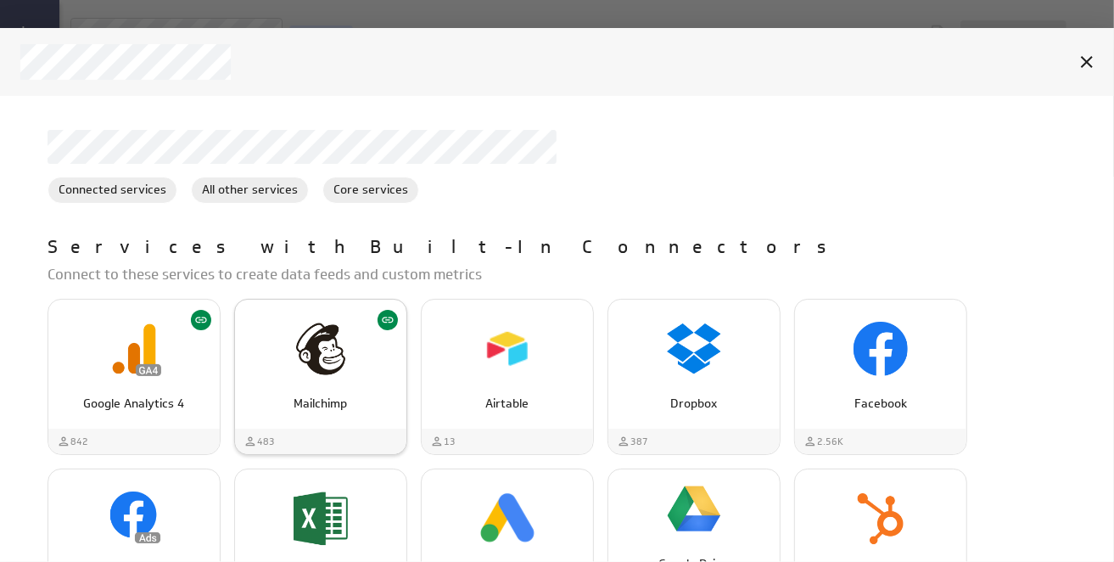
click at [309, 370] on img "Mailchimp" at bounding box center [321, 349] width 54 height 54
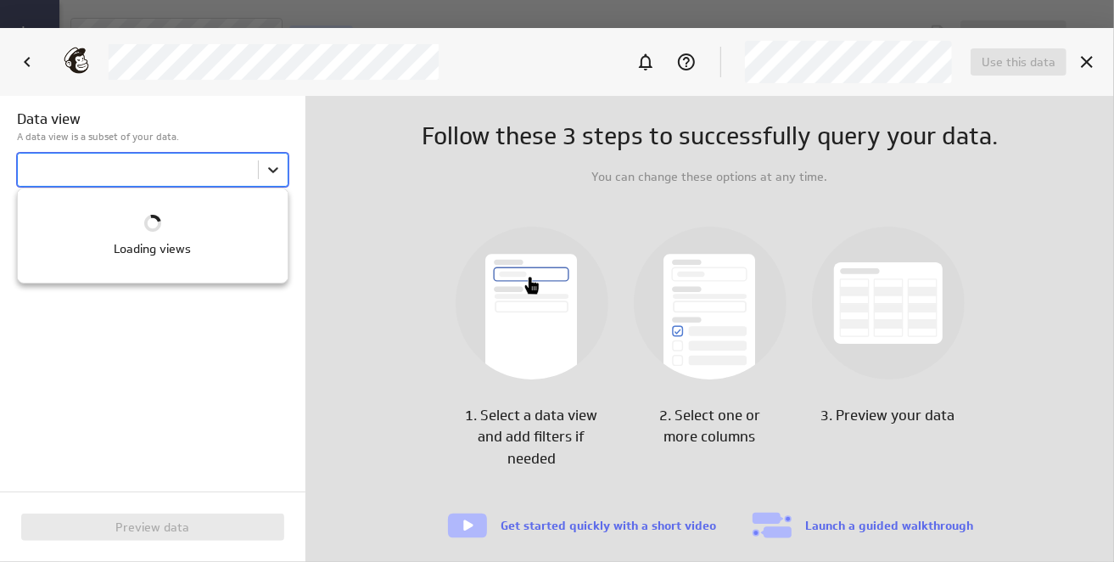
click at [272, 165] on body "Save data feed Untitled data feed Edit mode This data feed needs some data Use …" at bounding box center [557, 281] width 1114 height 562
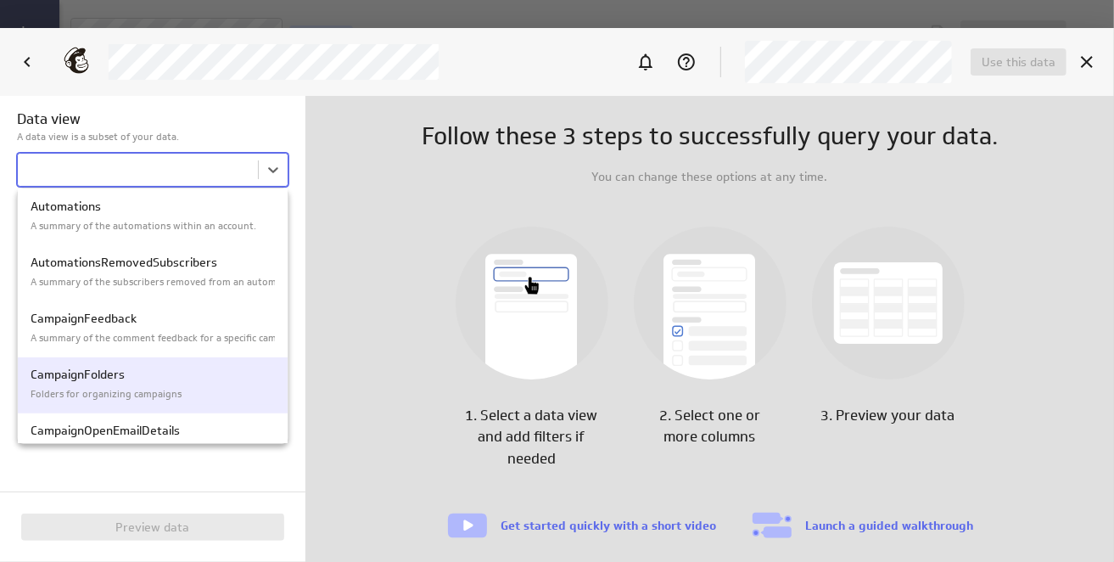
scroll to position [255, 0]
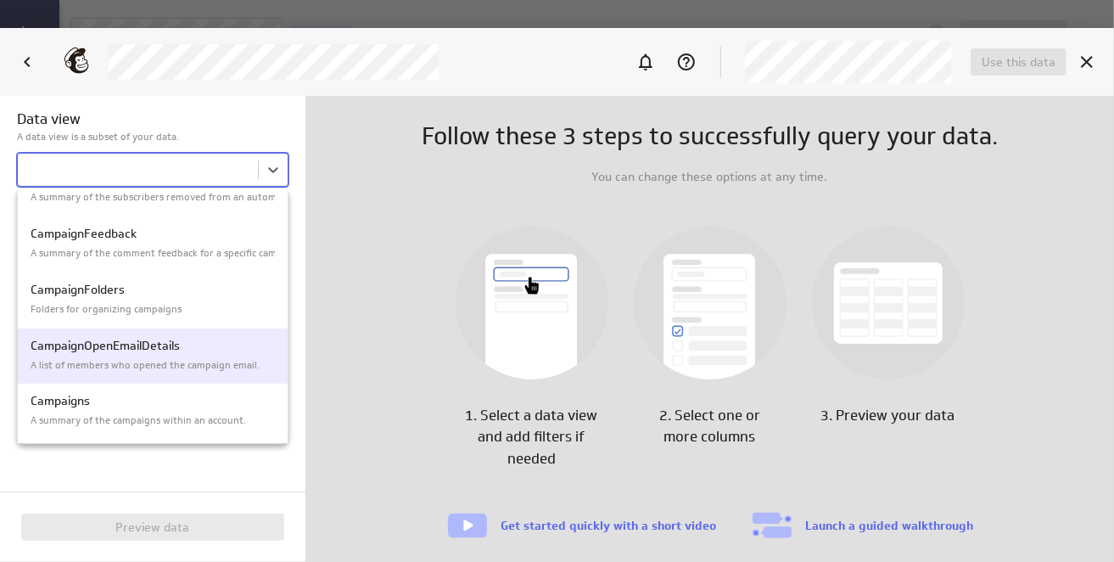
click at [209, 369] on p "A list of members who opened the campaign email." at bounding box center [153, 365] width 244 height 14
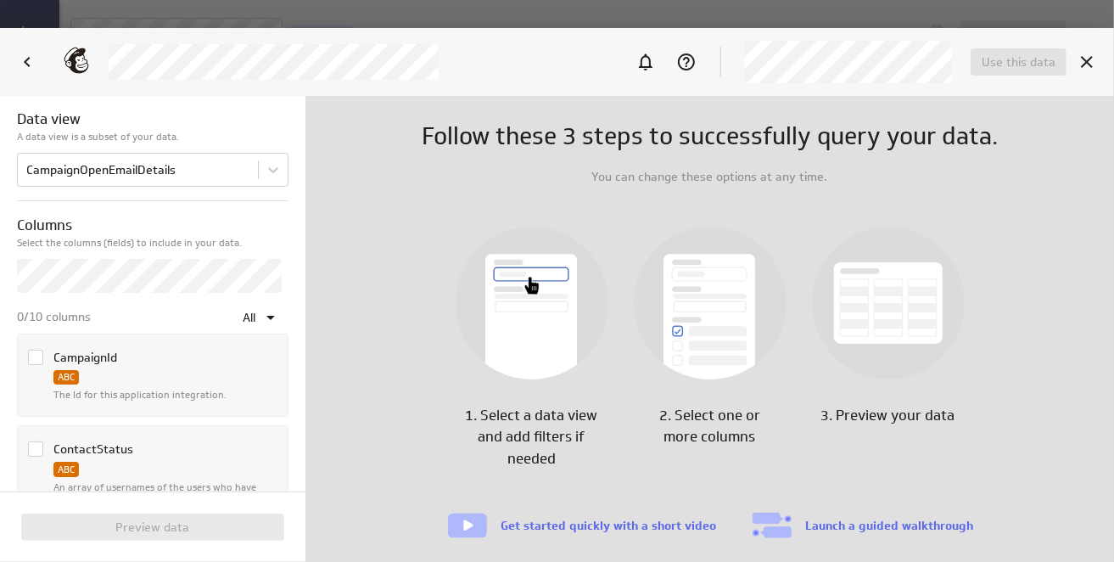
click at [33, 354] on icon "Column CampaignId" at bounding box center [36, 358] width 14 height 14
click at [0, 0] on input "Column CampaignId" at bounding box center [0, 0] width 0 height 0
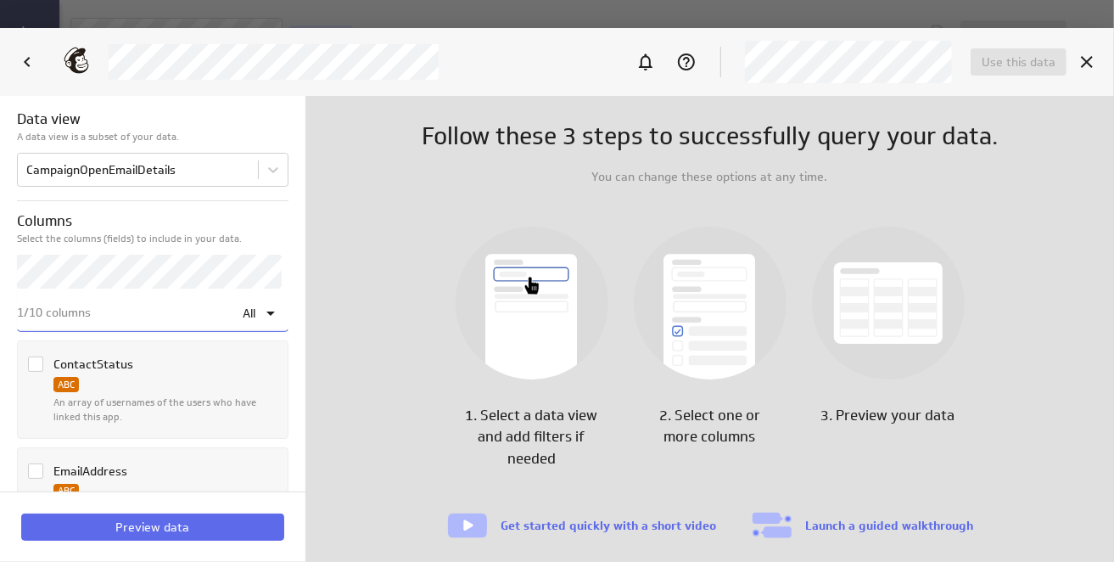
scroll to position [170, 0]
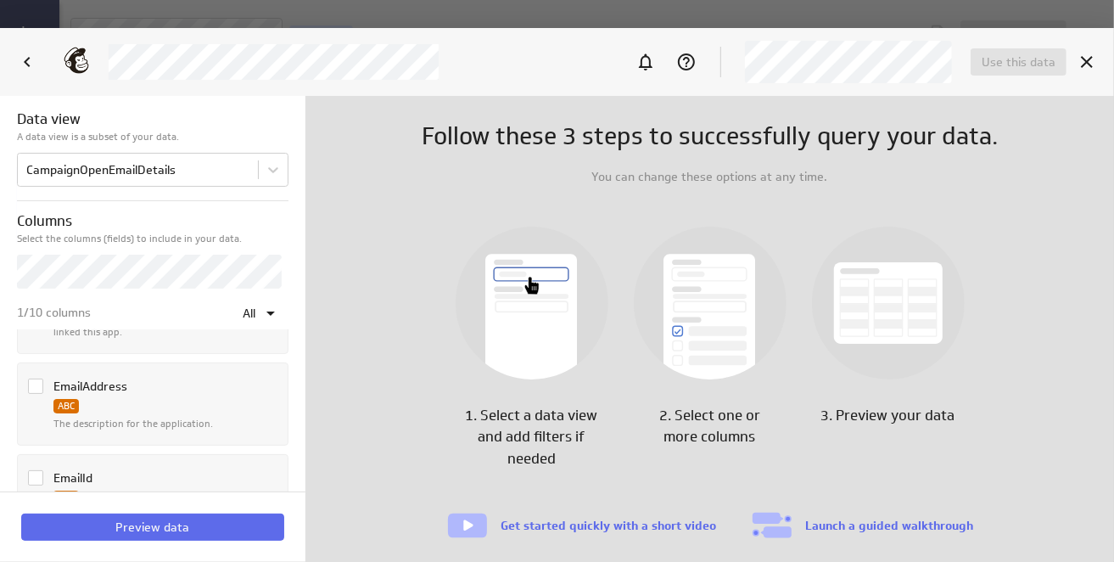
click at [39, 391] on span "Column EmailAddress" at bounding box center [35, 386] width 15 height 15
click at [0, 0] on input "Column EmailAddress" at bounding box center [0, 0] width 0 height 0
click at [39, 391] on icon "Column EmailId" at bounding box center [36, 393] width 14 height 14
click at [0, 0] on input "Column EmailId" at bounding box center [0, 0] width 0 height 0
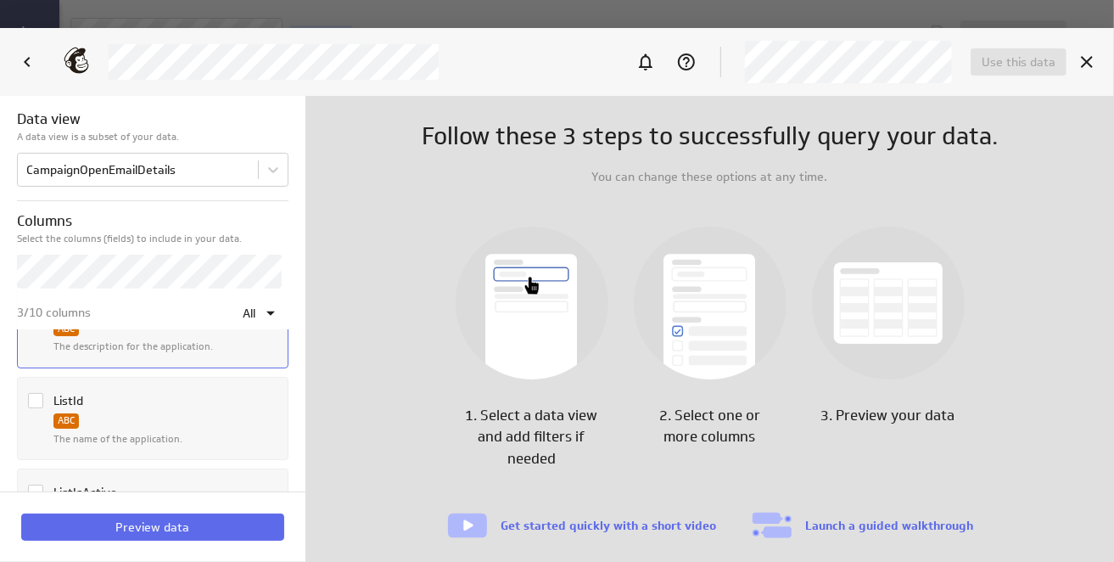
click at [36, 394] on icon "Column ListId" at bounding box center [36, 401] width 14 height 14
click at [0, 0] on input "Column ListId" at bounding box center [0, 0] width 0 height 0
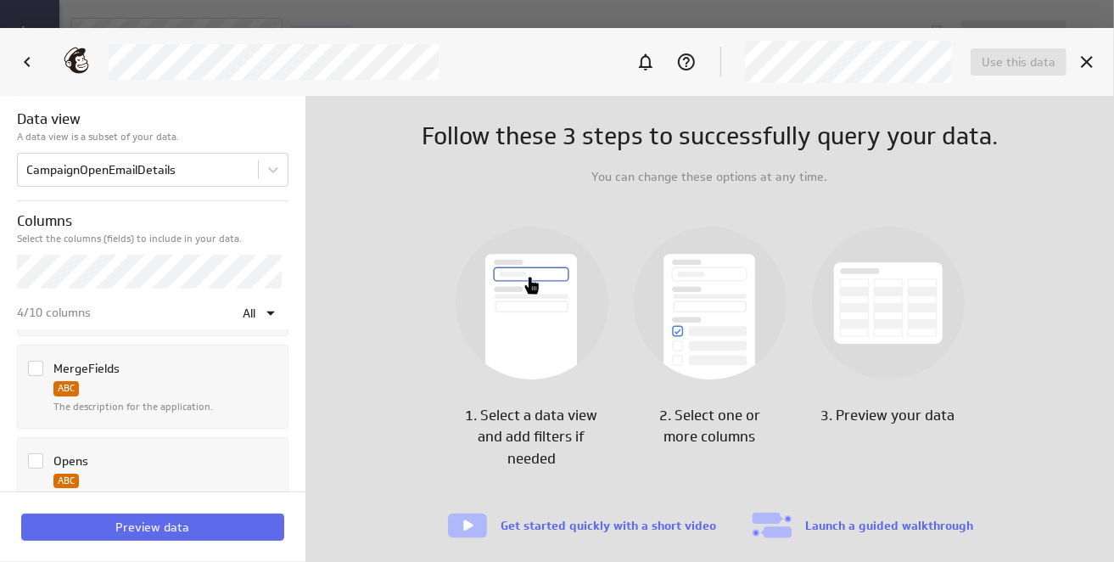
scroll to position [594, 0]
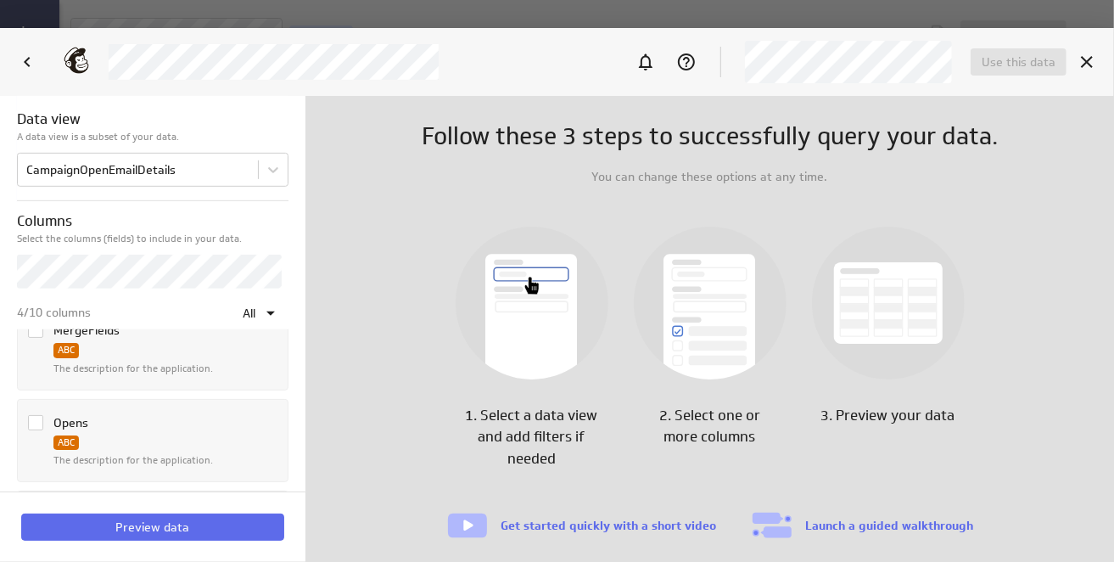
click at [33, 418] on icon "Column Opens" at bounding box center [36, 423] width 14 height 14
click at [0, 0] on input "Column Opens" at bounding box center [0, 0] width 0 height 0
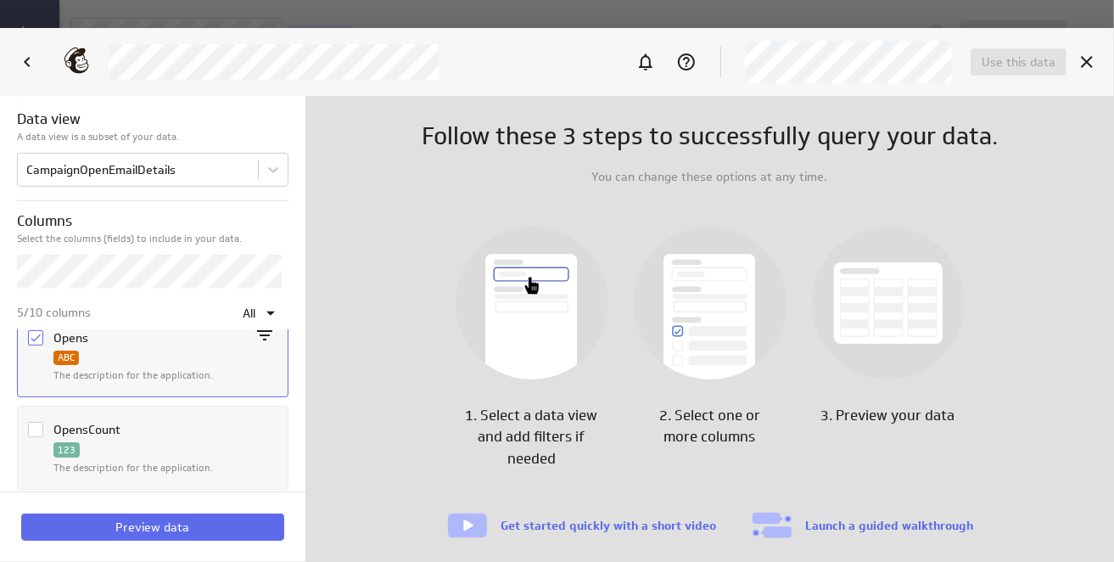
click at [33, 416] on div "OpensCount 123 The description for the application. …" at bounding box center [151, 444] width 256 height 69
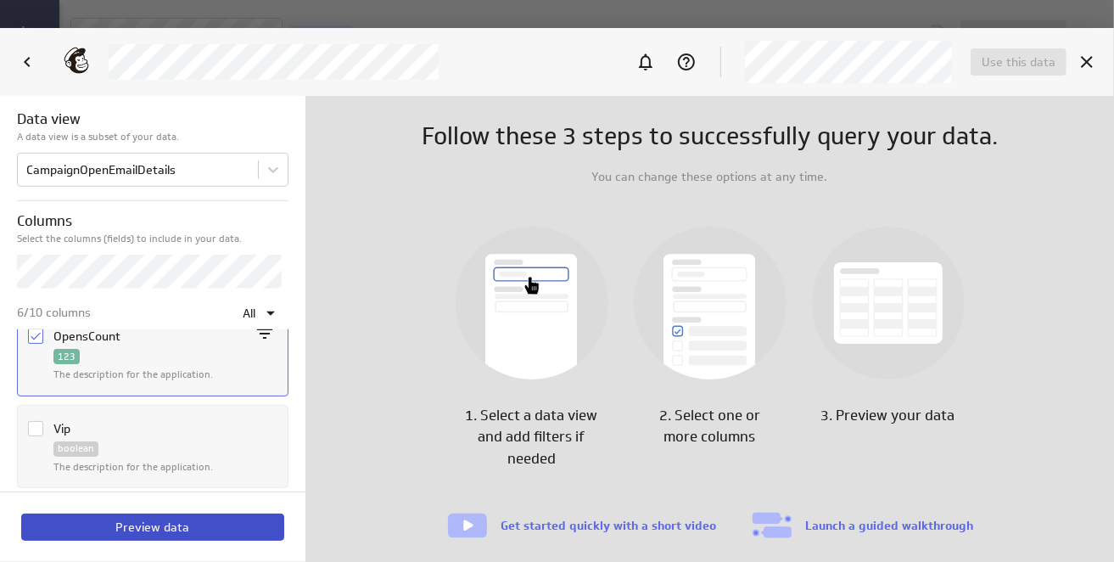
click at [157, 536] on button "Preview data" at bounding box center [152, 526] width 263 height 27
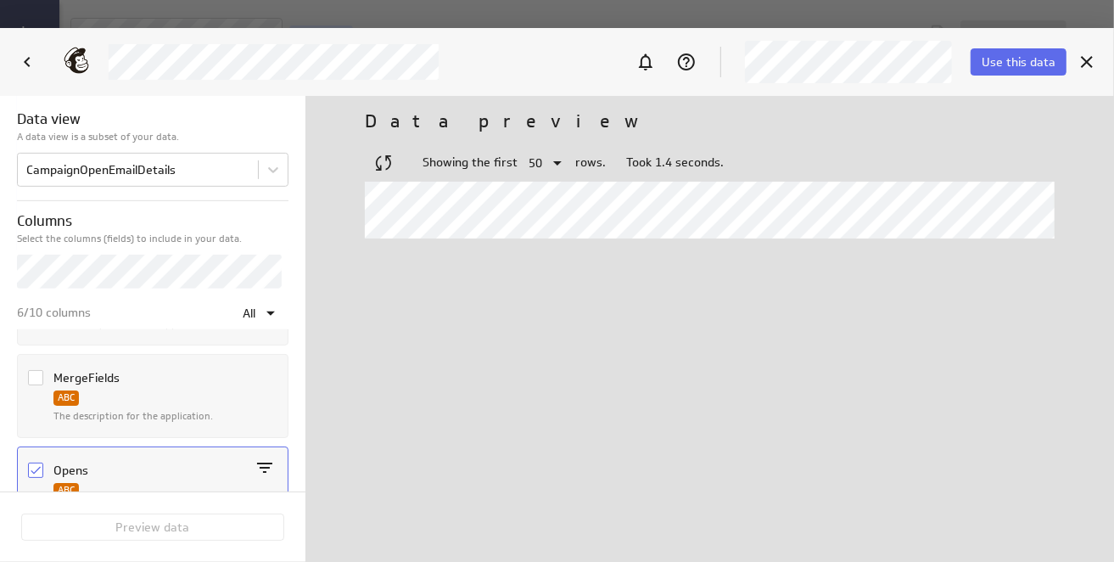
scroll to position [518, 0]
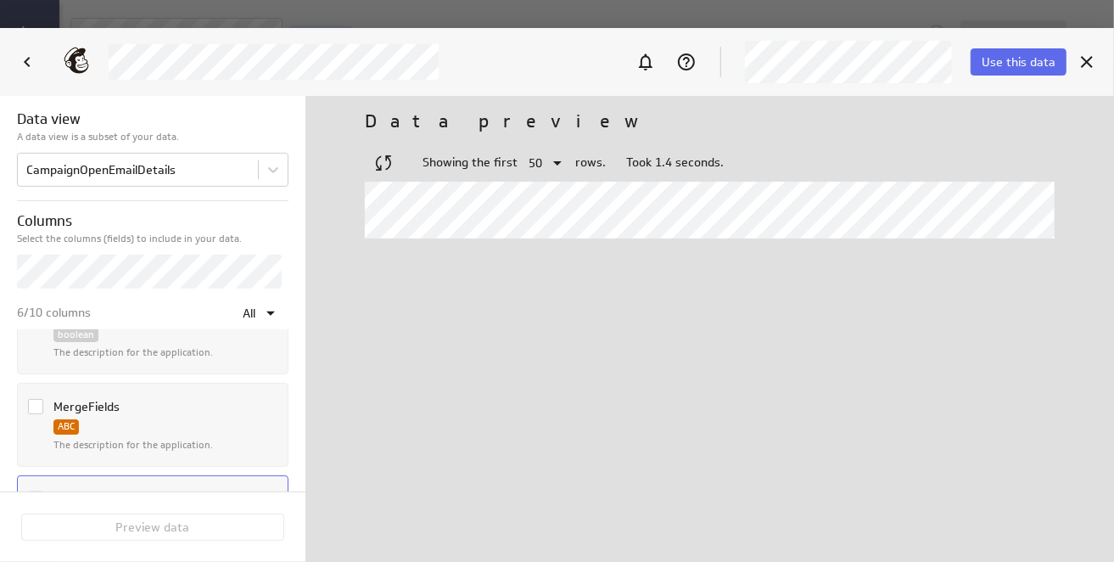
click at [31, 403] on icon "Column MergeFields" at bounding box center [36, 407] width 10 height 8
click at [0, 0] on input "Column MergeFields" at bounding box center [0, 0] width 0 height 0
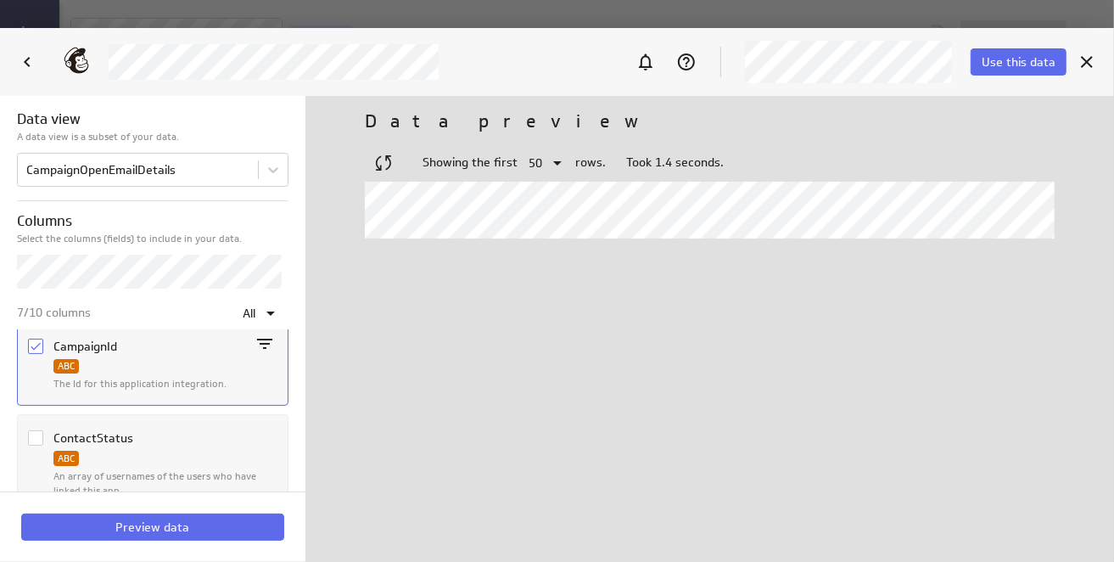
scroll to position [8, 0]
click at [39, 439] on icon "Column ContactStatus" at bounding box center [36, 441] width 14 height 14
click at [0, 0] on input "Column ContactStatus" at bounding box center [0, 0] width 0 height 0
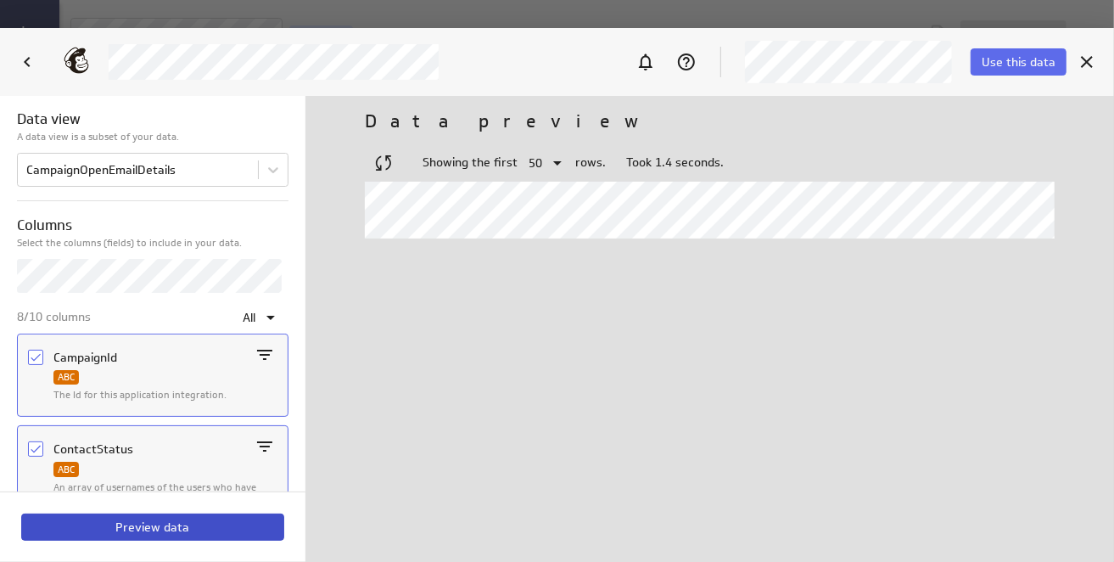
click at [159, 530] on span "Preview data" at bounding box center [153, 526] width 74 height 15
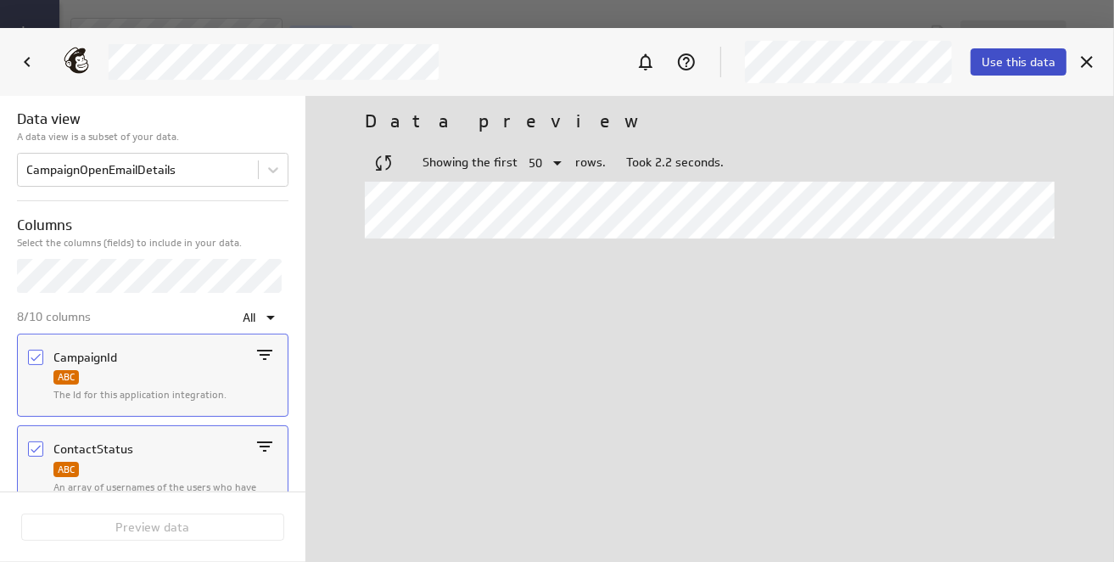
click at [997, 55] on span "Use this data" at bounding box center [1019, 61] width 74 height 15
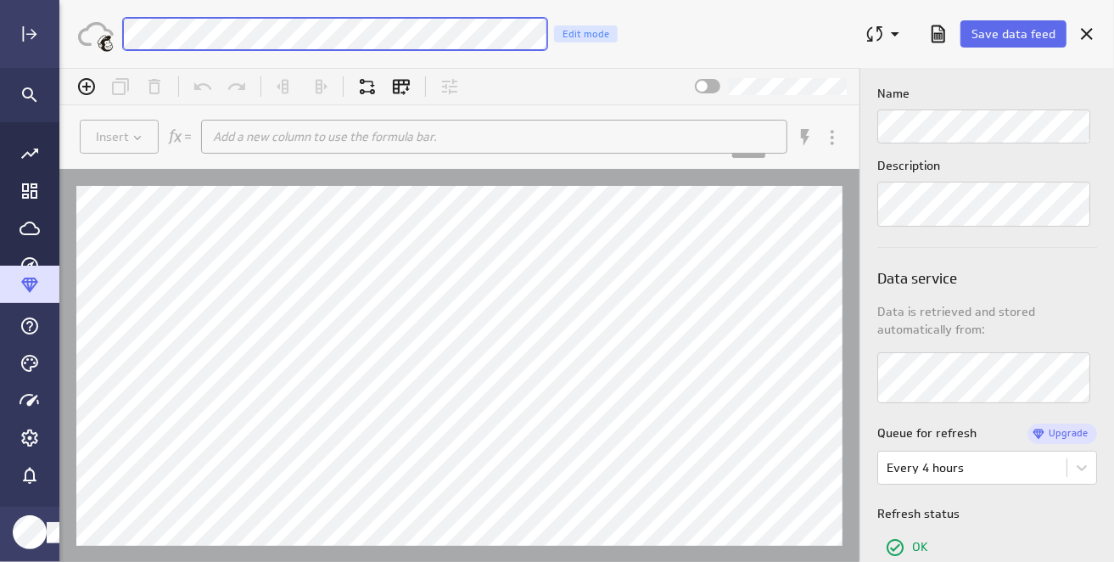
click at [110, 36] on div "Save data feed MailChimp CampaignOpenEmailDetails Edit mode" at bounding box center [586, 34] width 1055 height 68
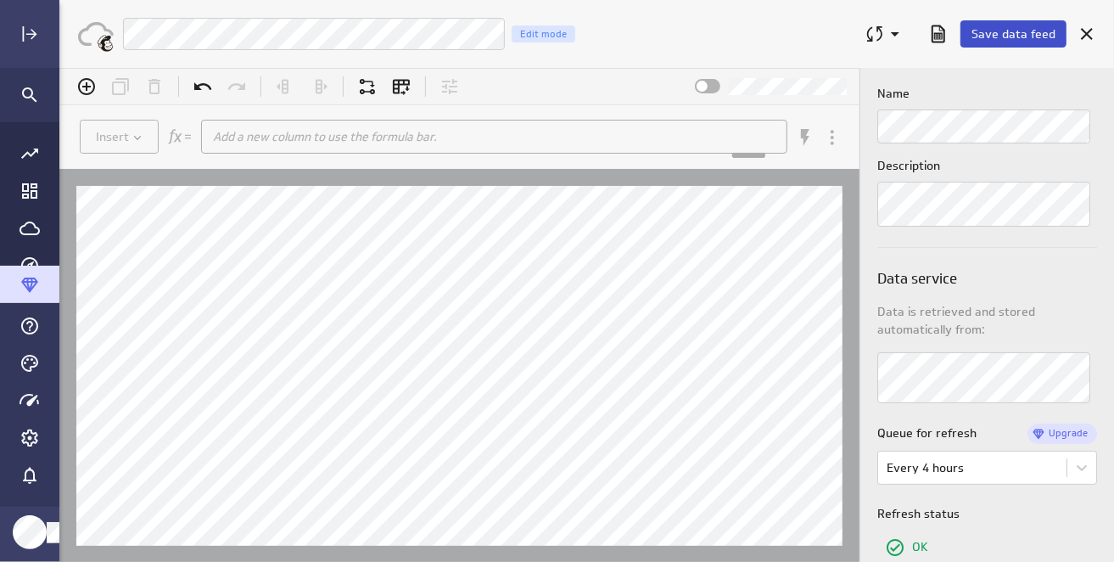
click at [1012, 30] on span "Save data feed" at bounding box center [1014, 33] width 84 height 15
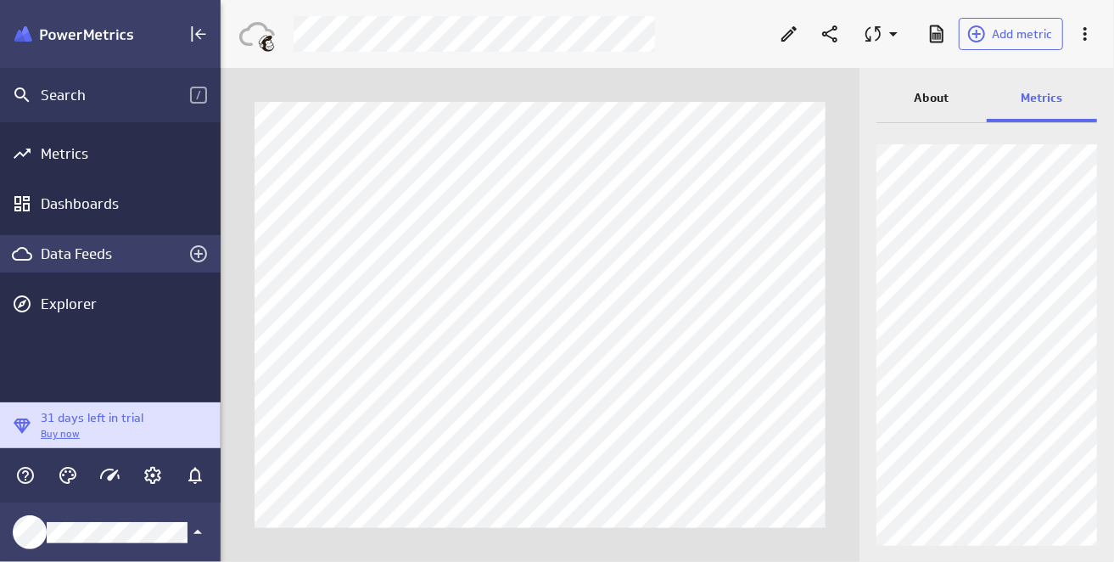
click at [91, 261] on div "Data Feeds" at bounding box center [110, 253] width 139 height 19
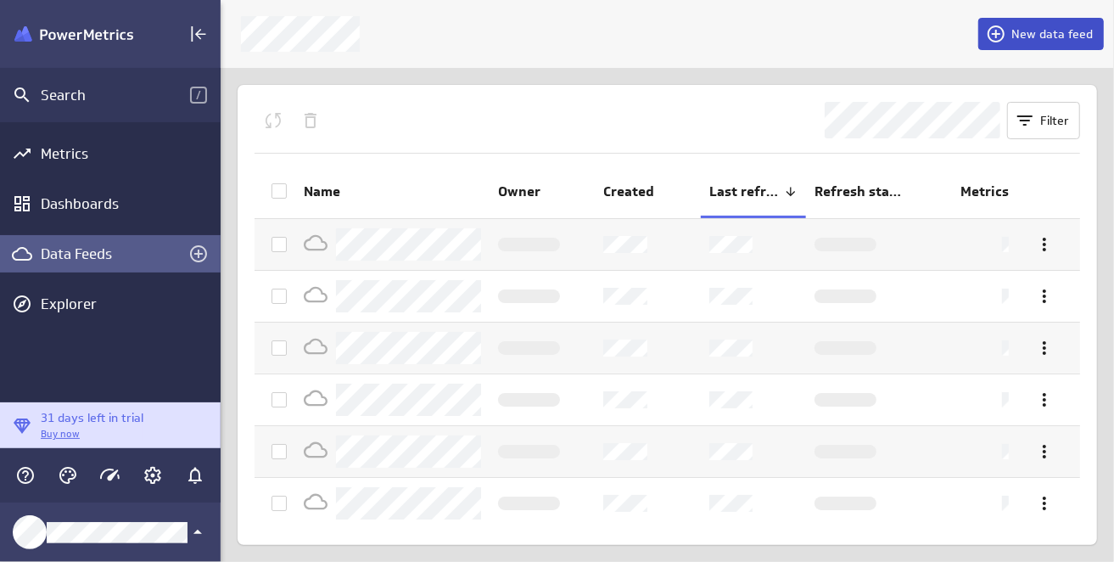
click at [1048, 31] on span "New data feed" at bounding box center [1052, 33] width 81 height 15
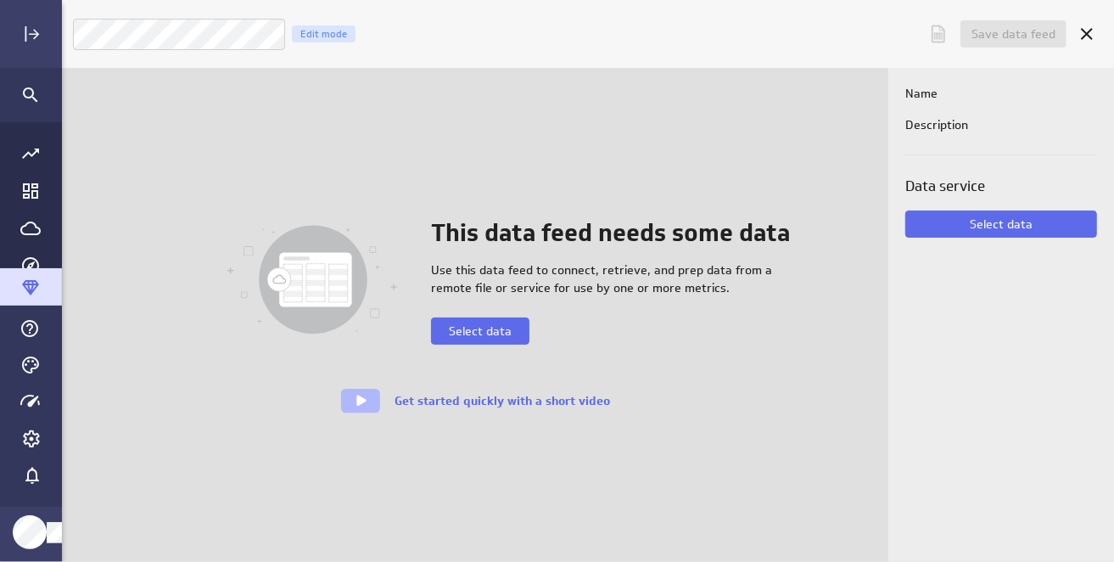
scroll to position [587, 1081]
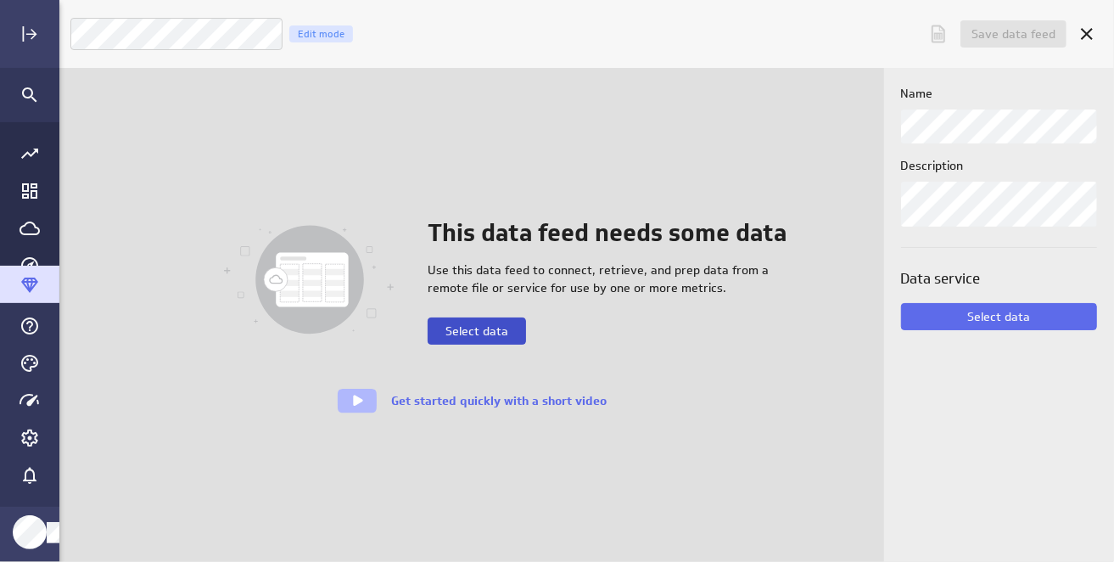
click at [487, 328] on span "Select data" at bounding box center [477, 330] width 63 height 15
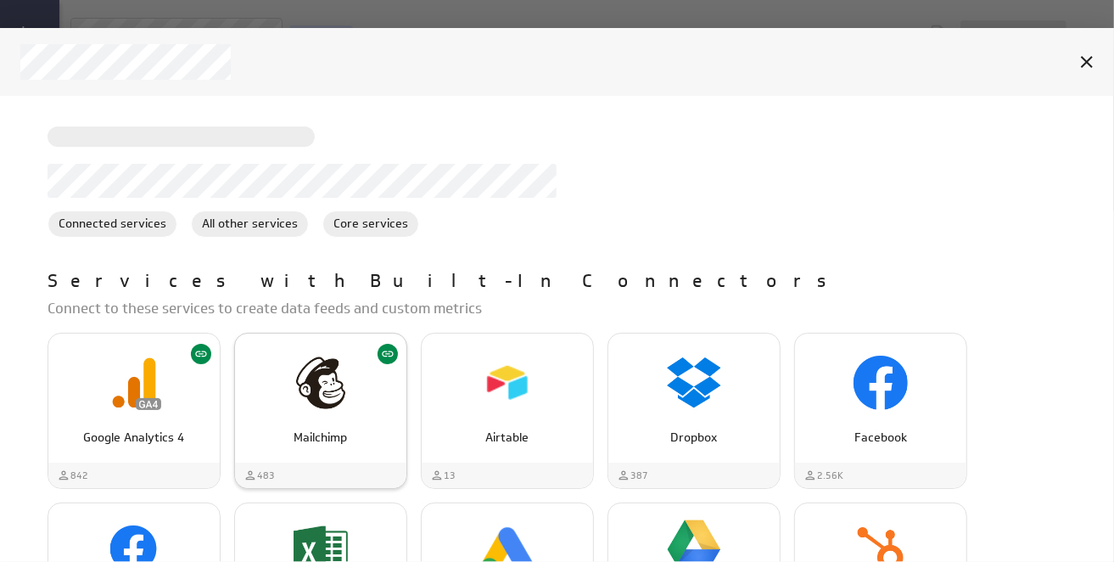
click at [324, 397] on img "Mailchimp" at bounding box center [321, 383] width 54 height 54
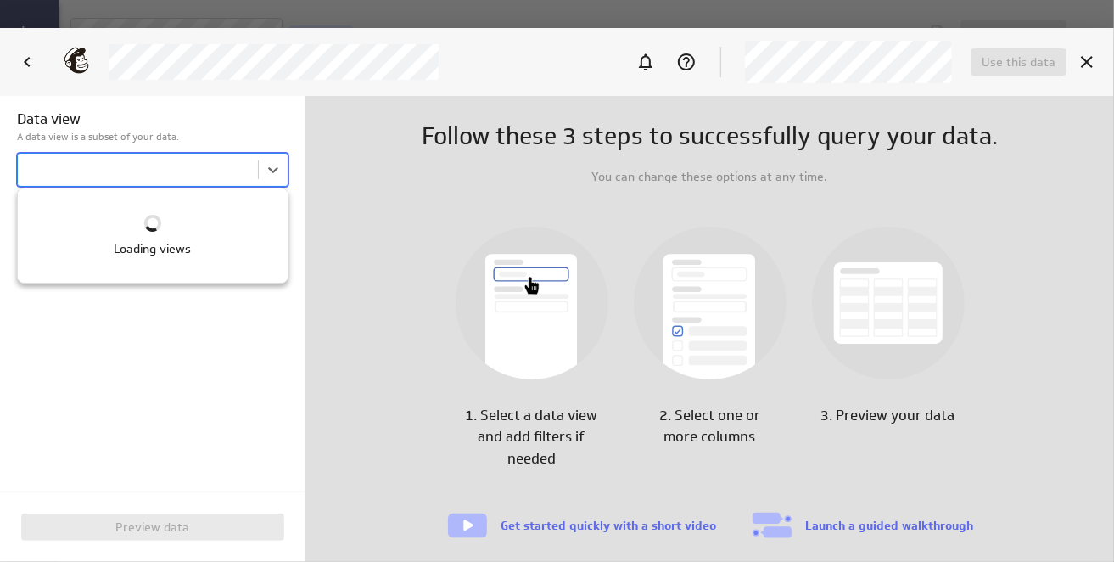
click at [238, 173] on body "Save data feed Untitled data feed Edit mode This data feed needs some data Use …" at bounding box center [557, 281] width 1114 height 562
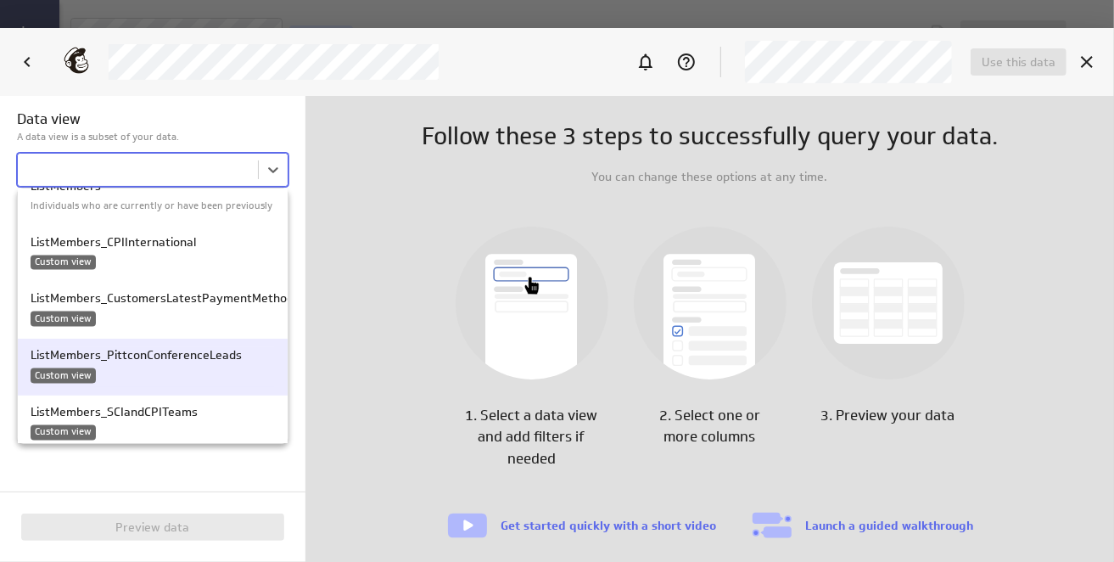
scroll to position [1952, 0]
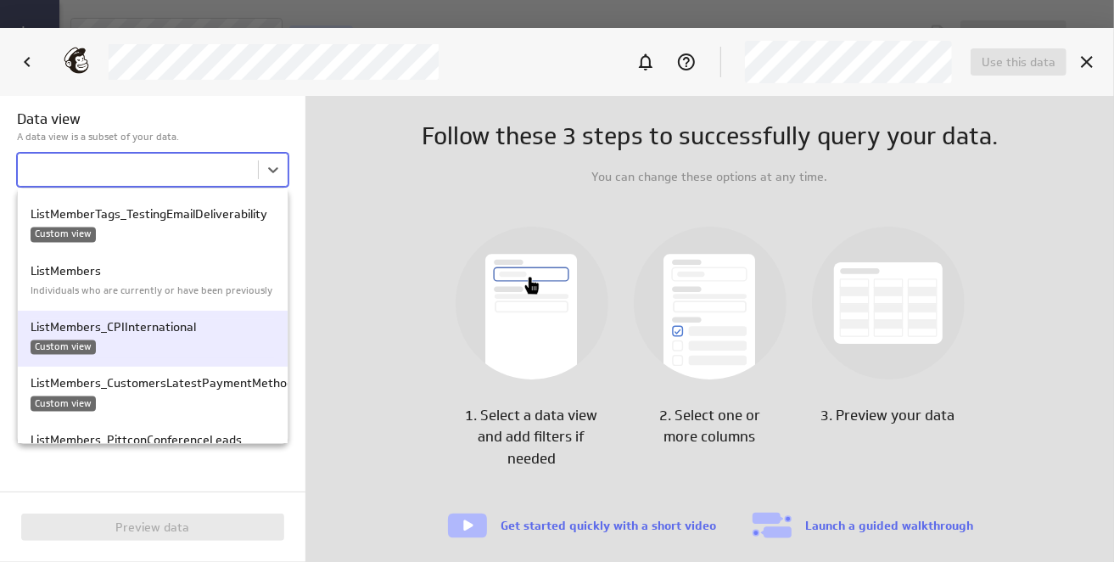
click at [207, 344] on div "Custom view" at bounding box center [153, 347] width 244 height 15
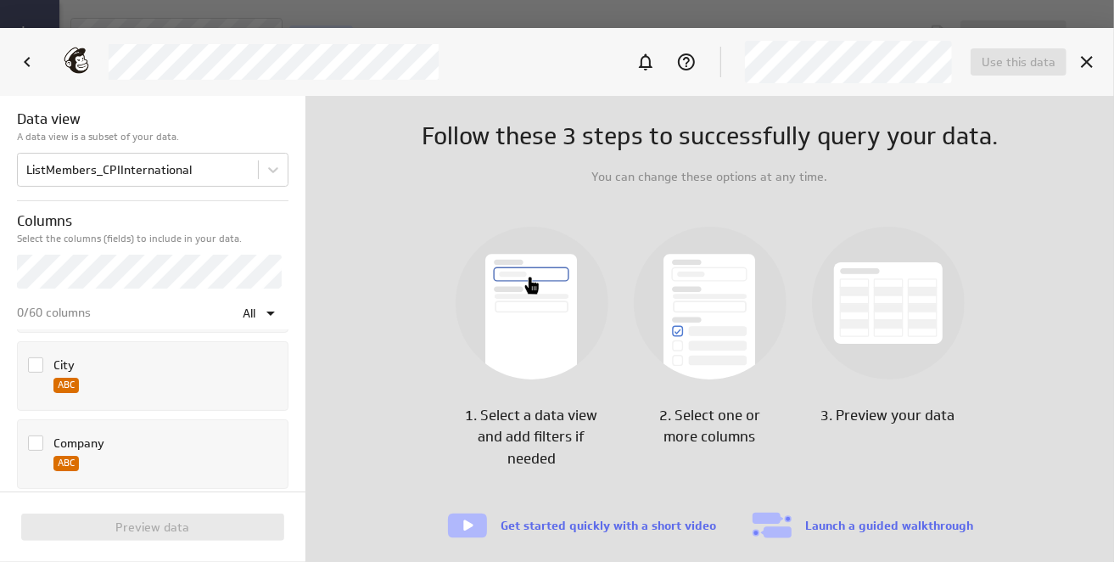
scroll to position [255, 0]
click at [37, 413] on icon "Column Company" at bounding box center [36, 414] width 14 height 14
click at [0, 0] on input "Column Company" at bounding box center [0, 0] width 0 height 0
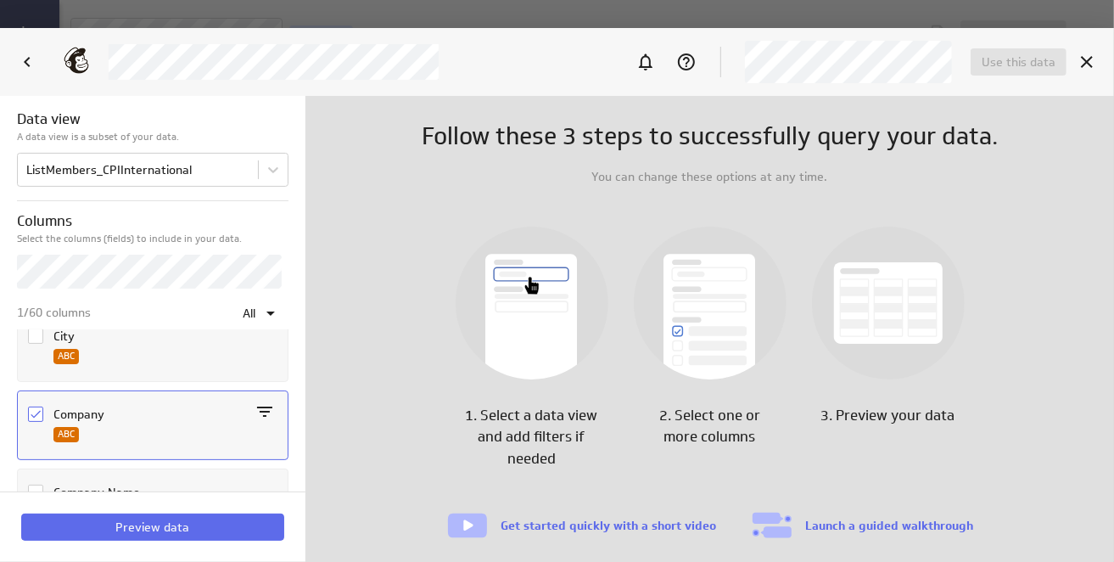
scroll to position [340, 0]
click at [33, 408] on icon "Column Company Name" at bounding box center [36, 408] width 14 height 14
click at [0, 0] on input "Column Company Name" at bounding box center [0, 0] width 0 height 0
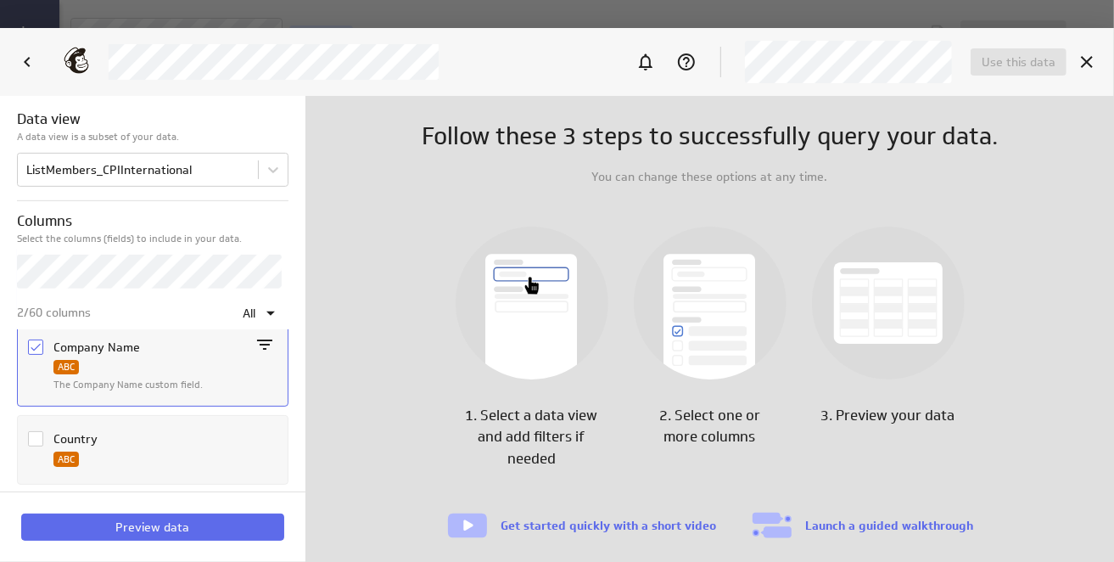
scroll to position [424, 0]
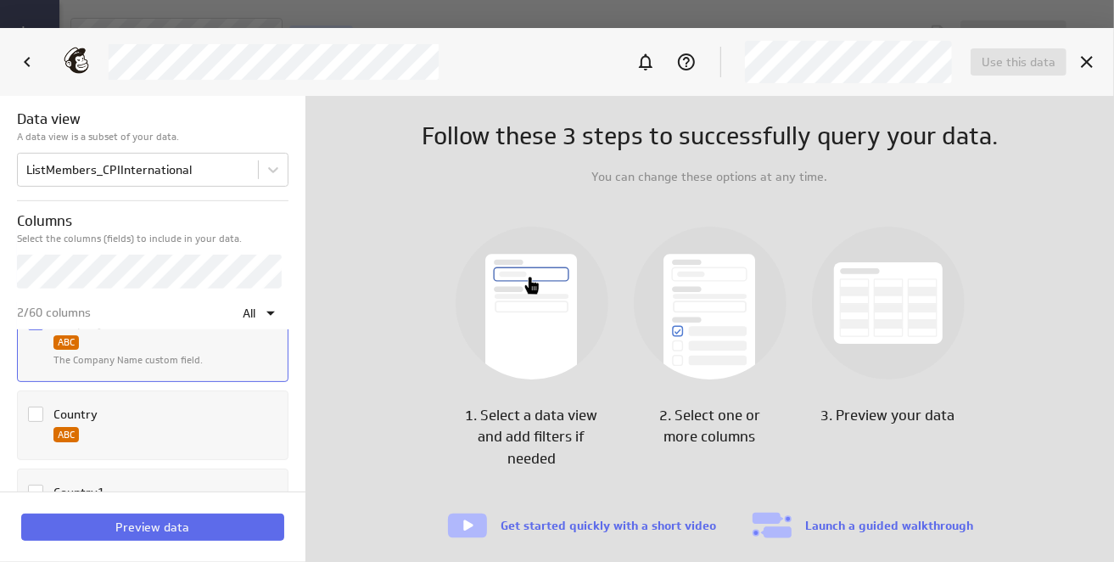
click at [33, 408] on icon "Column Country" at bounding box center [36, 414] width 14 height 14
click at [0, 0] on input "Column Country" at bounding box center [0, 0] width 0 height 0
click at [33, 408] on icon "Column Department" at bounding box center [36, 415] width 14 height 14
click at [0, 0] on input "Column Department" at bounding box center [0, 0] width 0 height 0
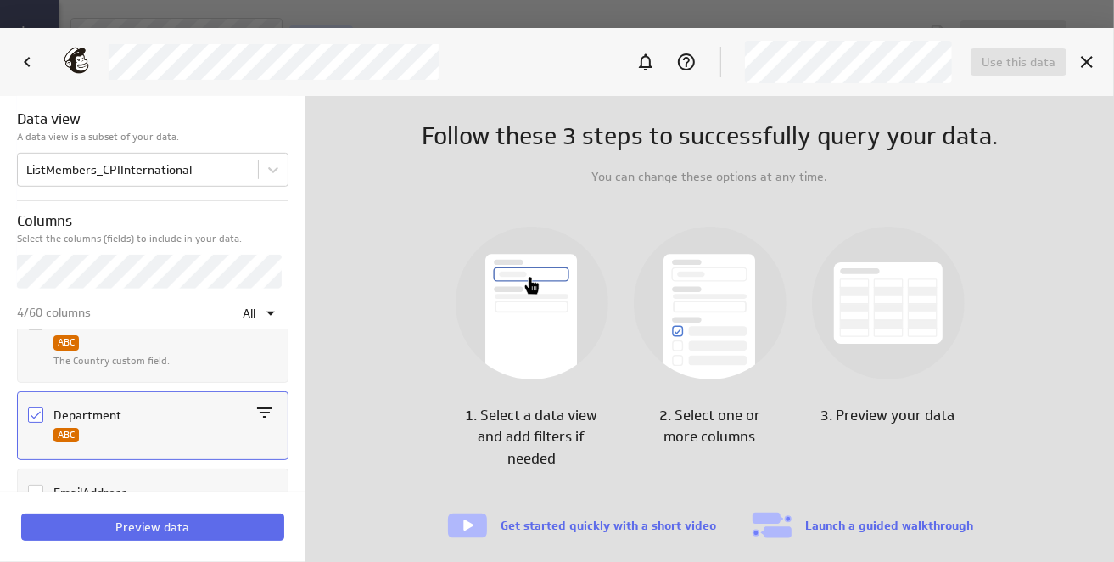
scroll to position [679, 0]
click at [34, 408] on icon "Column EmailAddress" at bounding box center [36, 408] width 14 height 14
click at [0, 0] on input "Column EmailAddress" at bounding box center [0, 0] width 0 height 0
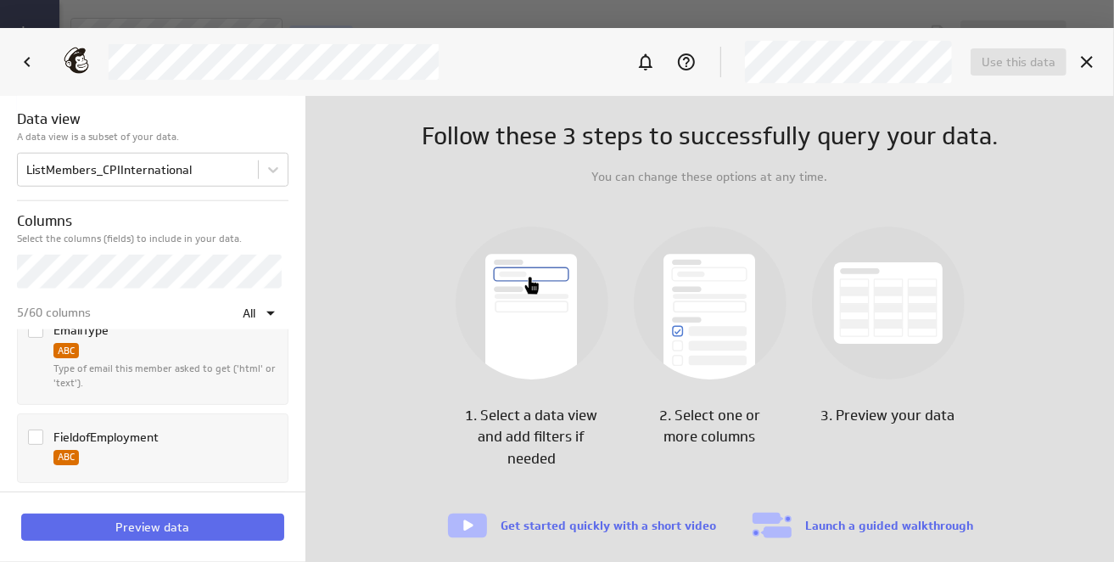
scroll to position [1103, 0]
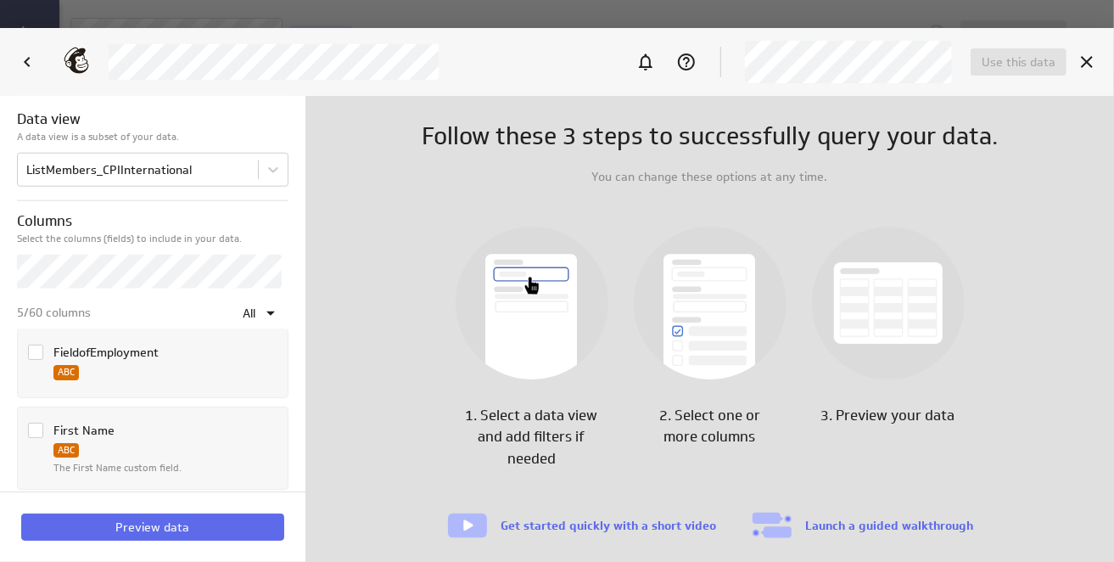
click at [32, 424] on icon "Column First Name" at bounding box center [36, 431] width 14 height 14
click at [0, 0] on input "Column First Name" at bounding box center [0, 0] width 0 height 0
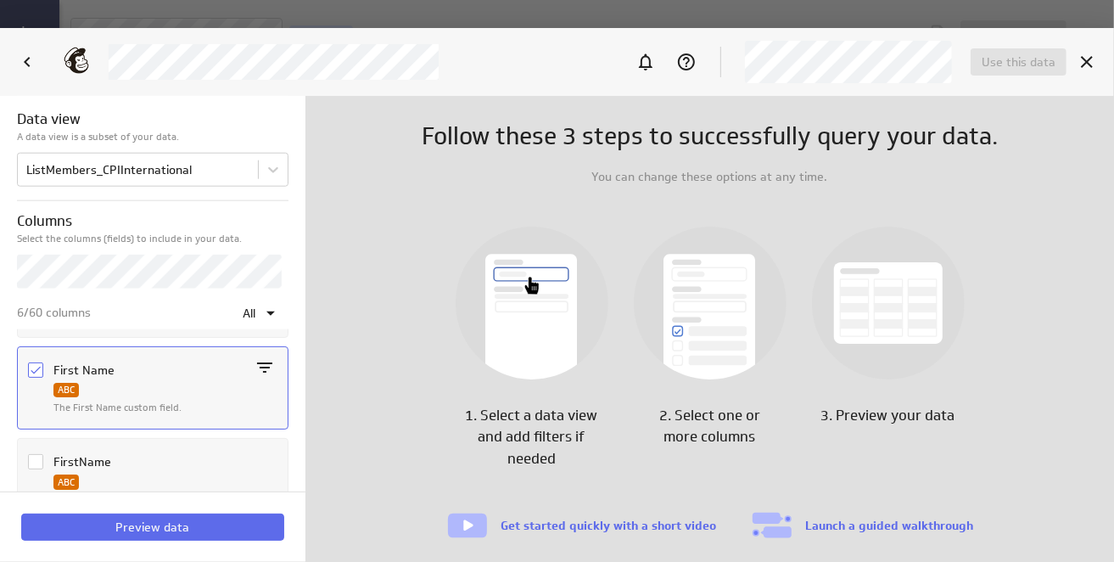
scroll to position [1188, 0]
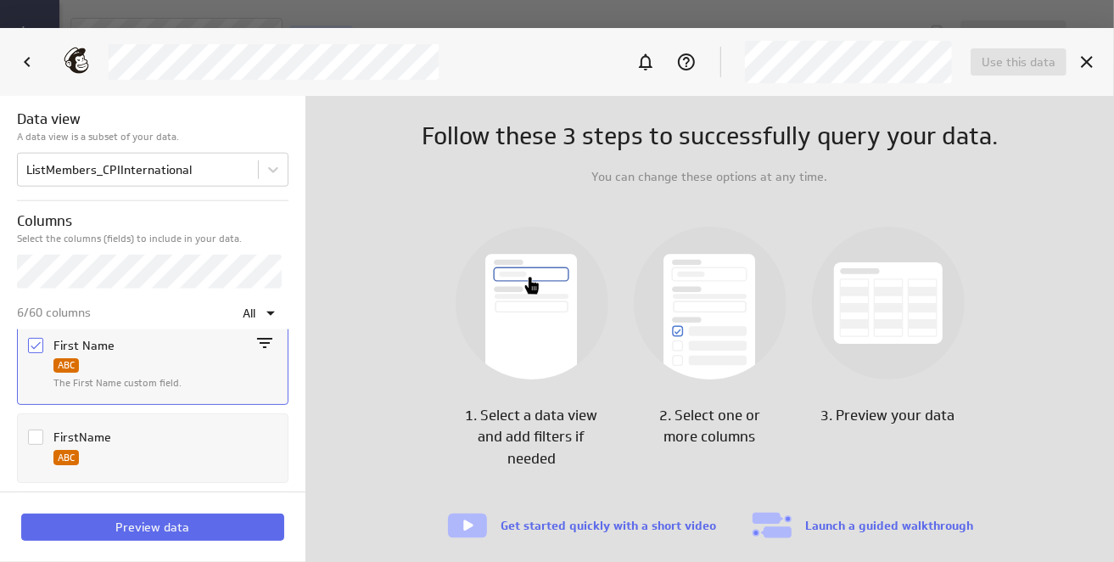
click at [32, 430] on icon "Column FirstName" at bounding box center [36, 437] width 14 height 14
click at [0, 0] on input "Column FirstName" at bounding box center [0, 0] width 0 height 0
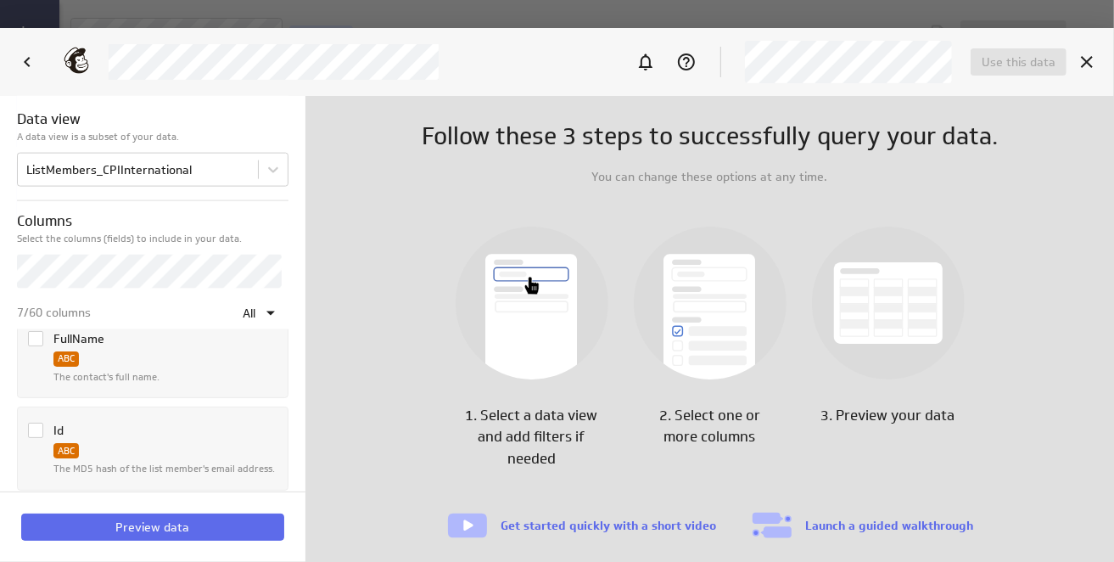
click at [33, 427] on icon "Column Id" at bounding box center [36, 431] width 10 height 8
click at [0, 0] on input "Column Id" at bounding box center [0, 0] width 0 height 0
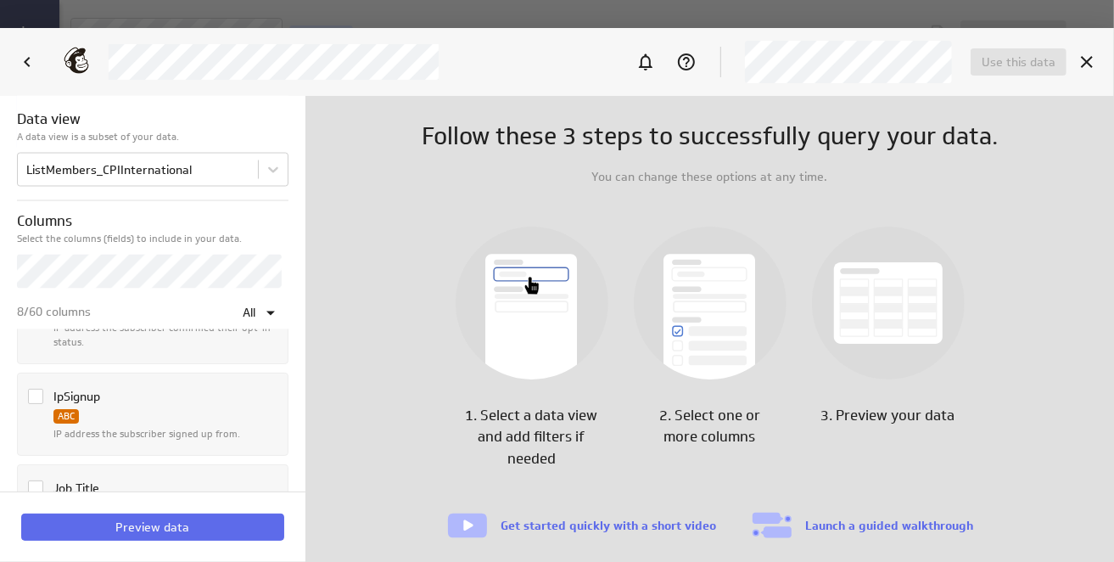
scroll to position [1867, 0]
click at [36, 396] on icon "Column Job Title" at bounding box center [36, 403] width 14 height 14
click at [0, 0] on input "Column Job Title" at bounding box center [0, 0] width 0 height 0
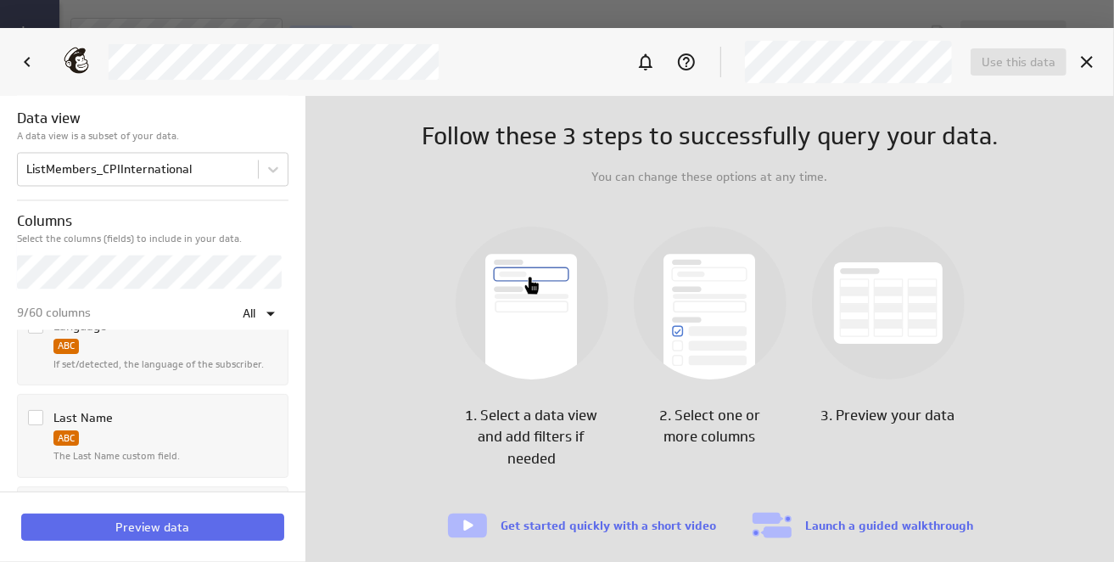
click at [36, 411] on icon "Column Last Name" at bounding box center [36, 418] width 14 height 14
click at [0, 0] on input "Column Last Name" at bounding box center [0, 0] width 0 height 0
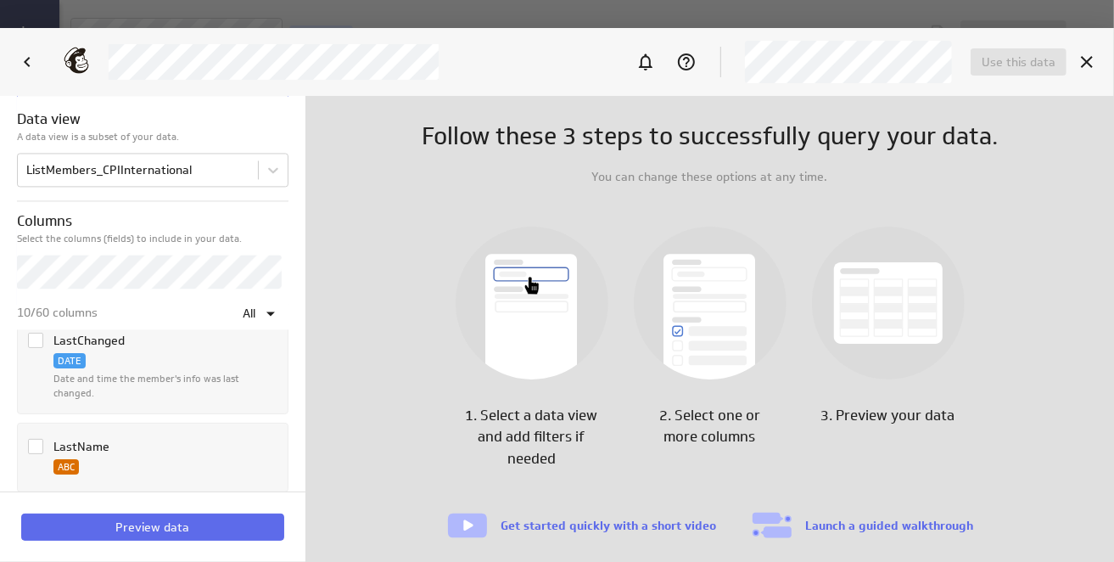
click at [36, 442] on span "Column LastName" at bounding box center [35, 446] width 15 height 15
click at [0, 0] on input "Column LastName" at bounding box center [0, 0] width 0 height 0
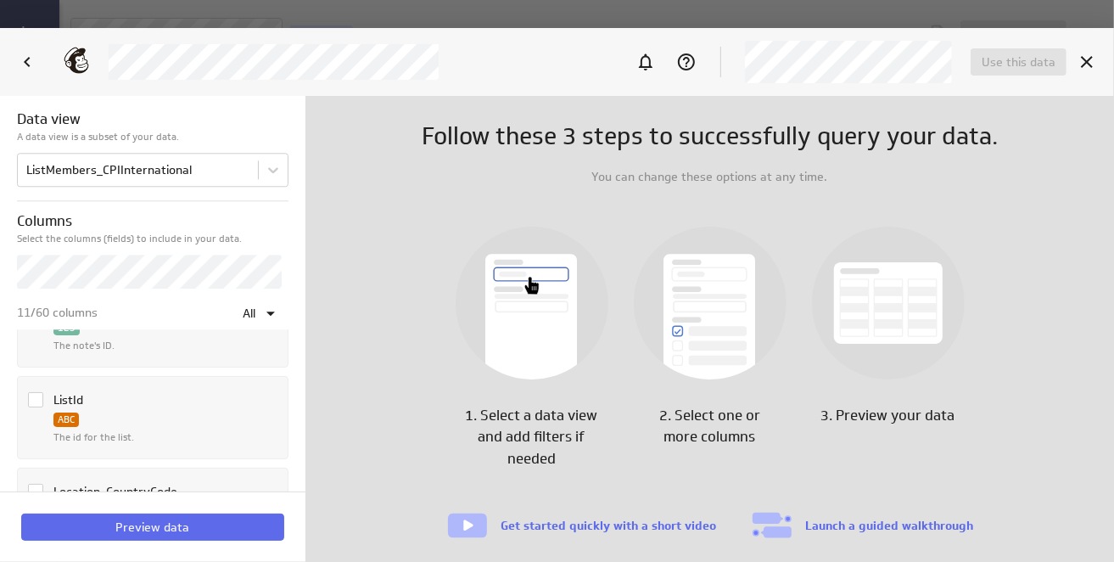
scroll to position [2716, 0]
click at [36, 365] on div "ListId ABC The id for the list. …" at bounding box center [151, 399] width 256 height 69
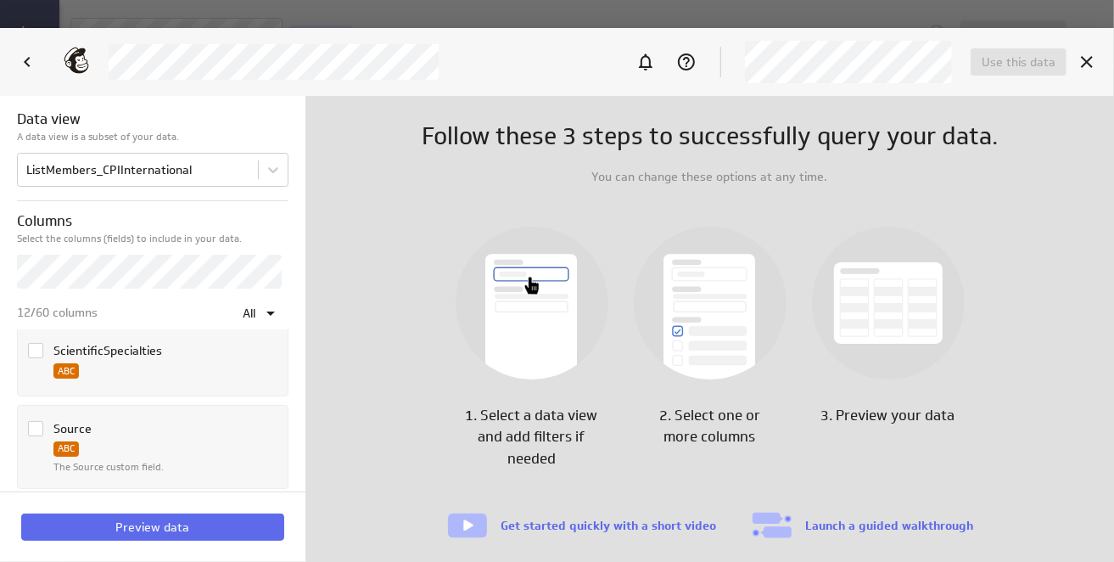
click at [37, 422] on icon "Column Source" at bounding box center [36, 429] width 14 height 14
click at [0, 0] on input "Column Source" at bounding box center [0, 0] width 0 height 0
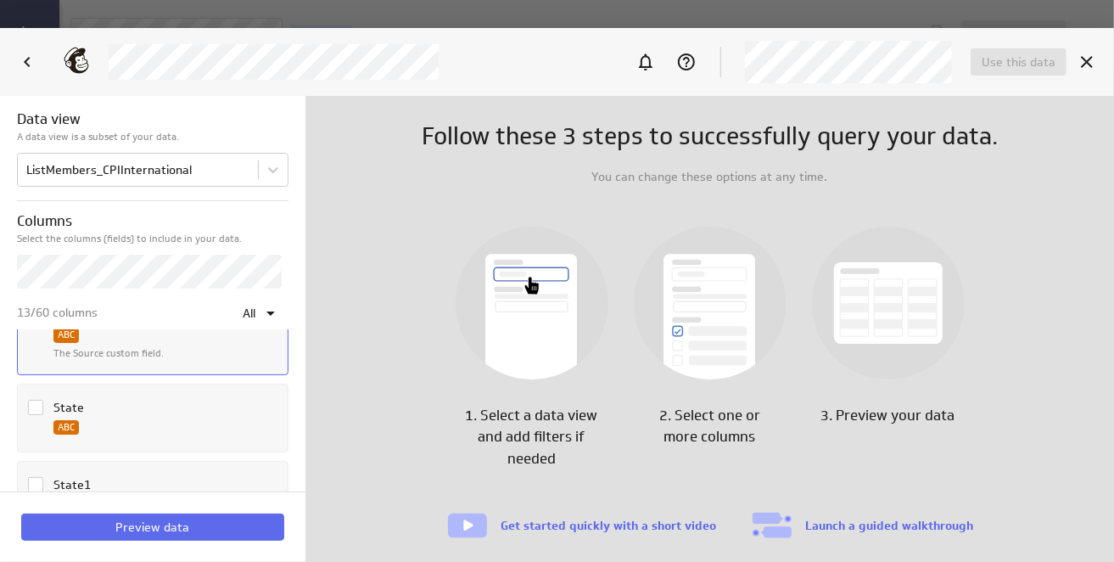
scroll to position [3904, 0]
click at [37, 429] on icon "Column State" at bounding box center [36, 436] width 14 height 14
click at [0, 0] on input "Column State" at bounding box center [0, 0] width 0 height 0
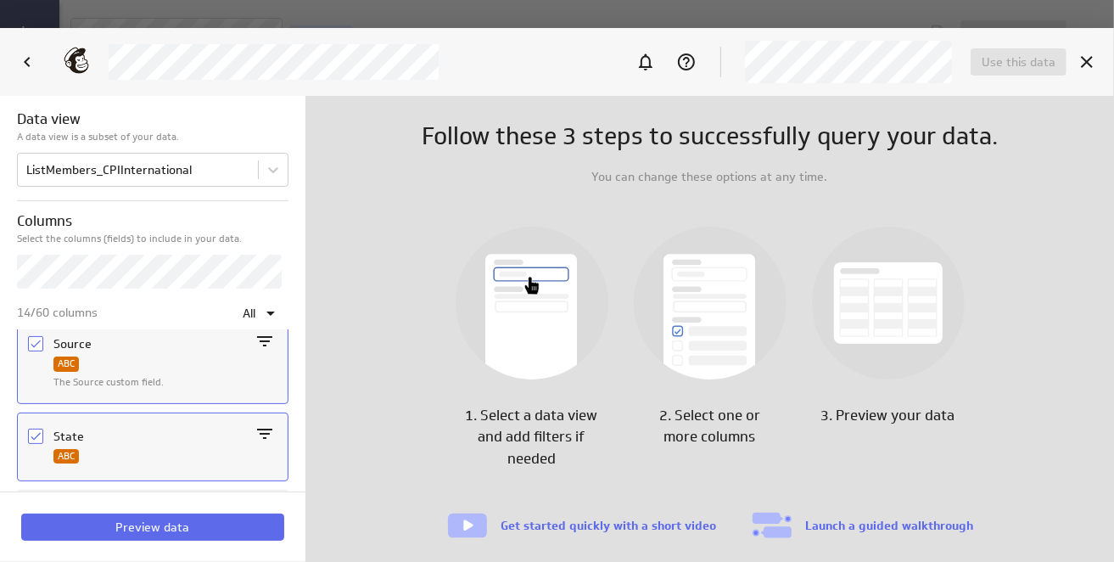
scroll to position [3989, 0]
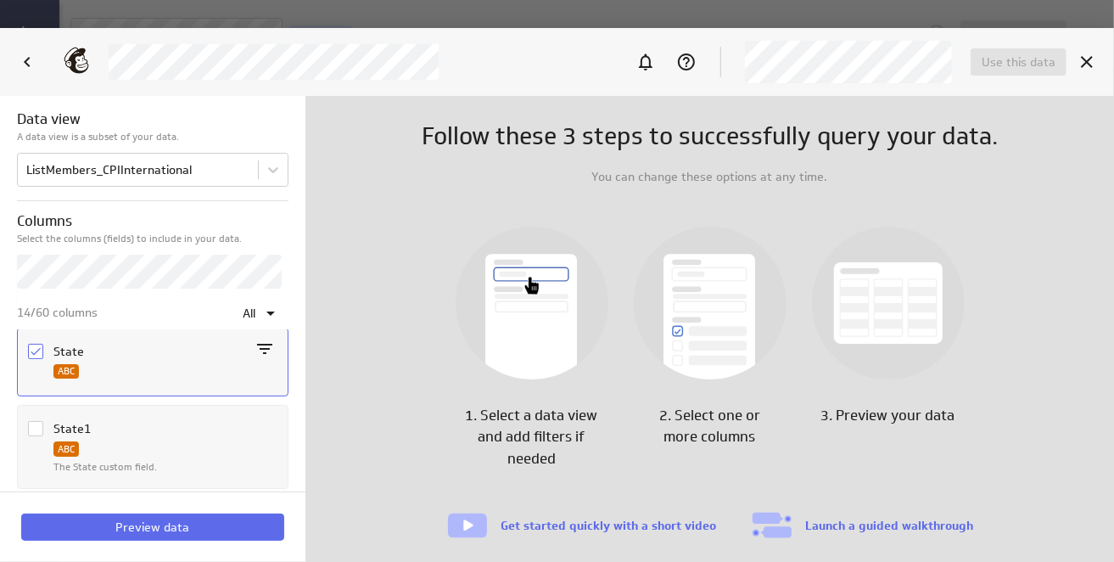
click at [37, 422] on icon "Column State1" at bounding box center [36, 429] width 14 height 14
click at [0, 0] on input "Column State1" at bounding box center [0, 0] width 0 height 0
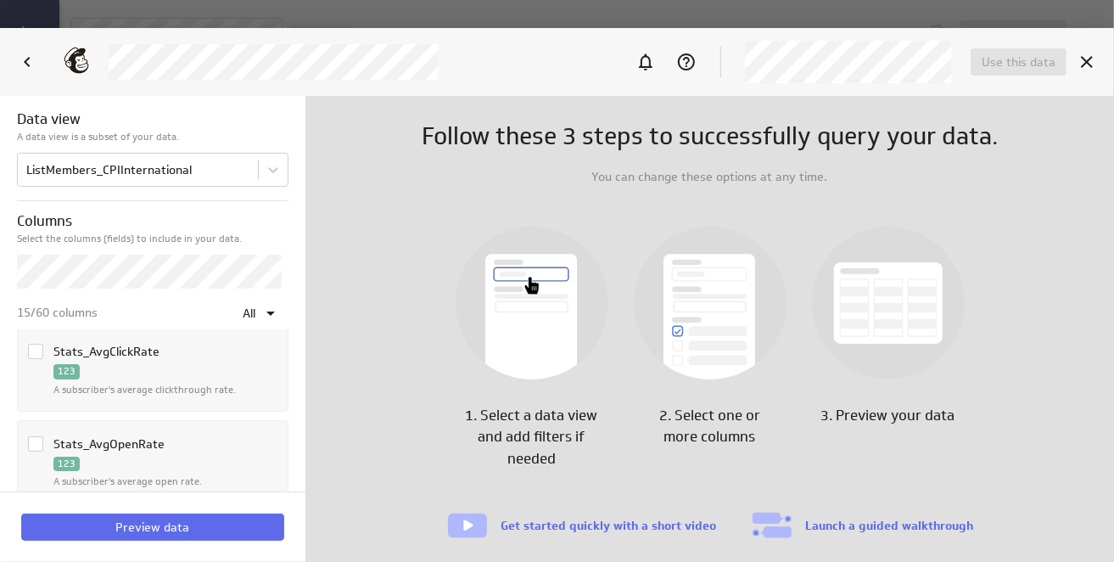
scroll to position [4074, 0]
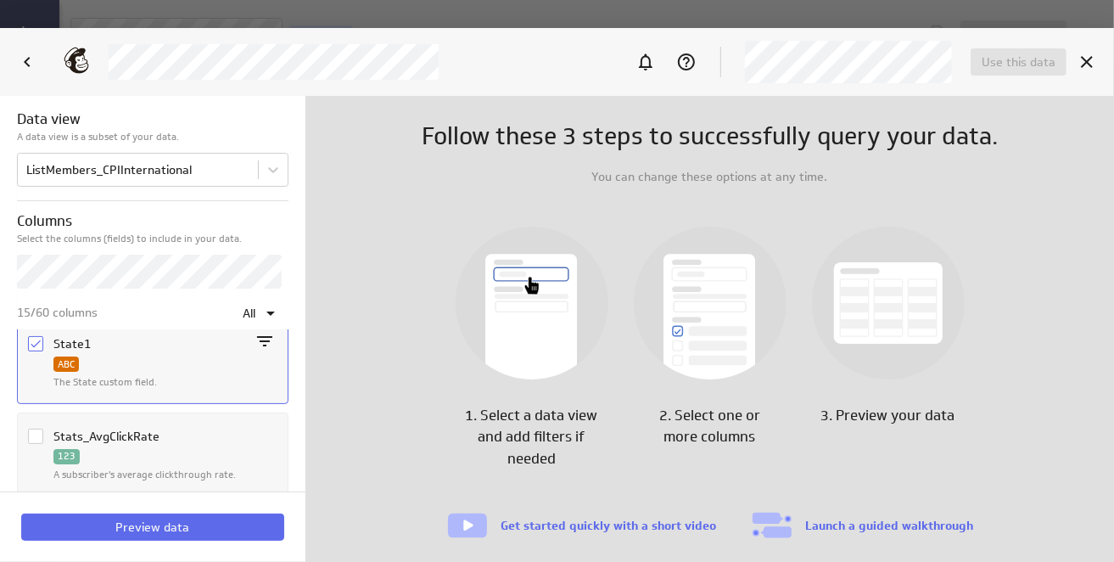
click at [37, 429] on icon "Column Stats_AvgClickRate" at bounding box center [36, 436] width 14 height 14
click at [0, 0] on input "Column Stats_AvgClickRate" at bounding box center [0, 0] width 0 height 0
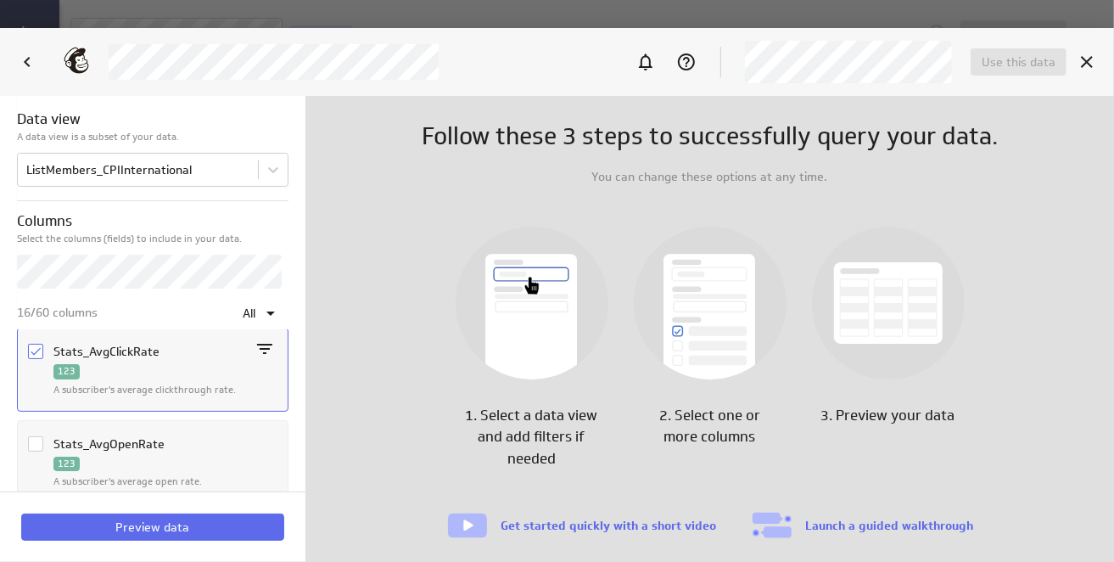
scroll to position [4244, 0]
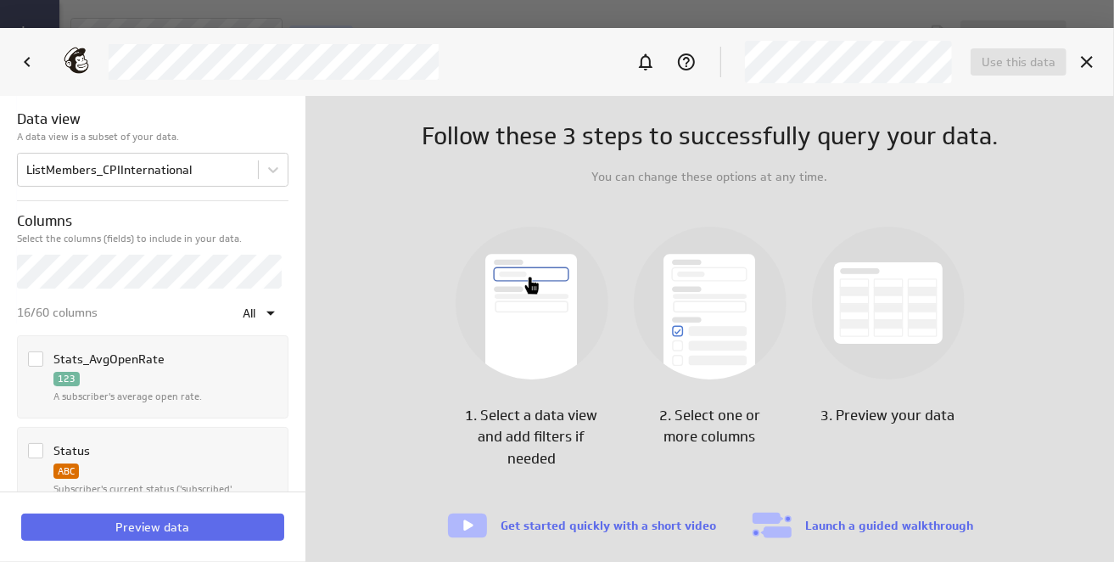
click at [31, 352] on icon "Column Stats_AvgOpenRate" at bounding box center [36, 359] width 14 height 14
click at [0, 0] on input "Column Stats_AvgOpenRate" at bounding box center [0, 0] width 0 height 0
click at [36, 444] on icon "Column Status" at bounding box center [36, 451] width 14 height 14
click at [0, 0] on input "Column Status" at bounding box center [0, 0] width 0 height 0
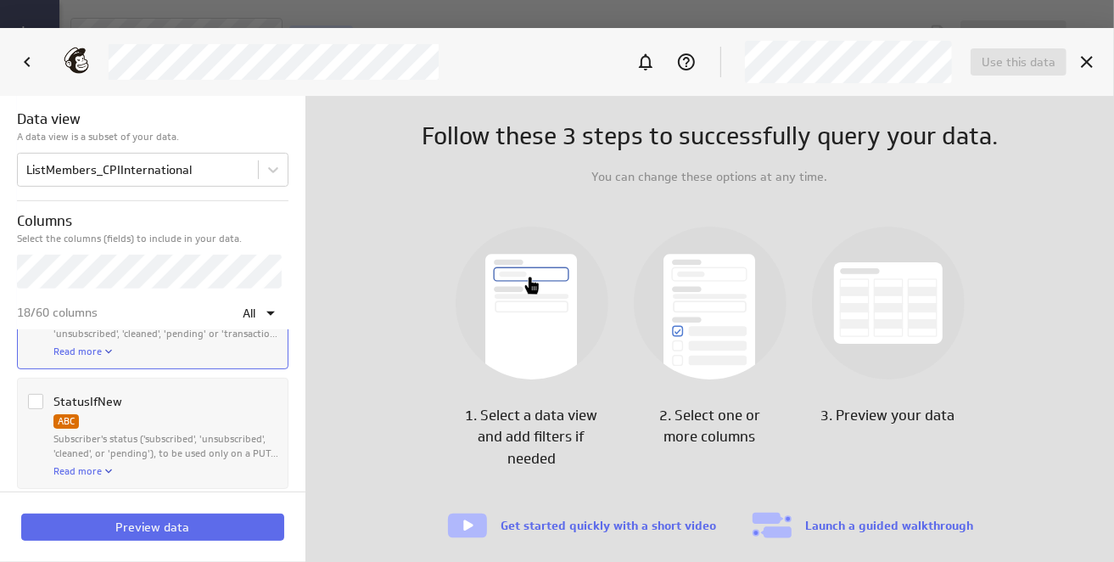
scroll to position [4498, 0]
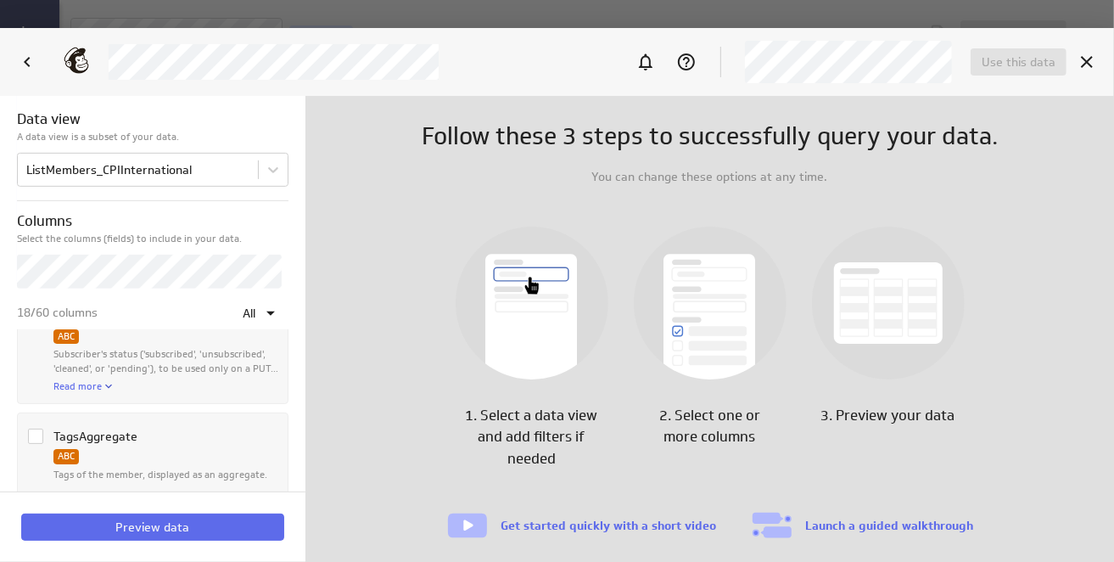
click at [33, 429] on icon "Column TagsAggregate" at bounding box center [36, 436] width 14 height 14
click at [0, 0] on input "Column TagsAggregate" at bounding box center [0, 0] width 0 height 0
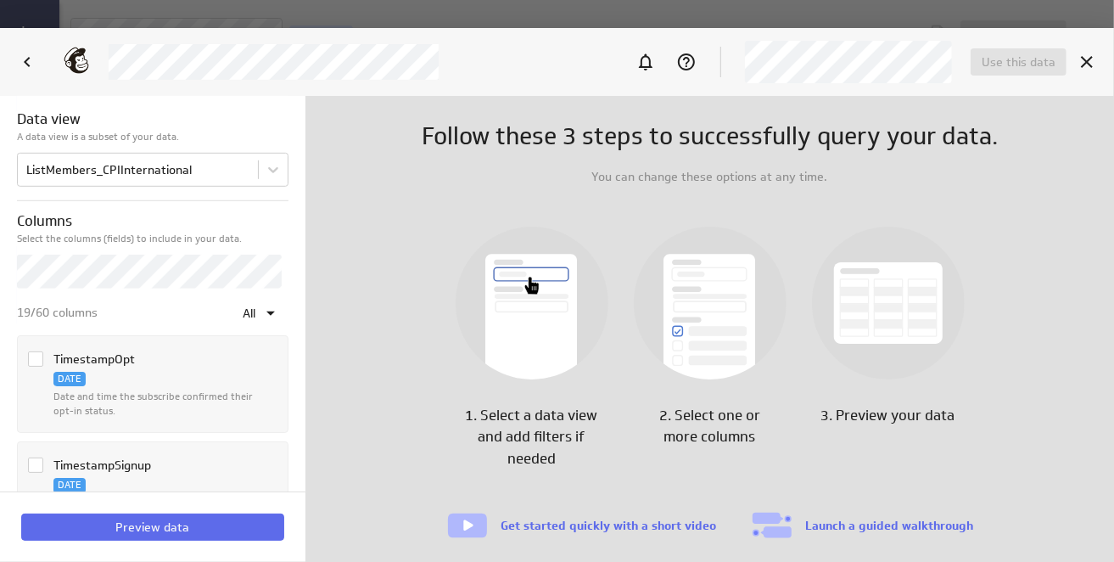
scroll to position [4753, 0]
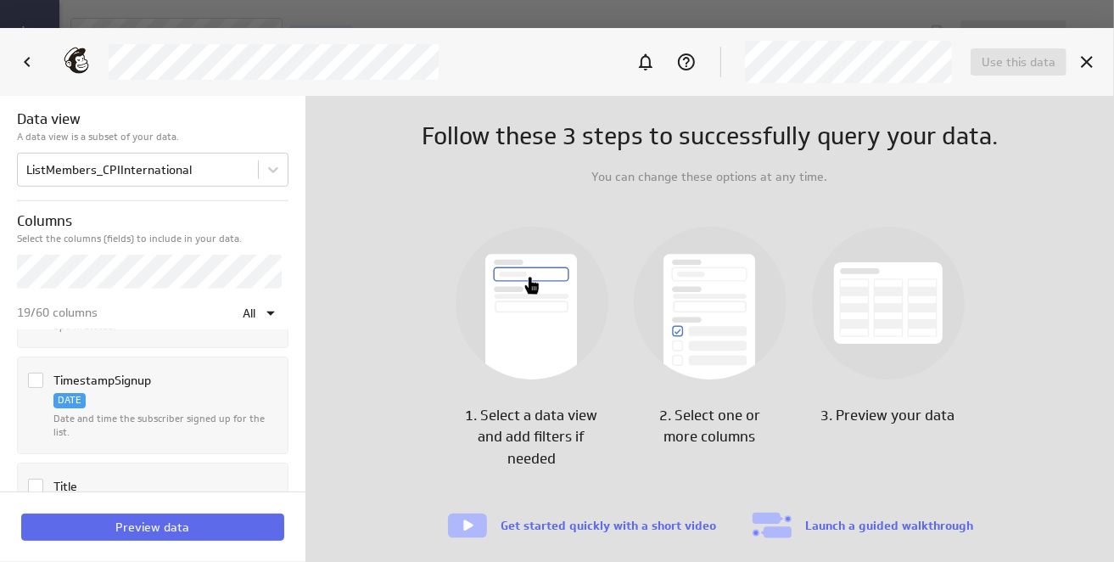
click at [35, 373] on icon "Column TimestampSignup" at bounding box center [36, 380] width 14 height 14
click at [0, 0] on input "Column TimestampSignup" at bounding box center [0, 0] width 0 height 0
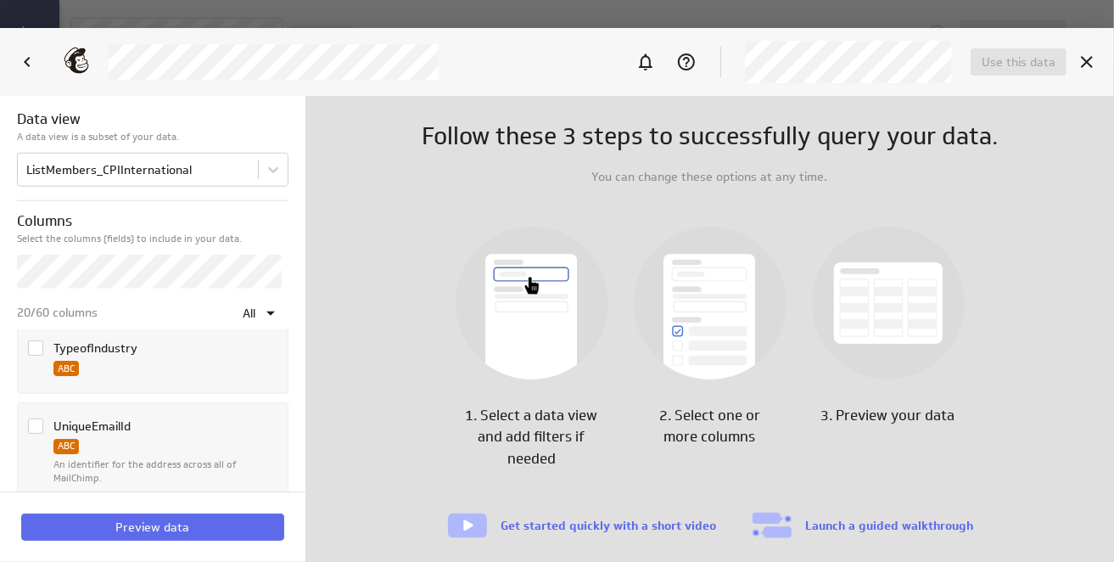
scroll to position [5008, 0]
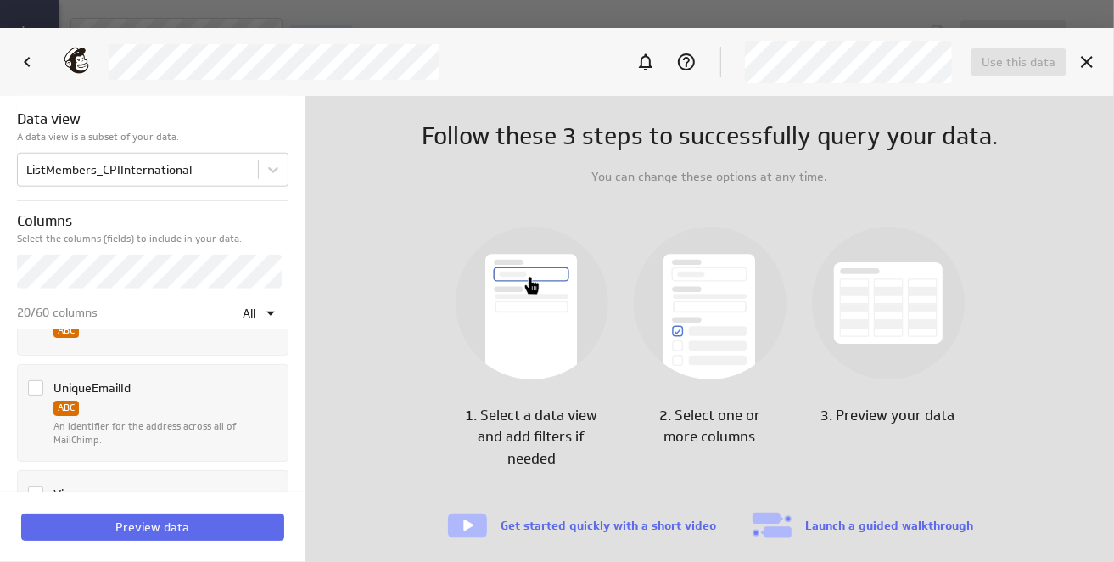
click at [36, 381] on icon "Column UniqueEmailId" at bounding box center [36, 388] width 14 height 14
click at [0, 0] on input "Column UniqueEmailId" at bounding box center [0, 0] width 0 height 0
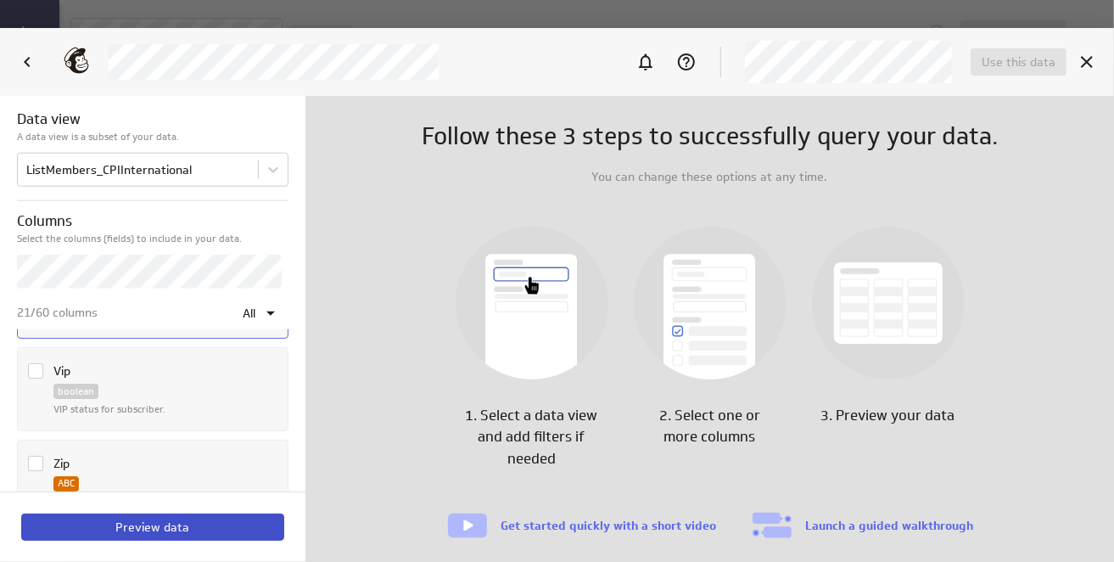
click at [166, 525] on span "Preview data" at bounding box center [153, 526] width 74 height 15
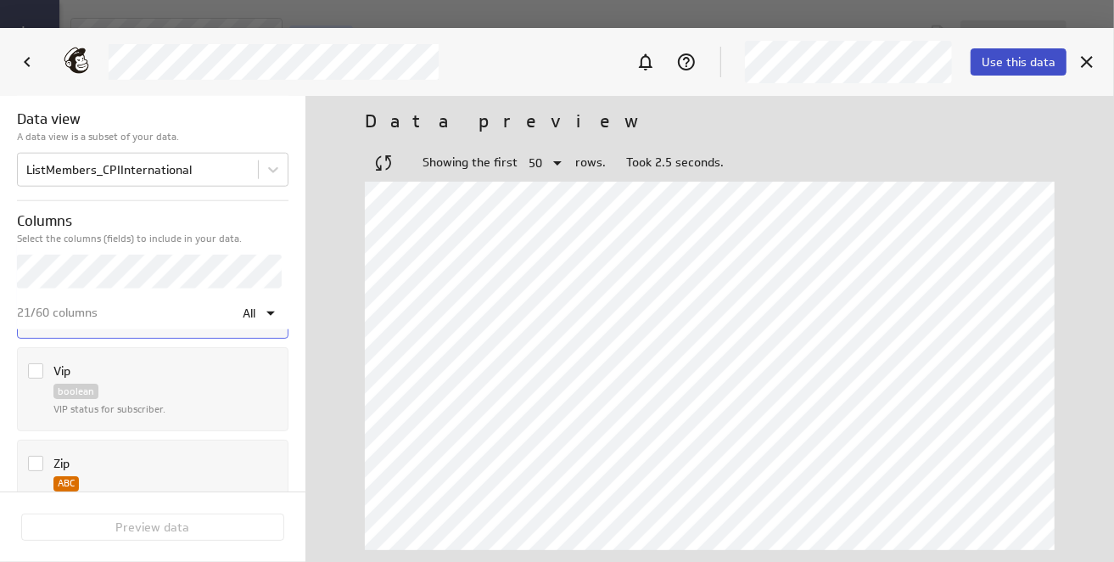
click at [1010, 66] on span "Use this data" at bounding box center [1019, 61] width 74 height 15
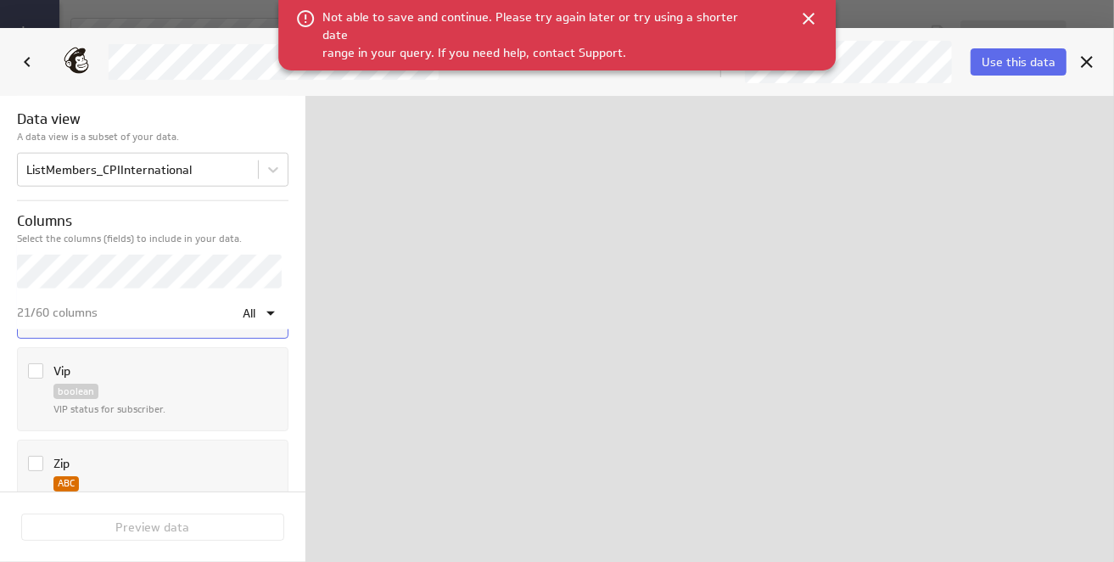
click at [601, 182] on div at bounding box center [710, 329] width 809 height 466
click at [811, 20] on icon at bounding box center [809, 18] width 20 height 20
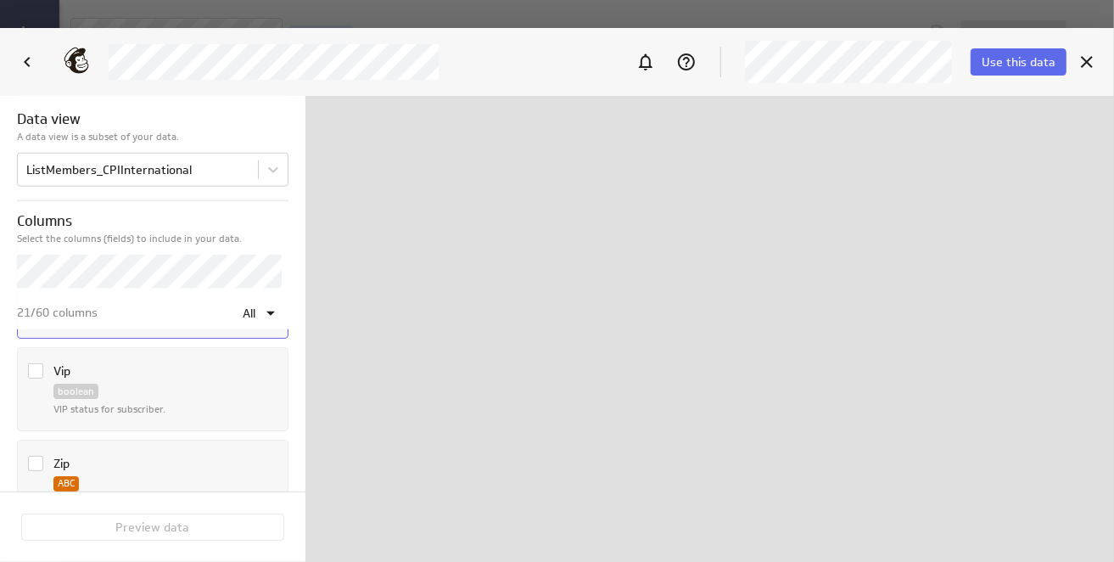
click at [433, 459] on div at bounding box center [710, 329] width 809 height 466
click at [1015, 60] on span "Use this data" at bounding box center [1019, 61] width 74 height 15
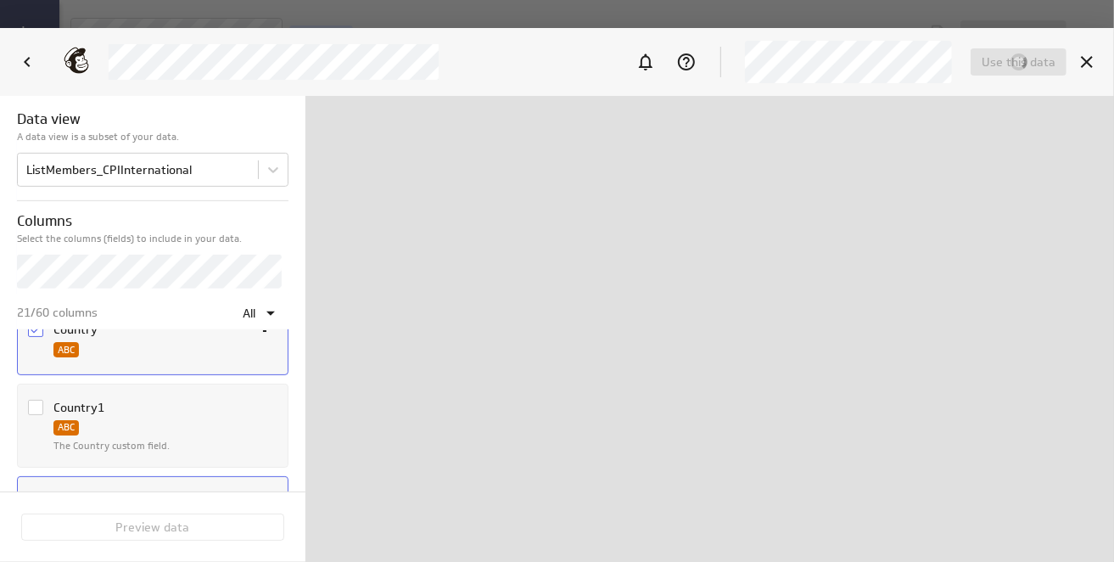
scroll to position [594, 0]
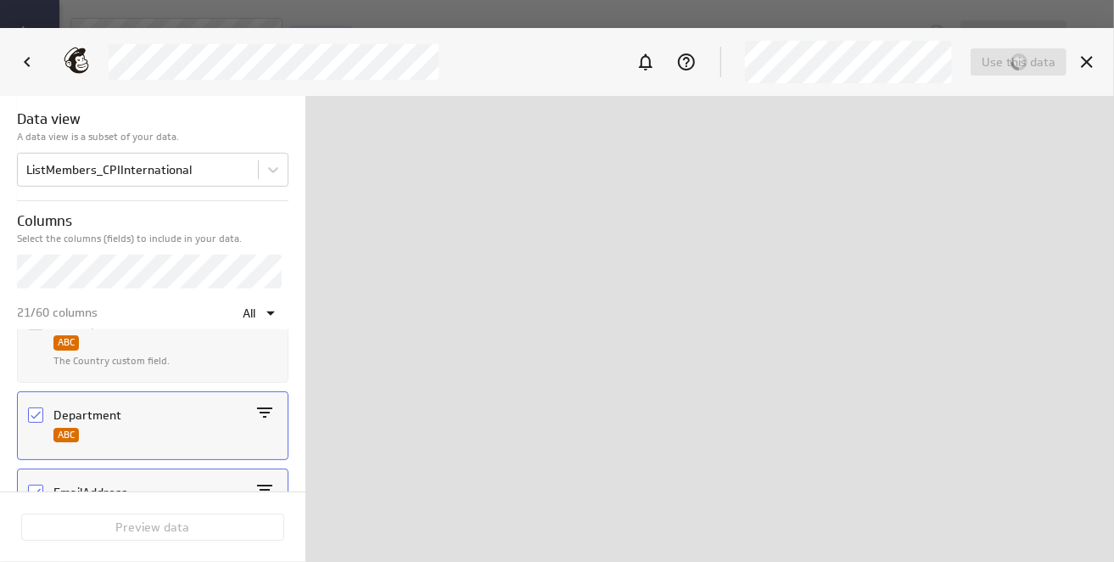
click at [34, 408] on icon "Column Department" at bounding box center [36, 415] width 14 height 14
click at [0, 0] on input "Column Department" at bounding box center [0, 0] width 0 height 0
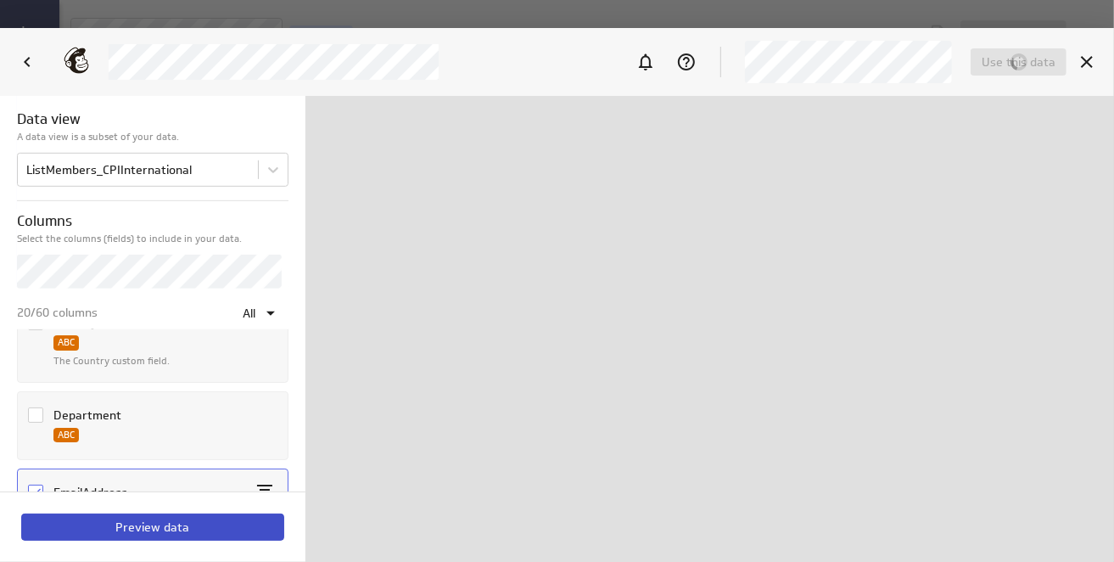
click at [166, 535] on span "Preview data" at bounding box center [153, 526] width 74 height 15
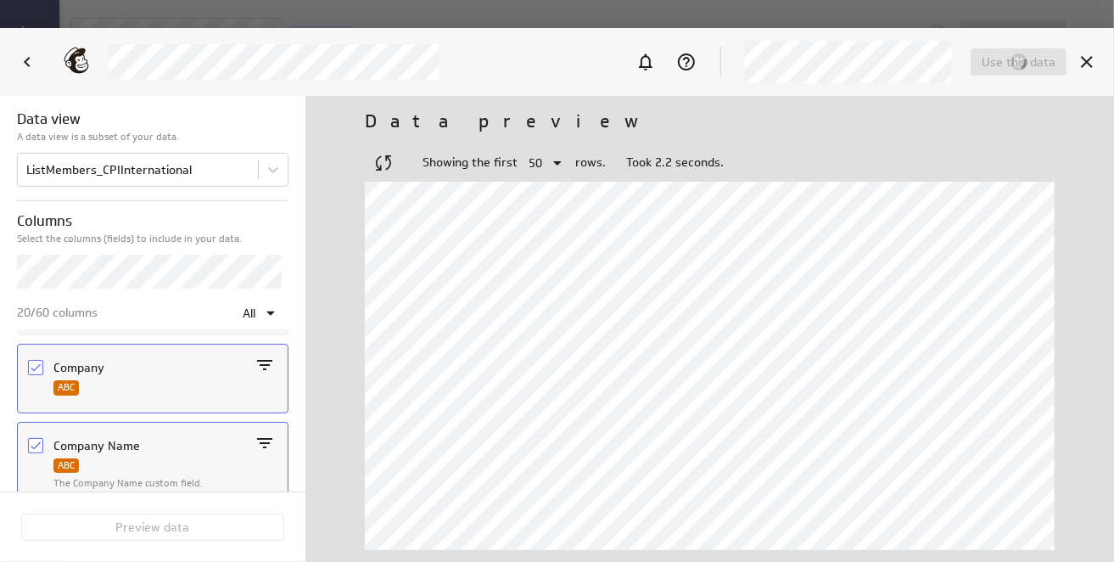
scroll to position [340, 0]
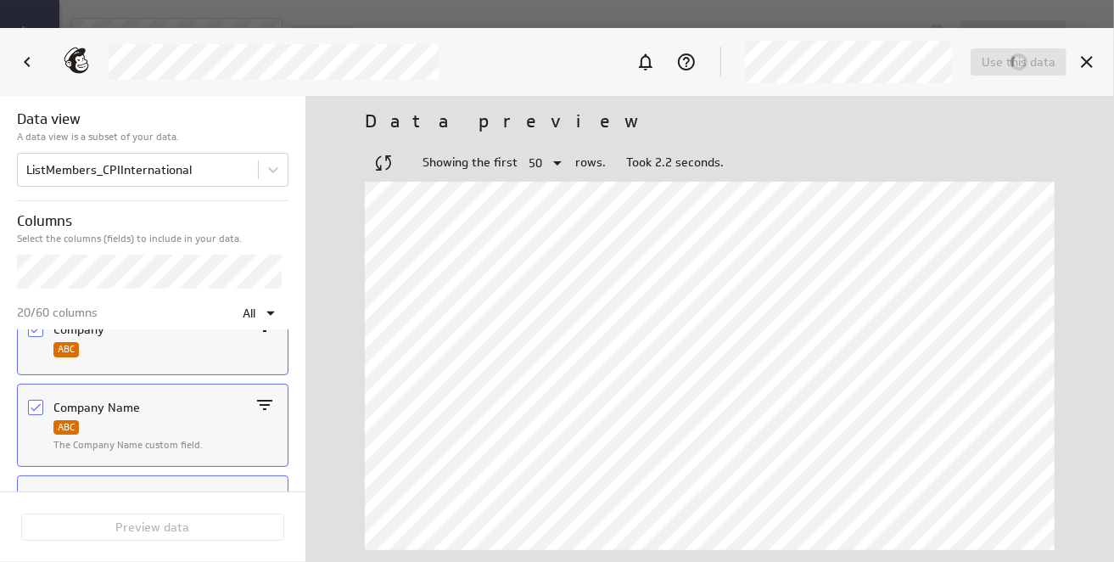
click at [35, 330] on icon "Column Company" at bounding box center [36, 330] width 14 height 14
click at [0, 0] on input "Column Company" at bounding box center [0, 0] width 0 height 0
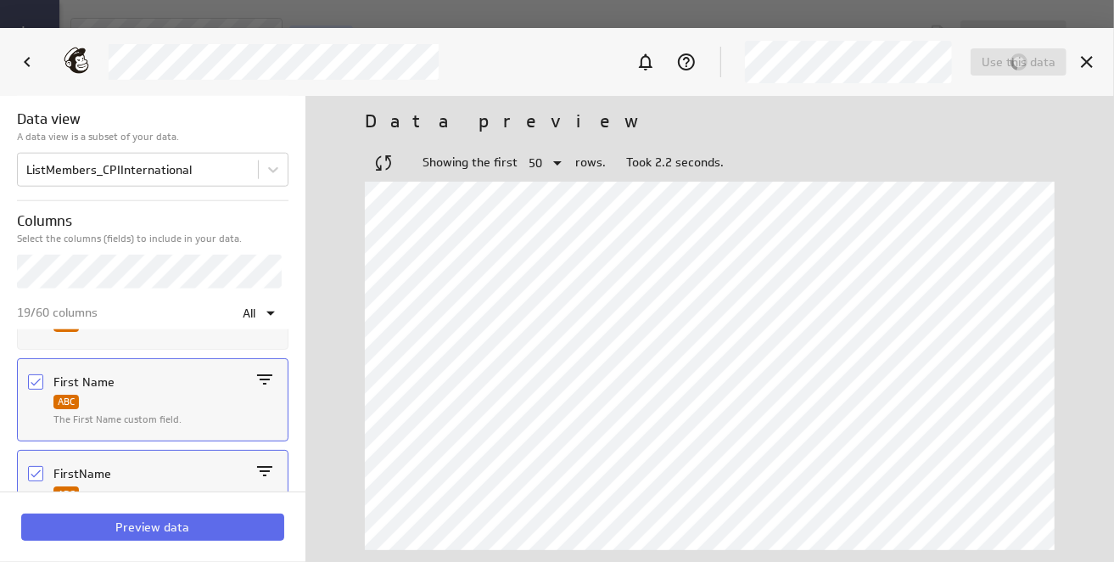
scroll to position [1188, 0]
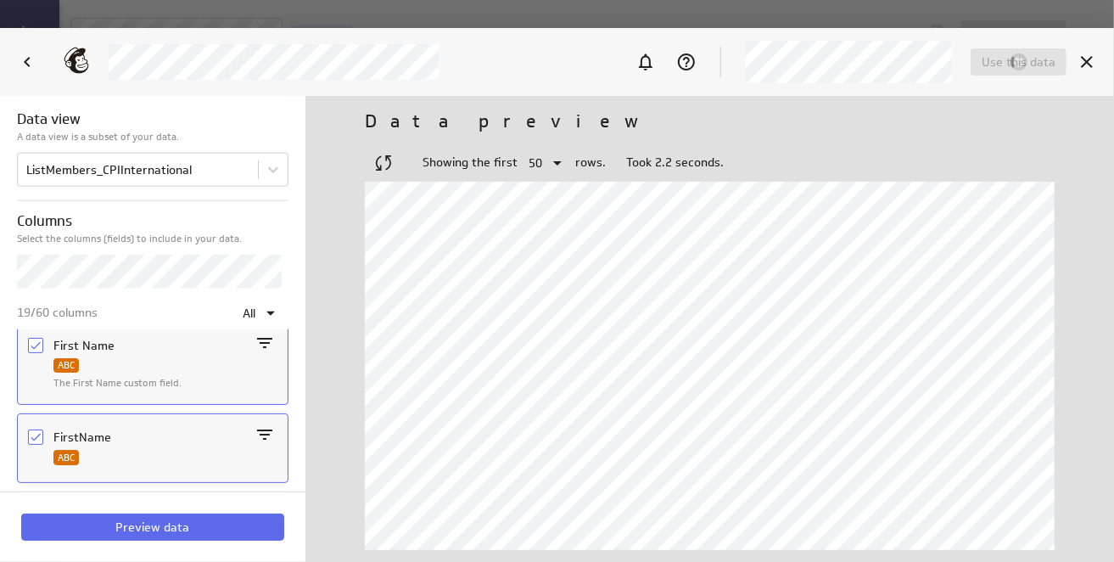
click at [34, 341] on icon "Column First Name" at bounding box center [36, 345] width 10 height 8
click at [0, 0] on input "Column First Name" at bounding box center [0, 0] width 0 height 0
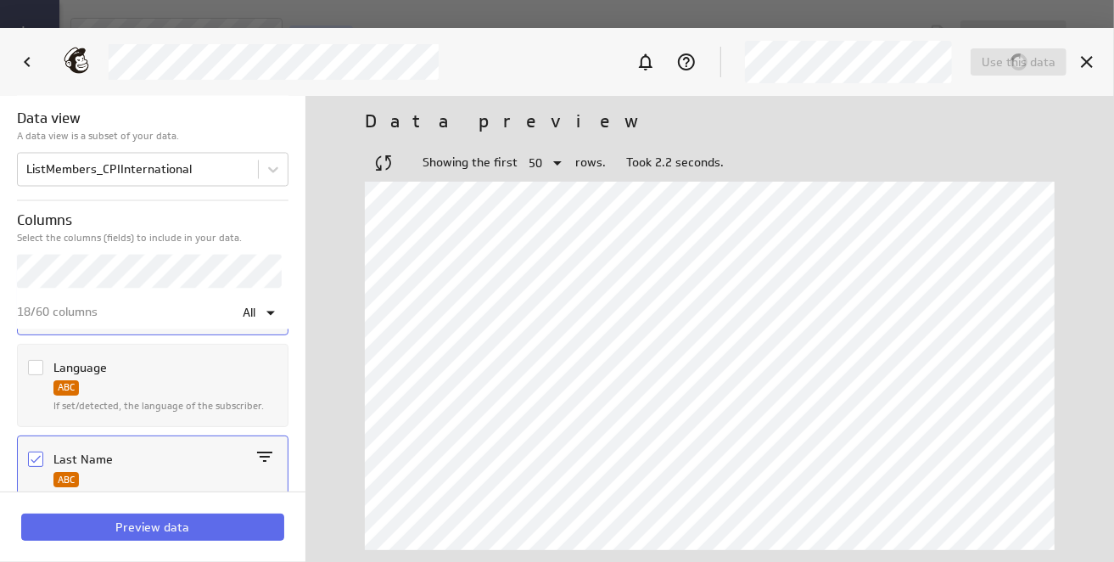
scroll to position [2037, 0]
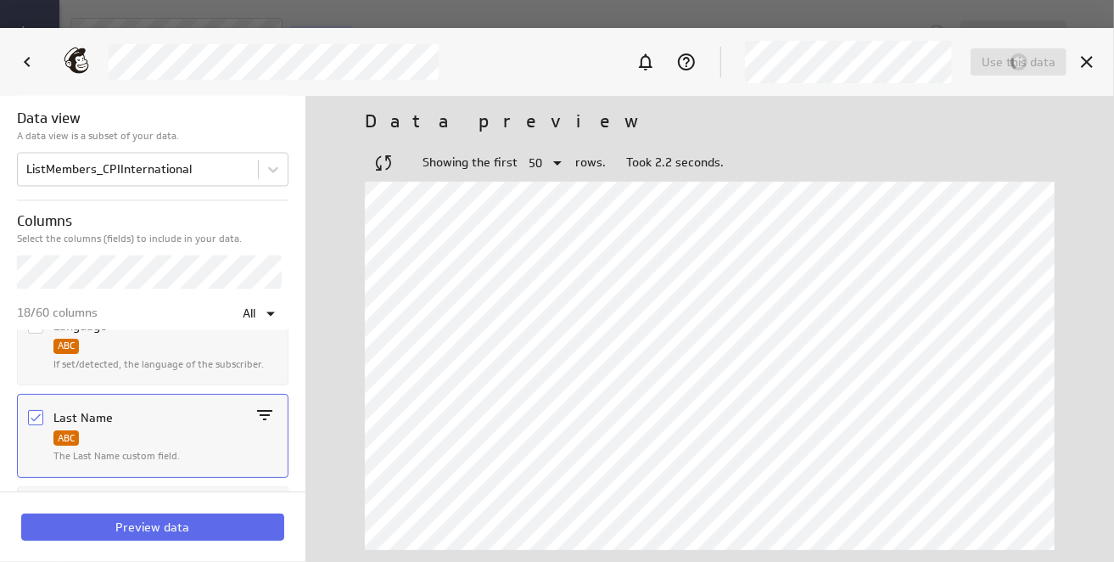
click at [31, 411] on icon "Column Last Name" at bounding box center [36, 418] width 14 height 14
click at [0, 0] on input "Column Last Name" at bounding box center [0, 0] width 0 height 0
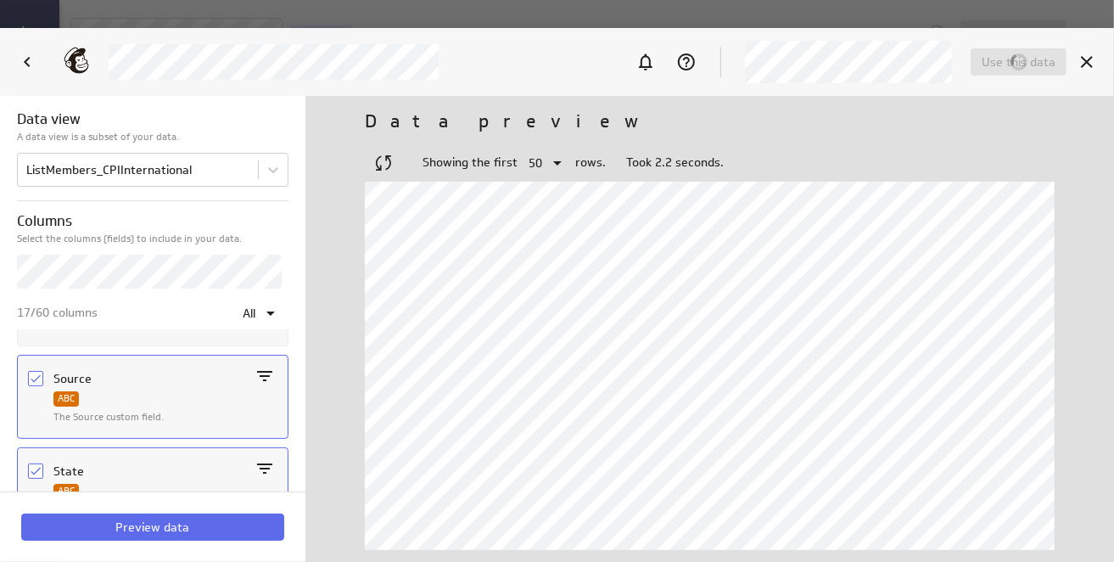
scroll to position [3904, 0]
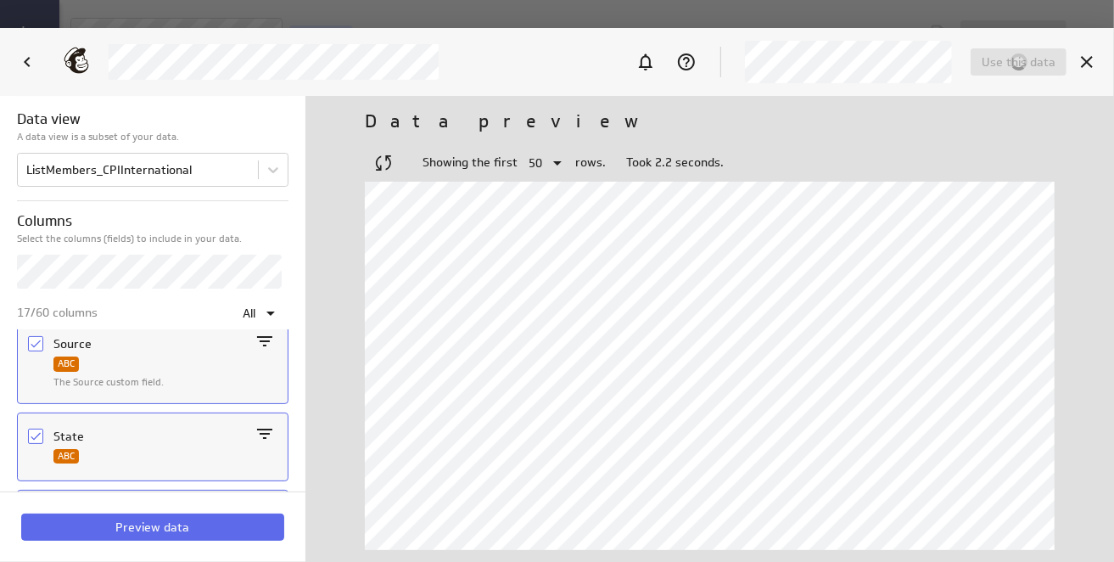
click at [36, 429] on icon "Column State" at bounding box center [36, 436] width 14 height 14
click at [0, 0] on input "Column State" at bounding box center [0, 0] width 0 height 0
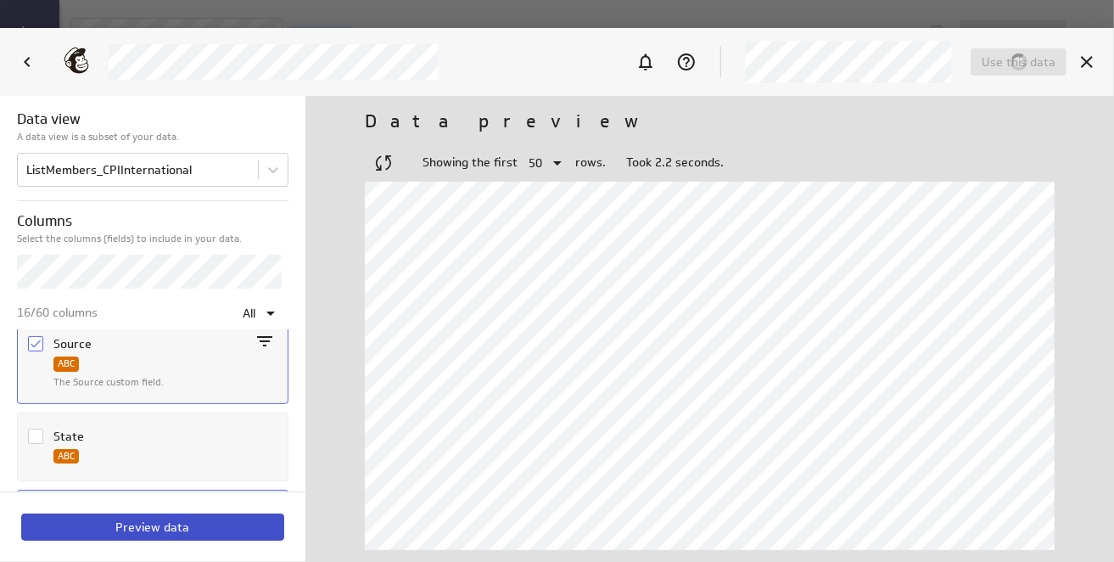
click at [141, 525] on span "Preview data" at bounding box center [153, 526] width 74 height 15
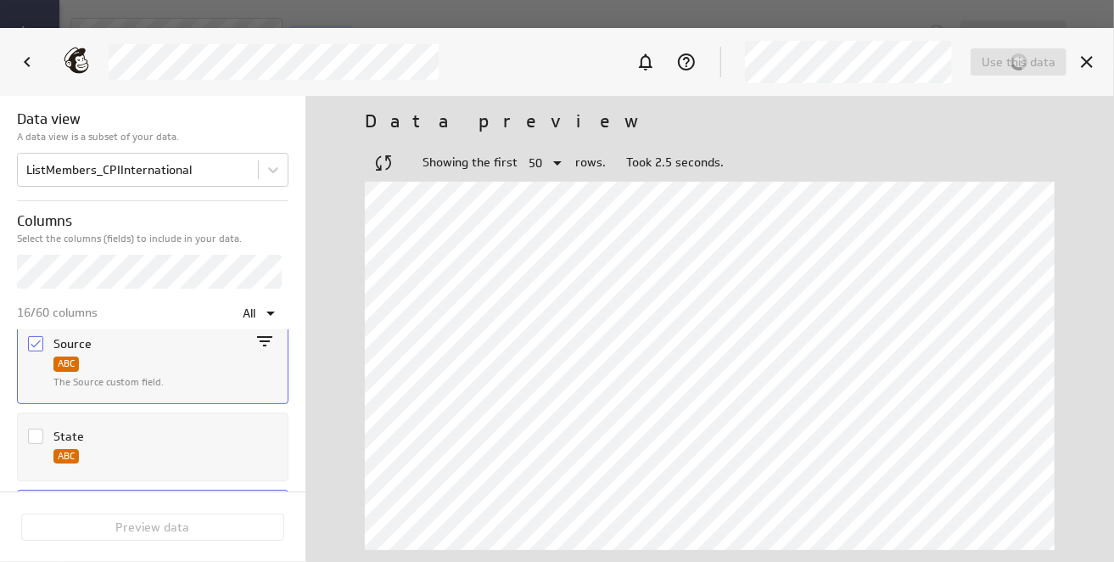
click at [898, 146] on div "Showing the first 50 rows. Took 2.5 seconds." at bounding box center [710, 162] width 690 height 37
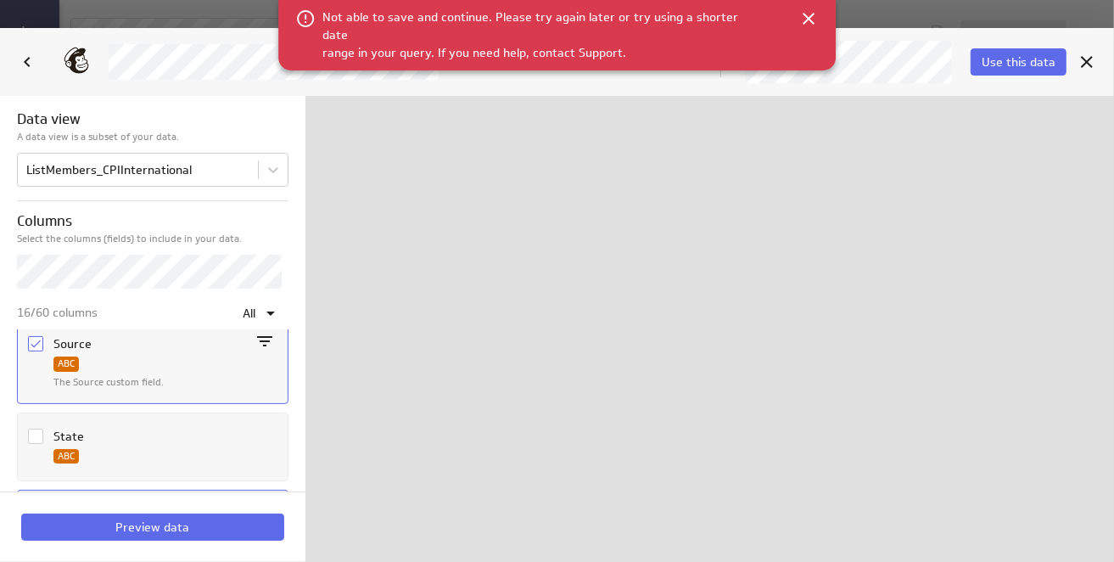
click at [719, 273] on div at bounding box center [710, 329] width 809 height 466
click at [663, 25] on p "Not able to save and continue. Please try again later or try using a shorter da…" at bounding box center [544, 34] width 442 height 53
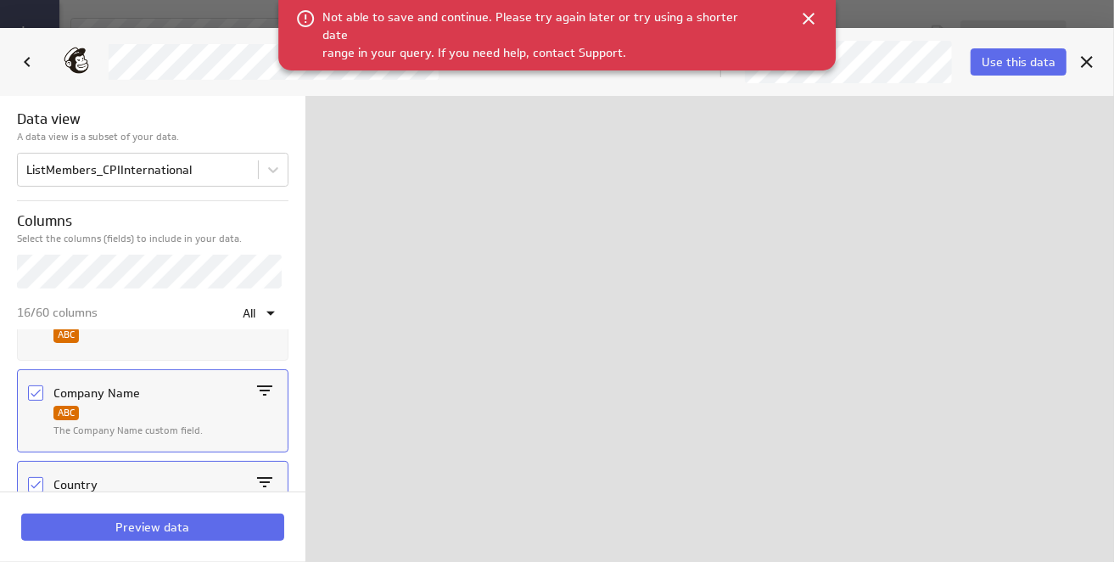
scroll to position [0, 0]
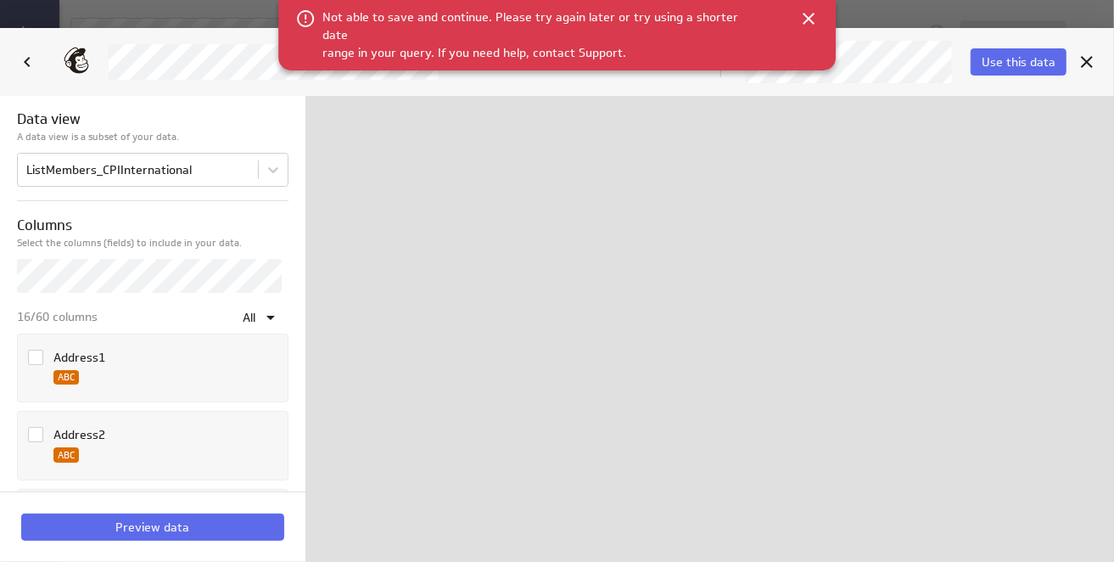
click at [761, 228] on div at bounding box center [710, 329] width 809 height 466
click at [802, 13] on icon at bounding box center [809, 18] width 20 height 20
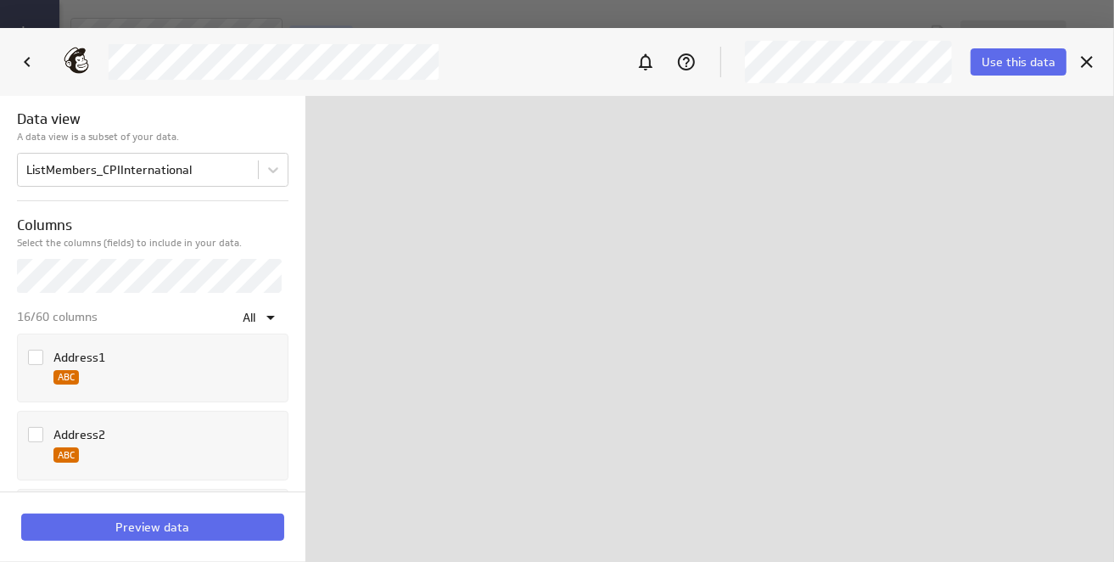
click at [616, 276] on div at bounding box center [710, 329] width 809 height 466
click at [1019, 64] on span "Use this data" at bounding box center [1019, 61] width 74 height 15
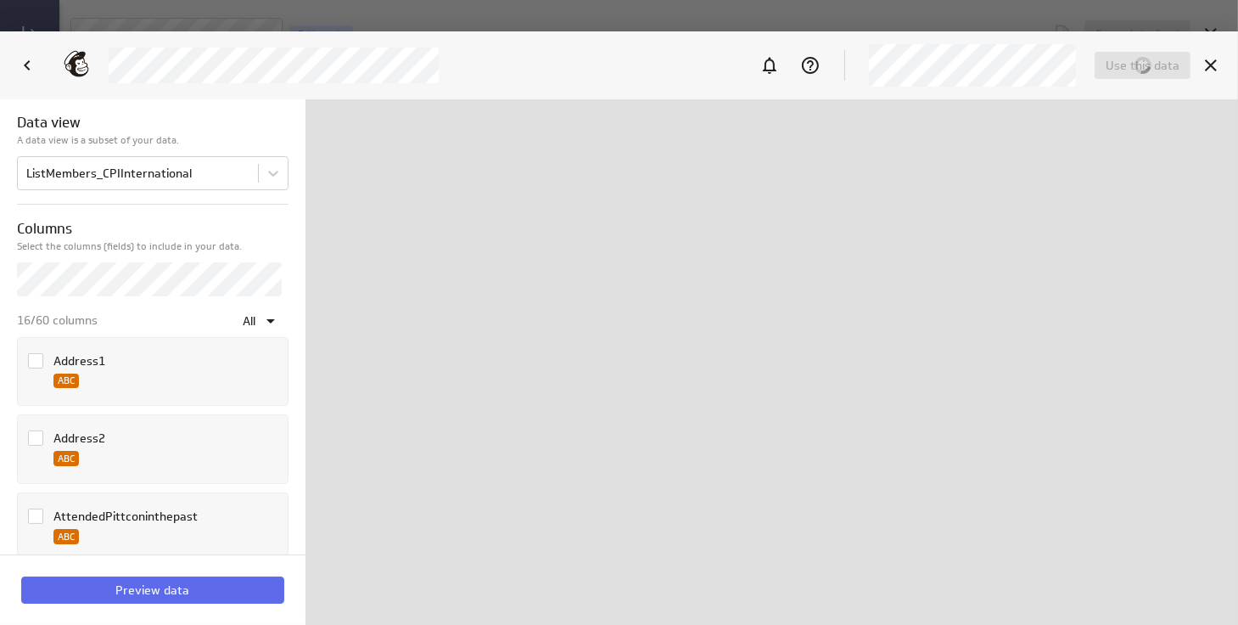
scroll to position [650, 1205]
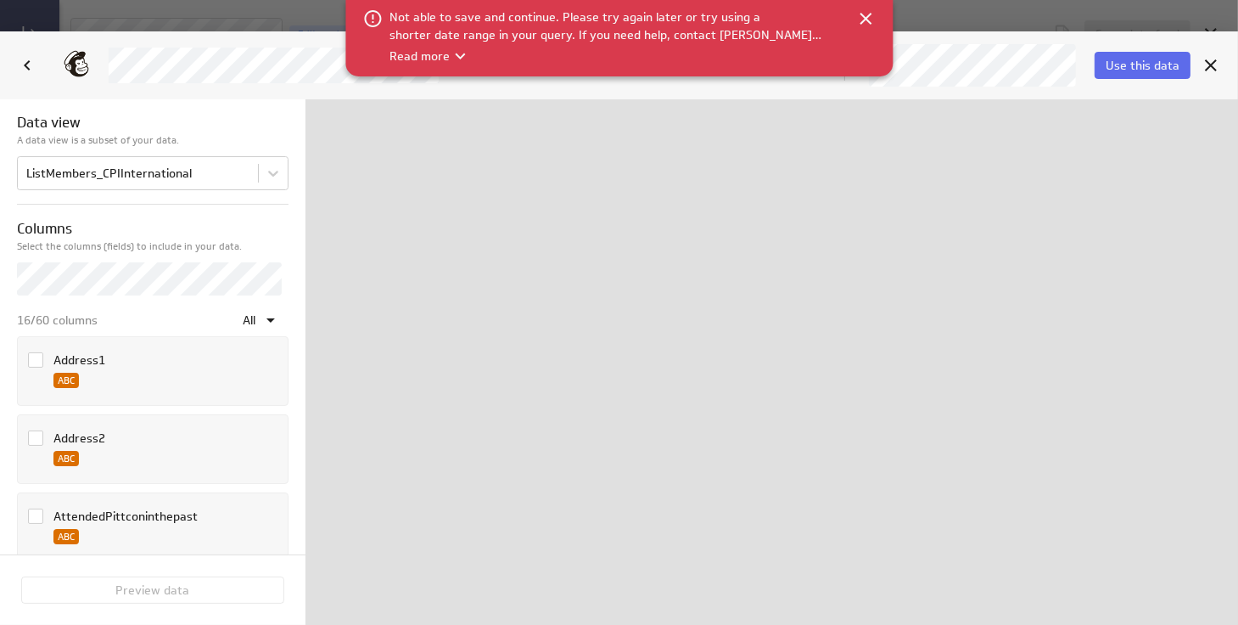
click at [465, 56] on icon "Read more" at bounding box center [460, 56] width 10 height 6
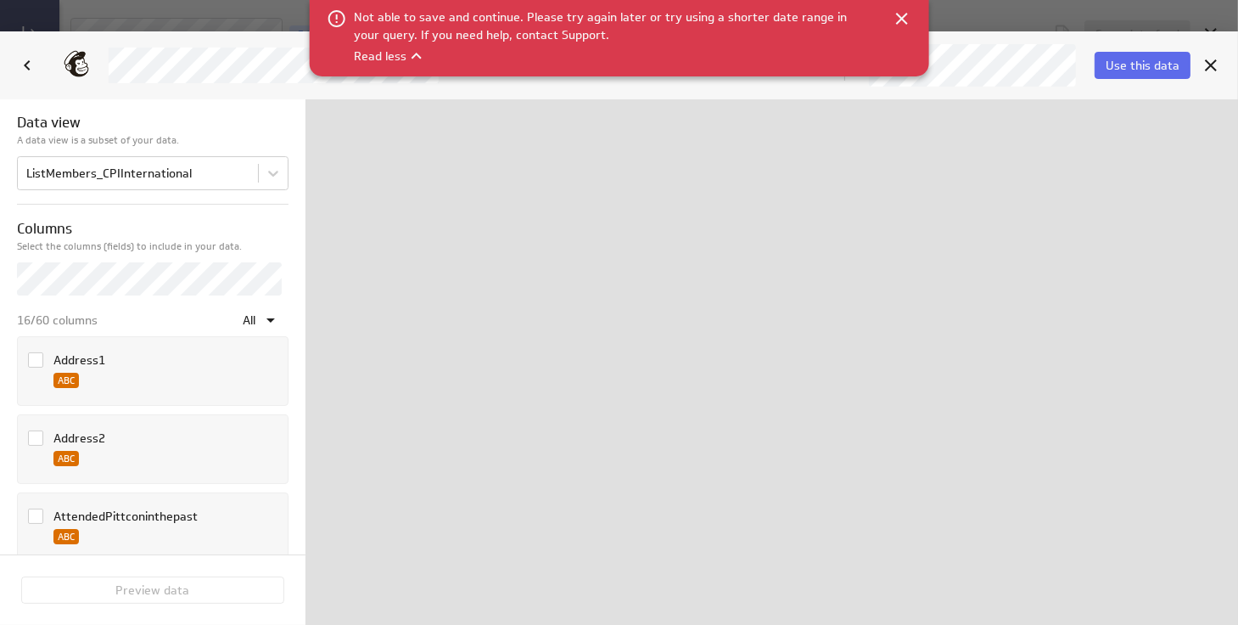
click at [534, 36] on span "Not able to save and continue. Please try again later or try using a shorter da…" at bounding box center [600, 25] width 493 height 33
click at [589, 39] on span "Not able to save and continue. Please try again later or try using a shorter da…" at bounding box center [600, 25] width 493 height 33
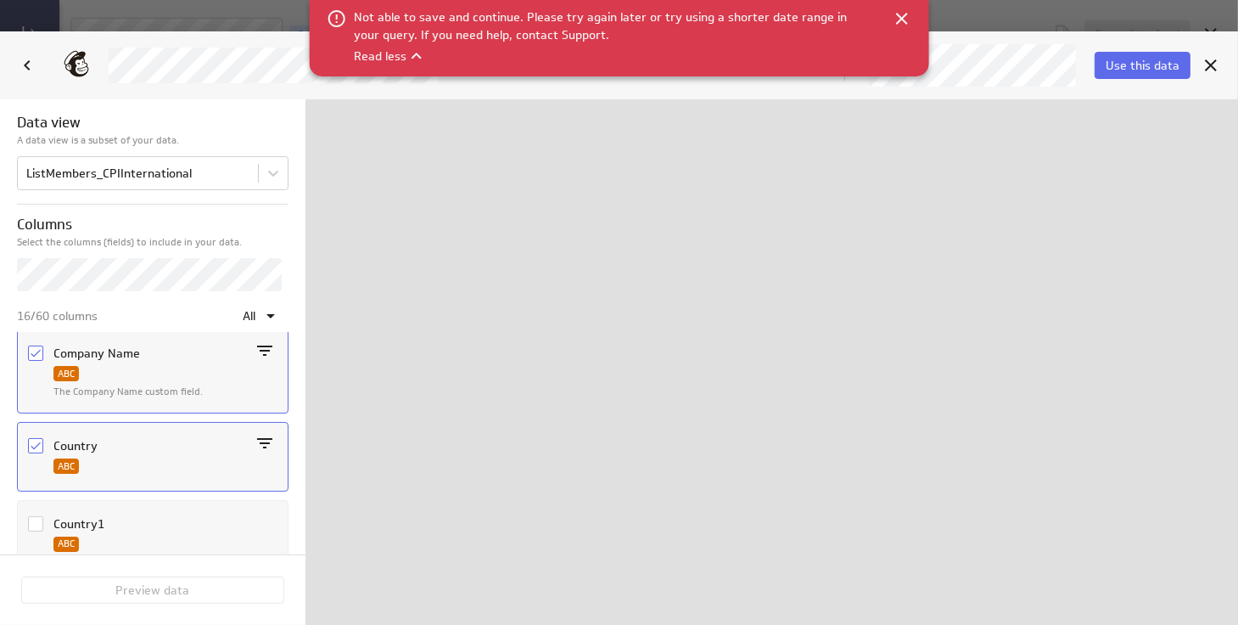
scroll to position [471, 0]
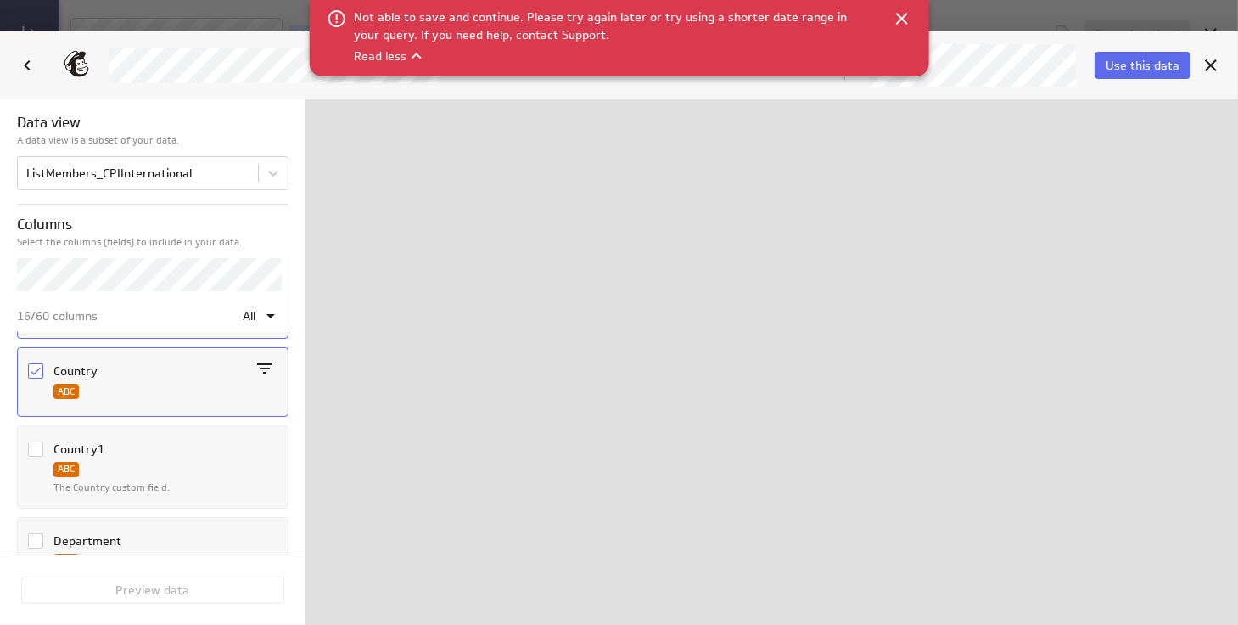
click at [36, 366] on icon "Column Country" at bounding box center [36, 371] width 14 height 14
click at [0, 0] on input "Column Country" at bounding box center [0, 0] width 0 height 0
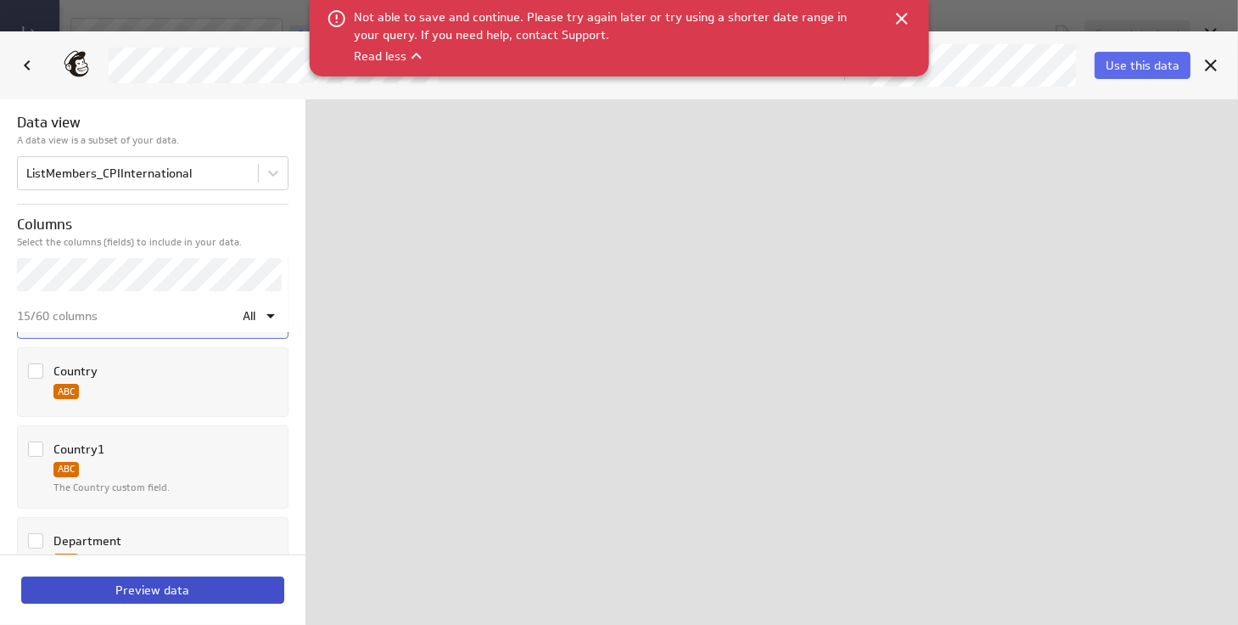
click at [137, 561] on span "Preview data" at bounding box center [153, 589] width 74 height 15
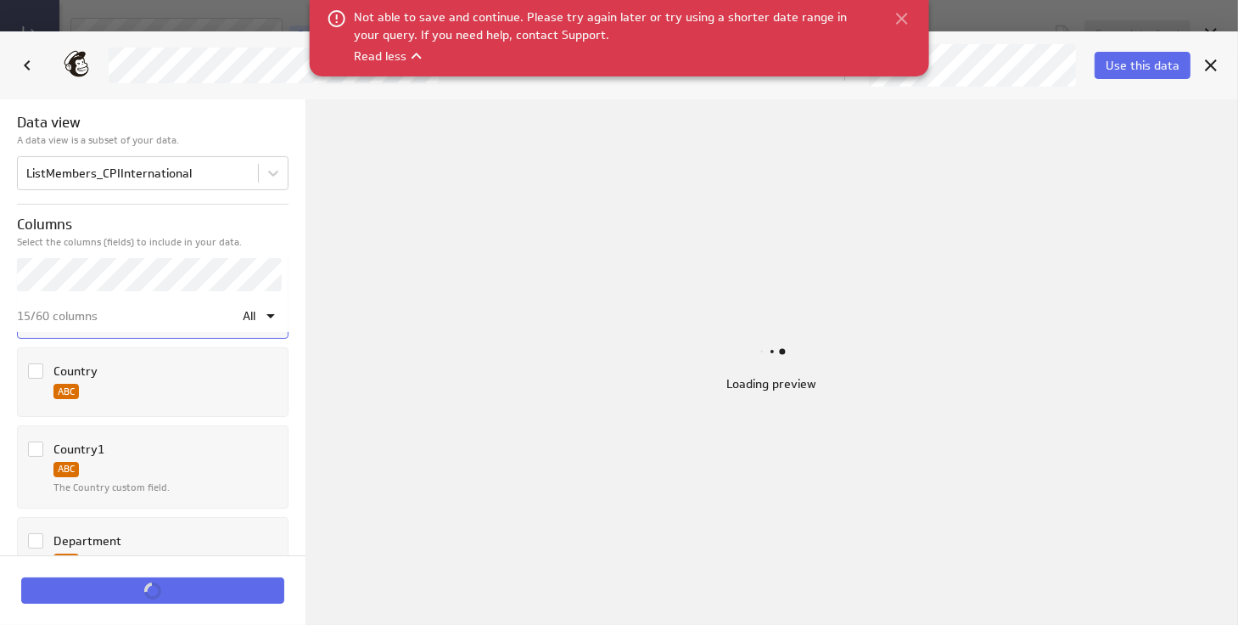
click at [899, 19] on icon at bounding box center [901, 18] width 20 height 20
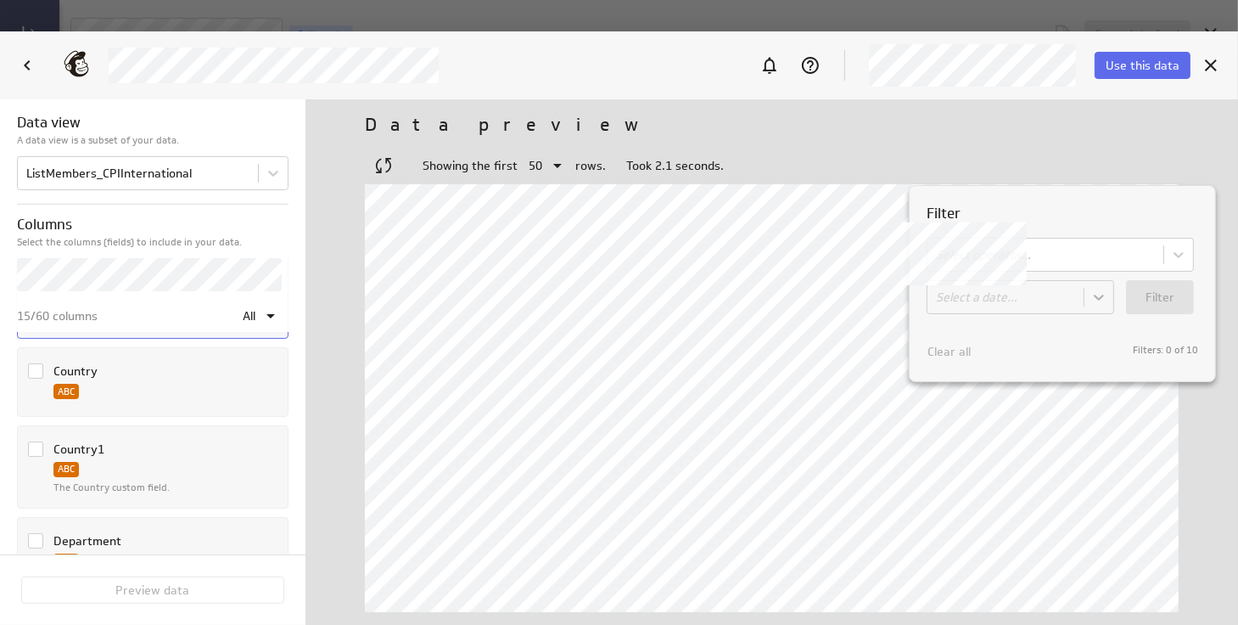
click at [878, 208] on div at bounding box center [619, 312] width 1238 height 625
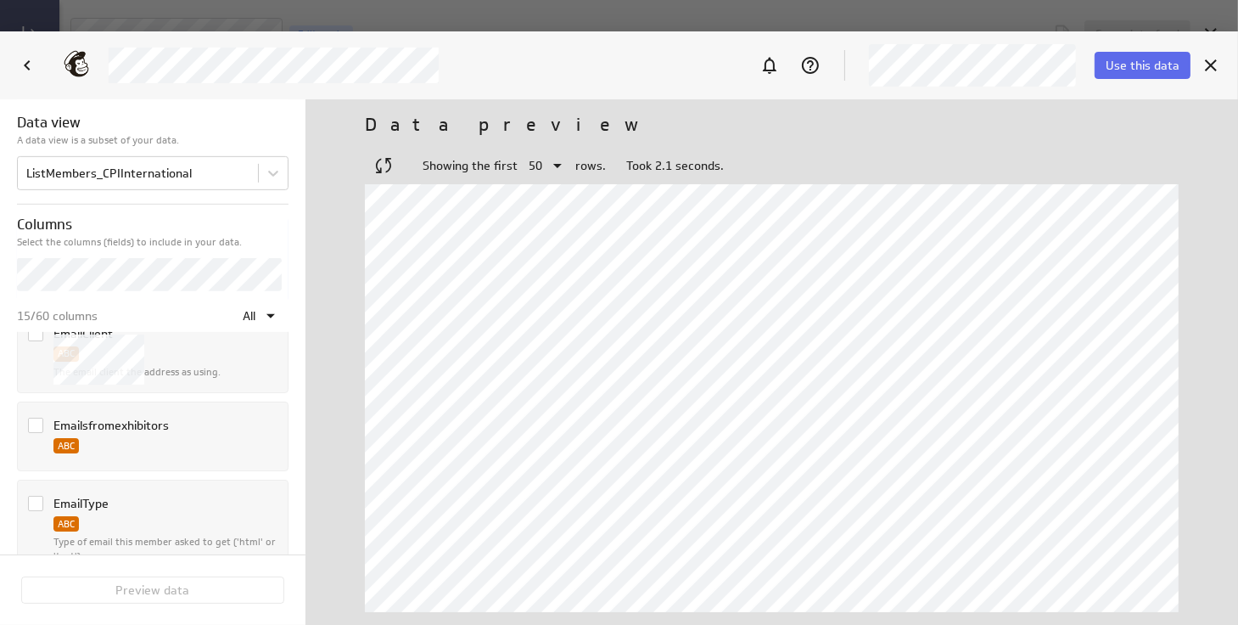
scroll to position [1131, 0]
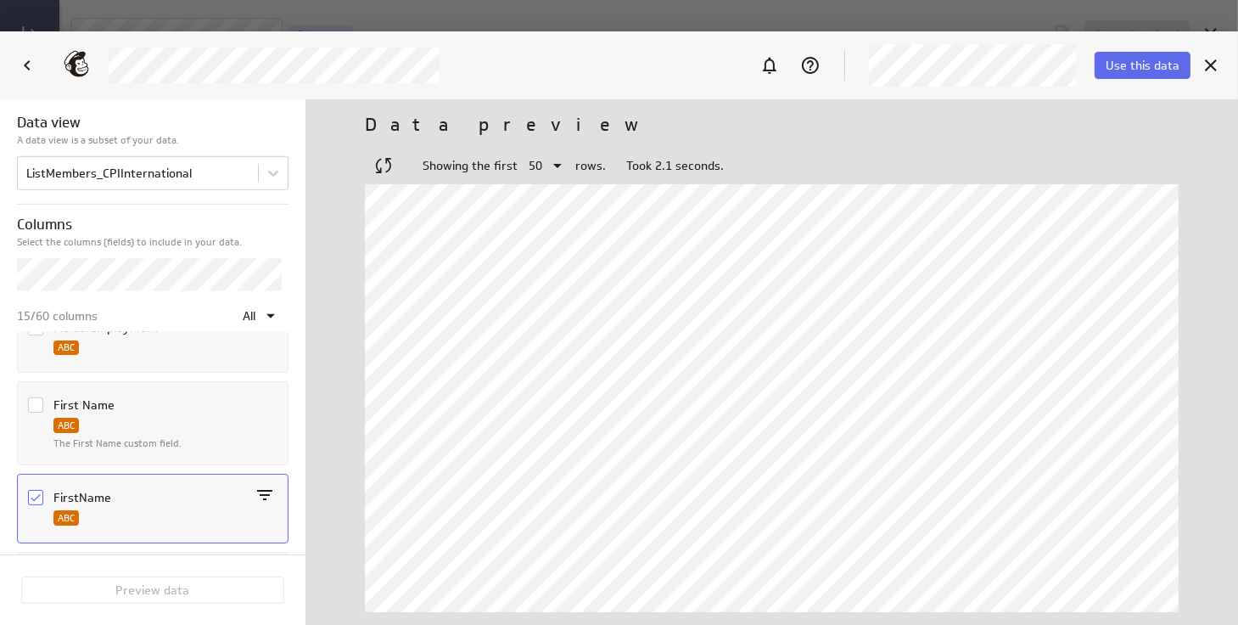
click at [32, 491] on icon "Column FirstName" at bounding box center [36, 498] width 14 height 14
click at [0, 0] on input "Column FirstName" at bounding box center [0, 0] width 0 height 0
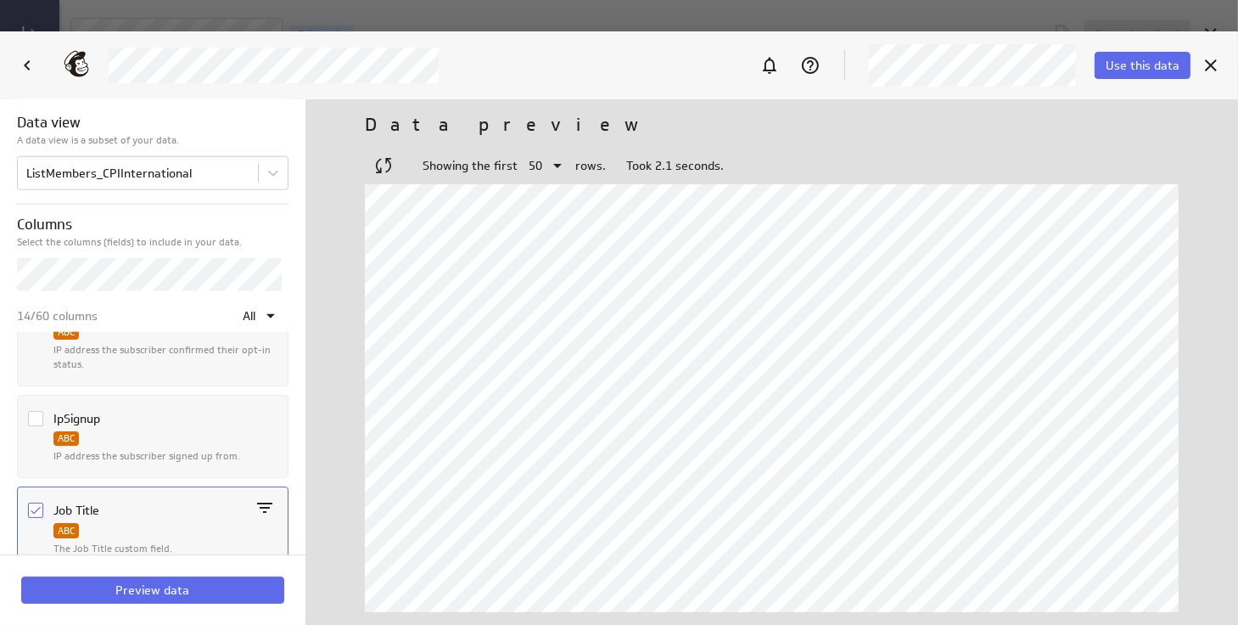
scroll to position [1792, 0]
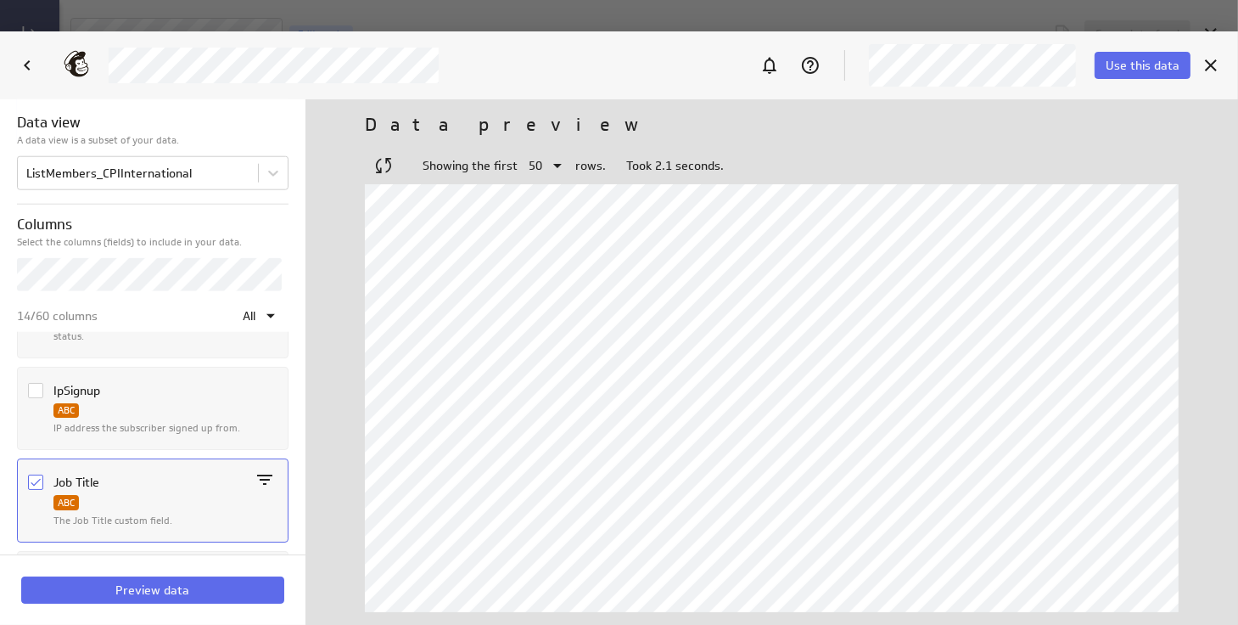
click at [35, 478] on icon "Column Job Title" at bounding box center [36, 482] width 14 height 14
click at [0, 0] on input "Column Job Title" at bounding box center [0, 0] width 0 height 0
click at [35, 481] on icon "Column LastName" at bounding box center [36, 488] width 14 height 14
click at [0, 0] on input "Column LastName" at bounding box center [0, 0] width 0 height 0
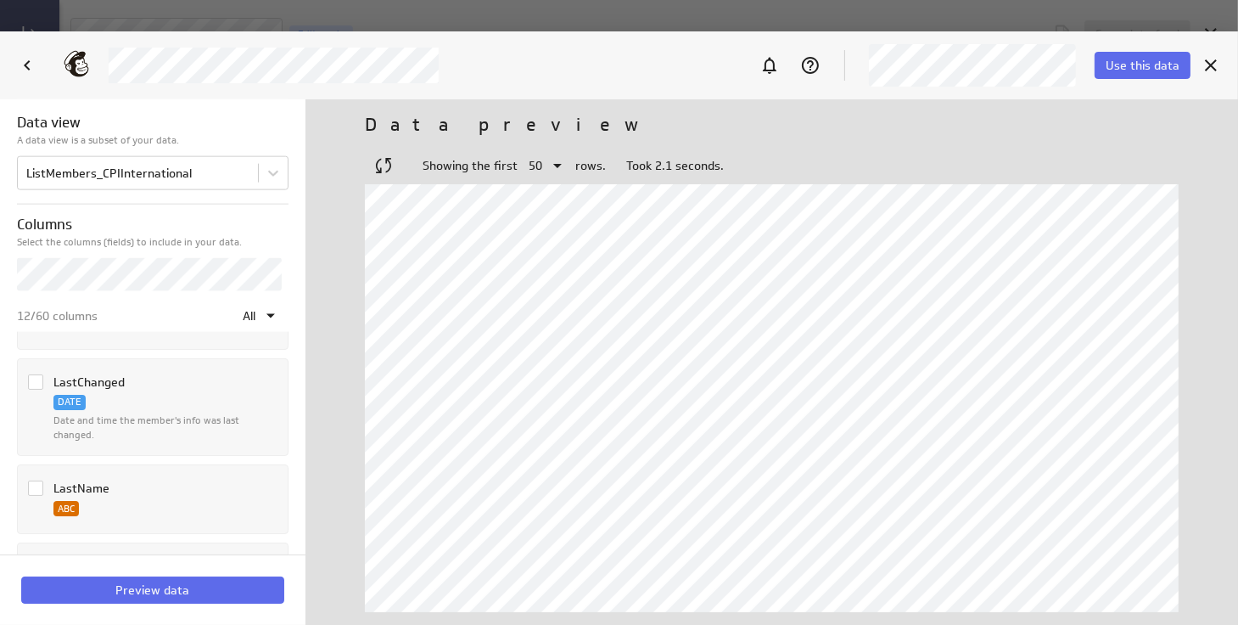
click at [33, 379] on icon "Column LastChanged" at bounding box center [36, 383] width 10 height 8
click at [0, 0] on input "Column LastChanged" at bounding box center [0, 0] width 0 height 0
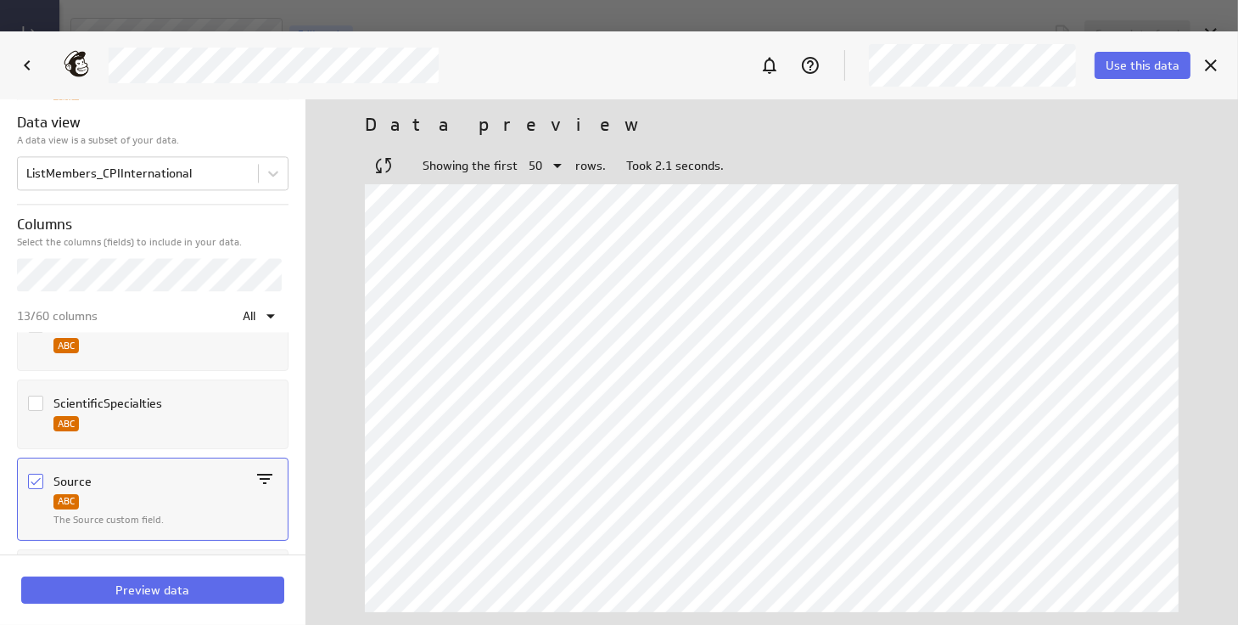
scroll to position [3772, 0]
click at [33, 473] on icon "Column Source" at bounding box center [36, 480] width 14 height 14
click at [0, 0] on input "Column Source" at bounding box center [0, 0] width 0 height 0
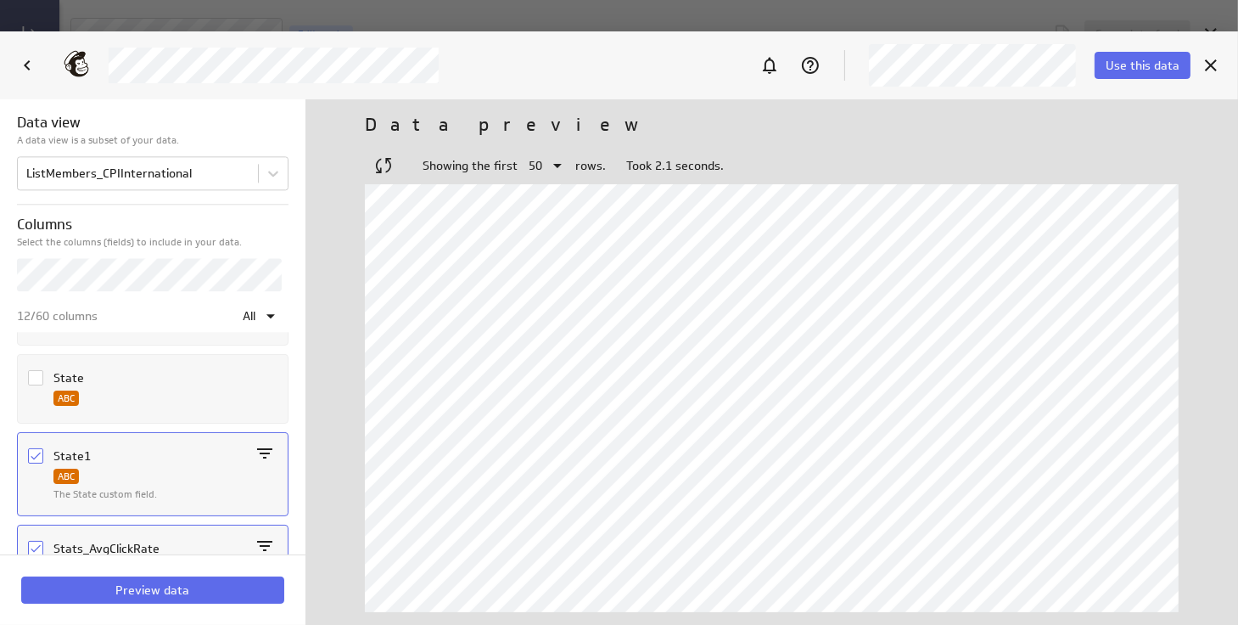
scroll to position [4054, 0]
click at [39, 360] on icon "Column State1" at bounding box center [36, 367] width 14 height 14
click at [0, 0] on input "Column State1" at bounding box center [0, 0] width 0 height 0
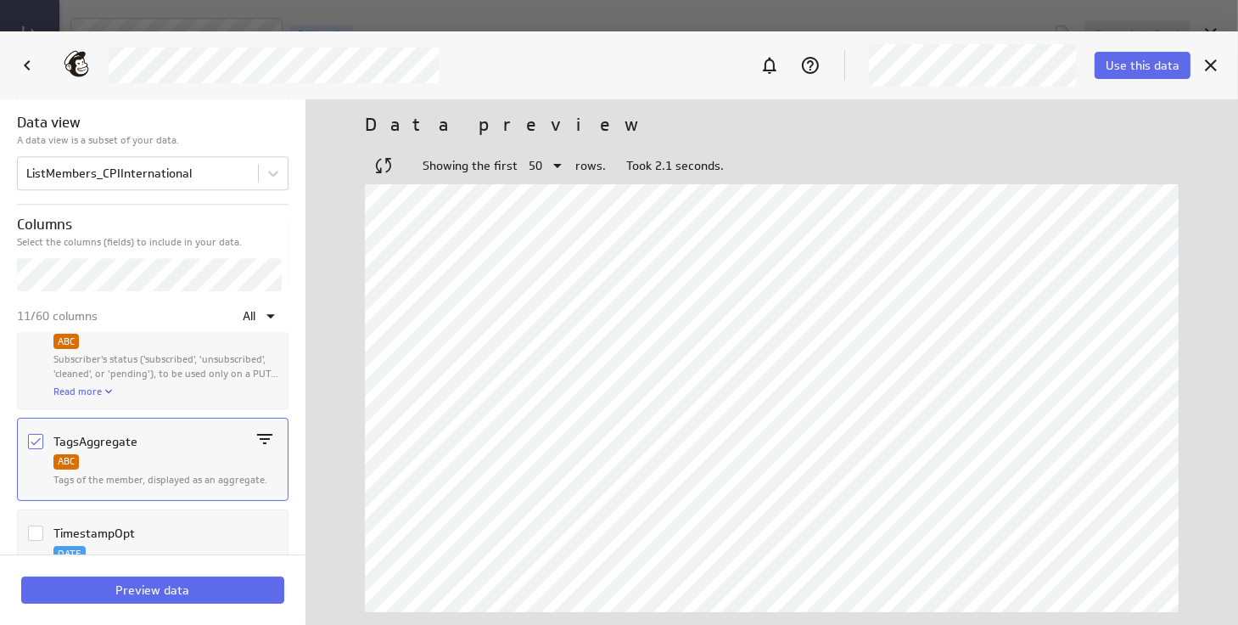
scroll to position [4526, 0]
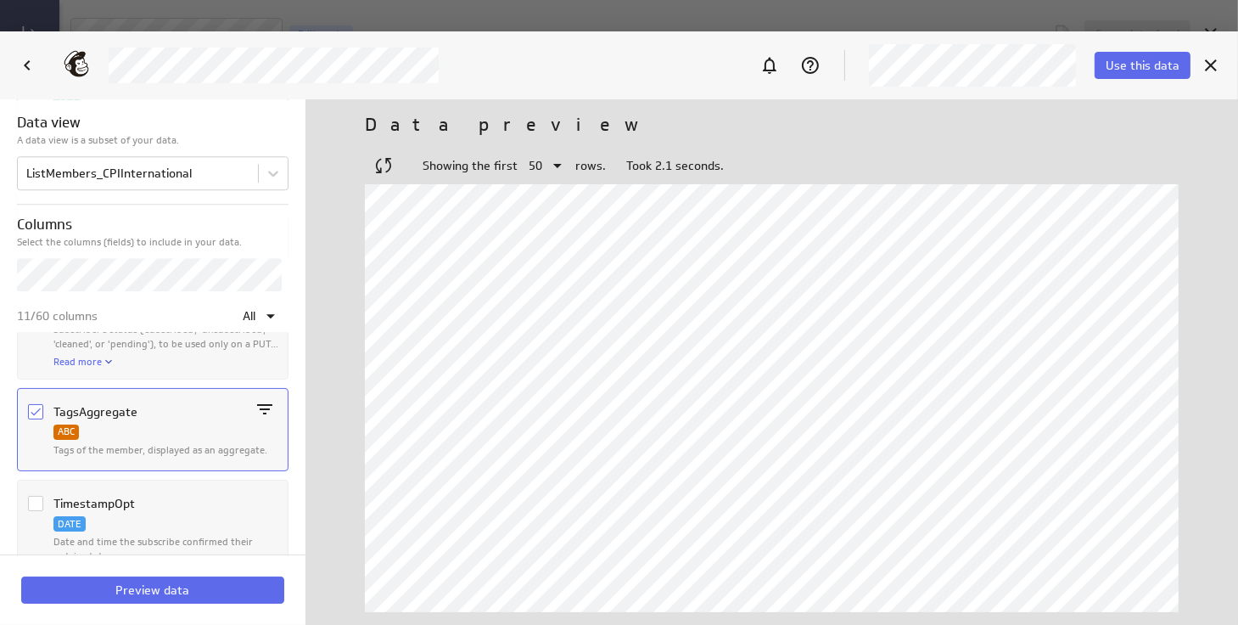
click at [35, 408] on icon "Column TagsAggregate" at bounding box center [36, 412] width 10 height 8
click at [0, 0] on input "Column TagsAggregate" at bounding box center [0, 0] width 0 height 0
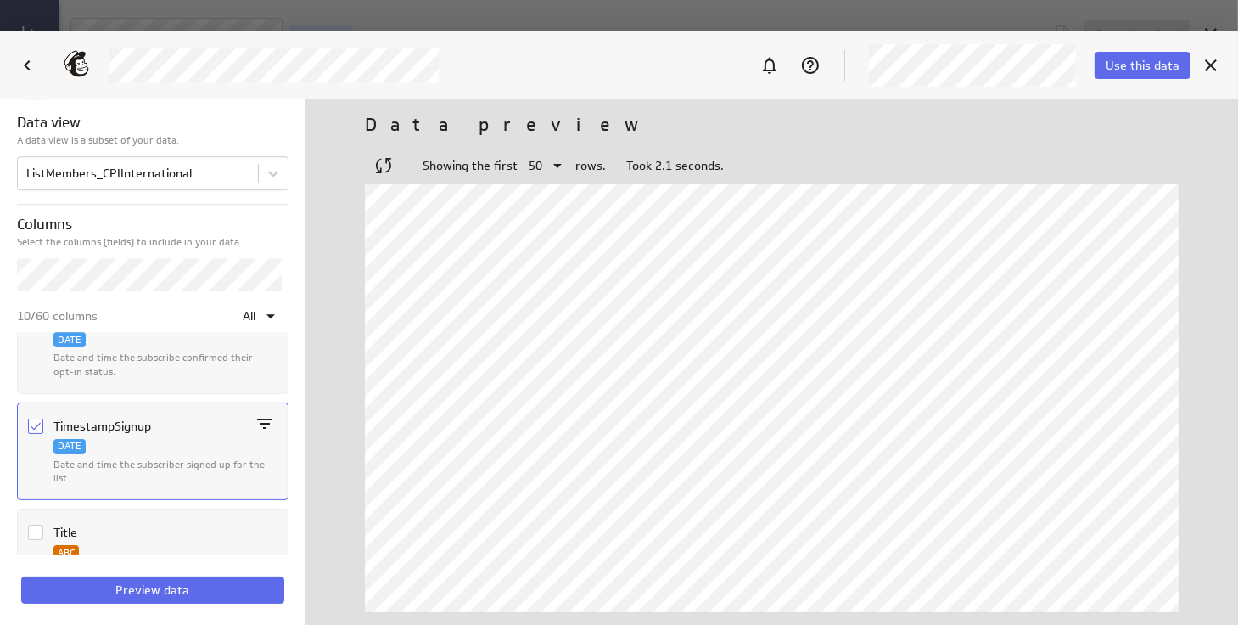
scroll to position [4715, 0]
click at [36, 415] on icon "Column TimestampSignup" at bounding box center [36, 422] width 14 height 14
click at [0, 0] on input "Column TimestampSignup" at bounding box center [0, 0] width 0 height 0
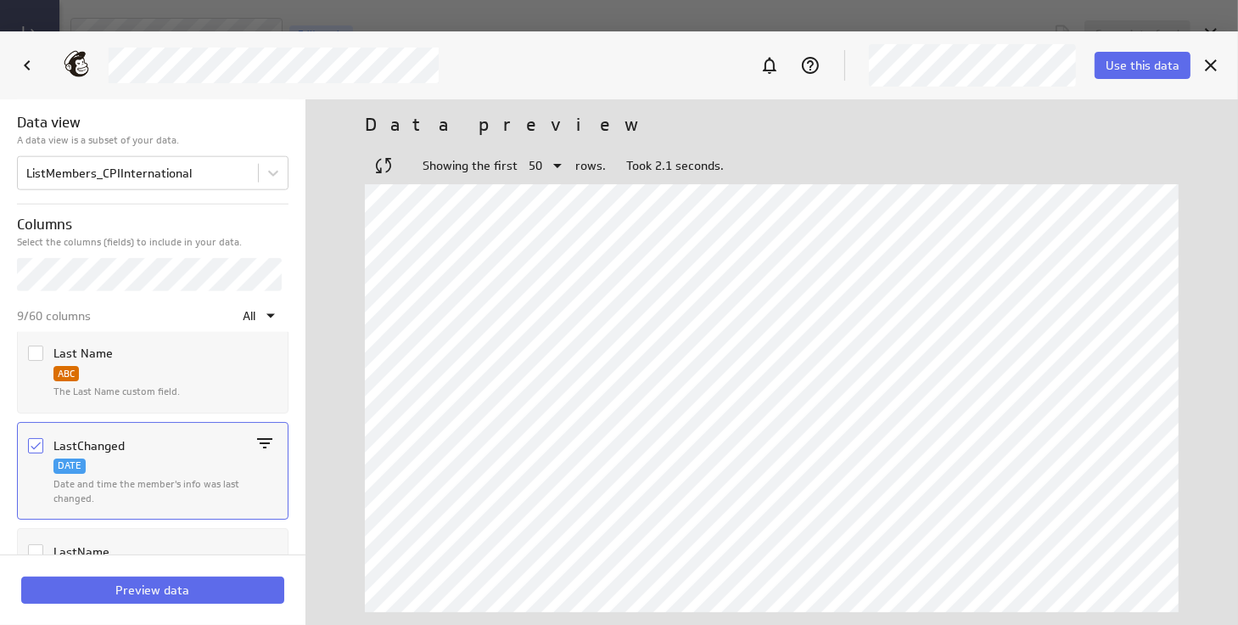
scroll to position [2060, 0]
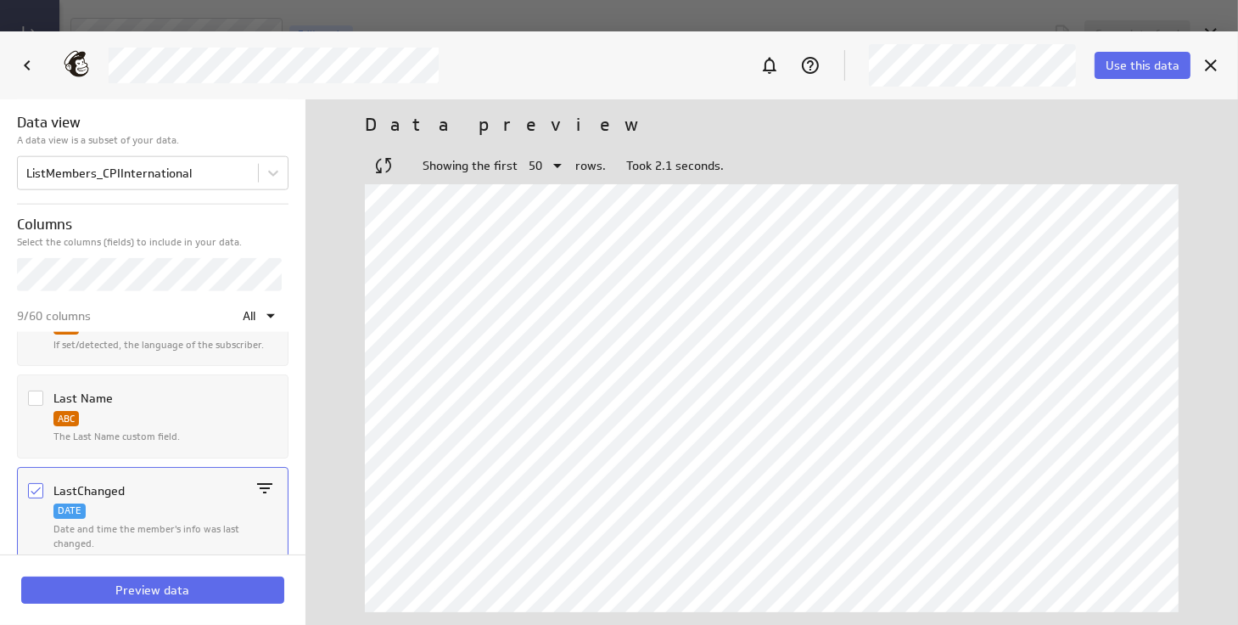
click at [34, 484] on icon "Column LastChanged" at bounding box center [36, 491] width 14 height 14
click at [0, 0] on input "Column LastChanged" at bounding box center [0, 0] width 0 height 0
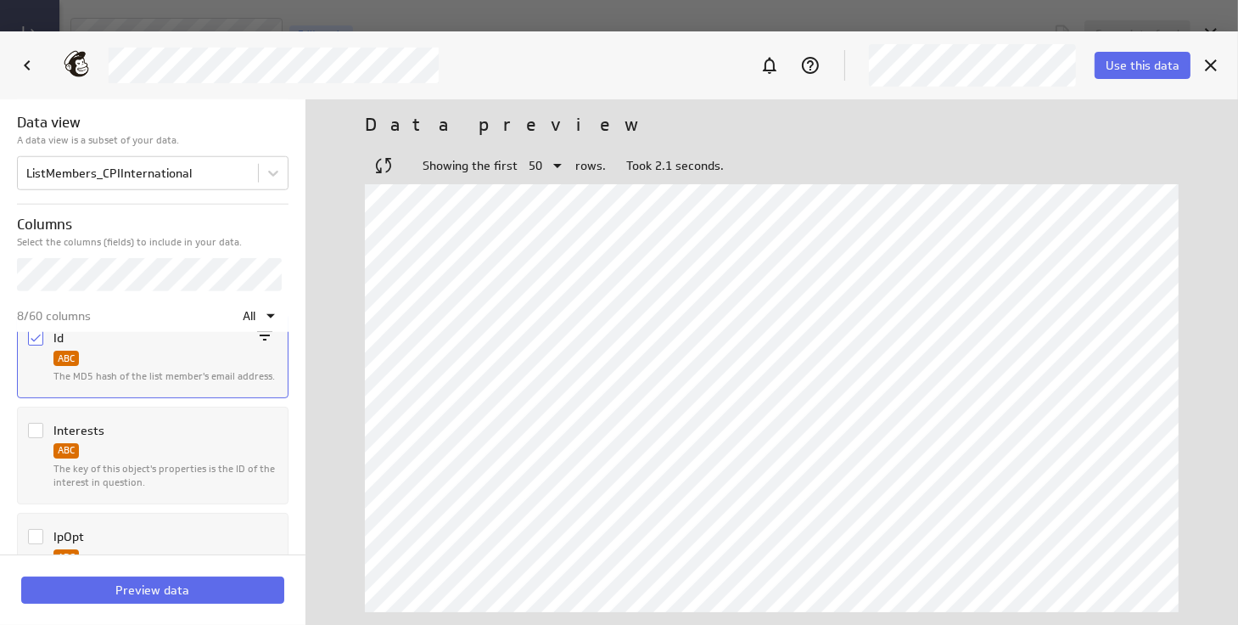
scroll to position [1495, 0]
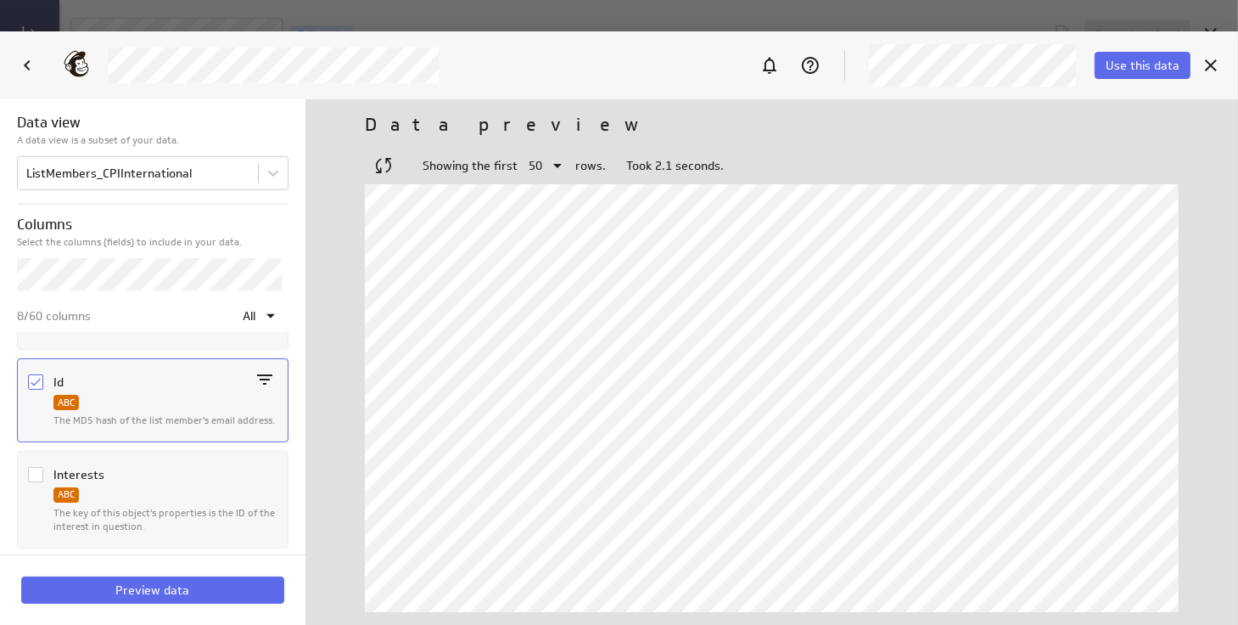
click at [34, 376] on icon "Column Id" at bounding box center [36, 382] width 14 height 14
click at [0, 0] on input "Column Id" at bounding box center [0, 0] width 0 height 0
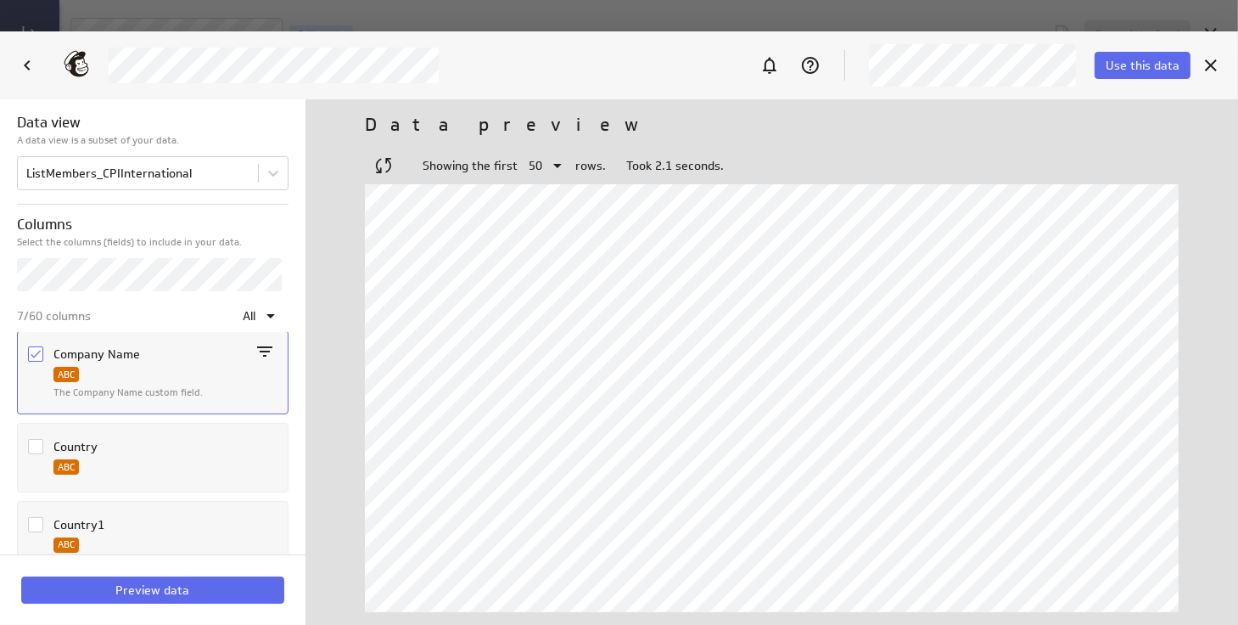
scroll to position [362, 0]
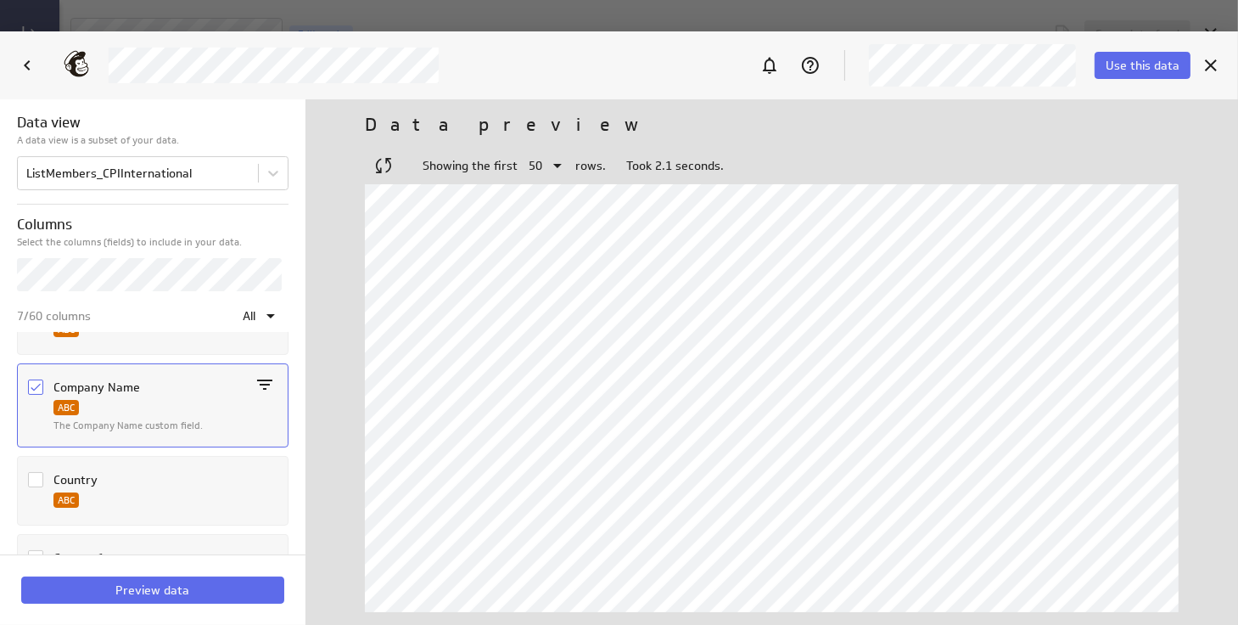
click at [42, 380] on span "Column Company Name" at bounding box center [35, 386] width 15 height 15
click at [0, 0] on input "Column Company Name" at bounding box center [0, 0] width 0 height 0
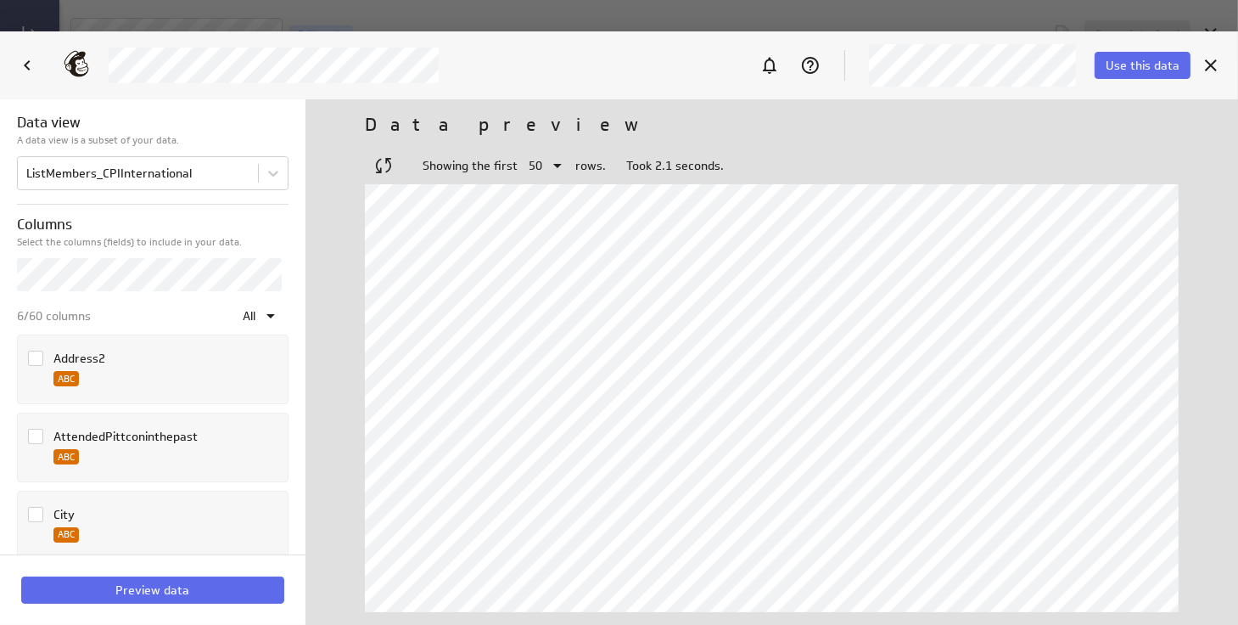
scroll to position [0, 0]
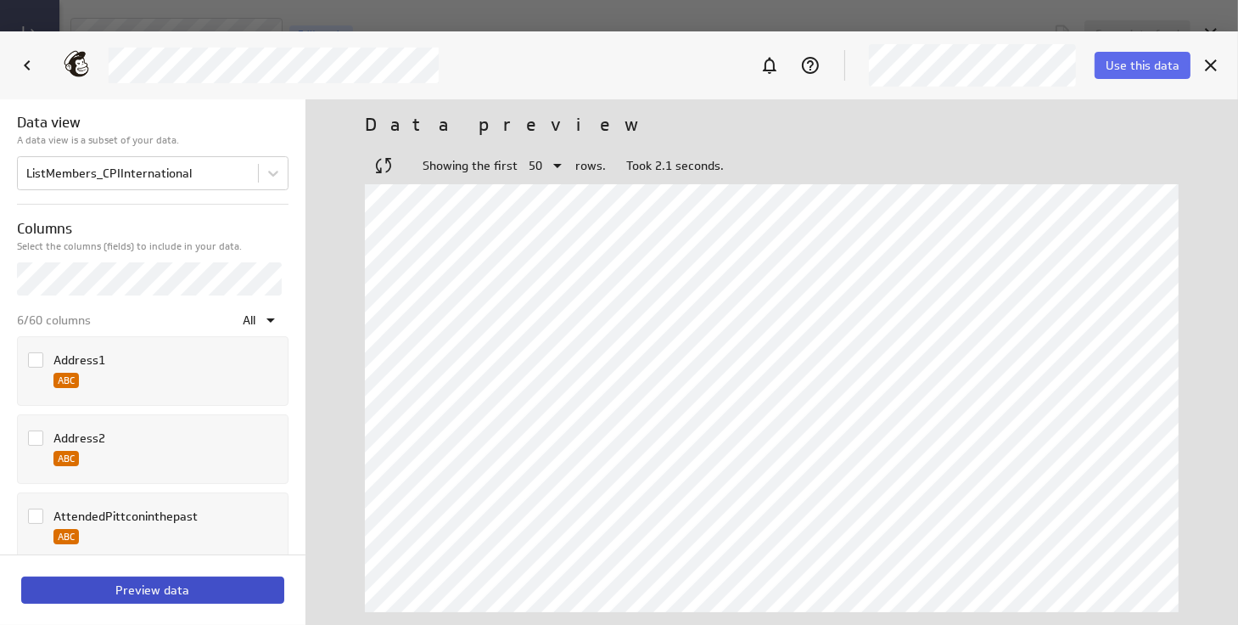
click at [156, 561] on span "Preview data" at bounding box center [153, 589] width 74 height 15
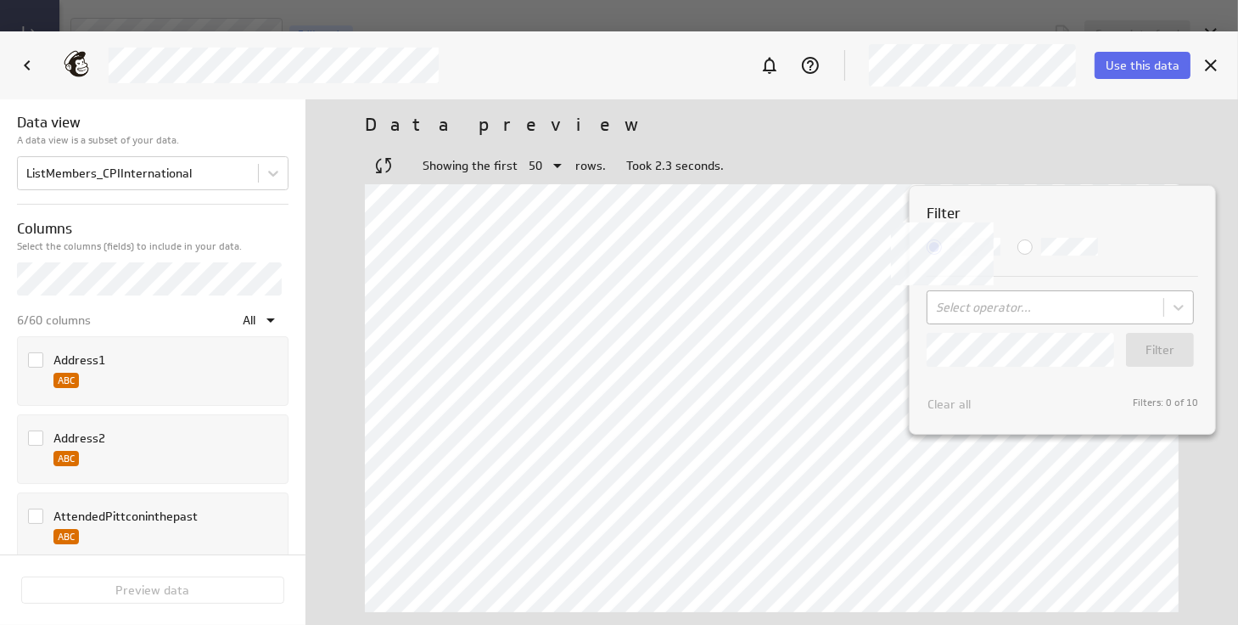
click at [999, 306] on body "Save data feed Untitled data feed Edit mode This data feed needs some data Use …" at bounding box center [619, 312] width 1238 height 625
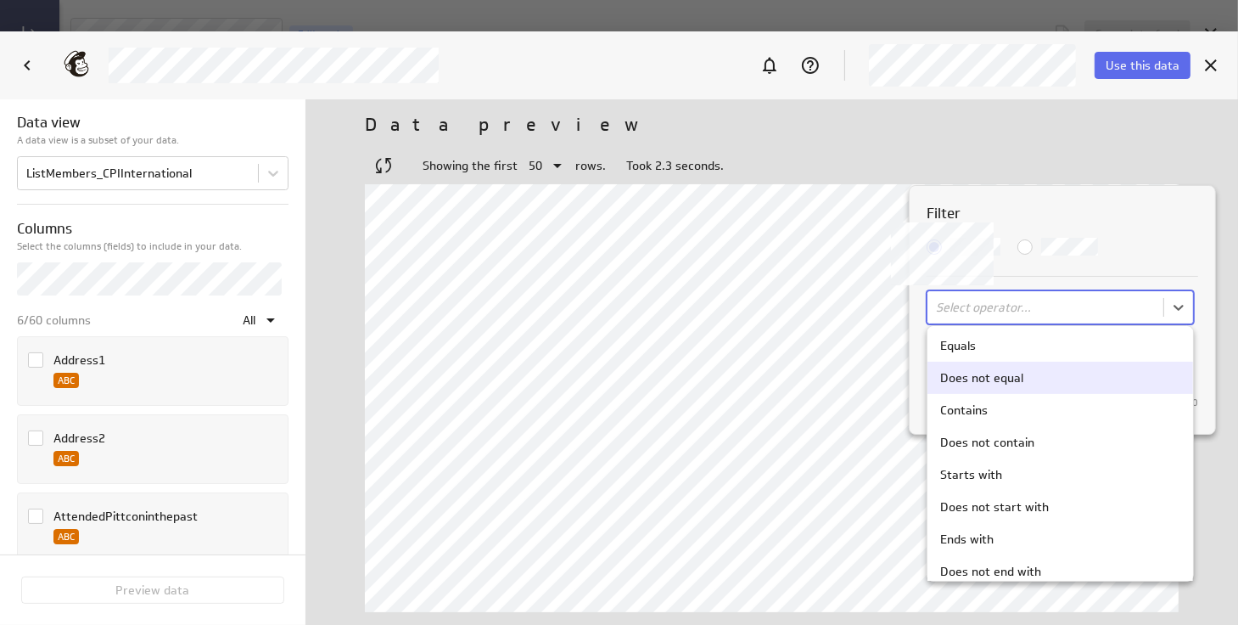
click at [1003, 379] on div "Does not equal" at bounding box center [981, 377] width 83 height 15
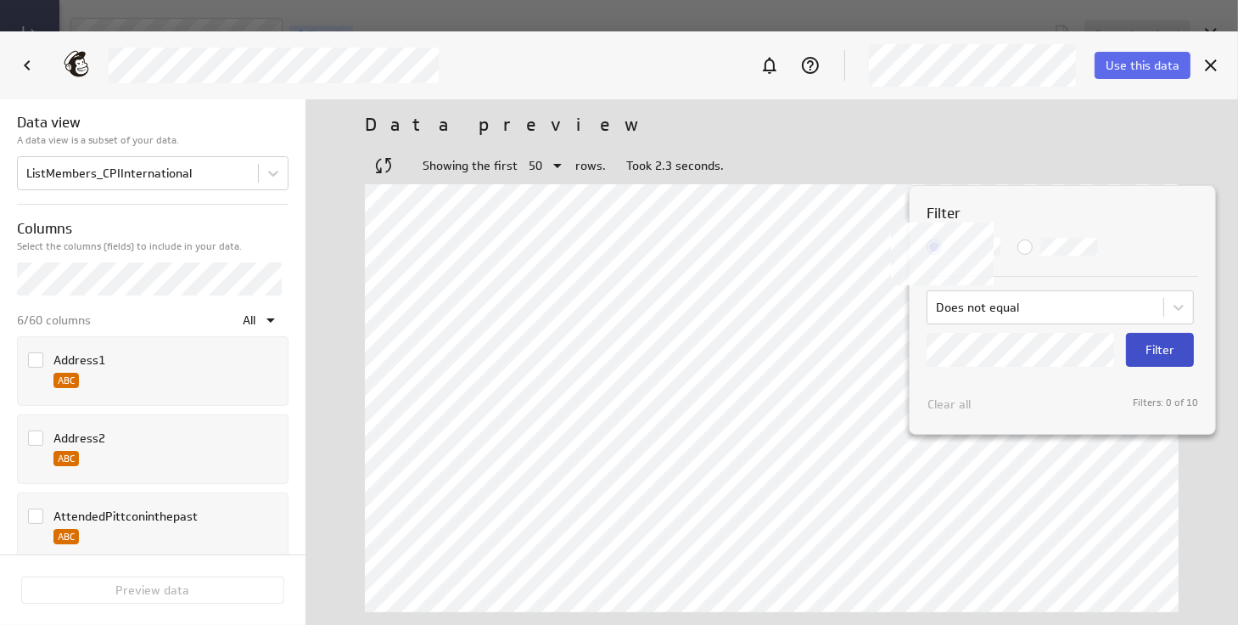
click at [1114, 346] on span "Filter" at bounding box center [1160, 349] width 29 height 15
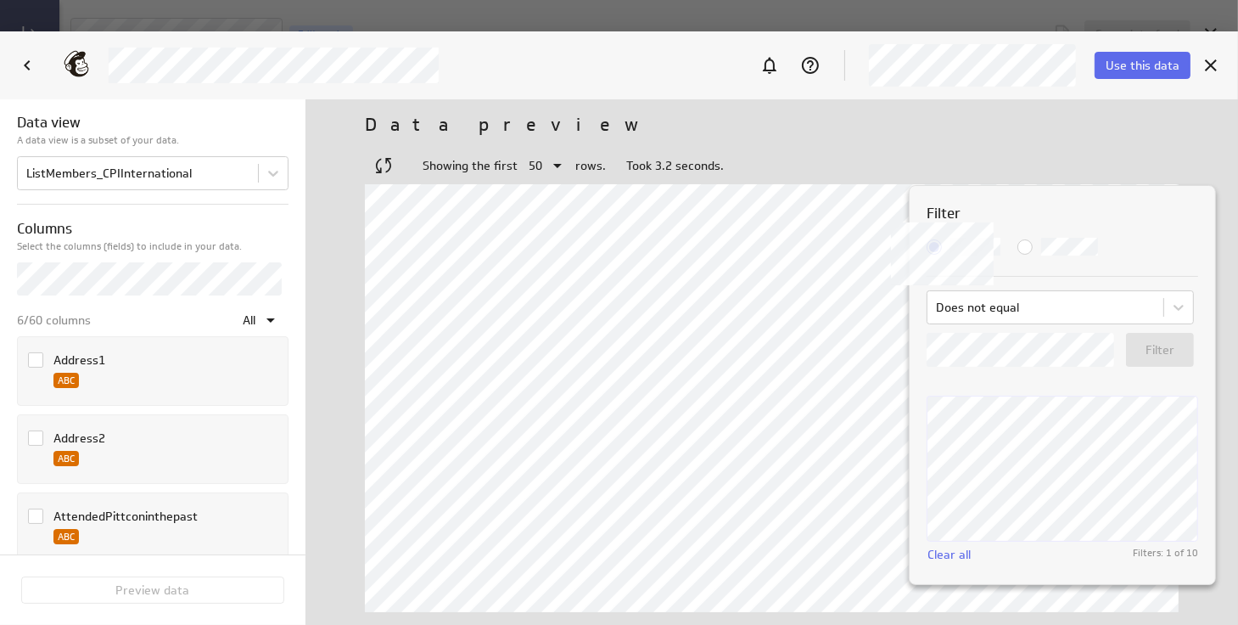
click at [1114, 134] on div at bounding box center [619, 312] width 1238 height 625
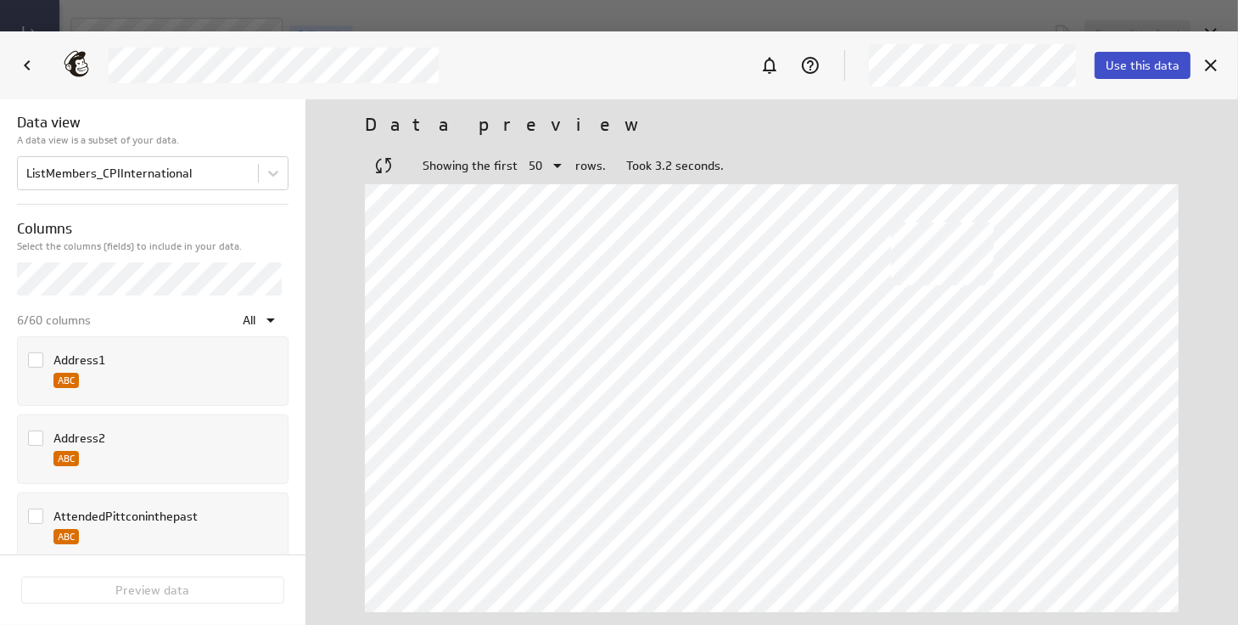
click at [1114, 71] on span "Use this data" at bounding box center [1143, 65] width 74 height 15
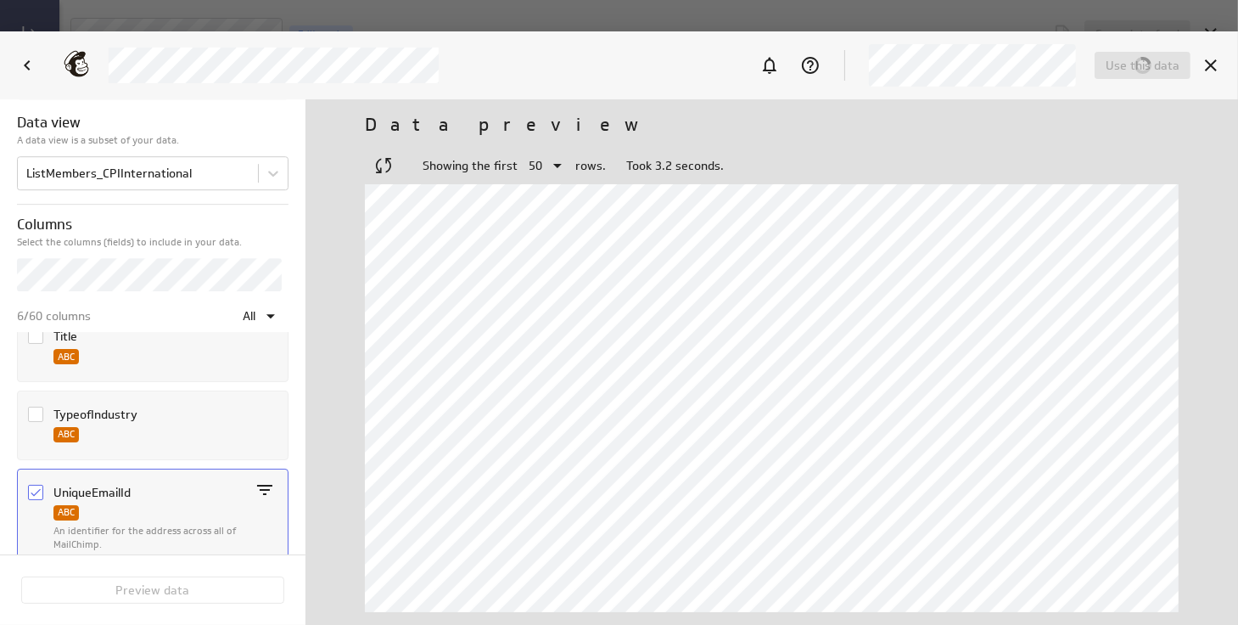
scroll to position [4890, 0]
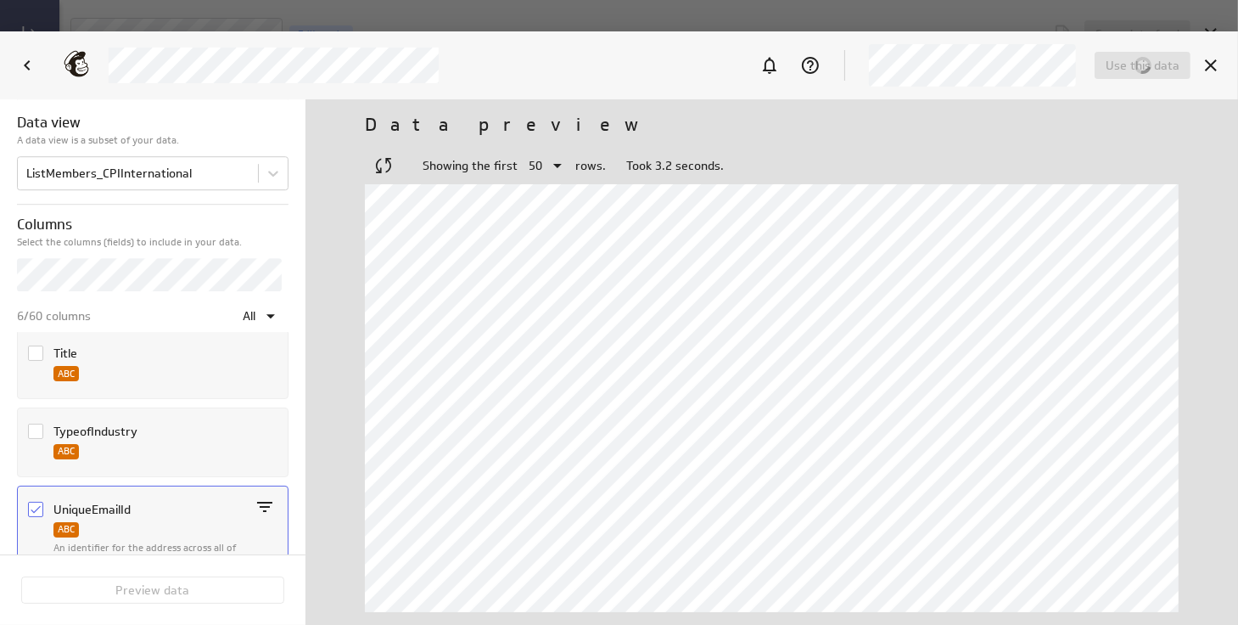
click at [37, 505] on icon "Column UniqueEmailId" at bounding box center [36, 509] width 10 height 8
click at [0, 0] on input "Column UniqueEmailId" at bounding box center [0, 0] width 0 height 0
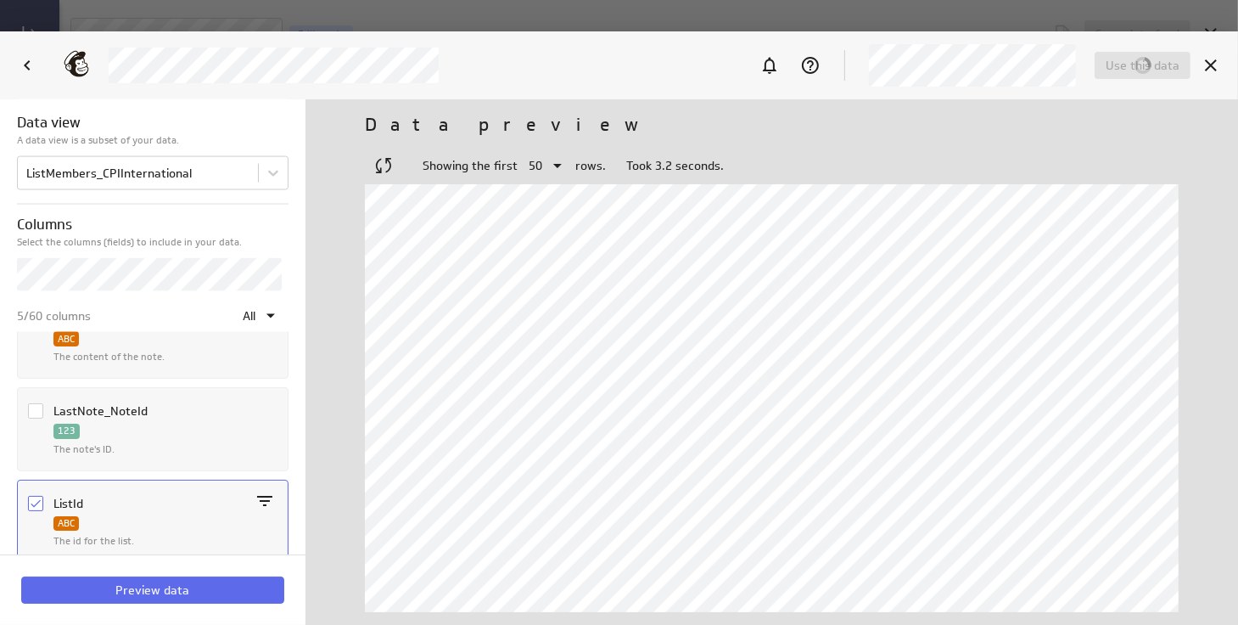
scroll to position [2626, 0]
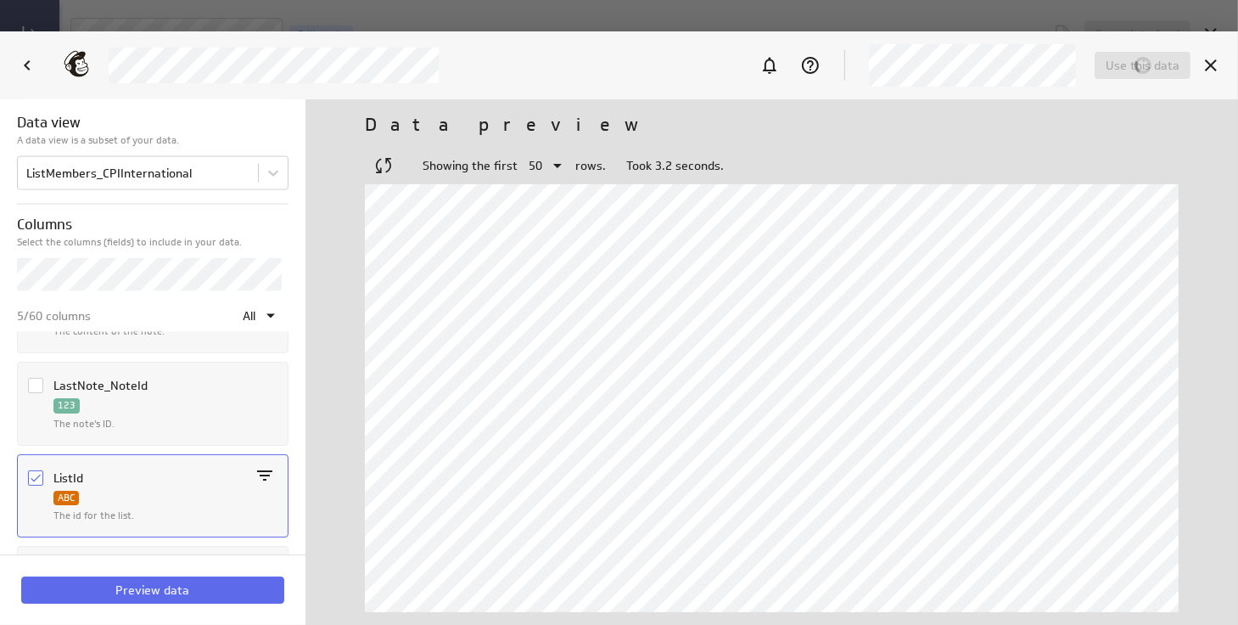
click at [29, 471] on icon "Column ListId" at bounding box center [36, 478] width 14 height 14
click at [0, 0] on input "Column ListId" at bounding box center [0, 0] width 0 height 0
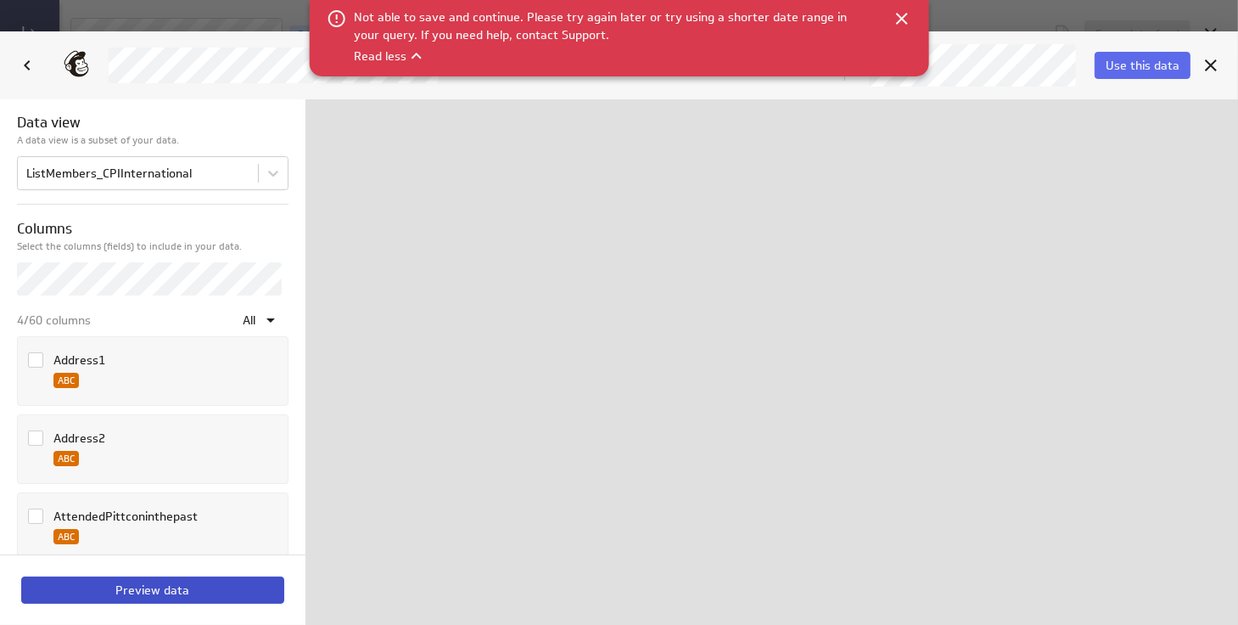
click at [159, 561] on button "Preview data" at bounding box center [152, 589] width 263 height 27
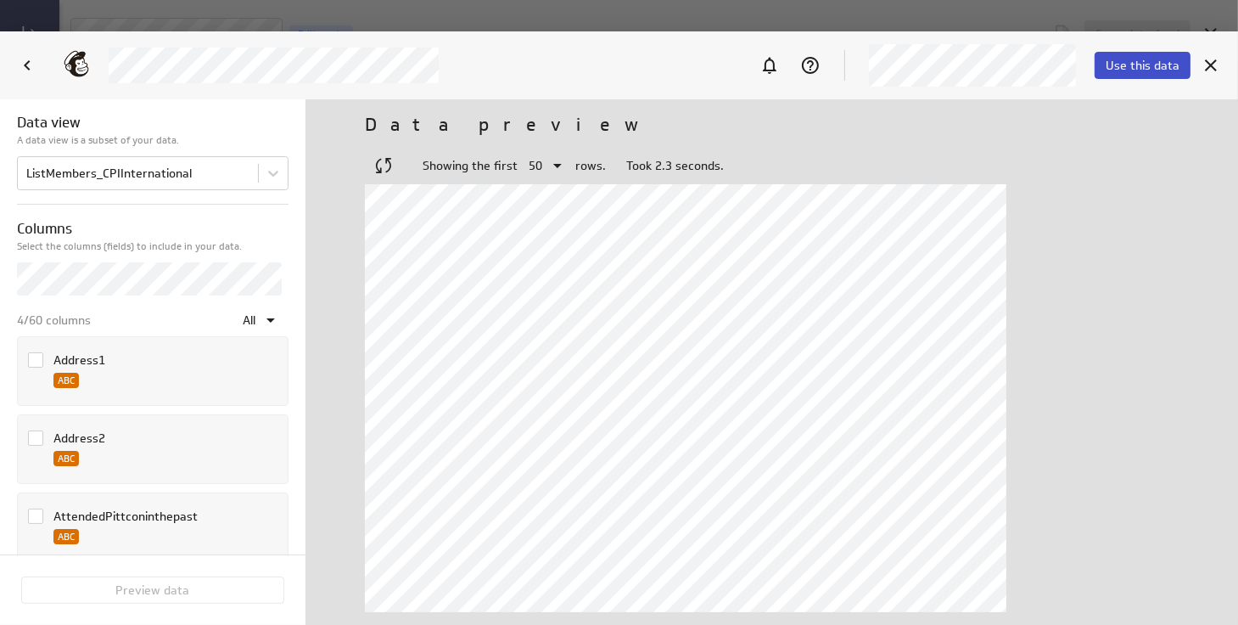
click at [1114, 65] on span "Use this data" at bounding box center [1143, 65] width 74 height 15
